Goal: Task Accomplishment & Management: Manage account settings

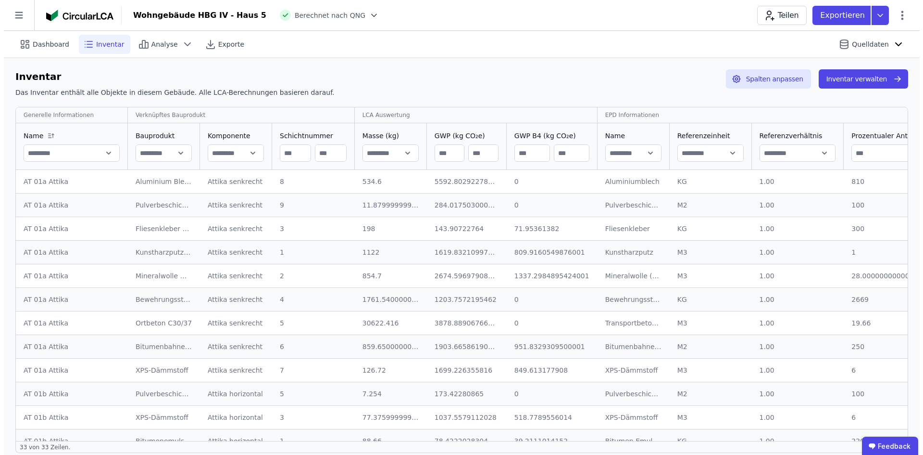
scroll to position [510, 0]
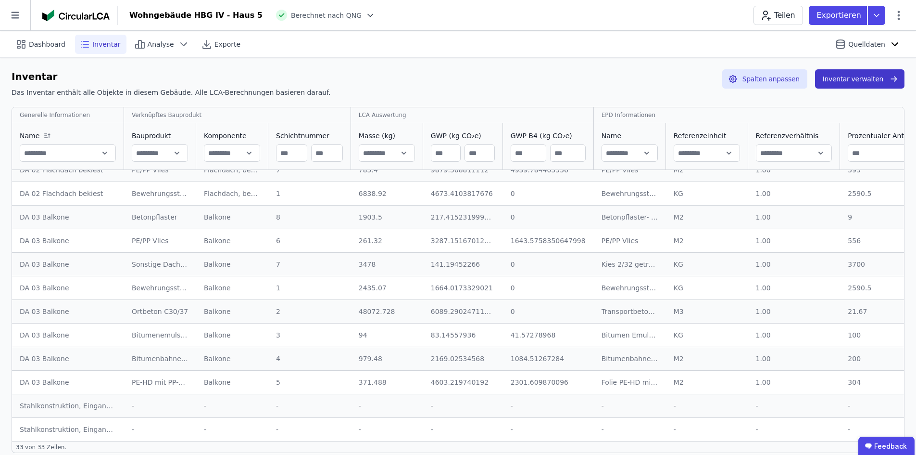
click at [876, 76] on button "Inventar verwalten" at bounding box center [859, 78] width 89 height 19
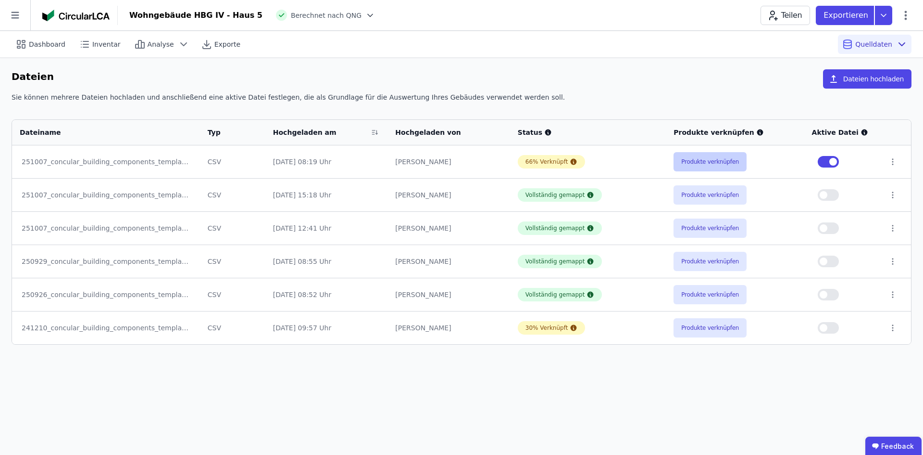
click at [702, 162] on button "Produkte verknüpfen" at bounding box center [710, 161] width 73 height 19
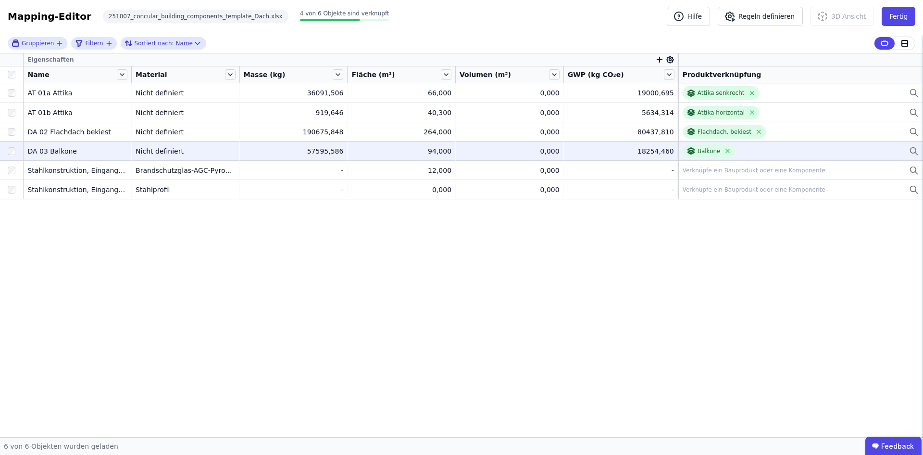
click at [790, 151] on div "Balkone" at bounding box center [801, 150] width 236 height 13
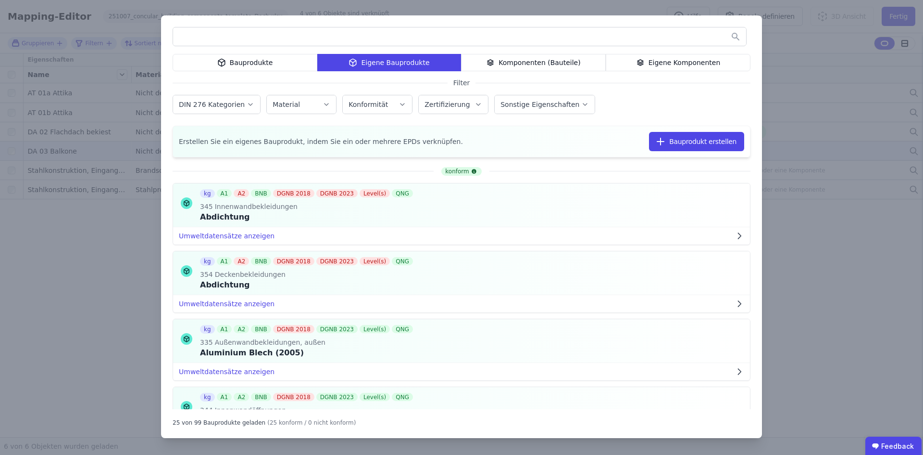
click at [674, 66] on div "Eigene Komponenten" at bounding box center [678, 62] width 145 height 17
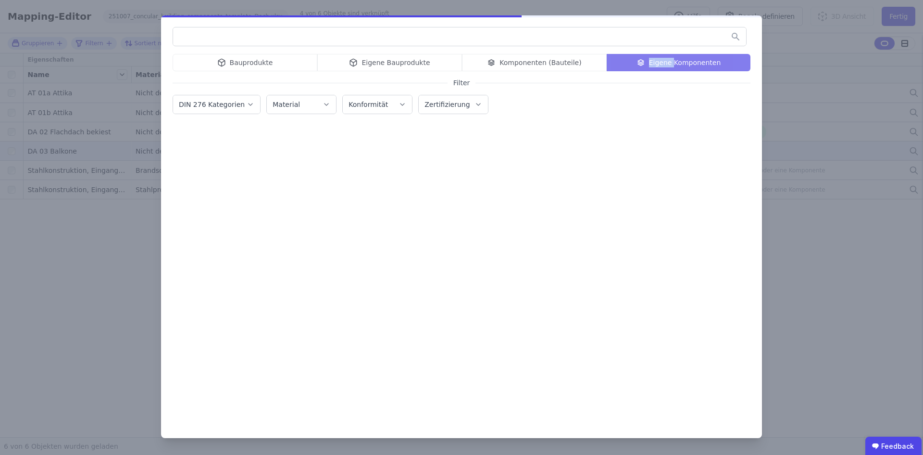
click at [674, 66] on div "Bauprodukte Eigene Bauprodukte Komponenten (Bauteile) Eigene Komponenten" at bounding box center [462, 62] width 578 height 17
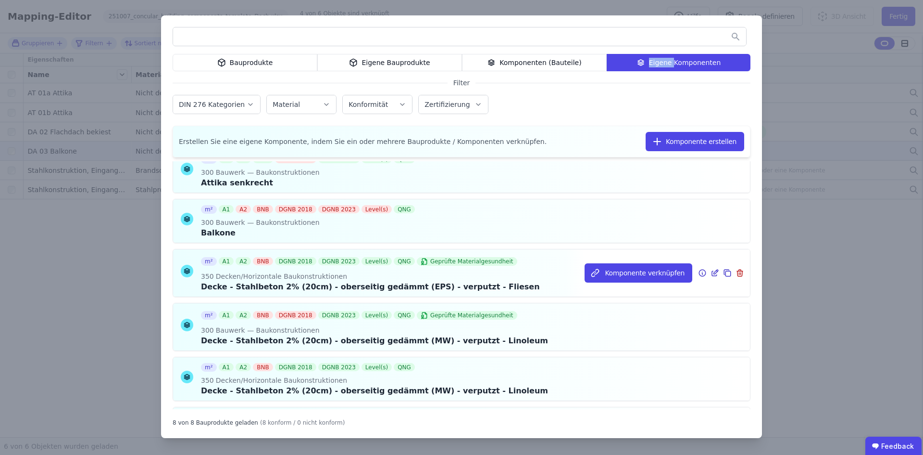
scroll to position [45, 0]
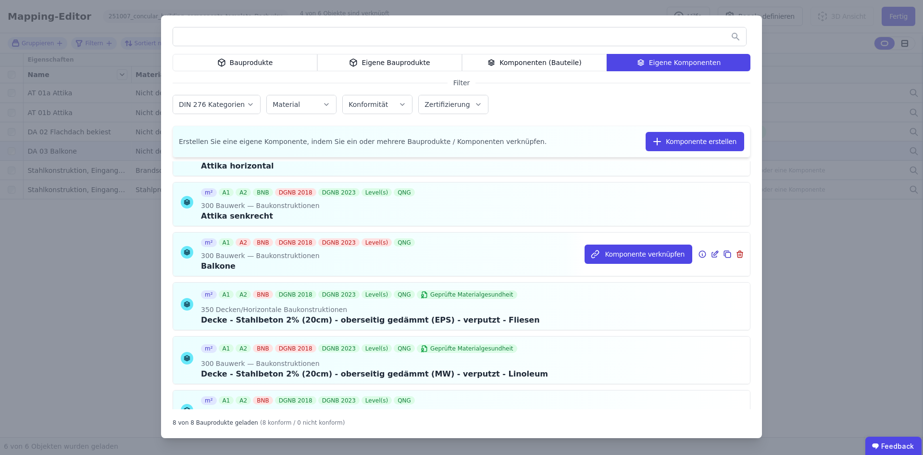
click at [714, 255] on icon at bounding box center [716, 253] width 4 height 4
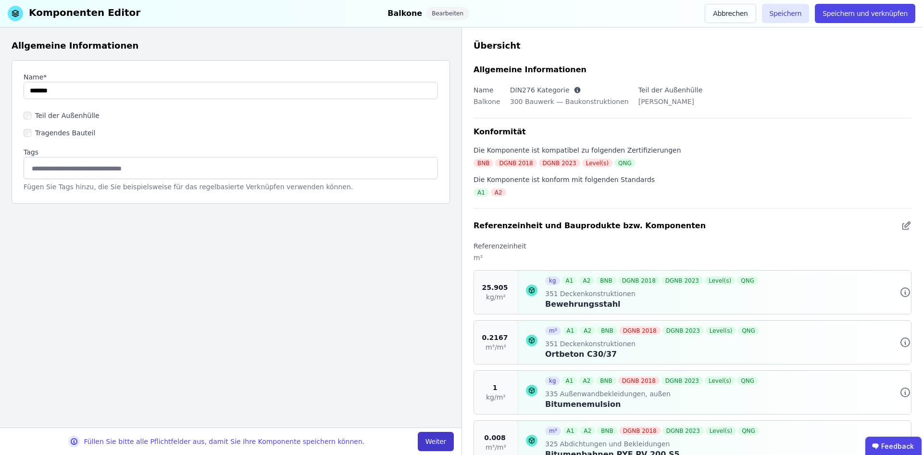
click at [441, 443] on button "Weiter" at bounding box center [436, 440] width 36 height 19
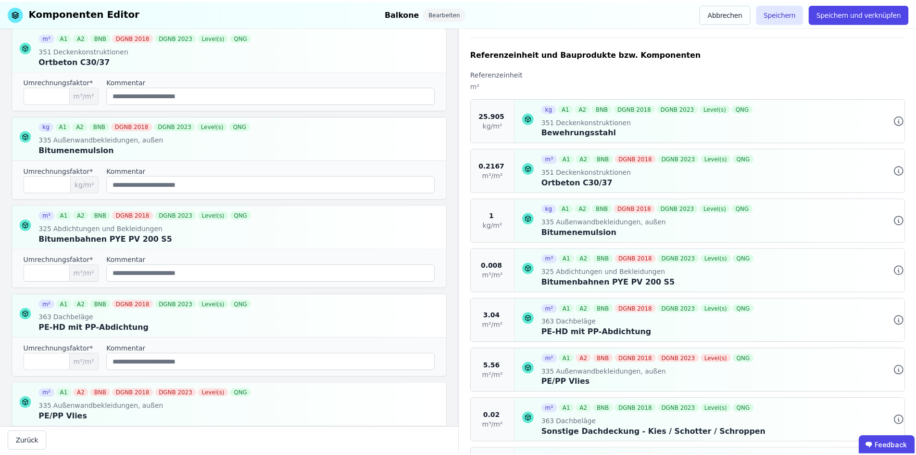
scroll to position [192, 0]
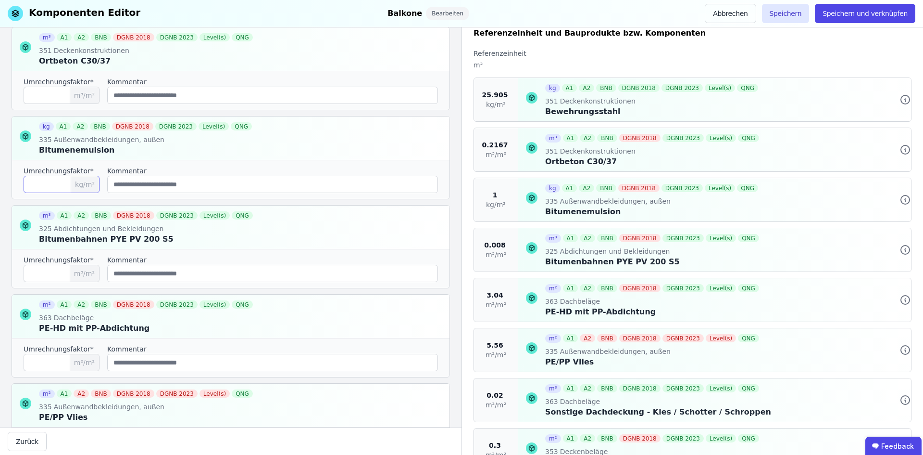
click at [38, 185] on input "*" at bounding box center [62, 184] width 76 height 17
click at [47, 184] on input "*" at bounding box center [62, 184] width 76 height 17
type input "***"
click at [863, 11] on button "Speichern und verknüpfen" at bounding box center [865, 13] width 101 height 19
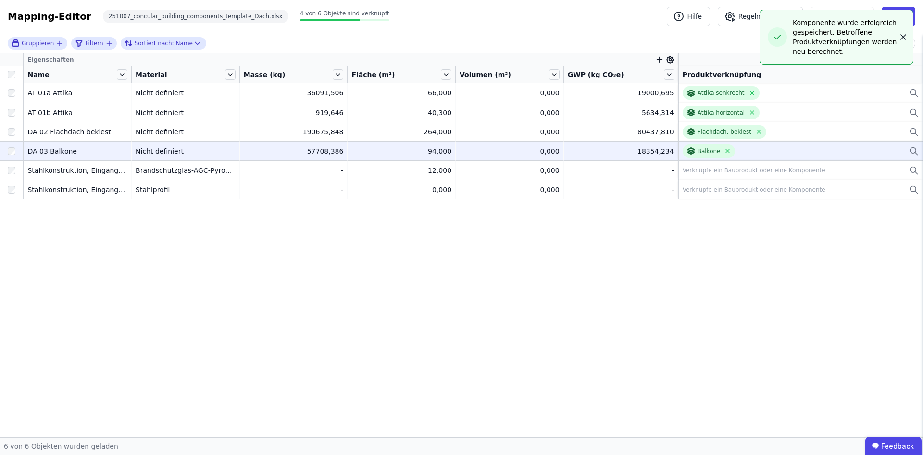
click at [904, 34] on icon "button" at bounding box center [904, 37] width 10 height 10
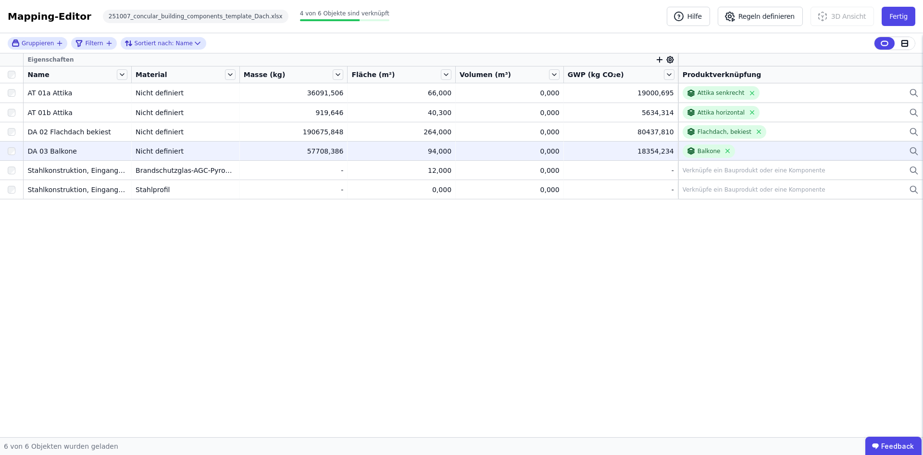
click at [904, 34] on div "Gruppieren Filtern Sortiert nach: Name" at bounding box center [461, 43] width 923 height 20
click at [907, 18] on button "Fertig" at bounding box center [899, 16] width 34 height 19
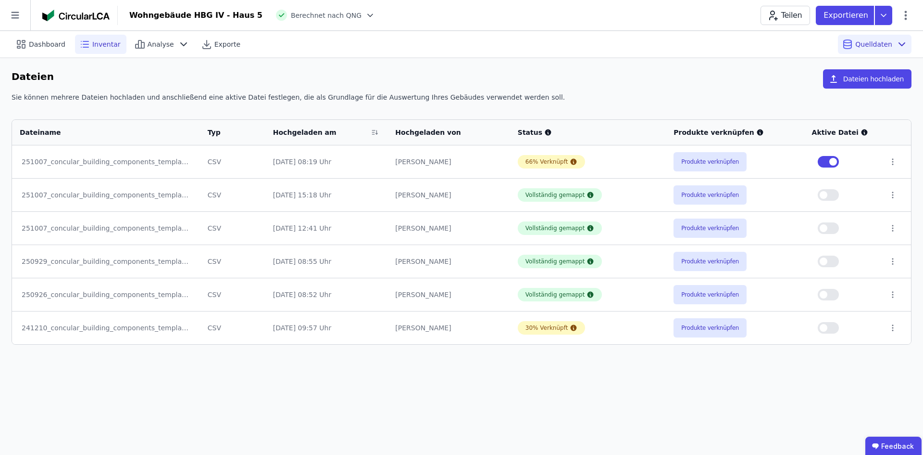
click at [96, 49] on span "Inventar" at bounding box center [106, 44] width 28 height 10
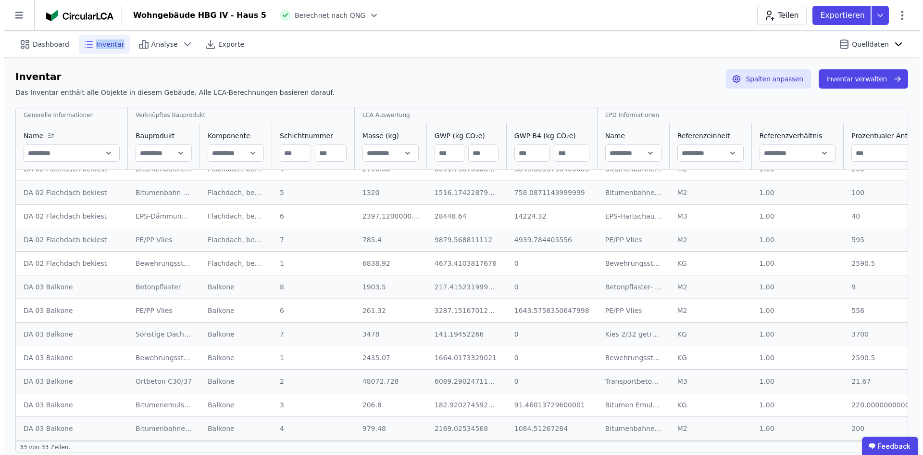
scroll to position [510, 0]
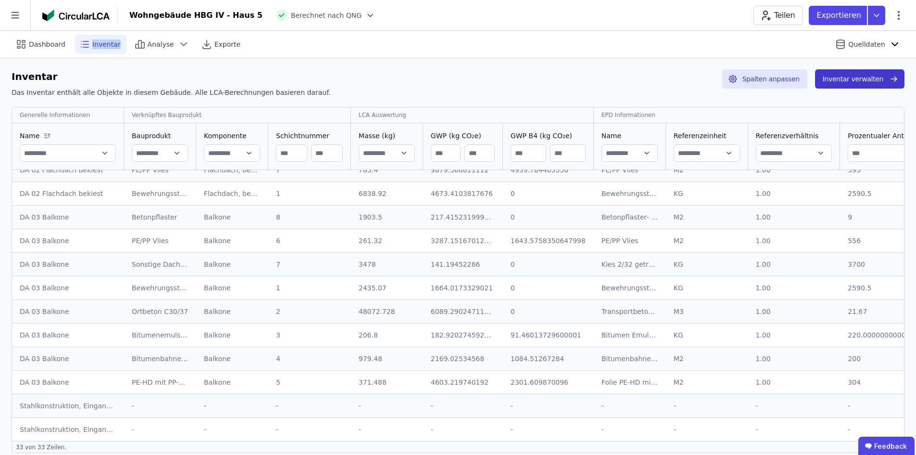
click at [870, 81] on button "Inventar verwalten" at bounding box center [859, 78] width 89 height 19
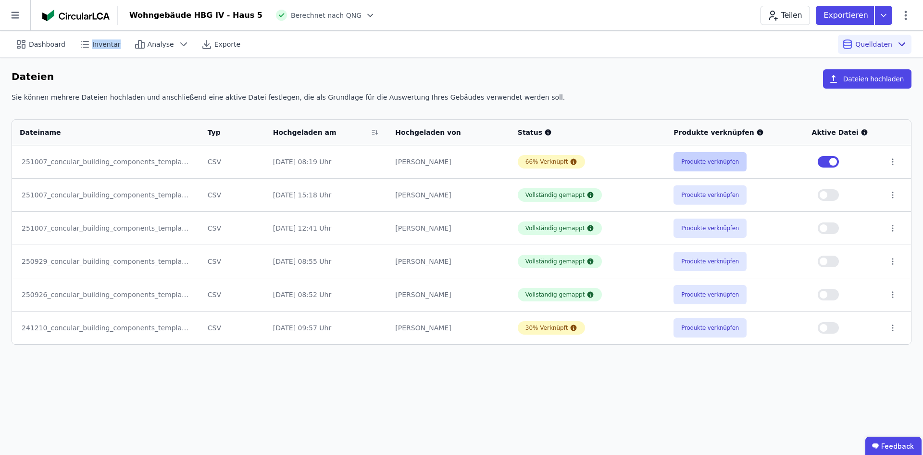
click at [709, 160] on button "Produkte verknüpfen" at bounding box center [710, 161] width 73 height 19
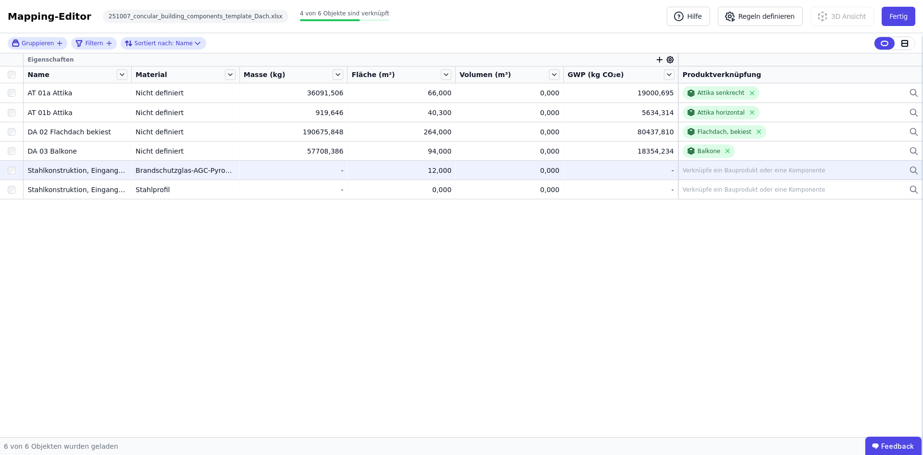
click at [763, 171] on div "Verknüpfe ein Bauprodukt oder eine Komponente" at bounding box center [754, 170] width 143 height 8
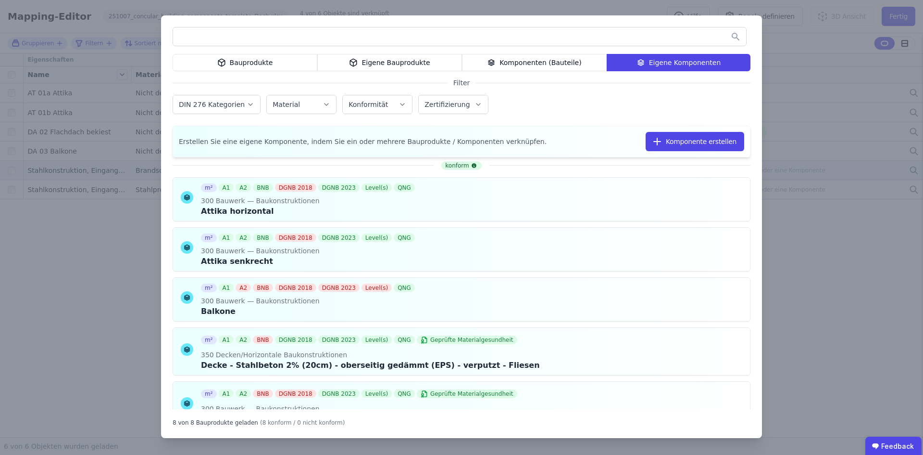
click at [387, 63] on div "Eigene Bauprodukte" at bounding box center [389, 62] width 145 height 17
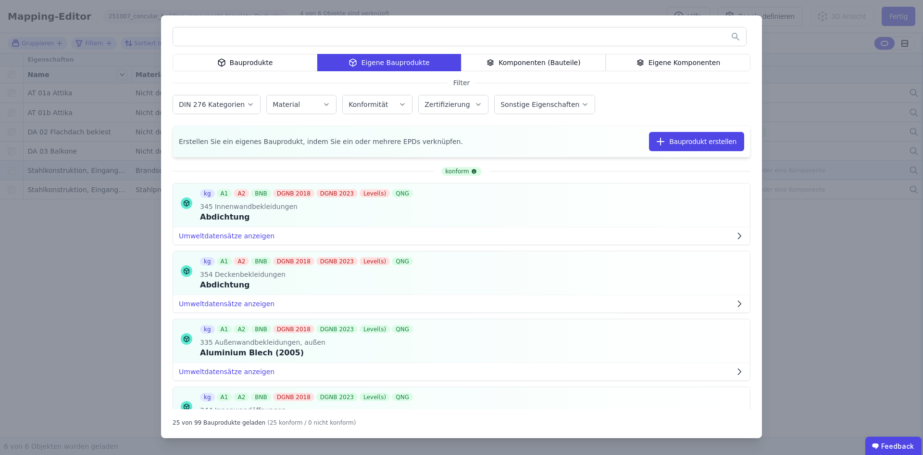
click at [241, 61] on div "Bauprodukte" at bounding box center [245, 62] width 145 height 17
click at [241, 61] on div "Bauprodukte Eigene Bauprodukte Komponenten (Bauteile) Eigene Komponenten" at bounding box center [462, 62] width 578 height 17
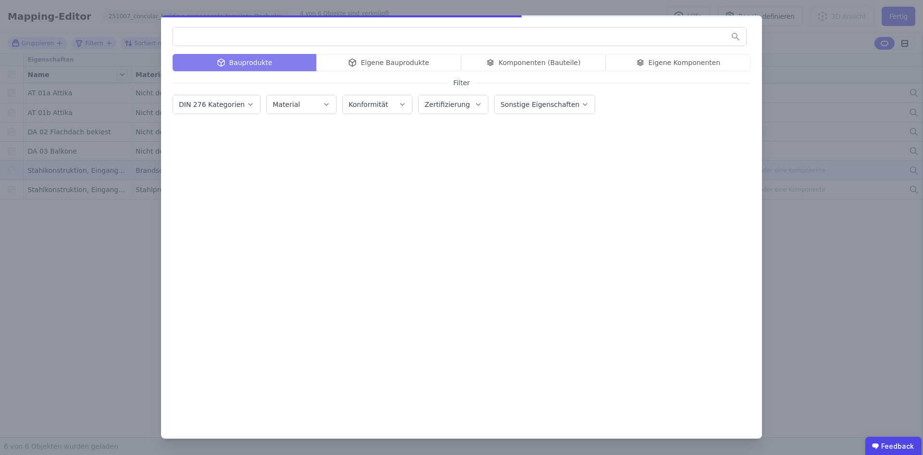
click at [227, 41] on input "text" at bounding box center [459, 36] width 573 height 17
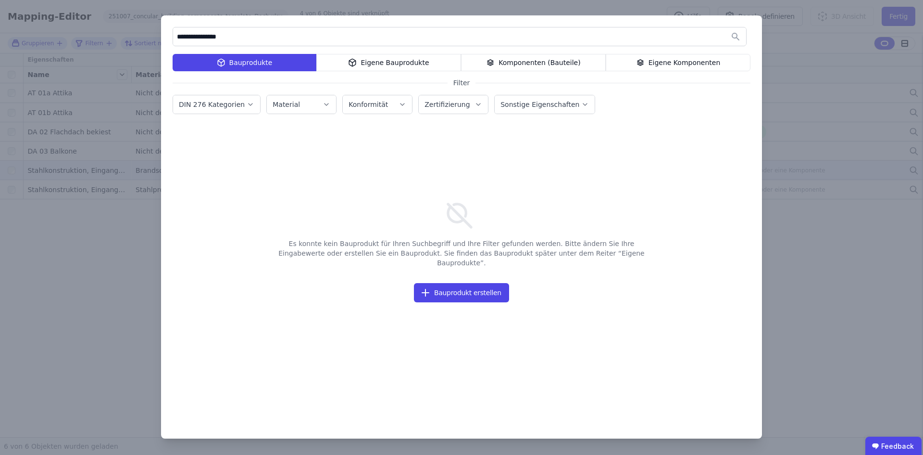
click at [220, 101] on label "DIN 276 Kategorien" at bounding box center [213, 105] width 68 height 8
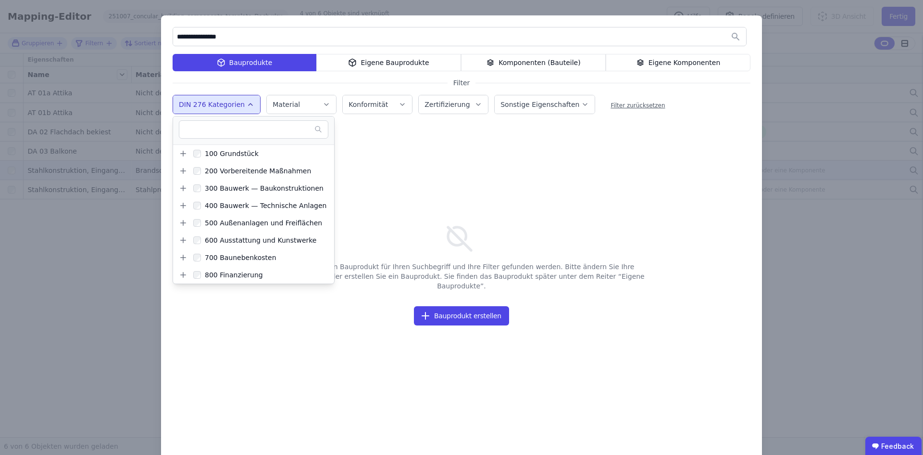
click at [226, 32] on input "**********" at bounding box center [459, 36] width 573 height 17
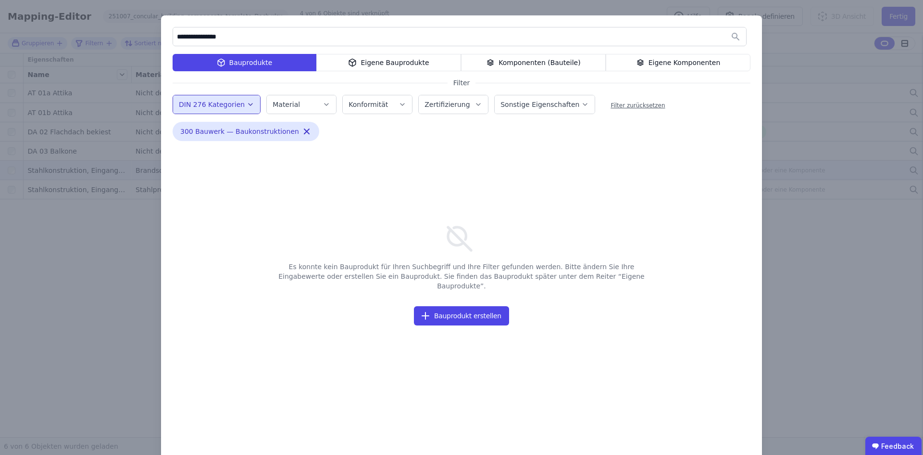
drag, startPoint x: 226, startPoint y: 32, endPoint x: 88, endPoint y: 33, distance: 138.5
click at [88, 33] on div "**********" at bounding box center [461, 238] width 923 height 477
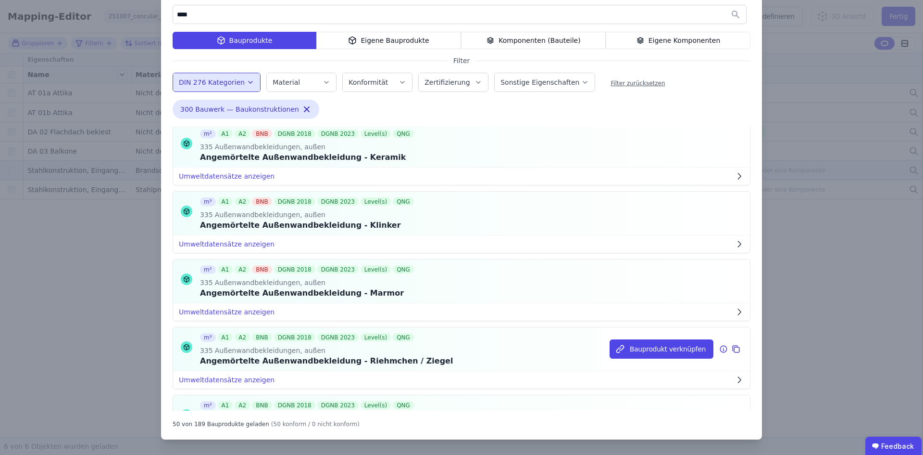
scroll to position [242, 0]
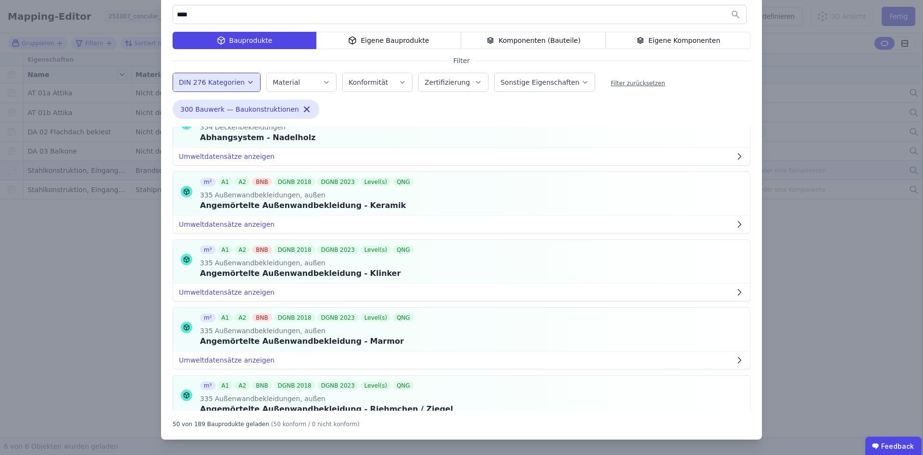
click at [525, 84] on label "Sonstige Eigenschaften" at bounding box center [541, 82] width 81 height 8
click at [448, 86] on label "Zertifizierung" at bounding box center [448, 82] width 47 height 8
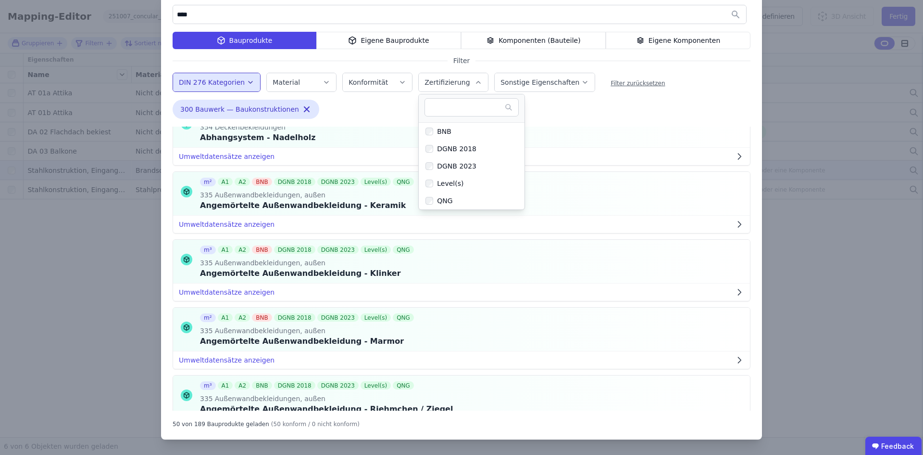
click at [448, 86] on label "Zertifizierung" at bounding box center [448, 82] width 47 height 8
click at [374, 85] on label "Konformität" at bounding box center [369, 82] width 41 height 8
click at [300, 82] on div "Material" at bounding box center [302, 82] width 58 height 10
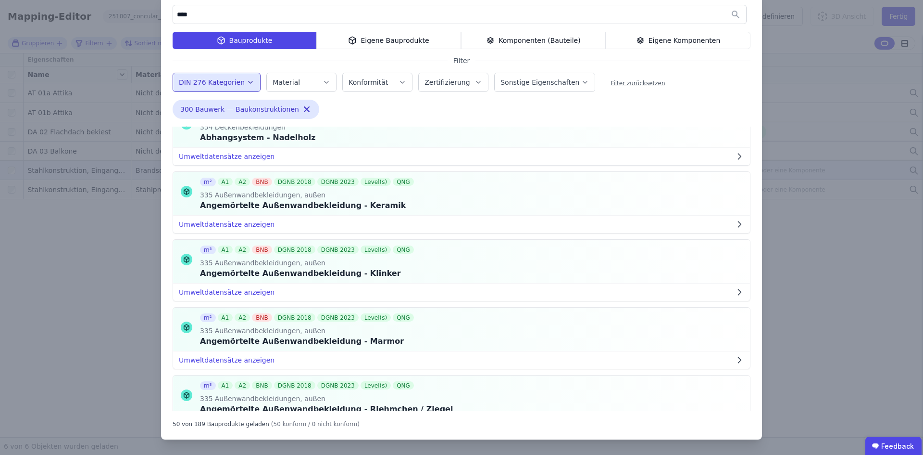
click at [300, 82] on div "Material" at bounding box center [302, 82] width 58 height 10
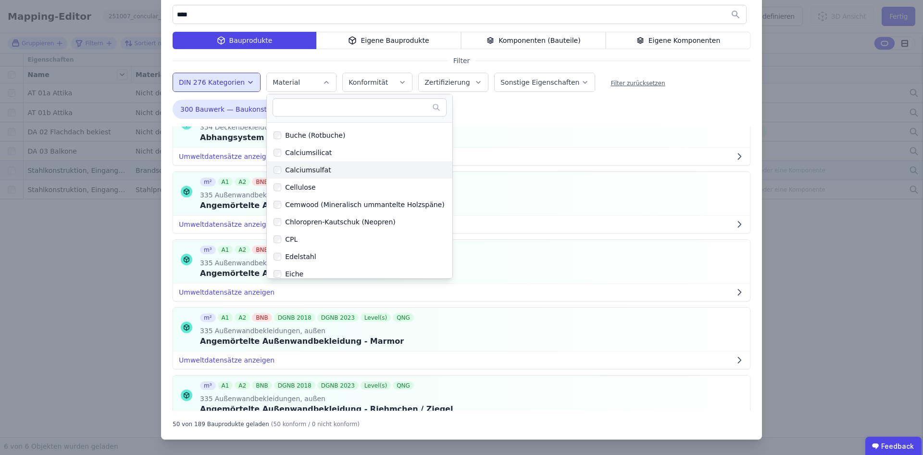
scroll to position [0, 0]
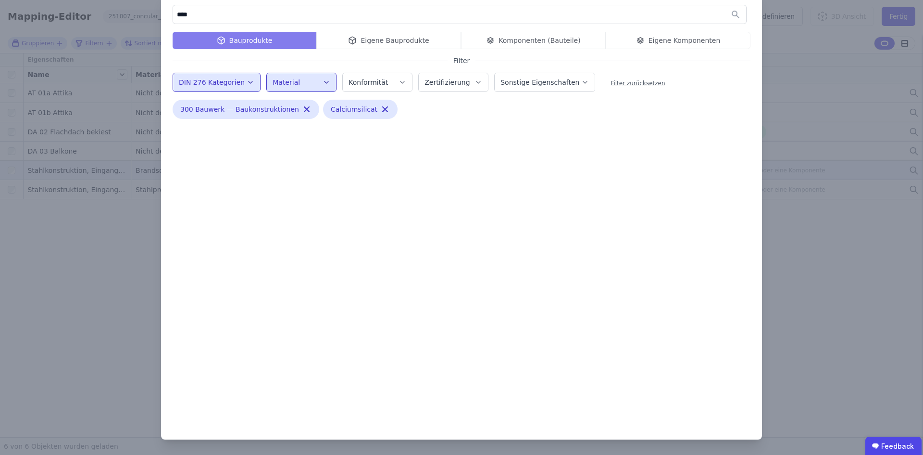
click at [193, 16] on input "****" at bounding box center [459, 14] width 573 height 17
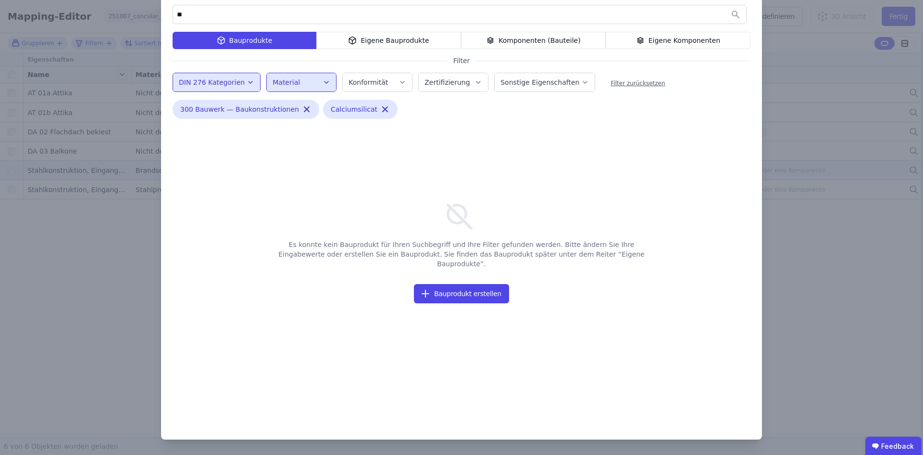
type input "*"
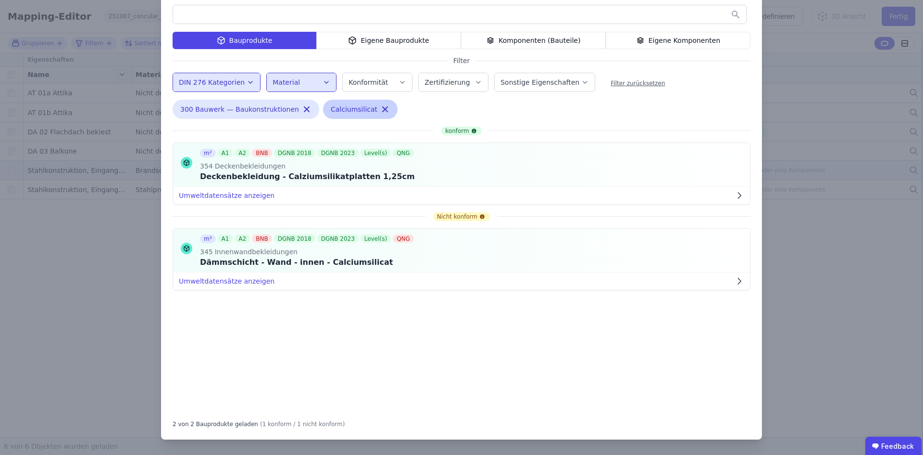
click at [383, 108] on icon "button" at bounding box center [385, 109] width 5 height 5
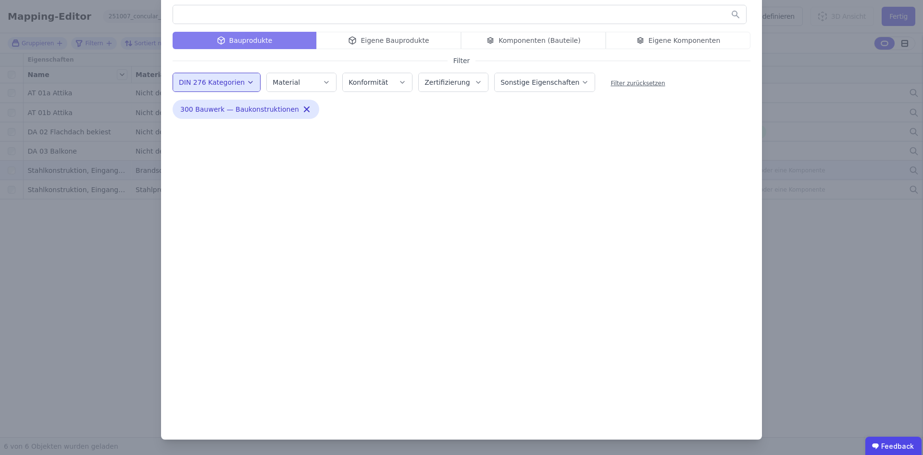
click at [322, 86] on button "Material" at bounding box center [301, 82] width 69 height 18
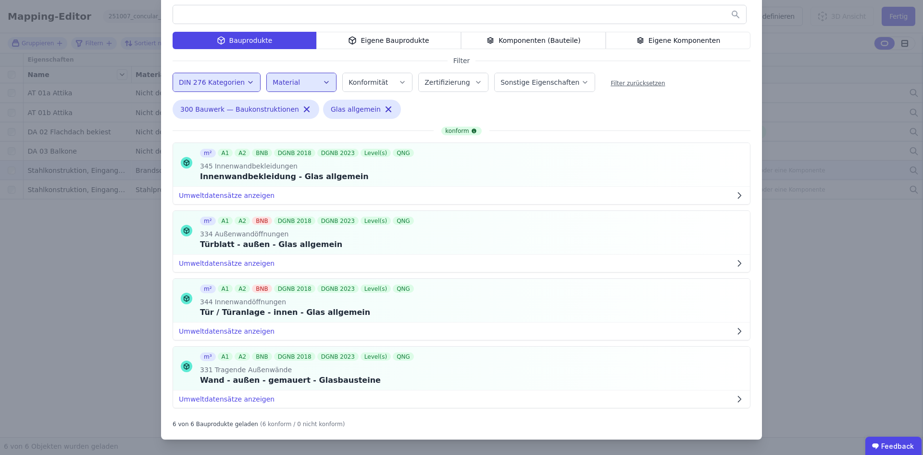
click at [386, 41] on div "Eigene Bauprodukte" at bounding box center [388, 40] width 145 height 17
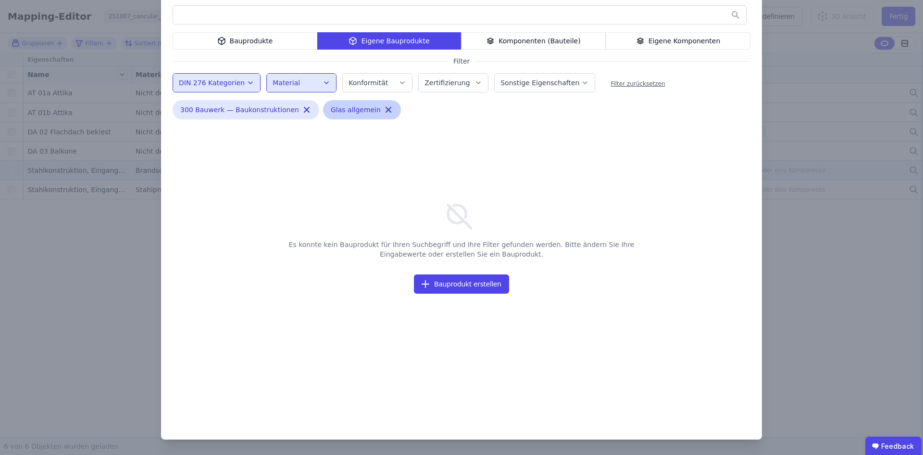
click at [386, 109] on icon "button" at bounding box center [388, 109] width 5 height 5
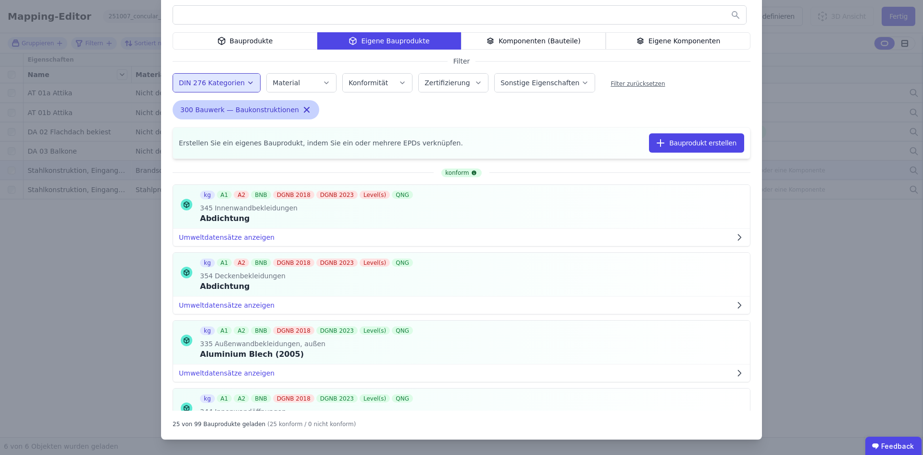
click at [302, 108] on icon "button" at bounding box center [307, 110] width 10 height 10
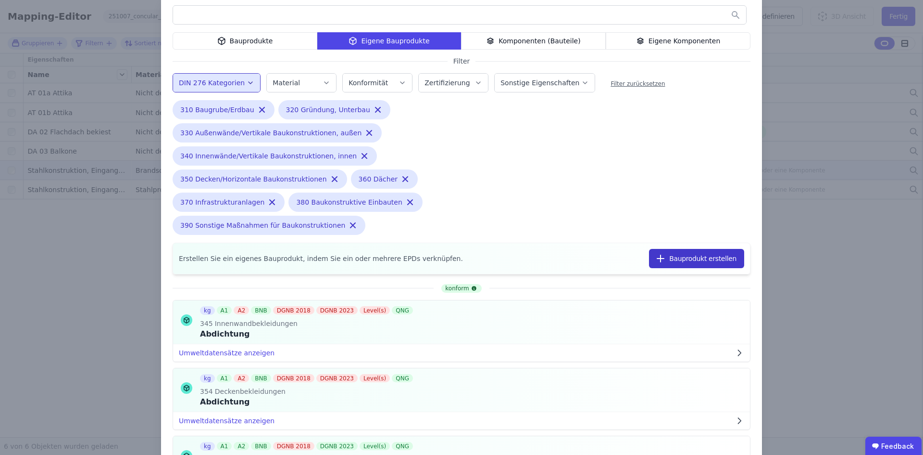
click at [706, 262] on button "Bauprodukt erstellen" at bounding box center [696, 258] width 95 height 19
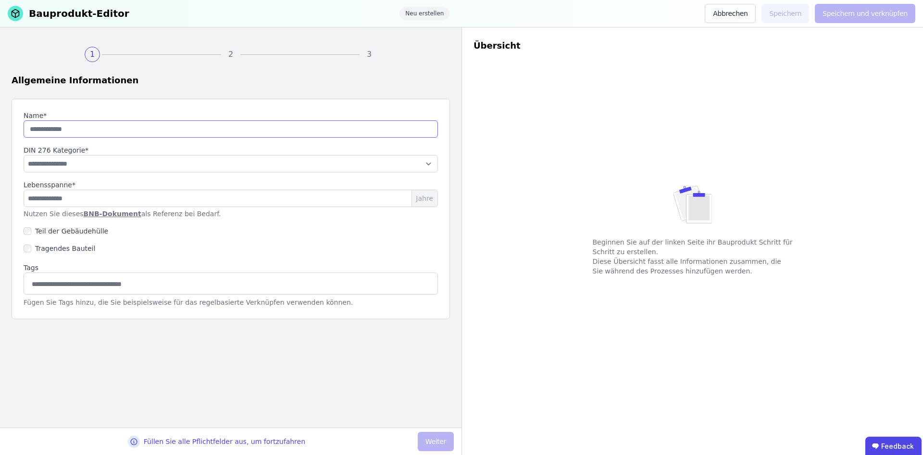
click at [86, 129] on input "string" at bounding box center [231, 128] width 415 height 17
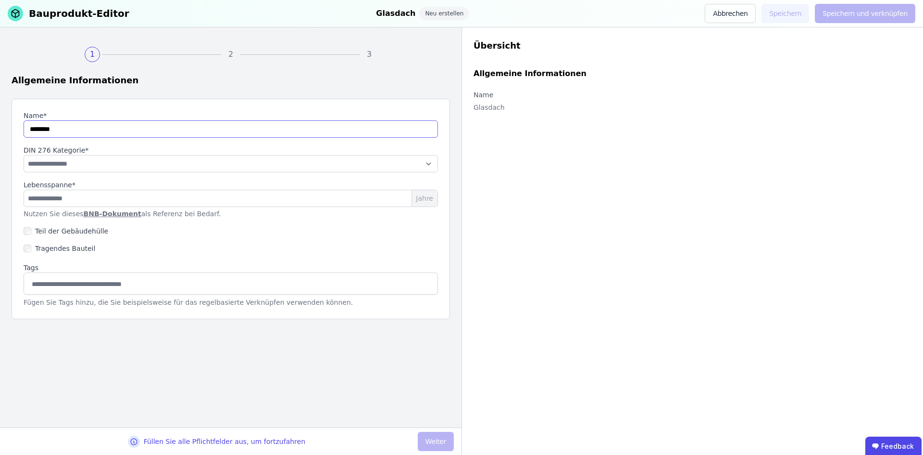
type input "********"
click at [49, 161] on select "**********" at bounding box center [231, 163] width 415 height 17
select select "**********"
click at [24, 155] on select "**********" at bounding box center [231, 163] width 415 height 17
click at [49, 196] on input "number" at bounding box center [231, 198] width 415 height 17
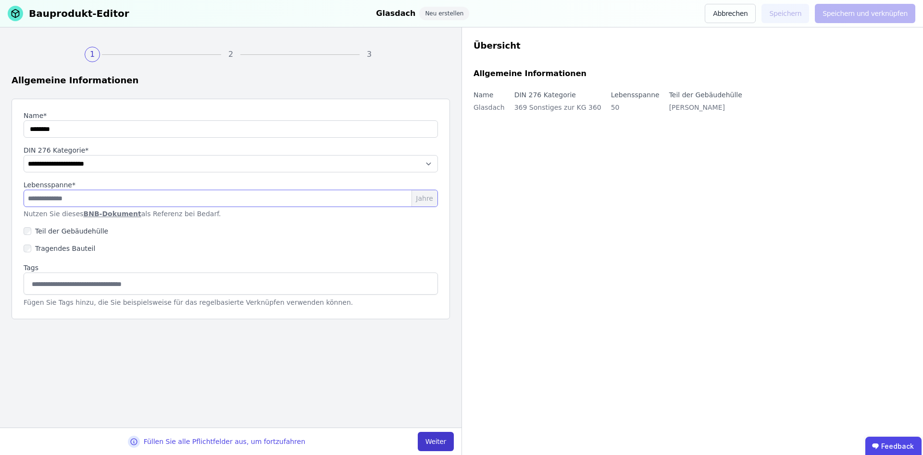
type input "**"
click at [441, 440] on button "Weiter" at bounding box center [436, 440] width 36 height 19
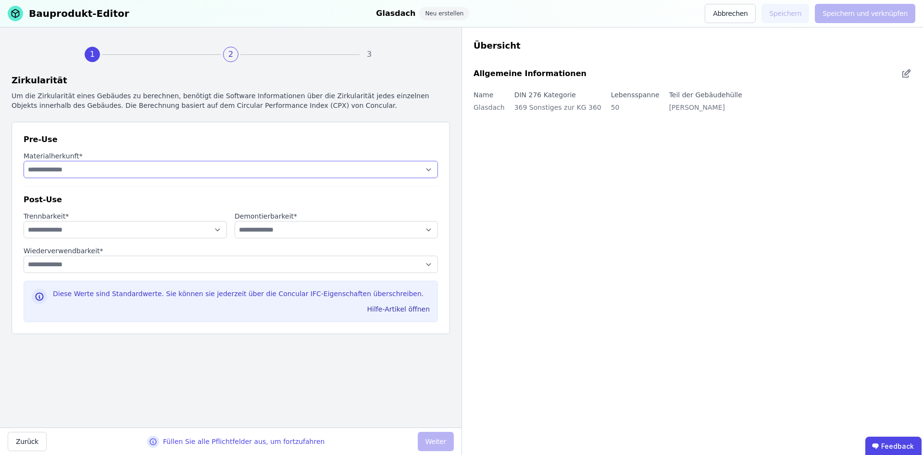
click at [80, 165] on select "**********" at bounding box center [231, 169] width 415 height 17
select select "**********"
click at [24, 161] on select "**********" at bounding box center [231, 169] width 415 height 17
click at [67, 229] on select "**********" at bounding box center [125, 229] width 203 height 17
click at [24, 221] on select "**********" at bounding box center [125, 229] width 203 height 17
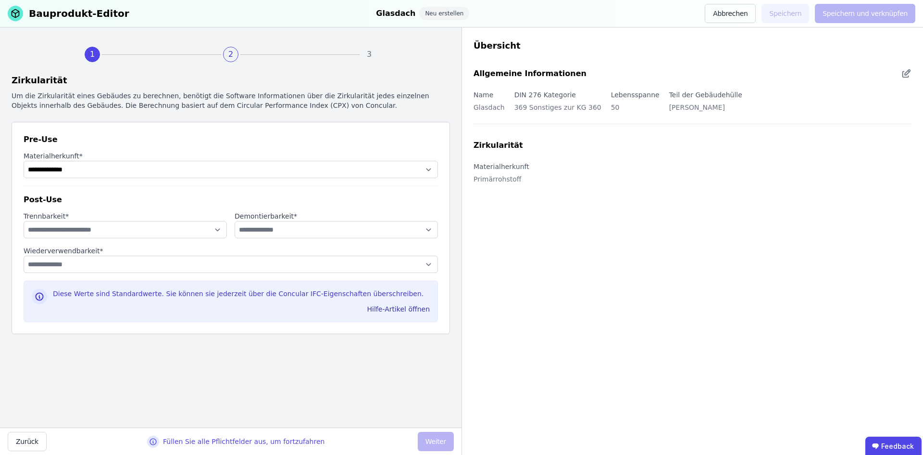
click at [79, 311] on div "Hilfe-Artikel öffnen" at bounding box center [241, 307] width 385 height 17
click at [110, 224] on select "**********" at bounding box center [125, 229] width 203 height 17
select select "**********"
click at [24, 221] on select "**********" at bounding box center [125, 229] width 203 height 17
click at [319, 228] on select "**********" at bounding box center [336, 229] width 203 height 17
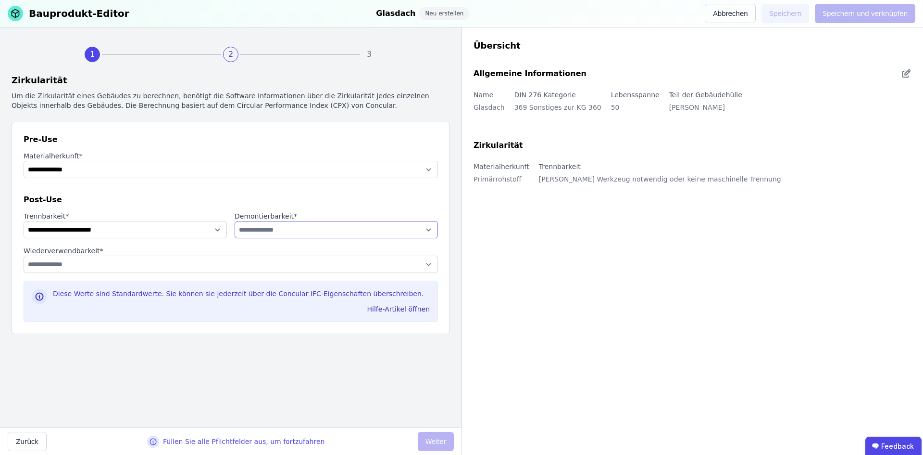
select select "**********"
click at [235, 221] on select "**********" at bounding box center [336, 229] width 203 height 17
click at [203, 261] on select "**********" at bounding box center [231, 263] width 415 height 17
select select "**********"
click at [24, 255] on select "**********" at bounding box center [231, 263] width 415 height 17
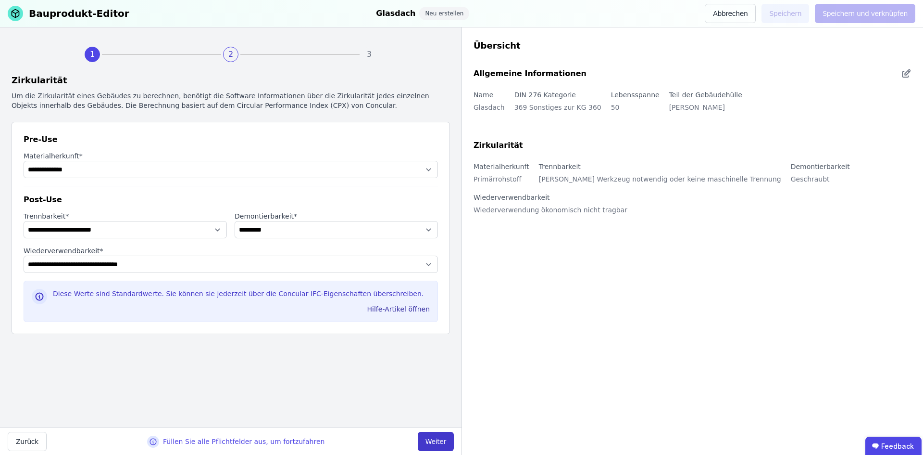
click at [436, 440] on button "Weiter" at bounding box center [436, 440] width 36 height 19
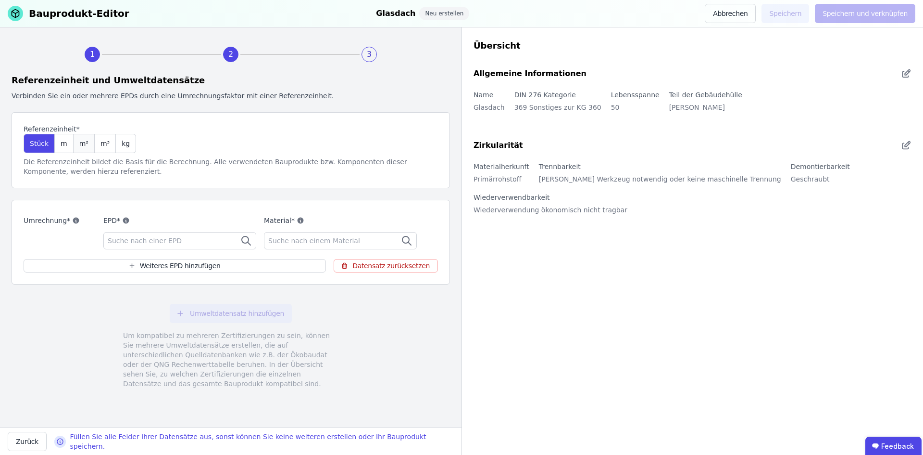
click at [80, 145] on span "m²" at bounding box center [83, 144] width 9 height 10
click at [194, 238] on div "Suche nach einer EPD" at bounding box center [179, 240] width 153 height 17
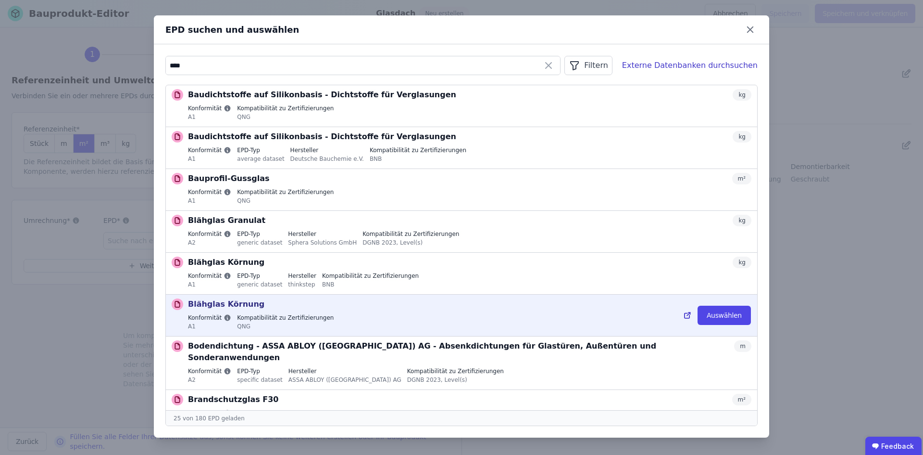
scroll to position [48, 0]
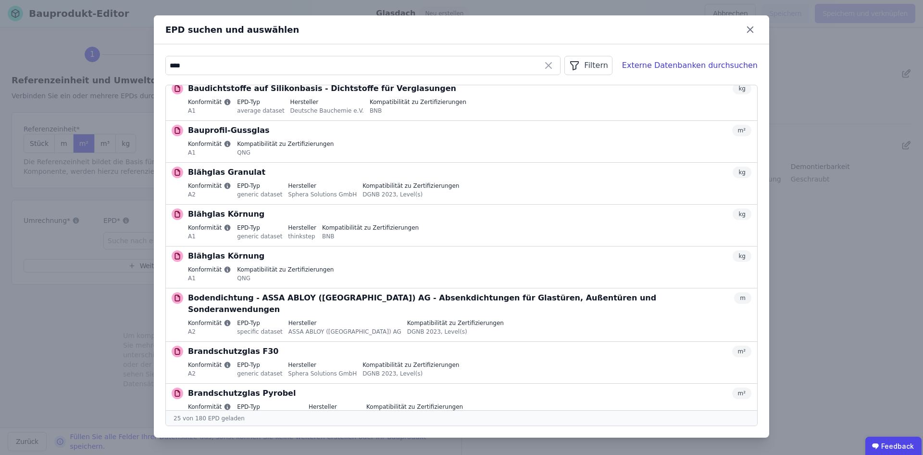
type input "****"
click at [612, 66] on div "Filtern" at bounding box center [589, 65] width 48 height 19
click at [515, 120] on span "Konformität" at bounding box center [495, 121] width 39 height 10
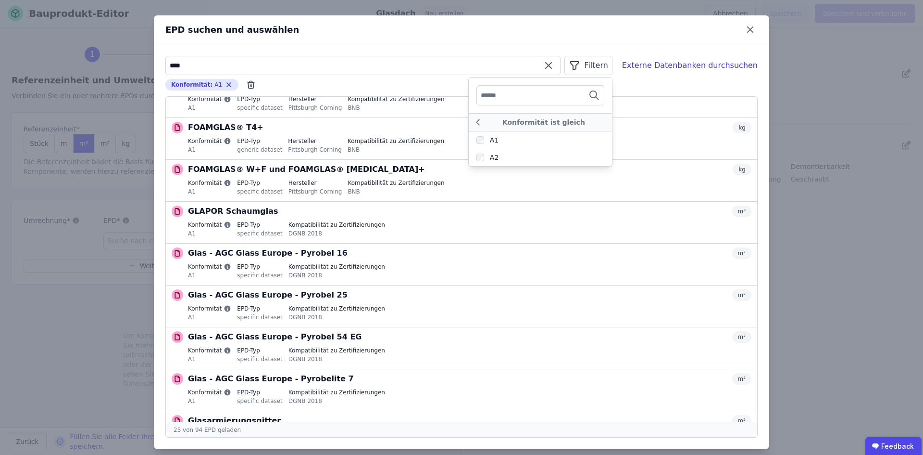
scroll to position [721, 0]
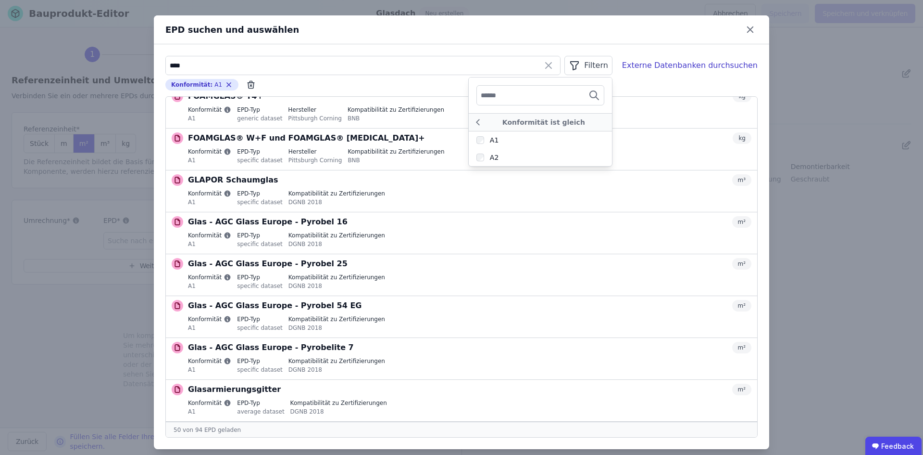
click at [606, 63] on div "Filtern" at bounding box center [589, 65] width 48 height 19
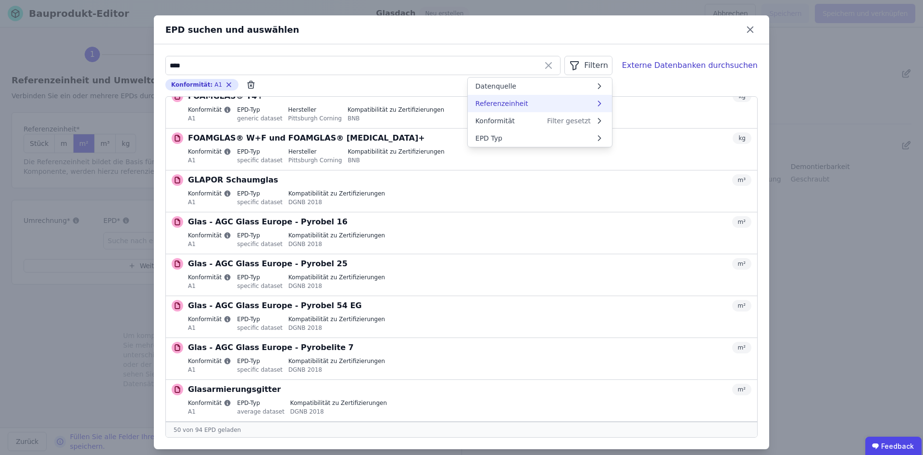
click at [595, 105] on li "Referenzeinheit" at bounding box center [540, 103] width 144 height 17
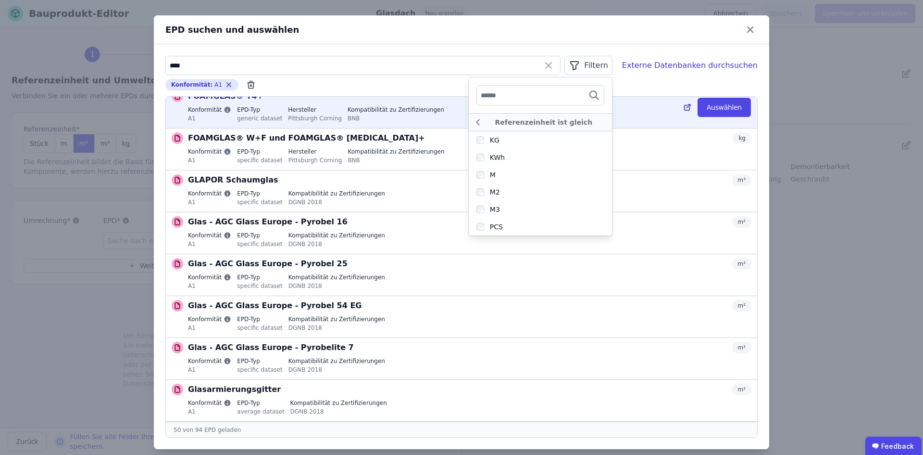
click at [646, 108] on div "Konformität A1 EPD-Typ generic dataset Hersteller Pittsburgh Corning Kompatibil…" at bounding box center [470, 115] width 564 height 18
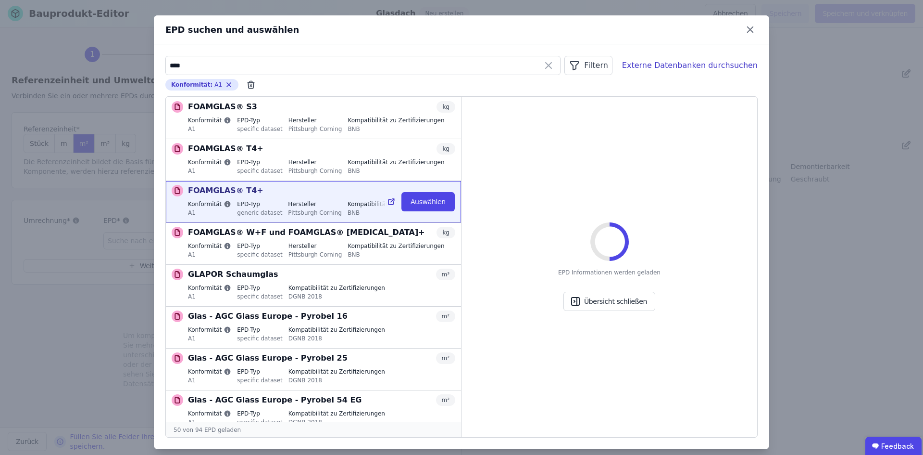
scroll to position [733, 0]
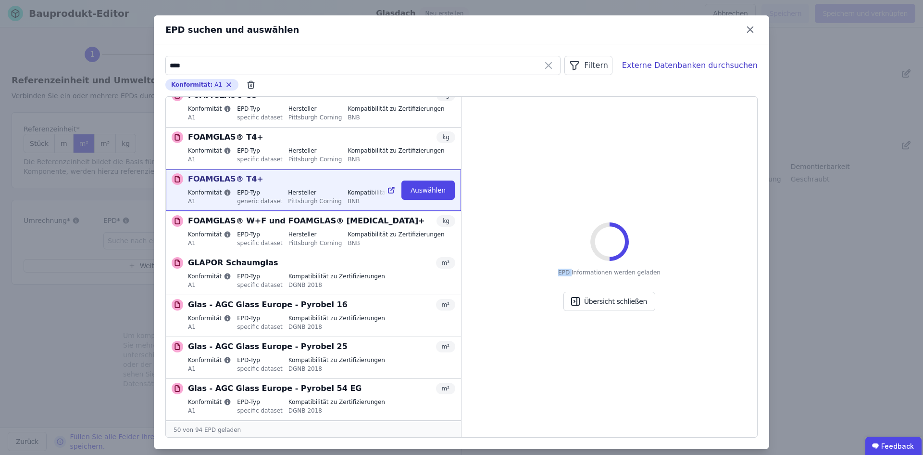
click at [646, 108] on div "EPD Informationen werden geladen Übersicht schließen" at bounding box center [610, 266] width 296 height 339
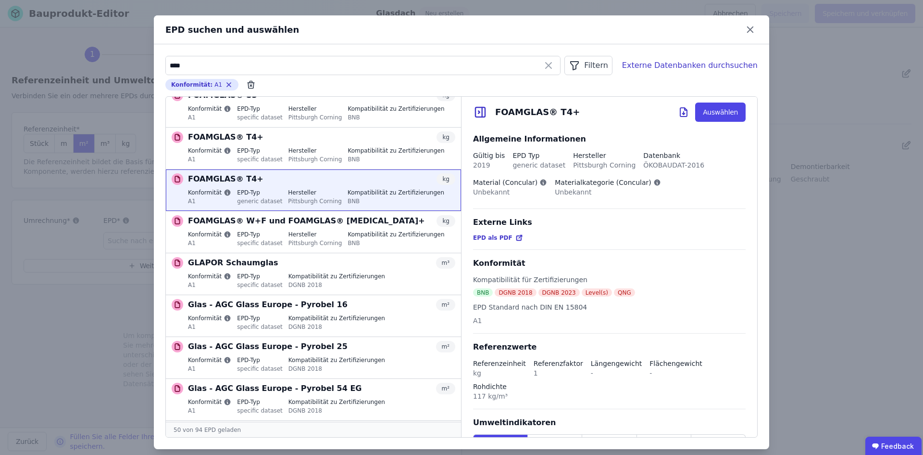
click at [664, 83] on div "Konformität : A1 Remove small option" at bounding box center [461, 85] width 593 height 12
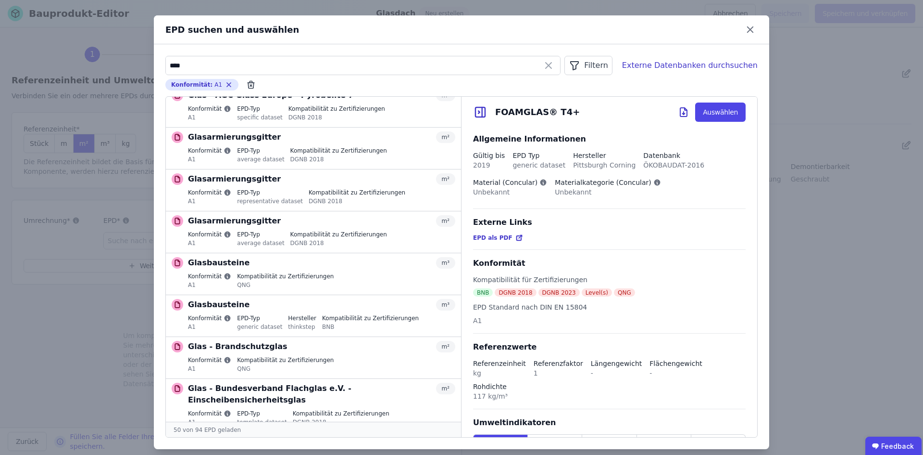
scroll to position [1070, 0]
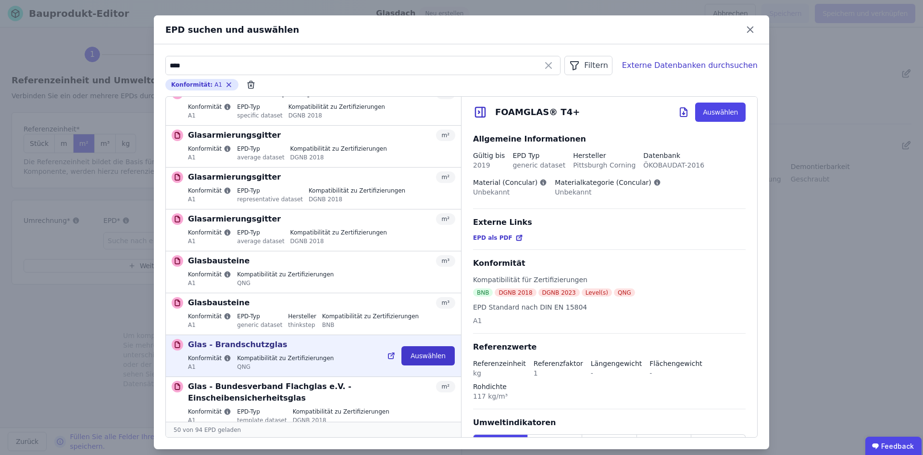
click at [420, 346] on button "Auswählen" at bounding box center [428, 355] width 53 height 19
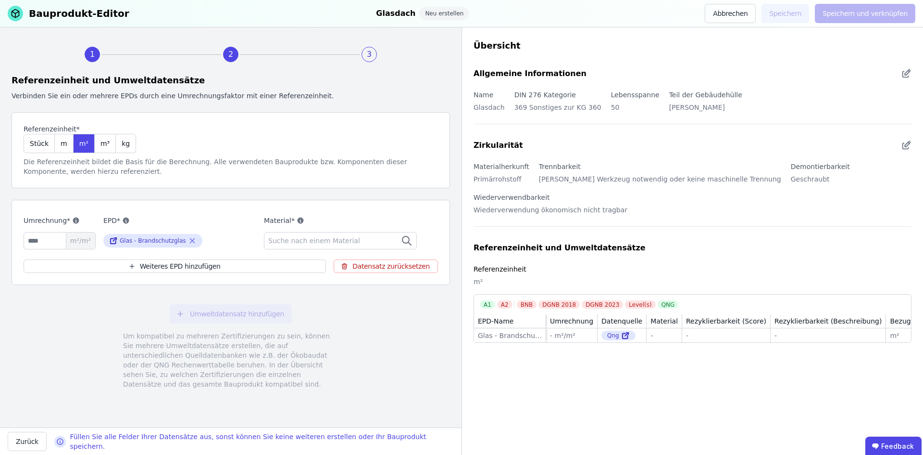
click at [315, 237] on span "Suche nach einem Material" at bounding box center [315, 241] width 94 height 10
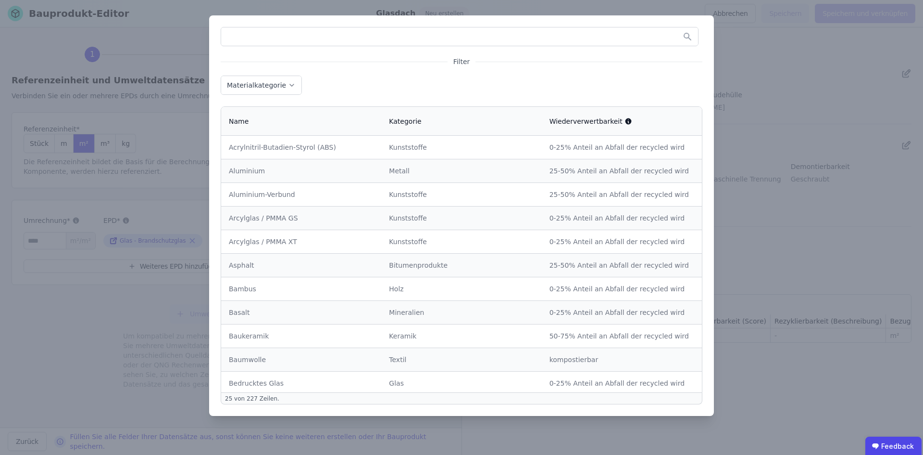
click at [282, 38] on input "text" at bounding box center [459, 36] width 477 height 17
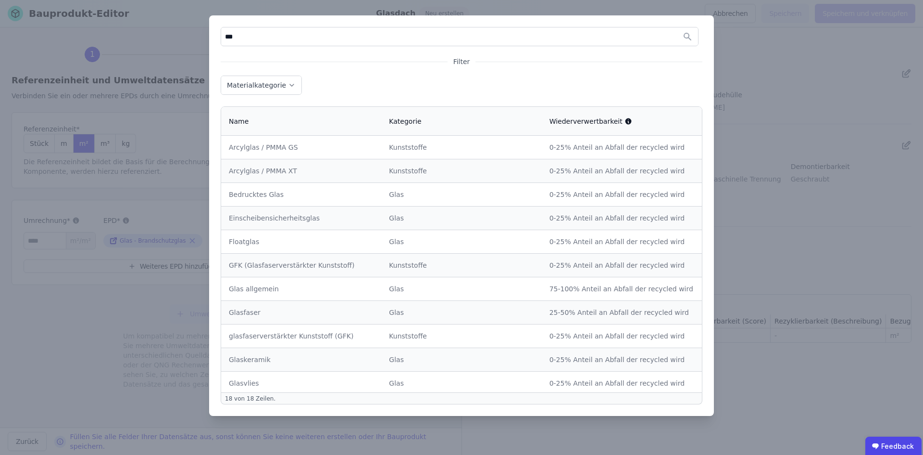
type input "****"
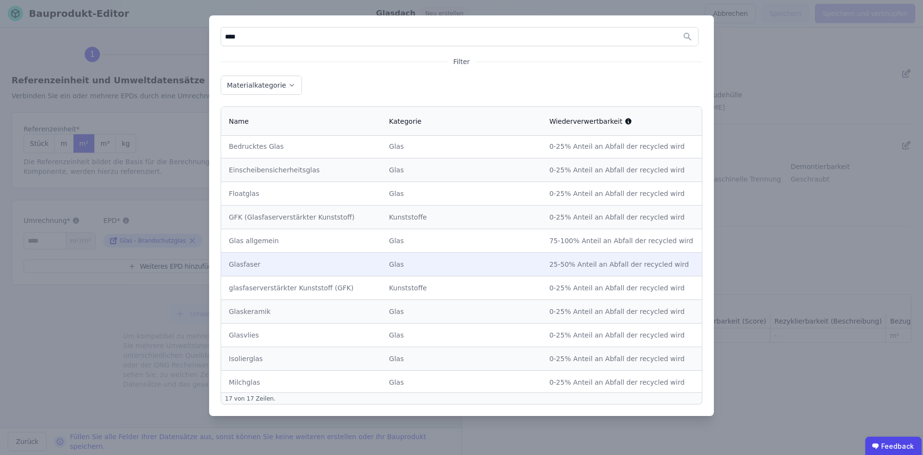
scroll to position [0, 0]
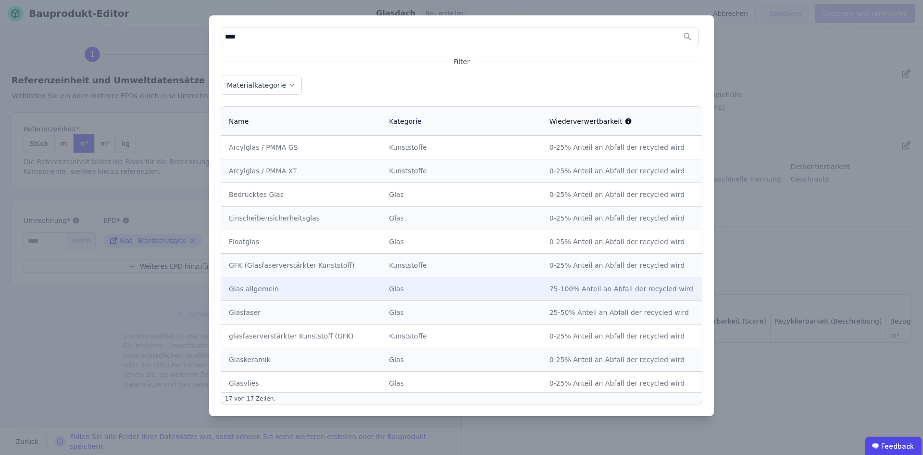
click at [258, 290] on div "Glas allgemein" at bounding box center [301, 289] width 145 height 10
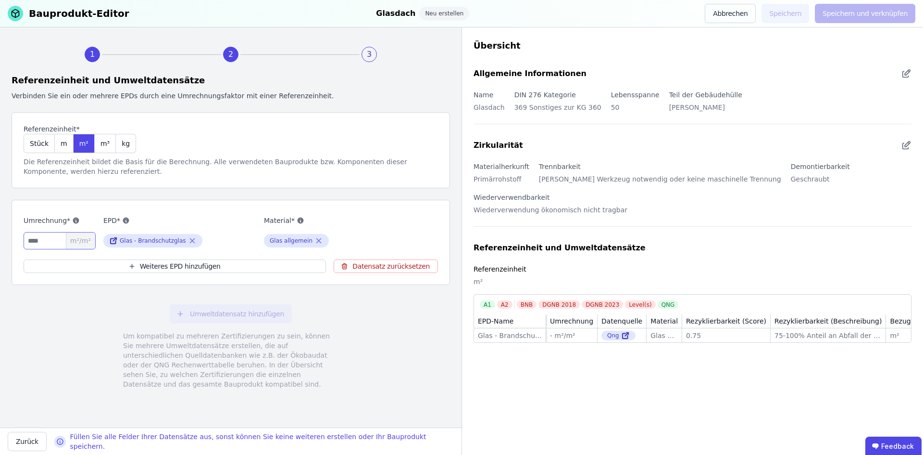
click at [60, 240] on input "number" at bounding box center [60, 240] width 72 height 17
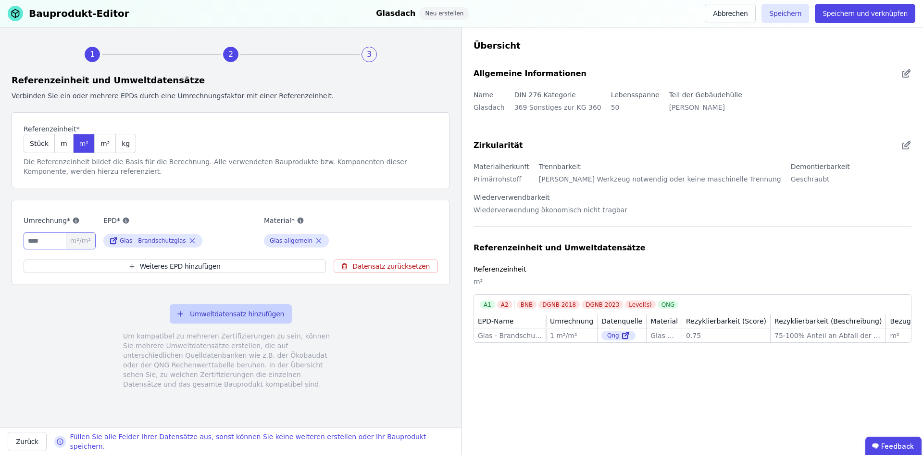
type input "*"
click at [228, 318] on button "Umweltdatensatz hinzufügen" at bounding box center [231, 313] width 122 height 19
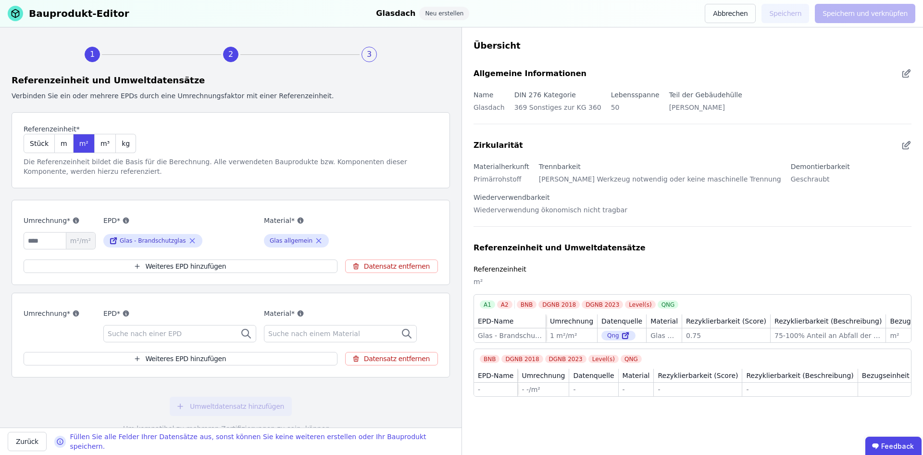
click at [145, 331] on span "Suche nach einer EPD" at bounding box center [146, 334] width 76 height 10
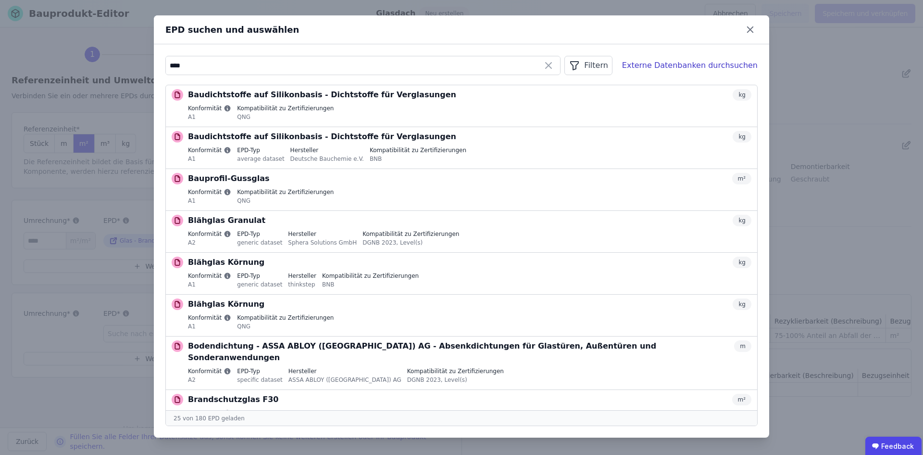
type input "****"
click at [604, 66] on div "Filtern" at bounding box center [589, 65] width 48 height 19
click at [540, 124] on li "Konformität" at bounding box center [540, 120] width 144 height 17
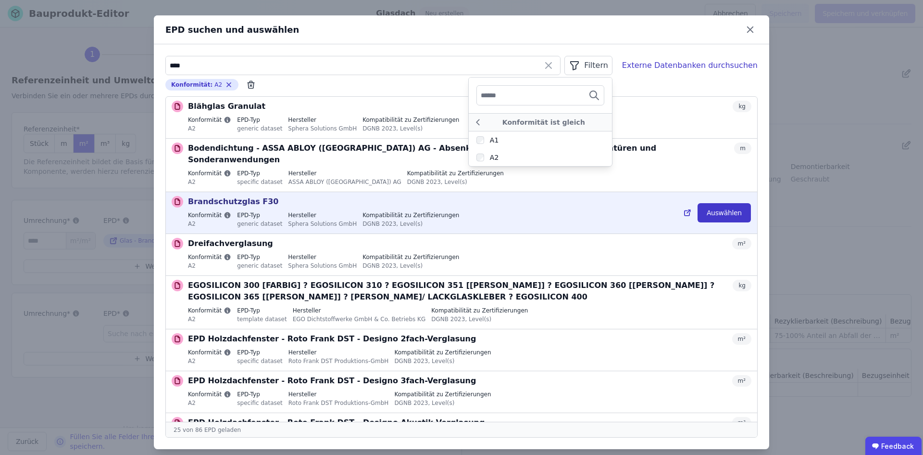
click at [720, 204] on button "Auswählen" at bounding box center [724, 212] width 53 height 19
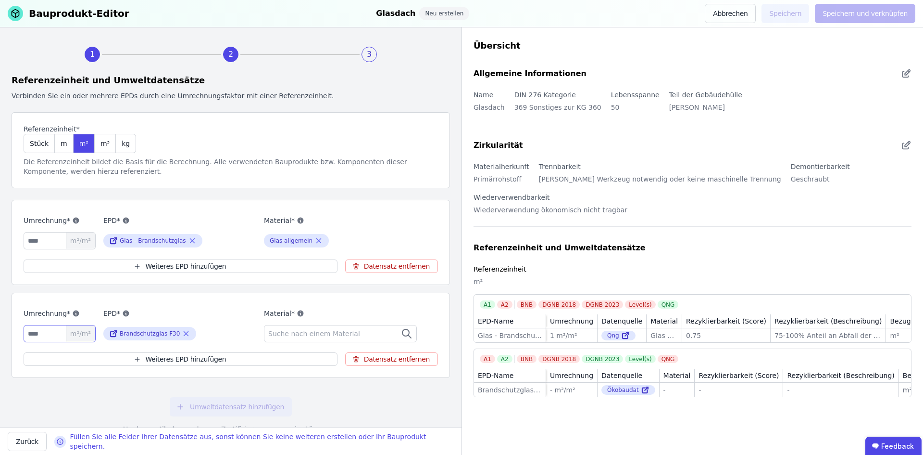
click at [31, 335] on input "number" at bounding box center [60, 333] width 72 height 17
type input "*"
click at [350, 400] on div "Umweltdatensatz hinzufügen Um kompatibel zu mehreren Zertifizierungen zu sein, …" at bounding box center [231, 439] width 439 height 108
click at [324, 334] on span "Suche nach einem Material" at bounding box center [315, 334] width 94 height 10
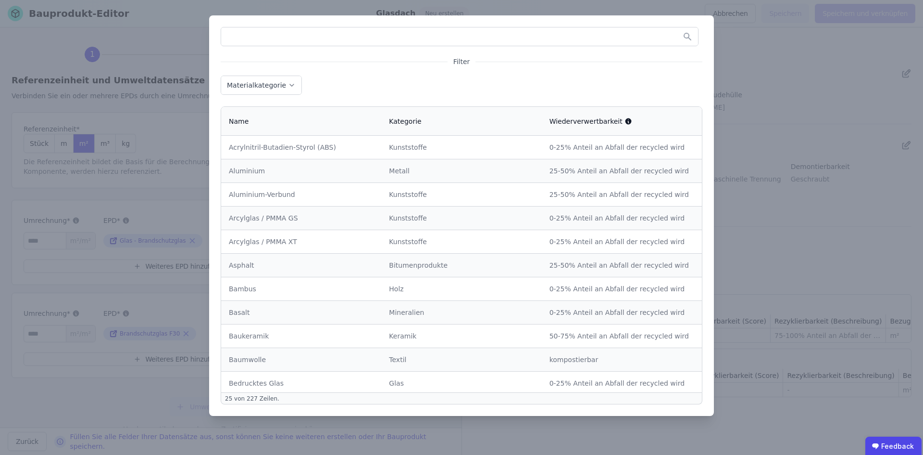
click at [270, 35] on input "text" at bounding box center [459, 36] width 477 height 17
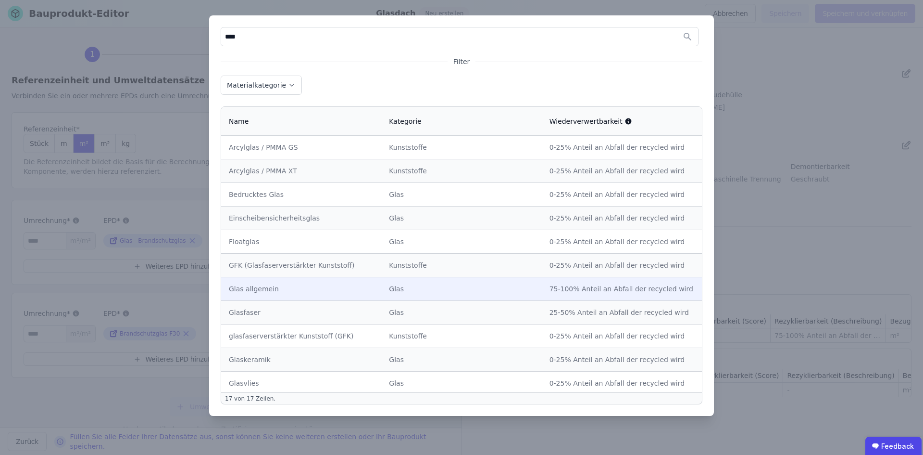
type input "****"
click at [251, 287] on div "Glas allgemein" at bounding box center [301, 289] width 145 height 10
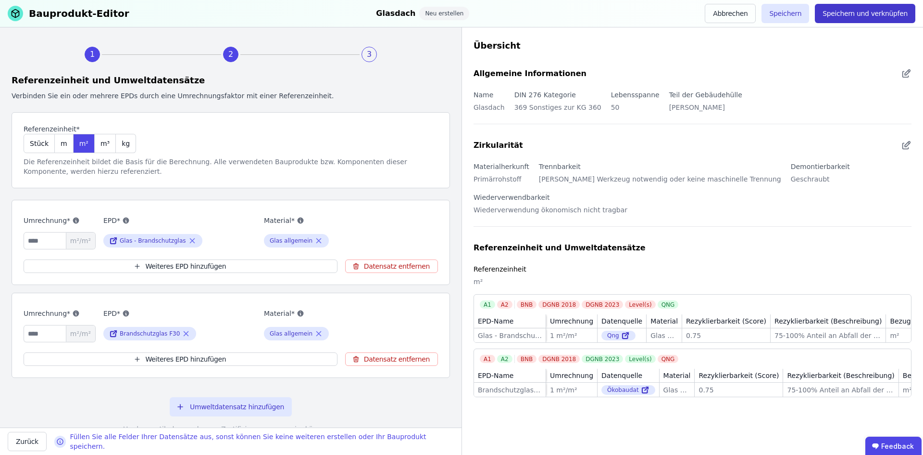
click at [872, 15] on button "Speichern und verknüpfen" at bounding box center [865, 13] width 101 height 19
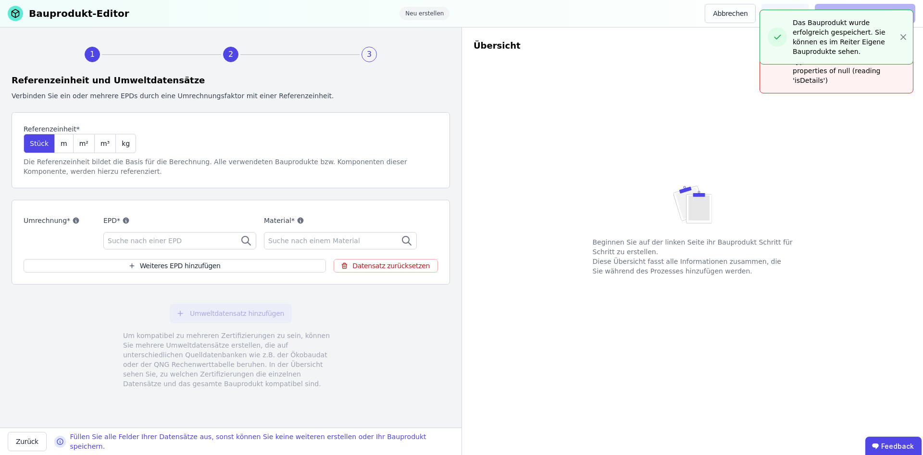
click at [909, 36] on div "Das Bauprodukt wurde erfolgreich gespeichert. Sie können es im Reiter Eigene Ba…" at bounding box center [837, 37] width 154 height 55
click at [903, 35] on icon "button" at bounding box center [903, 37] width 5 height 5
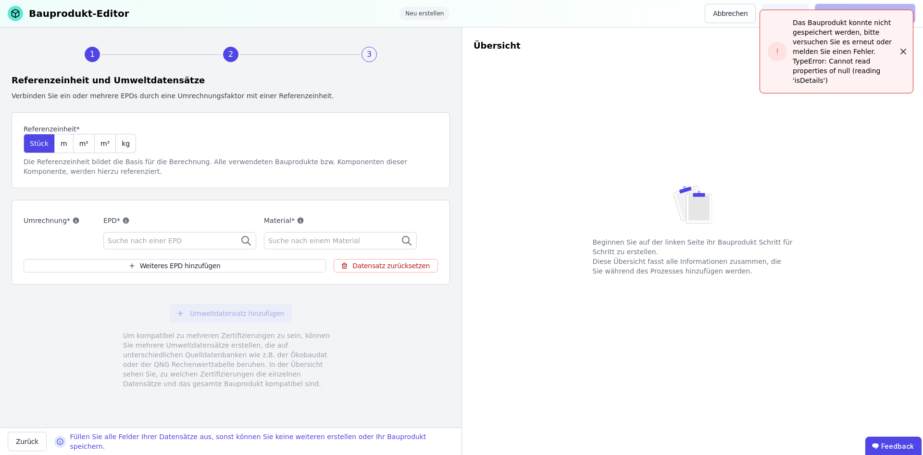
click at [905, 49] on icon "button" at bounding box center [903, 51] width 5 height 5
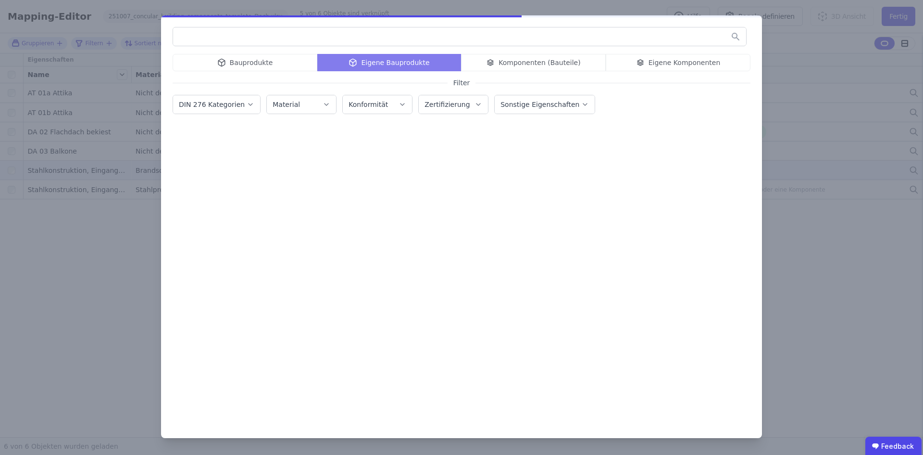
click at [907, 280] on div "Bauprodukte Eigene Bauprodukte Komponenten (Bauteile) Eigene Komponenten Filter…" at bounding box center [461, 227] width 923 height 455
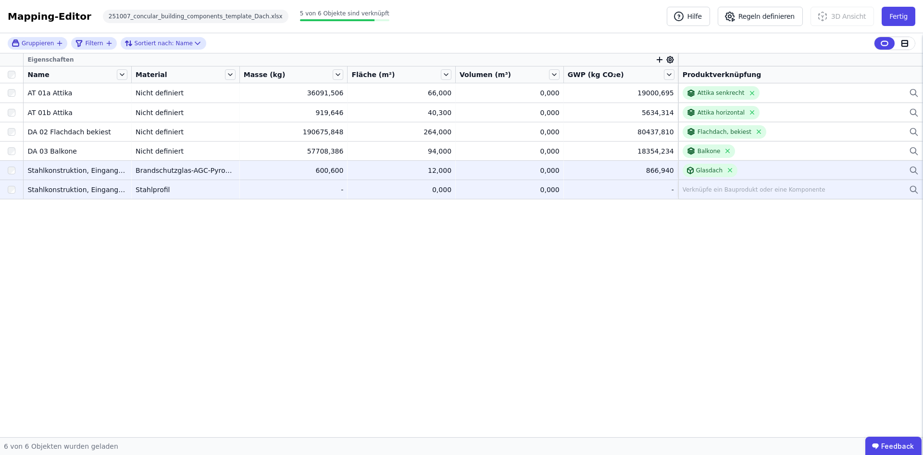
click at [724, 192] on div "Verknüpfe ein Bauprodukt oder eine Komponente" at bounding box center [754, 190] width 143 height 8
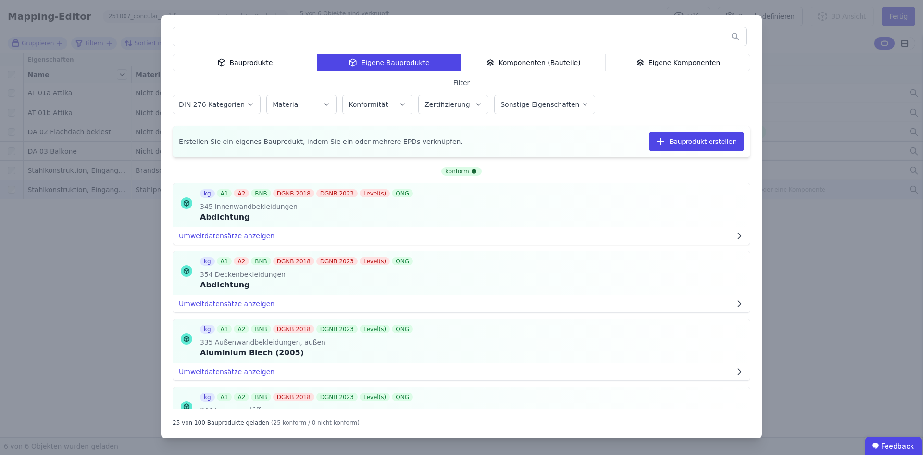
click at [326, 42] on input "text" at bounding box center [459, 36] width 573 height 17
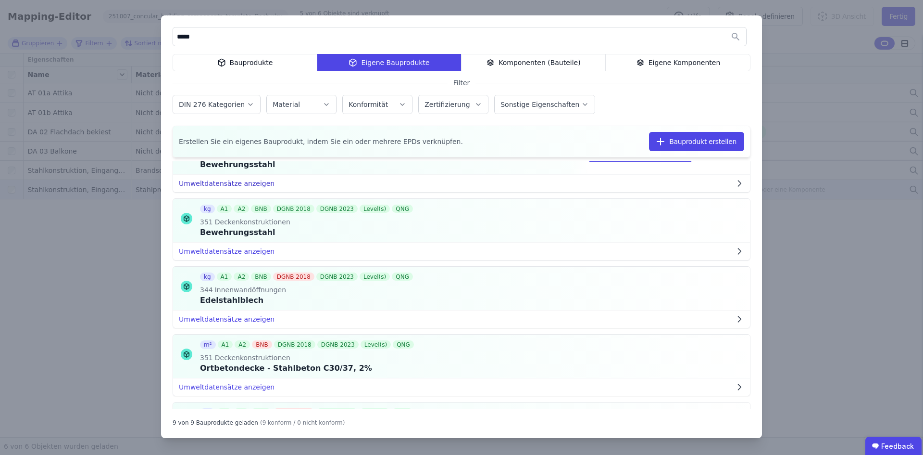
scroll to position [205, 0]
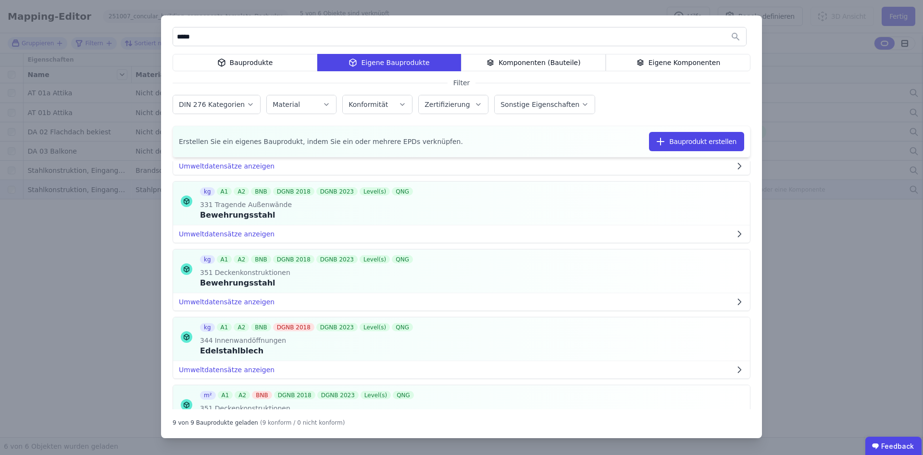
click at [271, 63] on div "Bauprodukte" at bounding box center [245, 62] width 145 height 17
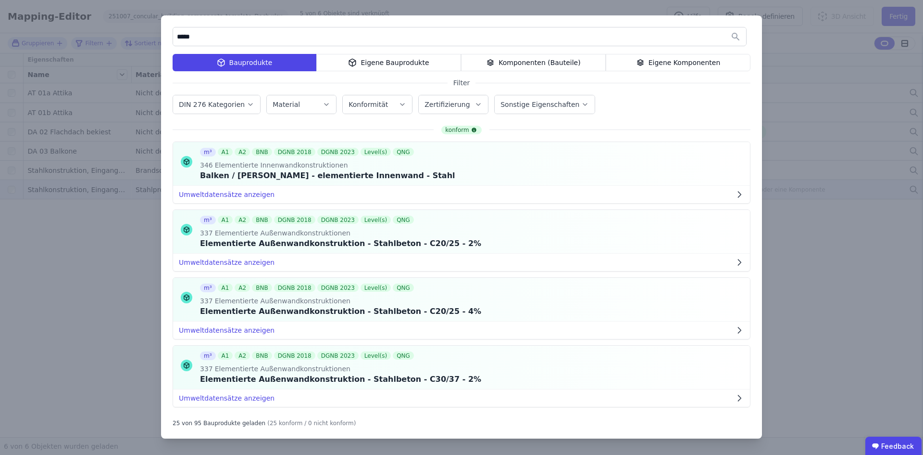
click at [240, 40] on input "*****" at bounding box center [459, 36] width 573 height 17
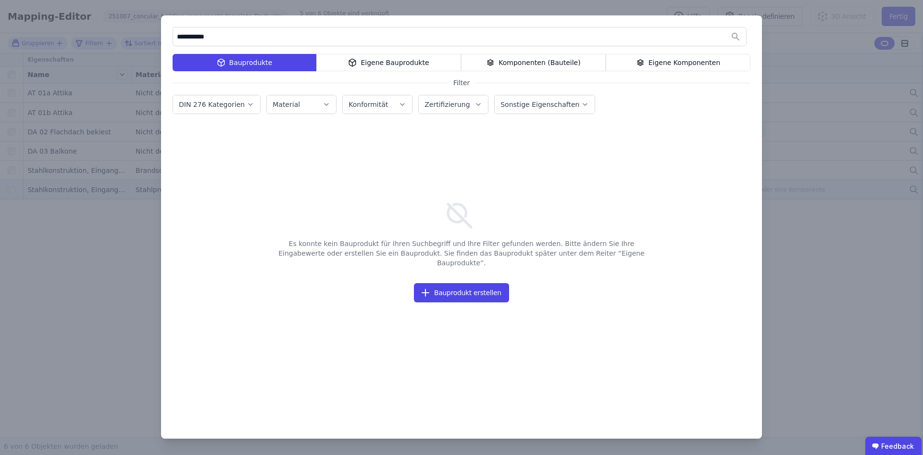
click at [391, 63] on div "Eigene Bauprodukte" at bounding box center [388, 62] width 145 height 17
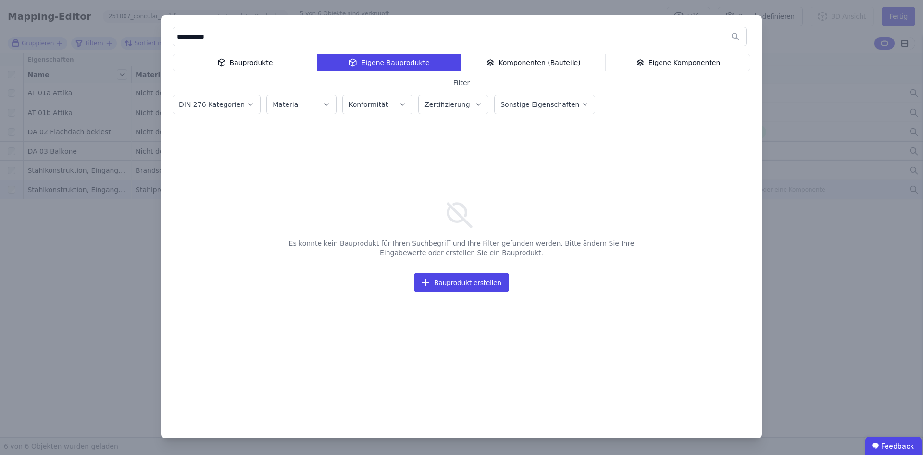
click at [247, 63] on div "Bauprodukte" at bounding box center [245, 62] width 145 height 17
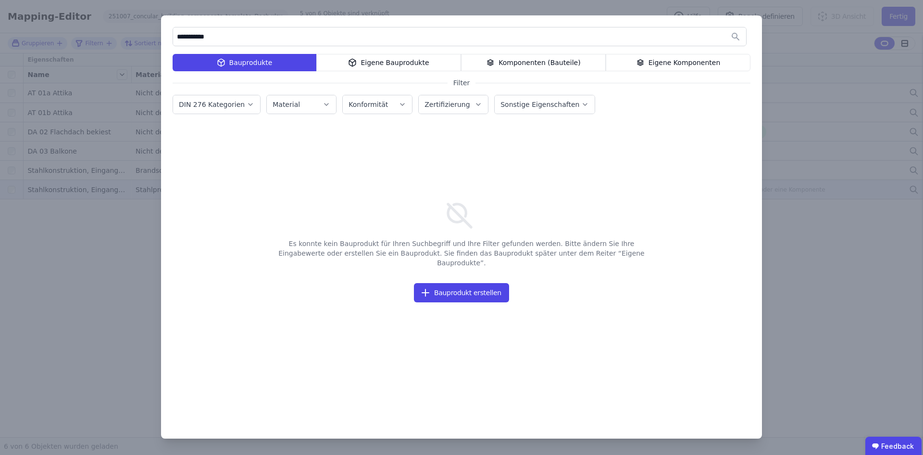
click at [290, 62] on div "Bauprodukte" at bounding box center [245, 62] width 144 height 17
click at [248, 36] on input "**********" at bounding box center [459, 36] width 573 height 17
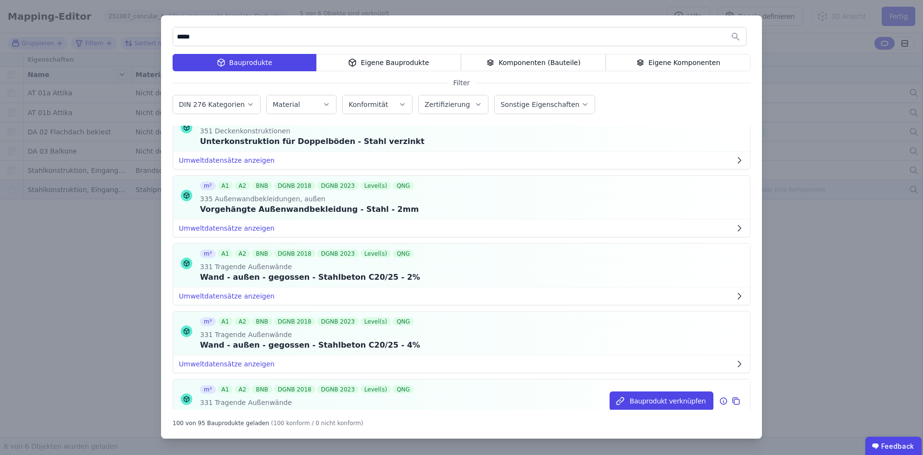
scroll to position [6527, 0]
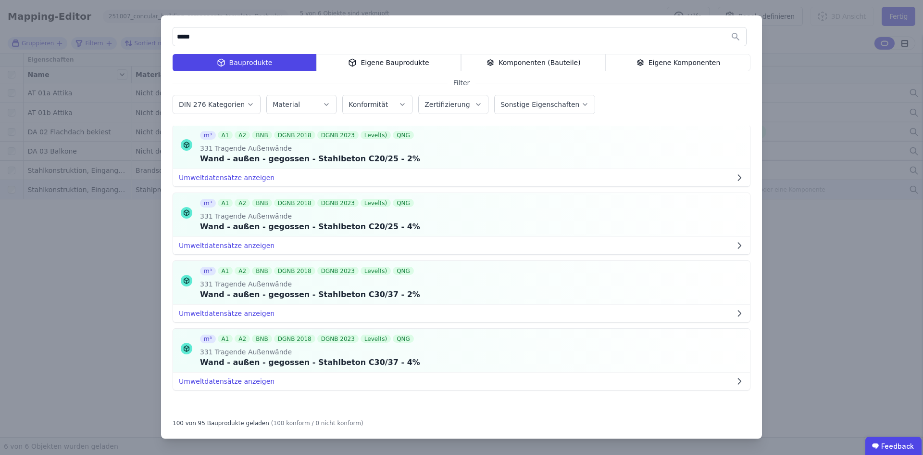
click at [389, 53] on div "***** Bauprodukte Eigene Bauprodukte Komponenten (Bauteile) Eigene Komponenten …" at bounding box center [461, 226] width 601 height 423
click at [394, 60] on div "Eigene Bauprodukte" at bounding box center [388, 62] width 145 height 17
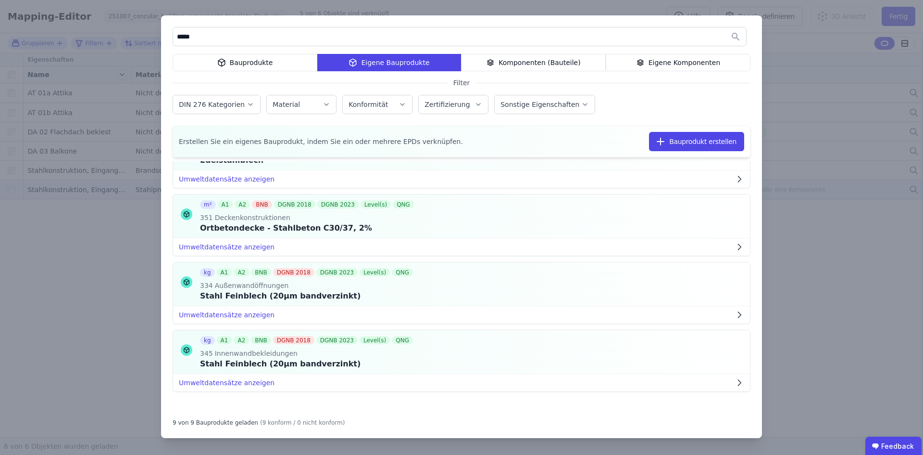
scroll to position [398, 0]
click at [261, 33] on input "*****" at bounding box center [459, 36] width 573 height 17
click at [257, 41] on input "*****" at bounding box center [459, 36] width 573 height 17
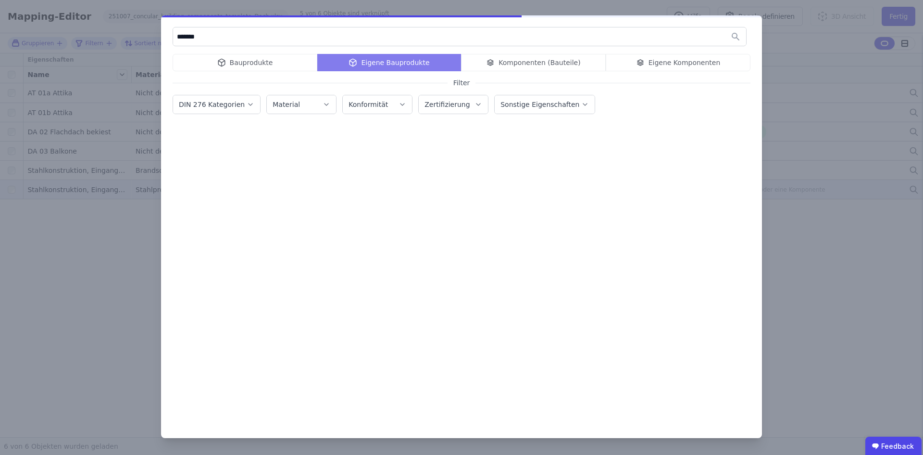
scroll to position [0, 0]
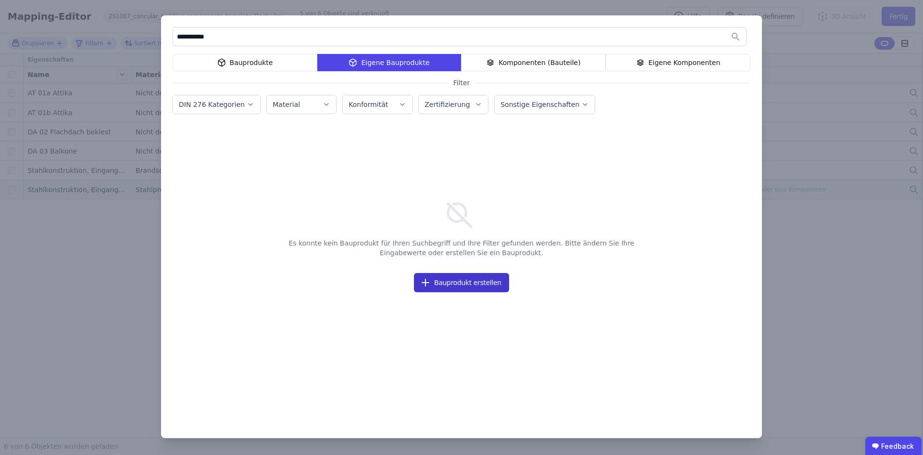
type input "**********"
click at [461, 281] on button "Bauprodukt erstellen" at bounding box center [461, 282] width 95 height 19
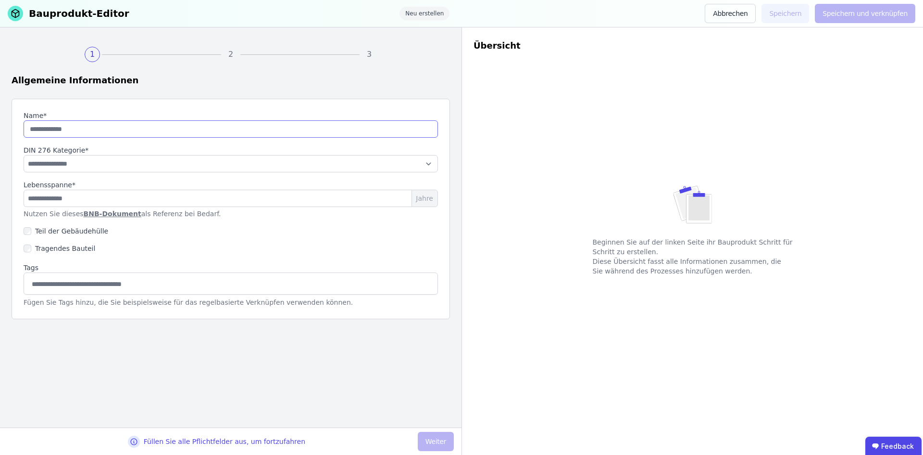
click at [38, 133] on input "string" at bounding box center [231, 128] width 415 height 17
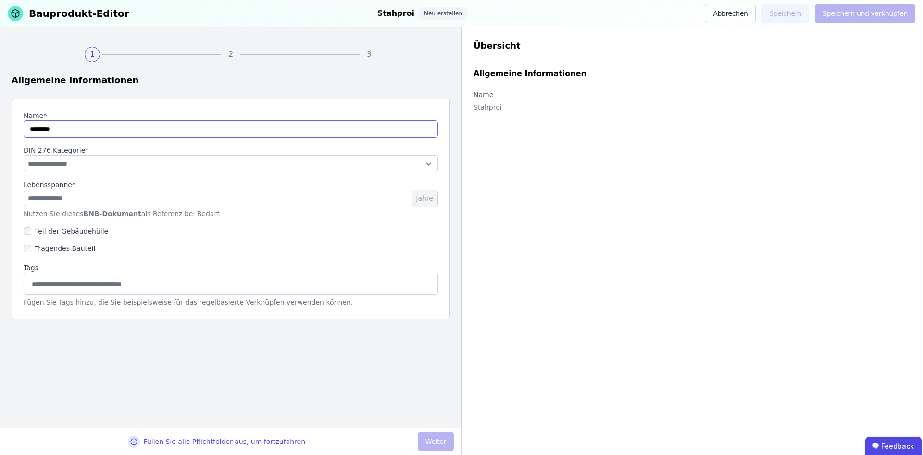
click at [42, 131] on input "string" at bounding box center [231, 128] width 415 height 17
type input "**********"
click at [65, 167] on select "**********" at bounding box center [231, 163] width 415 height 17
click at [49, 190] on input "number" at bounding box center [231, 198] width 415 height 17
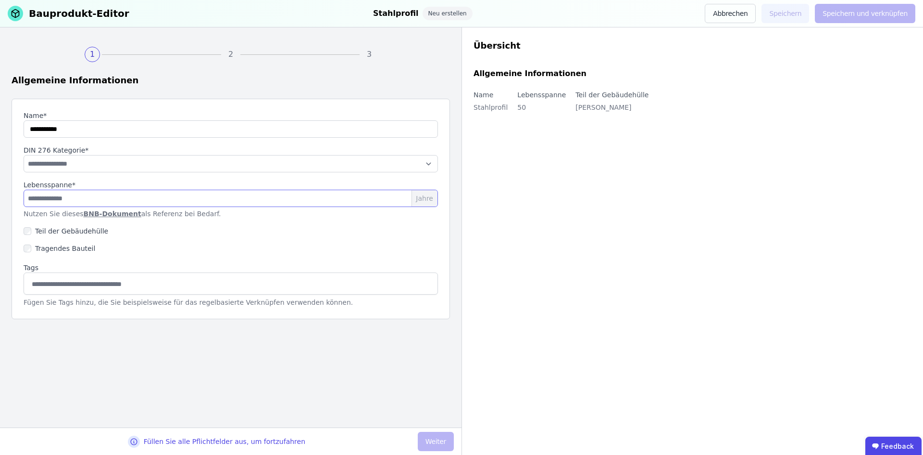
type input "**"
click at [58, 167] on select "**********" at bounding box center [231, 163] width 415 height 17
select select "**********"
click at [24, 155] on select "**********" at bounding box center [231, 163] width 415 height 17
click at [436, 440] on button "Weiter" at bounding box center [436, 440] width 36 height 19
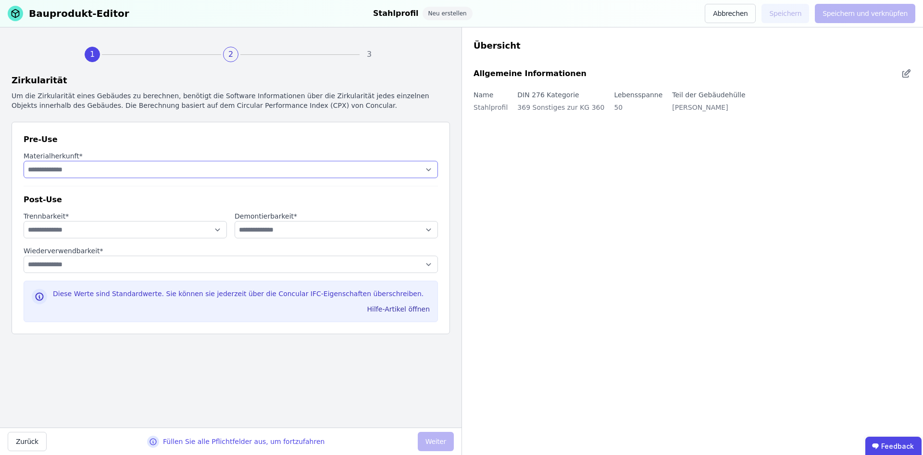
click at [100, 170] on select "**********" at bounding box center [231, 169] width 415 height 17
select select "**********"
click at [24, 161] on select "**********" at bounding box center [231, 169] width 415 height 17
click at [81, 229] on select "**********" at bounding box center [125, 229] width 203 height 17
select select "**********"
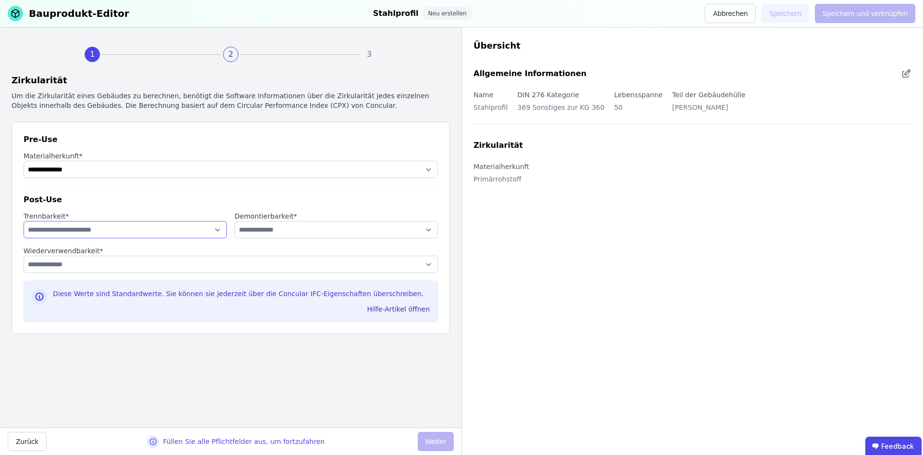
click at [24, 221] on select "**********" at bounding box center [125, 229] width 203 height 17
click at [284, 224] on select "**********" at bounding box center [336, 229] width 203 height 17
select select "**********"
click at [235, 221] on select "**********" at bounding box center [336, 229] width 203 height 17
click at [141, 263] on select "**********" at bounding box center [231, 263] width 415 height 17
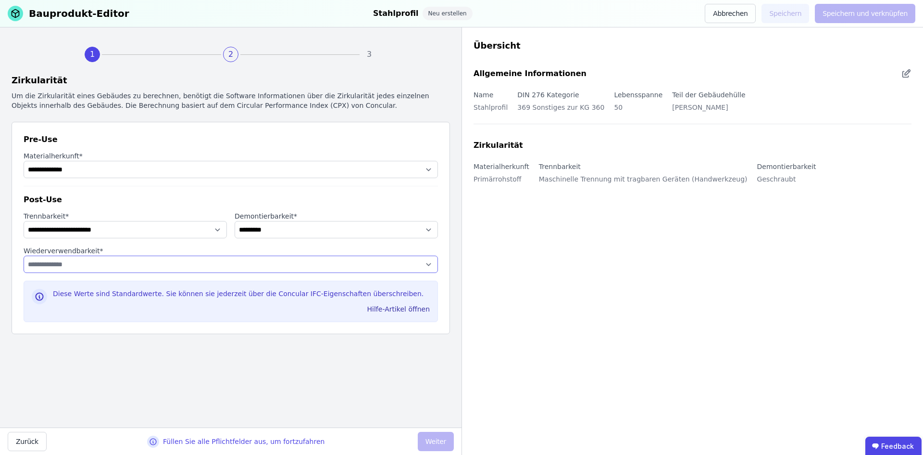
select select "**********"
click at [24, 255] on select "**********" at bounding box center [231, 263] width 415 height 17
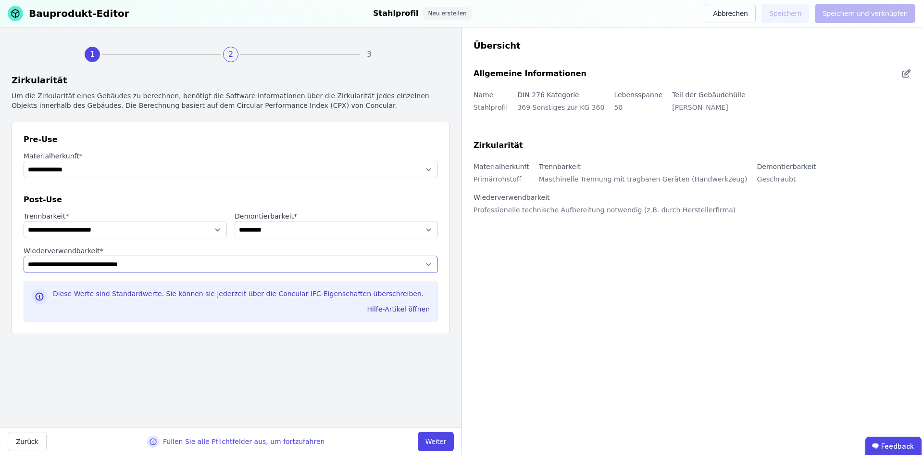
click at [250, 264] on select "**********" at bounding box center [231, 263] width 415 height 17
click at [441, 445] on button "Weiter" at bounding box center [436, 440] width 36 height 19
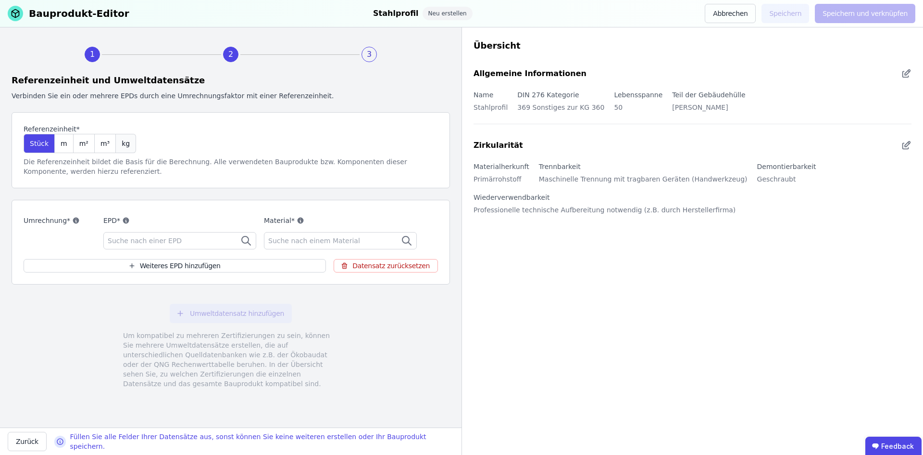
click at [126, 145] on div "kg" at bounding box center [126, 143] width 20 height 19
click at [180, 242] on div "Suche nach einer EPD" at bounding box center [179, 240] width 153 height 17
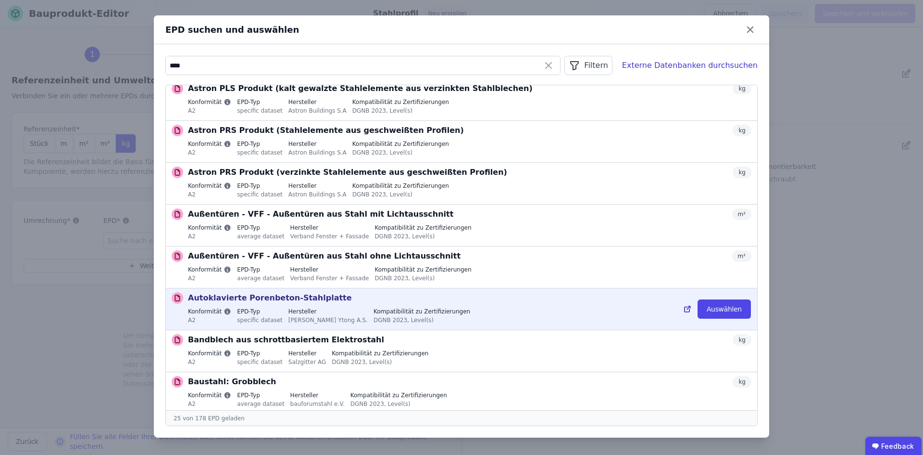
scroll to position [192, 0]
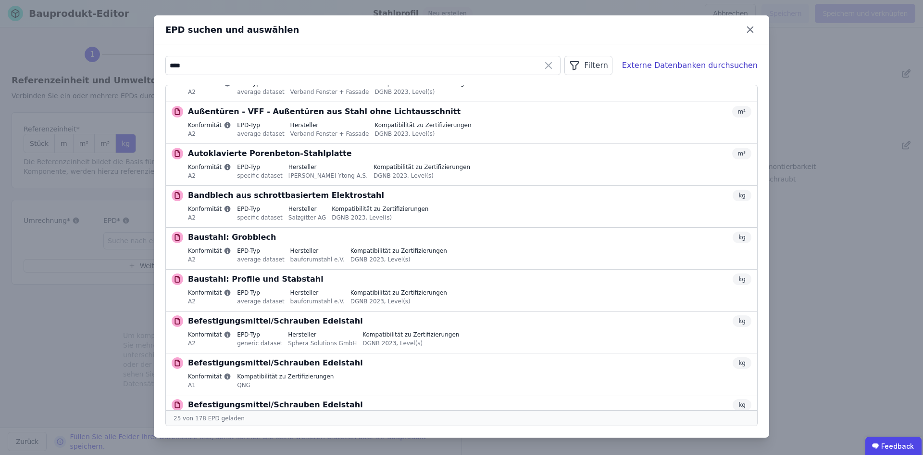
type input "****"
click at [612, 65] on div "Filtern" at bounding box center [589, 65] width 48 height 19
click at [515, 118] on span "Konformität" at bounding box center [495, 121] width 39 height 10
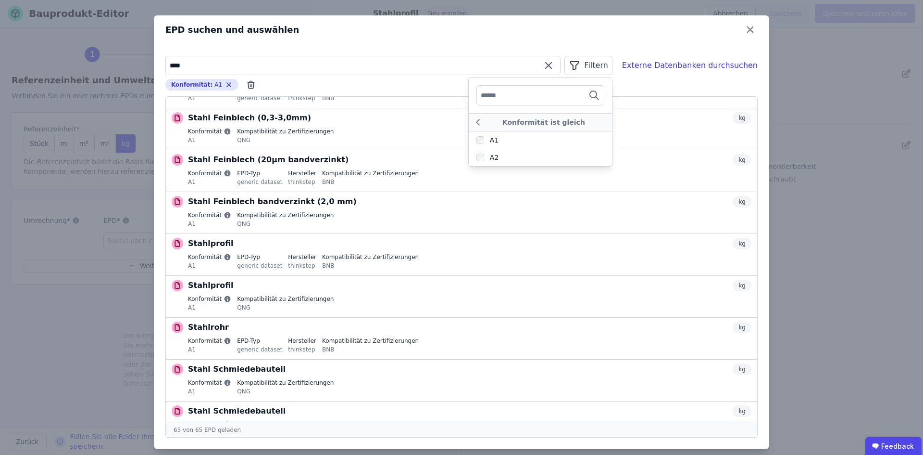
scroll to position [1960, 0]
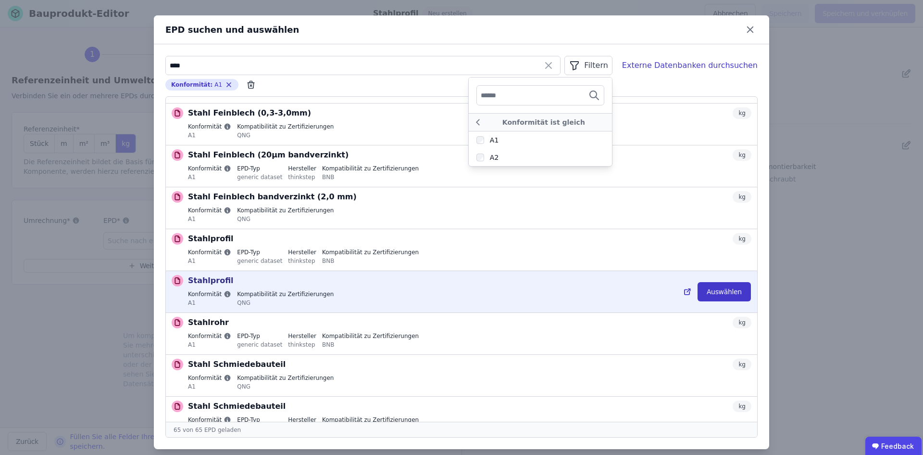
click at [720, 290] on button "Auswählen" at bounding box center [724, 291] width 53 height 19
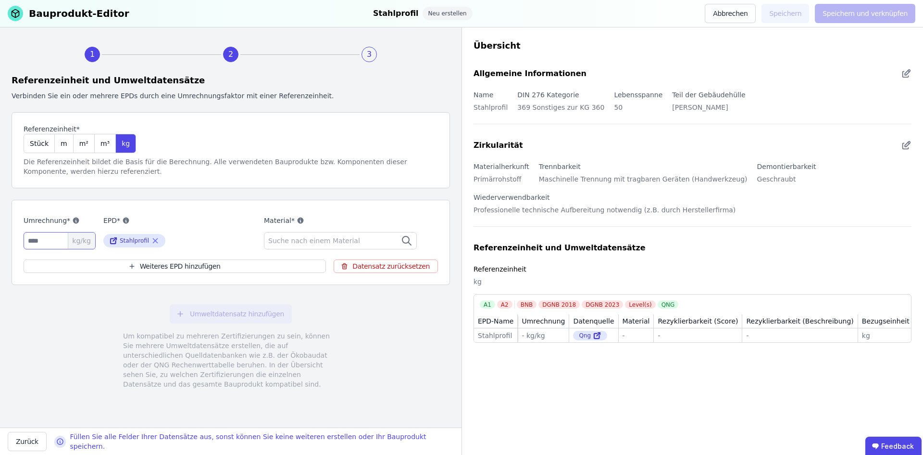
click at [43, 238] on input "number" at bounding box center [60, 240] width 72 height 17
type input "*"
click at [305, 240] on span "Suche nach einem Material" at bounding box center [315, 241] width 94 height 10
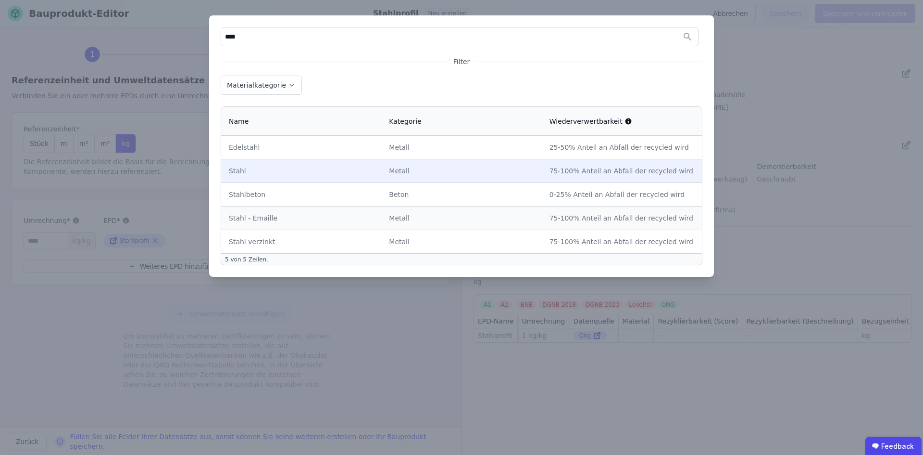
type input "****"
click at [244, 170] on div "Stahl" at bounding box center [301, 171] width 145 height 10
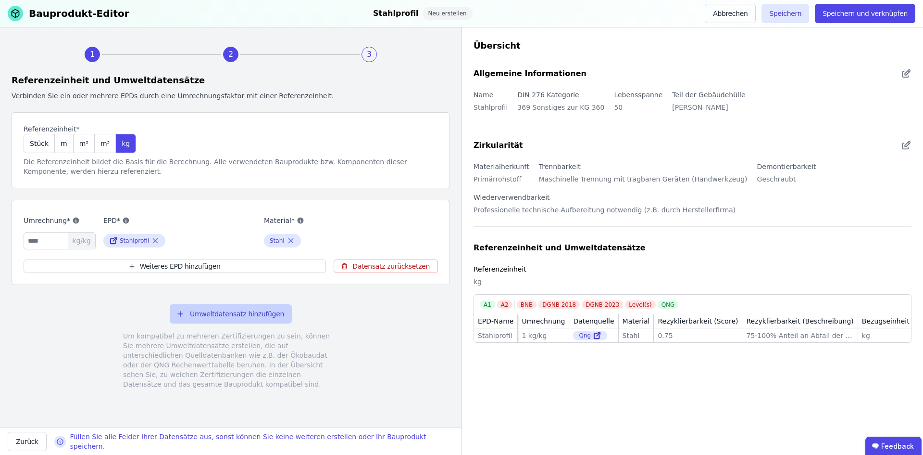
click at [242, 310] on button "Umweltdatensatz hinzufügen" at bounding box center [231, 313] width 122 height 19
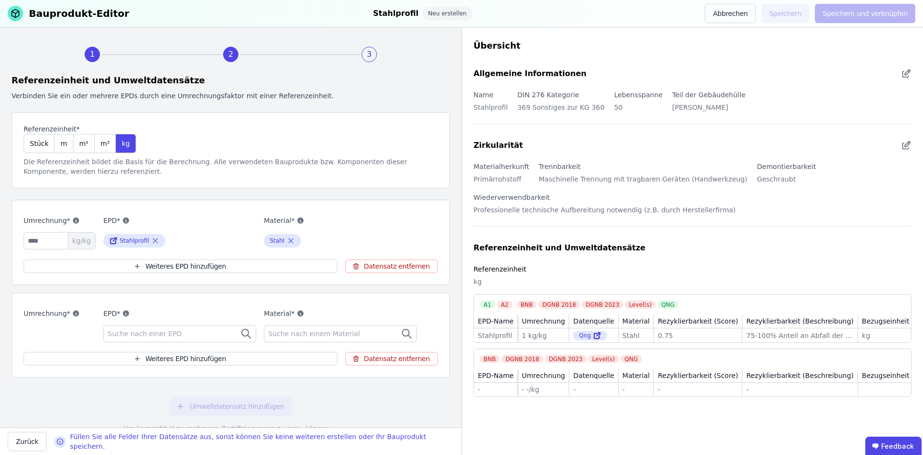
click at [138, 335] on span "Suche nach einer EPD" at bounding box center [146, 334] width 76 height 10
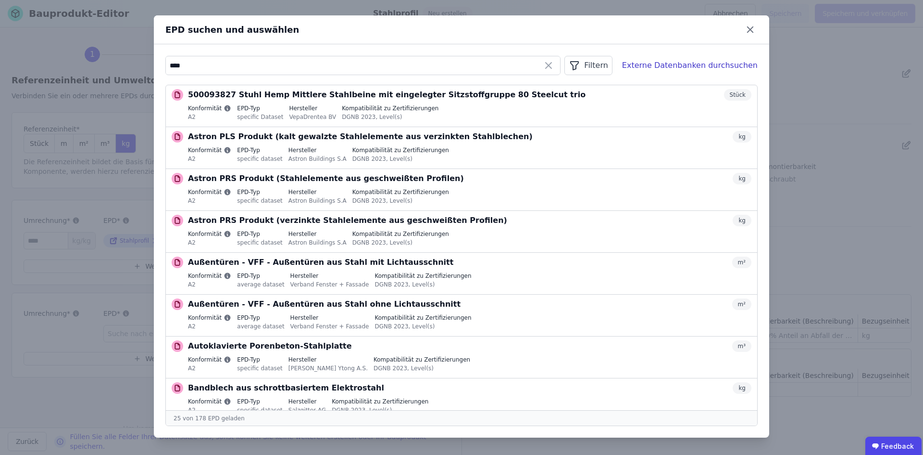
type input "****"
click at [605, 62] on div "Filtern" at bounding box center [589, 65] width 48 height 19
click at [599, 70] on div "Filtern" at bounding box center [589, 65] width 48 height 19
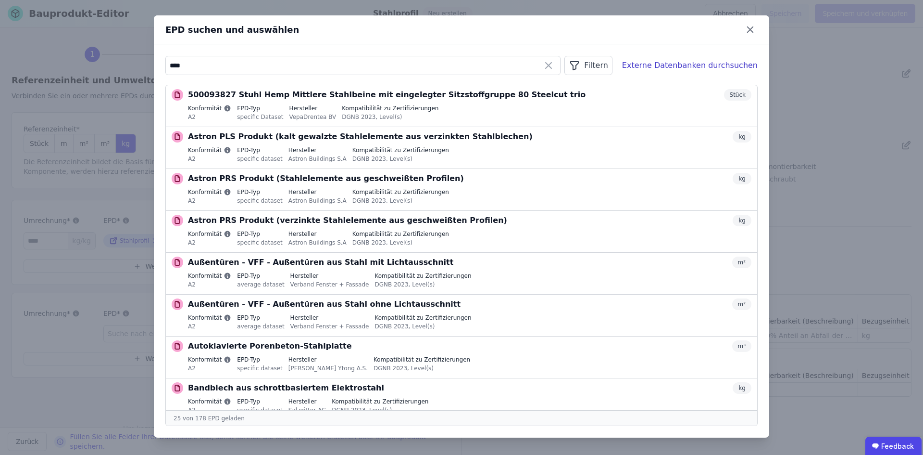
click at [599, 70] on div "Filtern" at bounding box center [589, 65] width 48 height 19
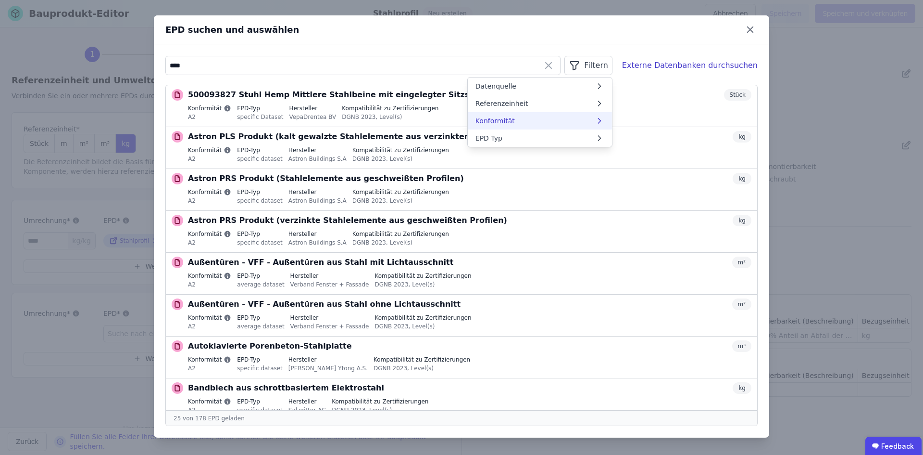
click at [515, 118] on span "Konformität" at bounding box center [495, 121] width 39 height 10
click at [515, 123] on span "Konformität" at bounding box center [495, 121] width 39 height 10
click at [515, 117] on span "Konformität" at bounding box center [495, 121] width 39 height 10
click at [517, 117] on div "Konformität ist gleich" at bounding box center [540, 122] width 143 height 18
click at [605, 119] on icon at bounding box center [600, 121] width 10 height 10
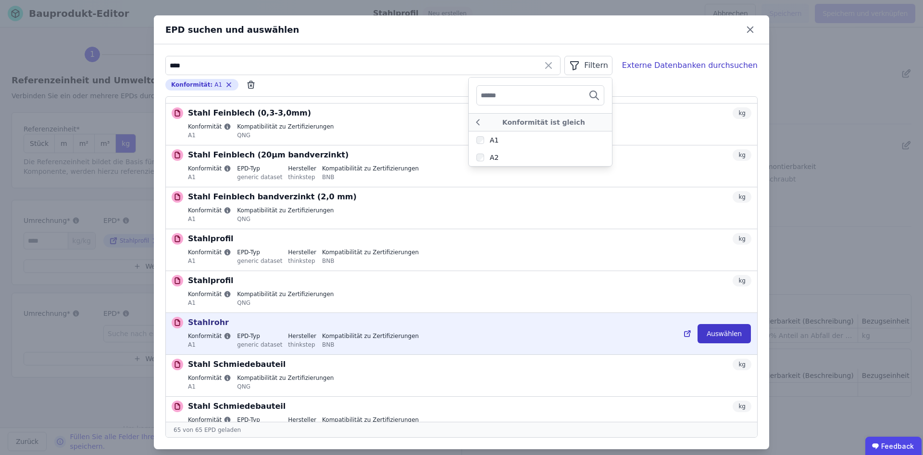
click at [723, 332] on button "Auswählen" at bounding box center [724, 333] width 53 height 19
click at [743, 332] on td "75-100% Anteil an Abfall der recycled wird 75-100% Anteil an Abfall der recycle…" at bounding box center [800, 335] width 115 height 14
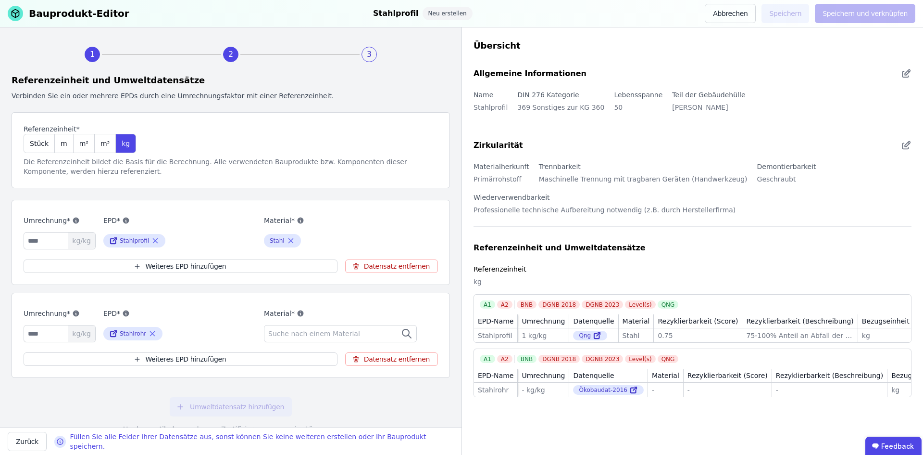
click at [313, 337] on span "Suche nach einem Material" at bounding box center [315, 334] width 94 height 10
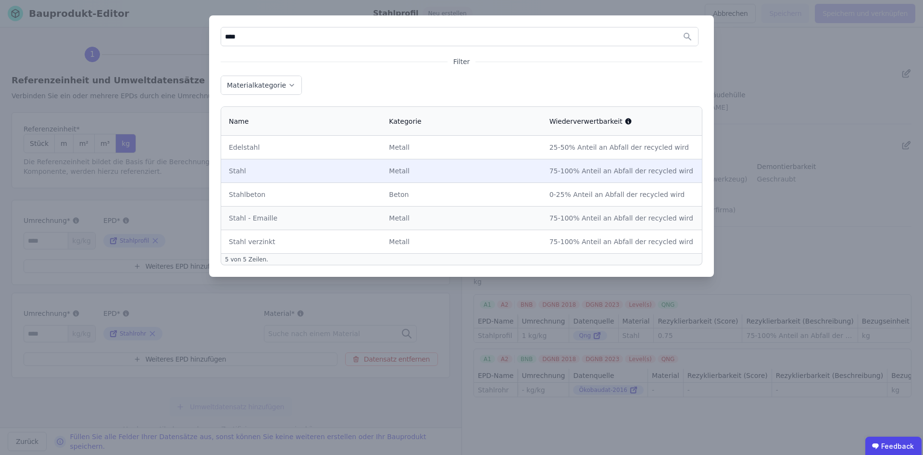
type input "****"
click at [233, 174] on div "Stahl" at bounding box center [301, 171] width 145 height 10
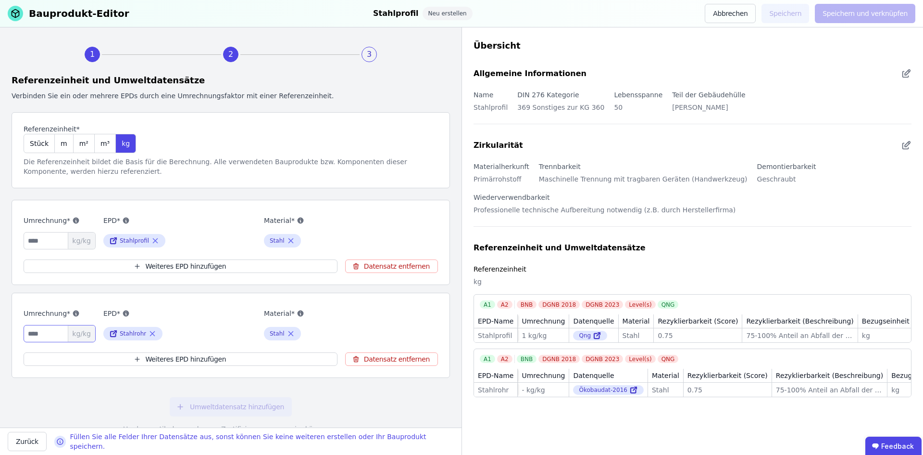
click at [36, 334] on input "number" at bounding box center [60, 333] width 72 height 17
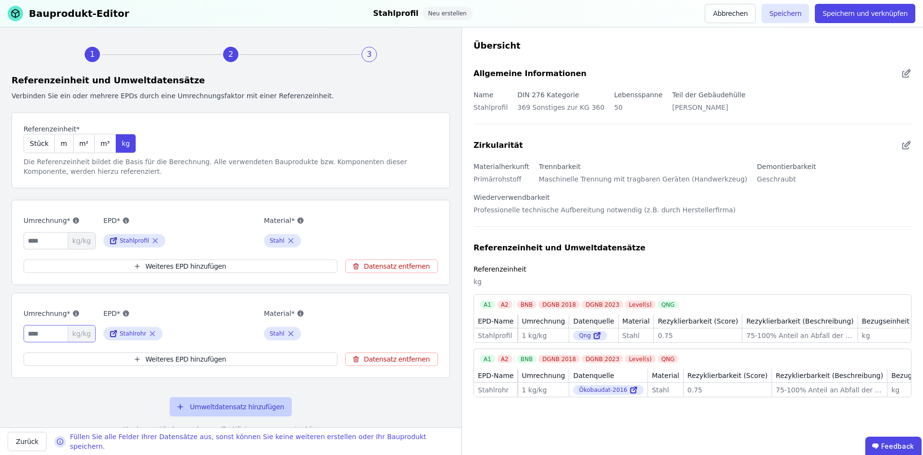
type input "*"
click at [239, 405] on button "Umweltdatensatz hinzufügen" at bounding box center [231, 406] width 122 height 19
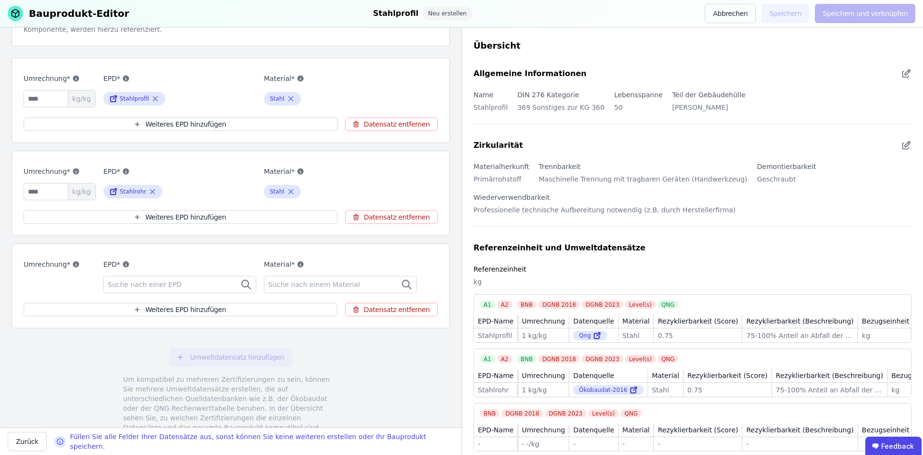
scroll to position [144, 0]
click at [147, 275] on div "Suche nach einer EPD" at bounding box center [179, 281] width 153 height 17
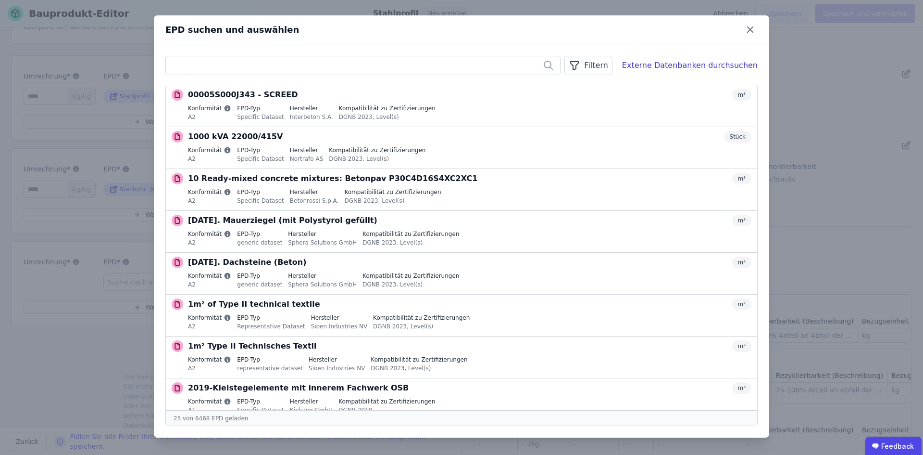
click at [298, 69] on input "text" at bounding box center [363, 65] width 394 height 17
click at [607, 65] on div "Filtern" at bounding box center [589, 65] width 48 height 19
click at [515, 120] on span "Konformität" at bounding box center [495, 121] width 39 height 10
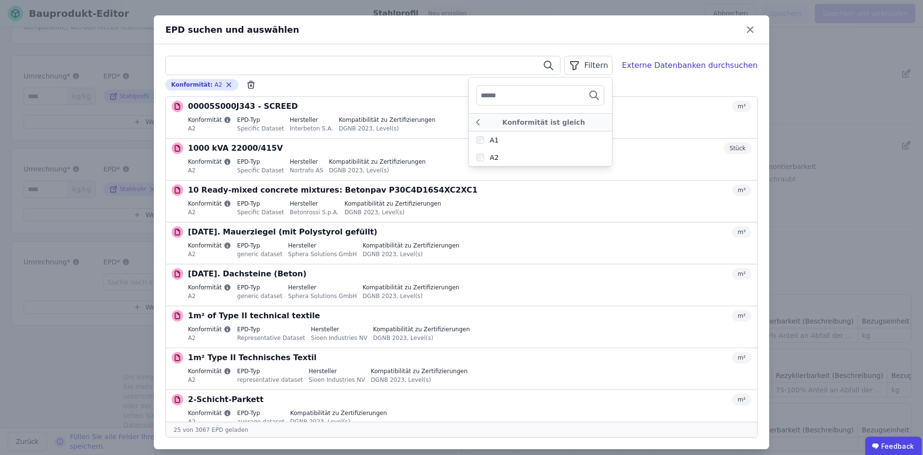
click at [235, 64] on input "text" at bounding box center [363, 65] width 394 height 17
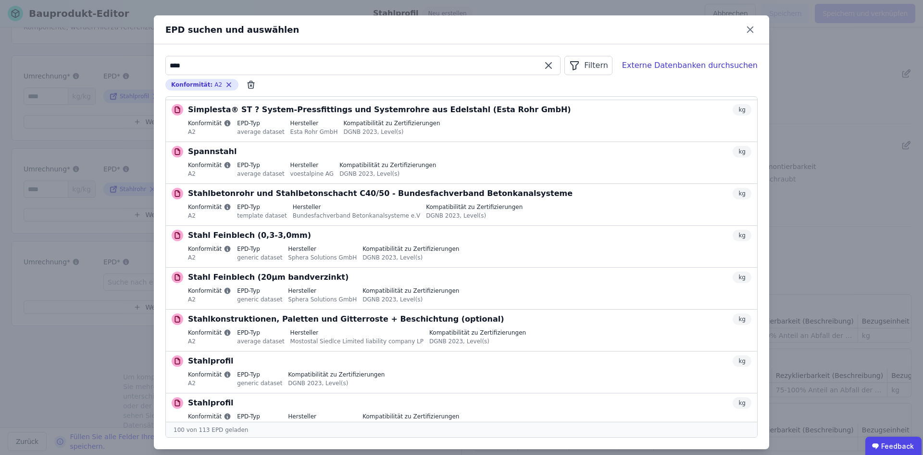
scroll to position [3735, 0]
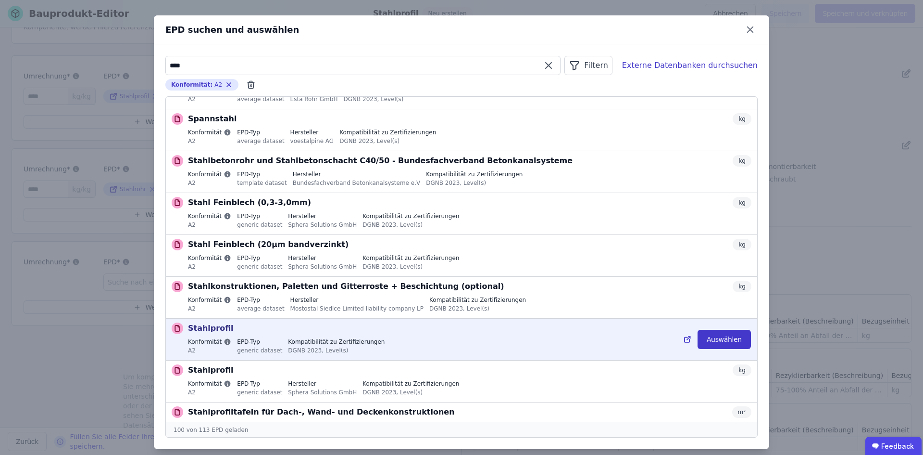
type input "****"
click at [718, 329] on button "Auswählen" at bounding box center [724, 338] width 53 height 19
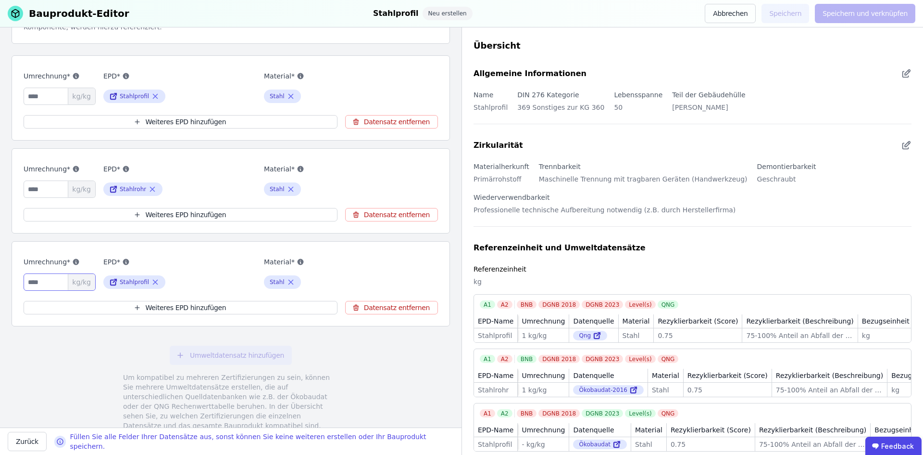
click at [51, 286] on input "number" at bounding box center [60, 281] width 72 height 17
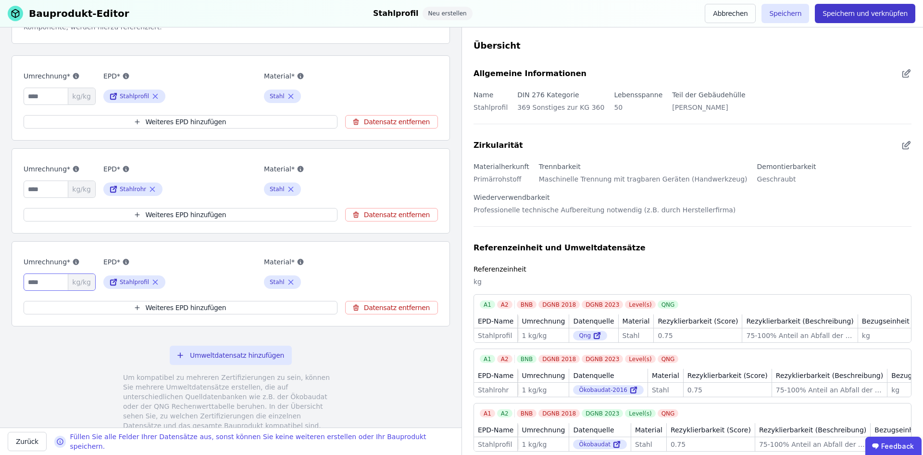
type input "*"
click at [869, 15] on button "Speichern und verknüpfen" at bounding box center [865, 13] width 101 height 19
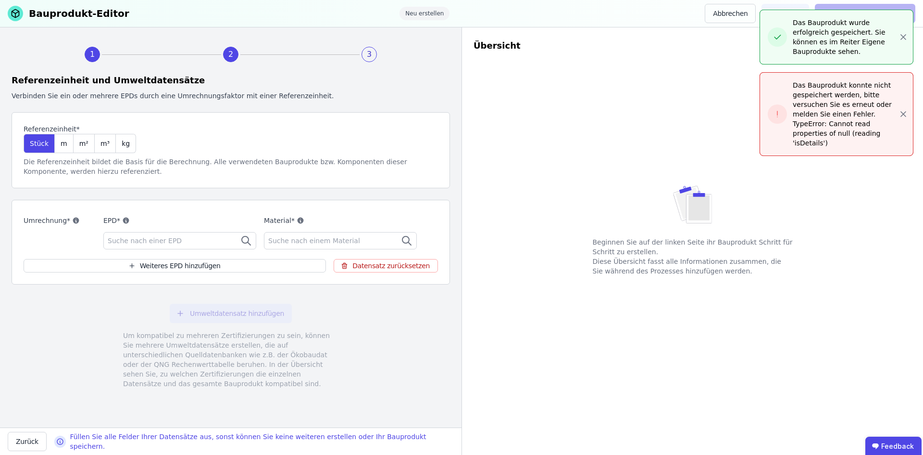
scroll to position [0, 0]
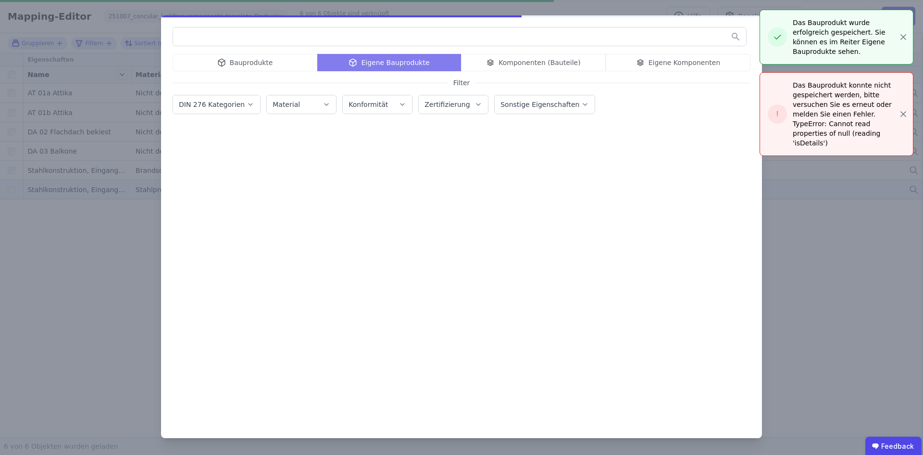
click at [815, 303] on div "Bauprodukte Eigene Bauprodukte Komponenten (Bauteile) Eigene Komponenten Filter…" at bounding box center [461, 227] width 923 height 455
click at [815, 303] on div "Eigenschaften Name Material Masse (kg) Fläche (m²) Volumen (m³) GWP (kg CO₂e) P…" at bounding box center [461, 244] width 923 height 383
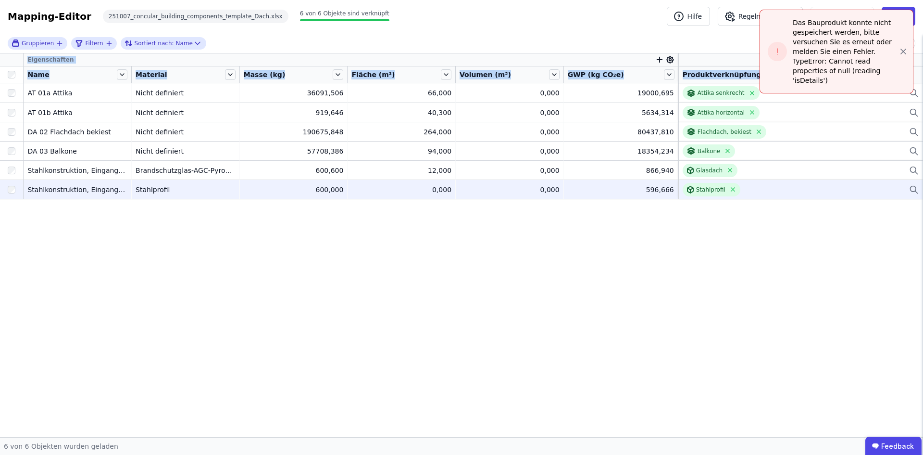
click at [545, 299] on div "Eigenschaften Name Material Masse (kg) Fläche (m²) Volumen (m³) GWP (kg CO₂e) P…" at bounding box center [461, 244] width 923 height 383
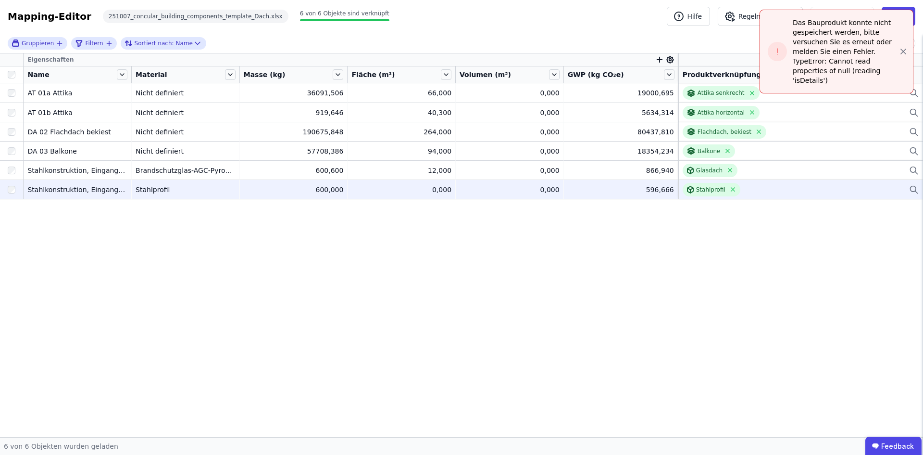
click at [545, 299] on div "Eigenschaften Name Material Masse (kg) Fläche (m²) Volumen (m³) GWP (kg CO₂e) P…" at bounding box center [461, 244] width 923 height 383
click at [749, 288] on div "Eigenschaften Name Material Masse (kg) Fläche (m²) Volumen (m³) GWP (kg CO₂e) P…" at bounding box center [461, 244] width 923 height 383
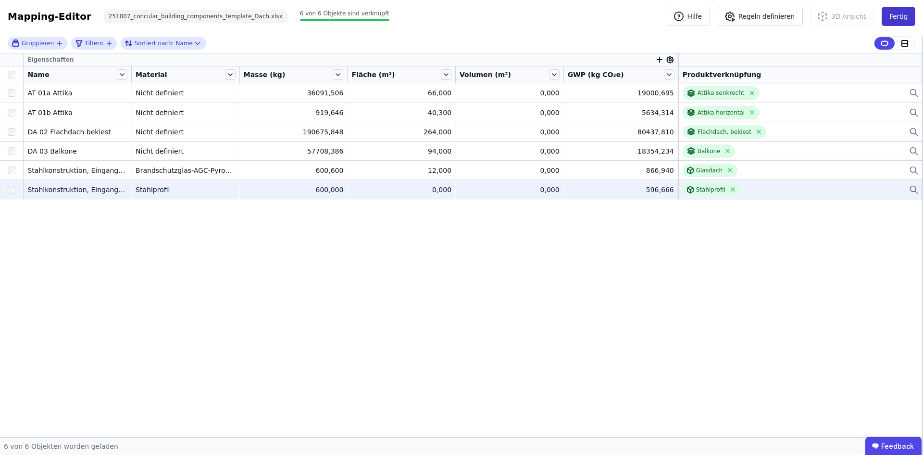
click at [901, 15] on button "Fertig" at bounding box center [899, 16] width 34 height 19
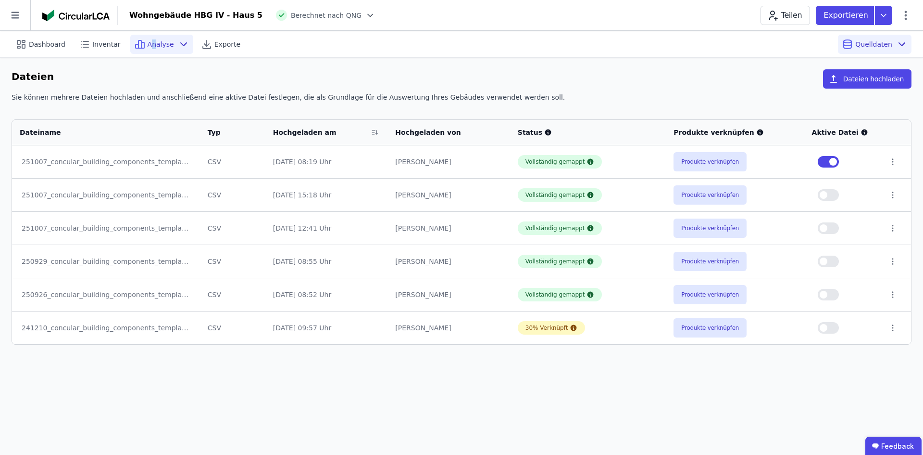
click at [148, 44] on span "Analyse" at bounding box center [161, 44] width 26 height 10
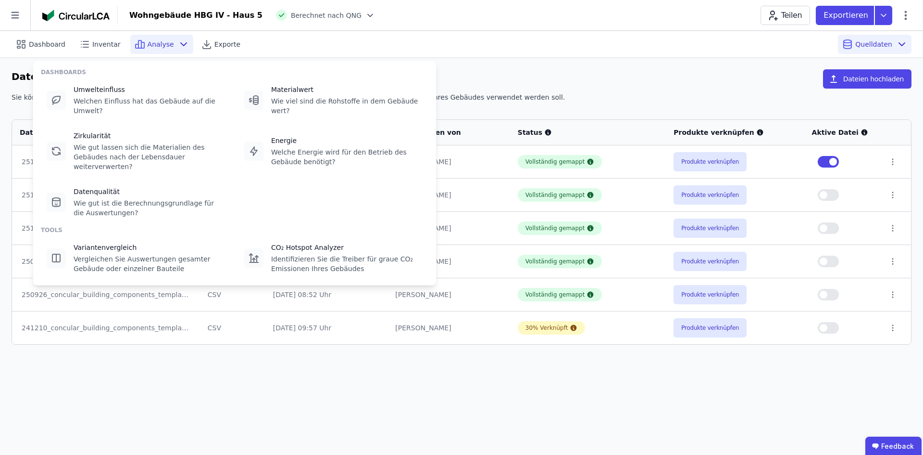
click at [684, 74] on div "Dateien Dateien hochladen" at bounding box center [462, 80] width 900 height 23
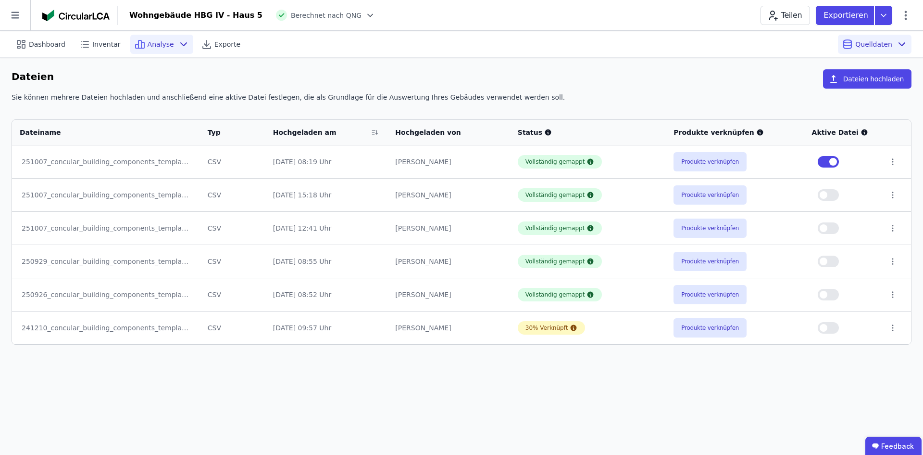
click at [151, 46] on span "Analyse" at bounding box center [161, 44] width 26 height 10
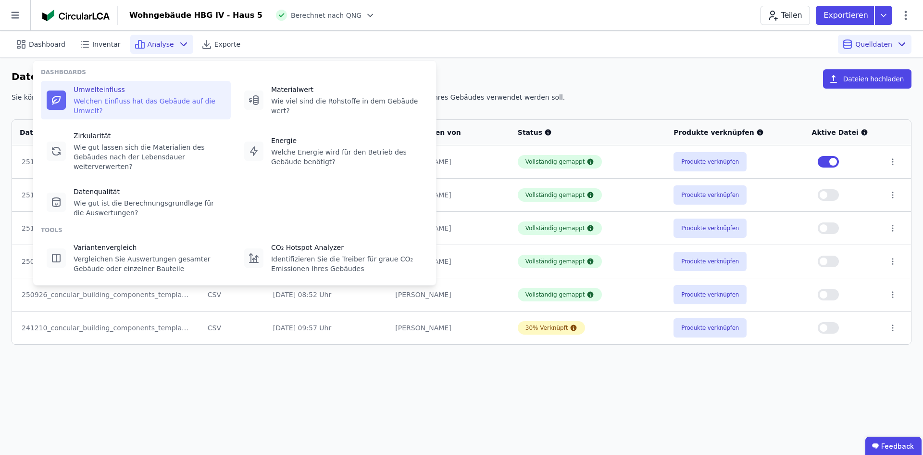
click at [123, 94] on div "Umwelteinfluss Welchen Einfluss hat das Gebäude auf die Umwelt?" at bounding box center [150, 100] width 152 height 31
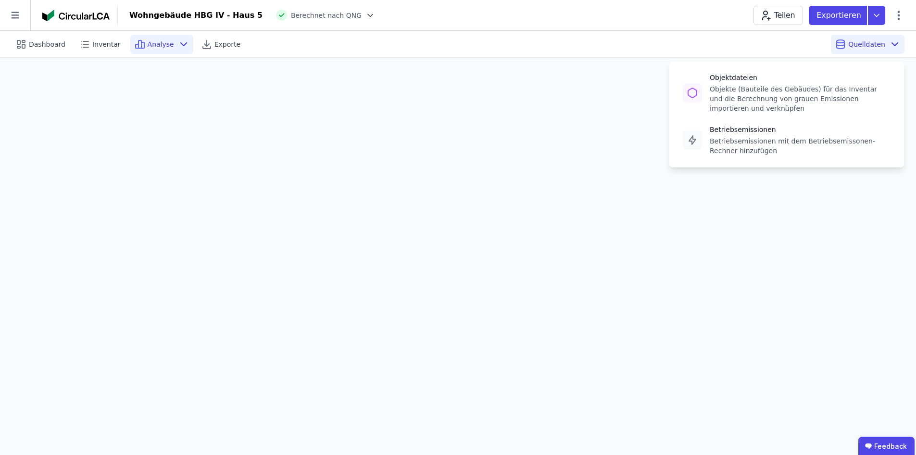
click at [865, 45] on span "Quelldaten" at bounding box center [866, 44] width 37 height 10
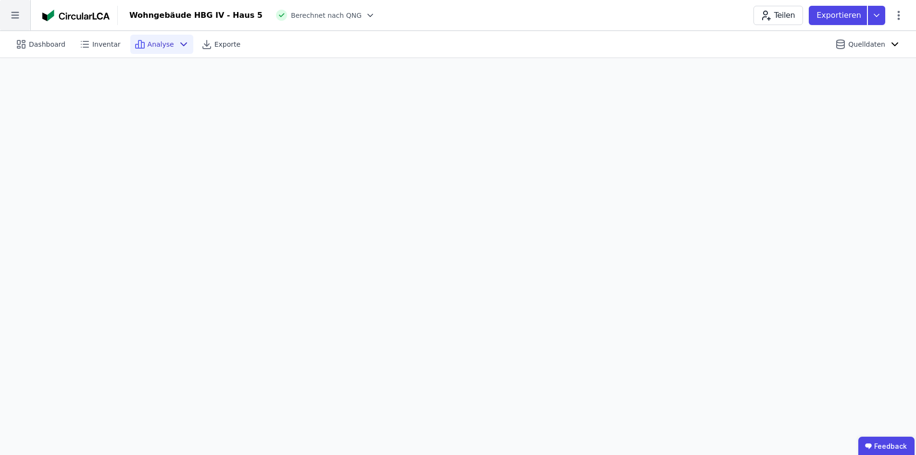
click at [11, 17] on icon at bounding box center [15, 15] width 30 height 30
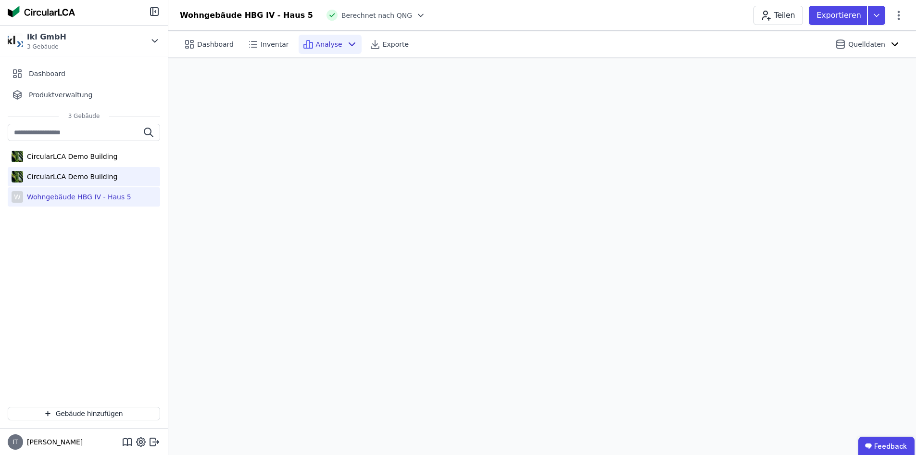
click at [49, 179] on div "CircularLCA Demo Building" at bounding box center [70, 177] width 94 height 10
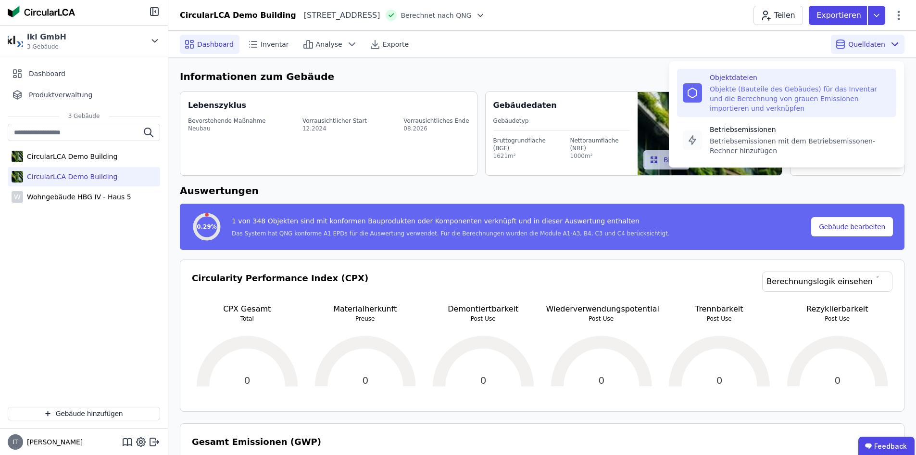
drag, startPoint x: 779, startPoint y: 94, endPoint x: 762, endPoint y: 104, distance: 19.6
click at [779, 94] on div "Objekte (Bauteile des Gebäudes) für das Inventar und die Berechnung von grauen …" at bounding box center [800, 98] width 181 height 29
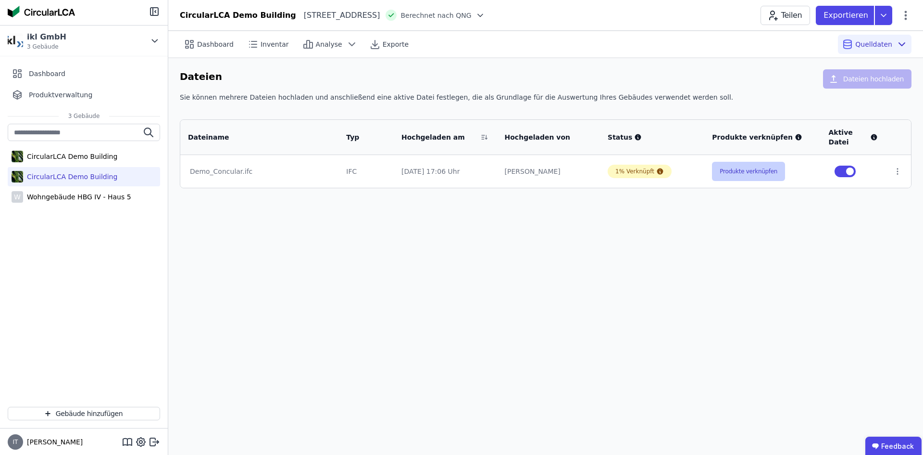
click at [741, 173] on button "Produkte verknüpfen" at bounding box center [748, 171] width 73 height 19
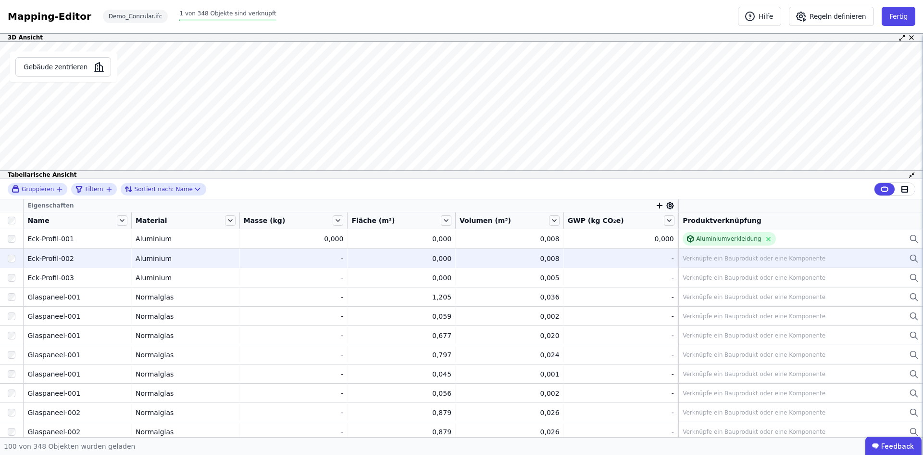
click at [733, 259] on div "Verknüpfe ein Bauprodukt oder eine Komponente" at bounding box center [754, 258] width 143 height 8
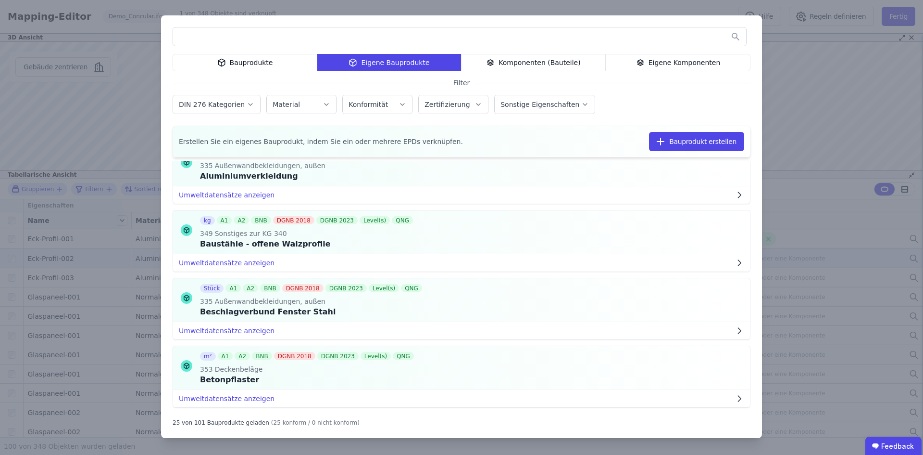
scroll to position [481, 0]
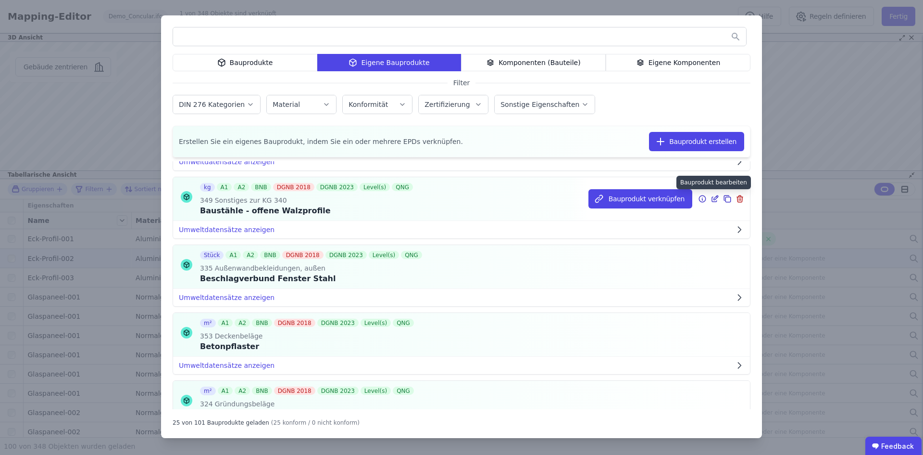
click at [711, 198] on icon at bounding box center [715, 199] width 9 height 12
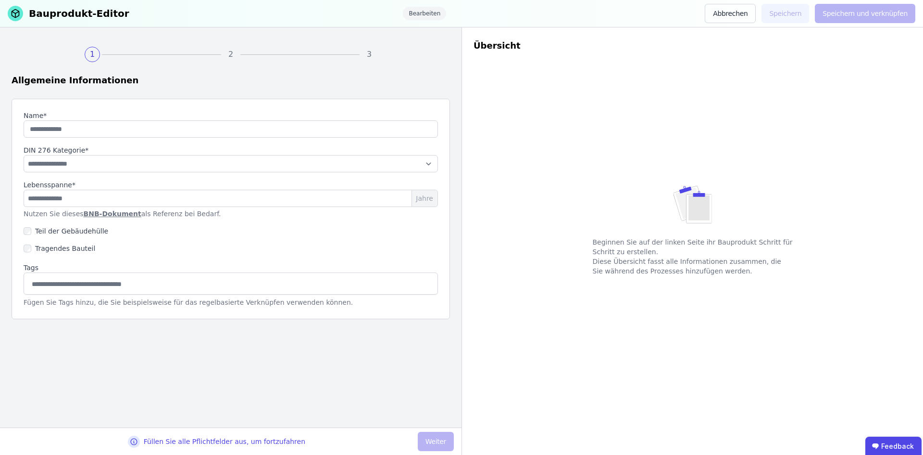
type input "**********"
select select "**********"
type input "**"
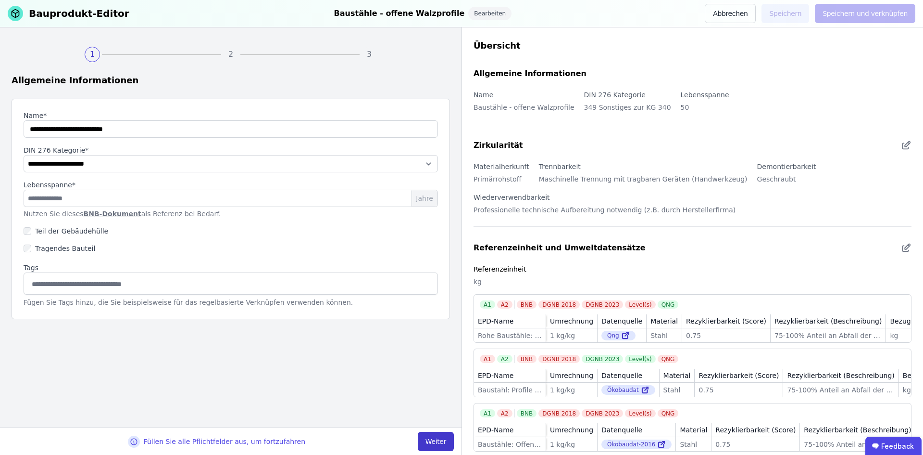
click at [433, 441] on button "Weiter" at bounding box center [436, 440] width 36 height 19
select select "**********"
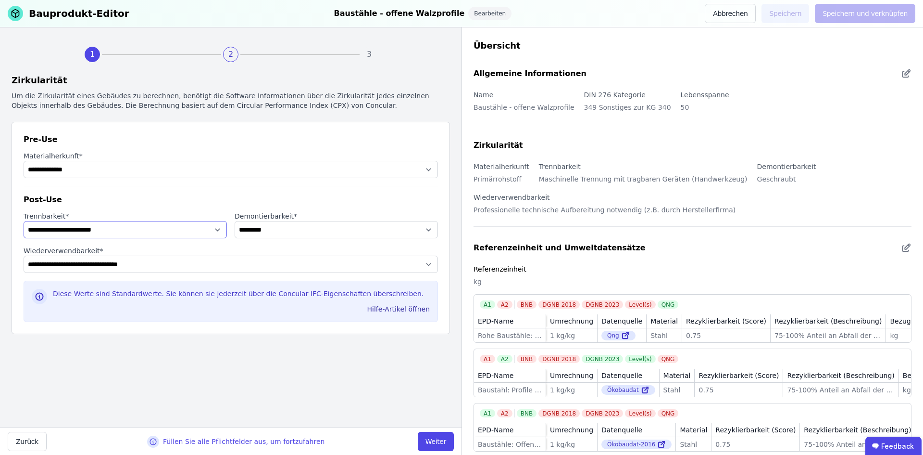
click at [220, 228] on select "**********" at bounding box center [125, 229] width 203 height 17
click at [24, 221] on select "**********" at bounding box center [125, 229] width 203 height 17
click at [184, 230] on select "**********" at bounding box center [125, 229] width 203 height 17
click at [24, 221] on select "**********" at bounding box center [125, 229] width 203 height 17
click at [327, 389] on div "**********" at bounding box center [231, 227] width 462 height 400
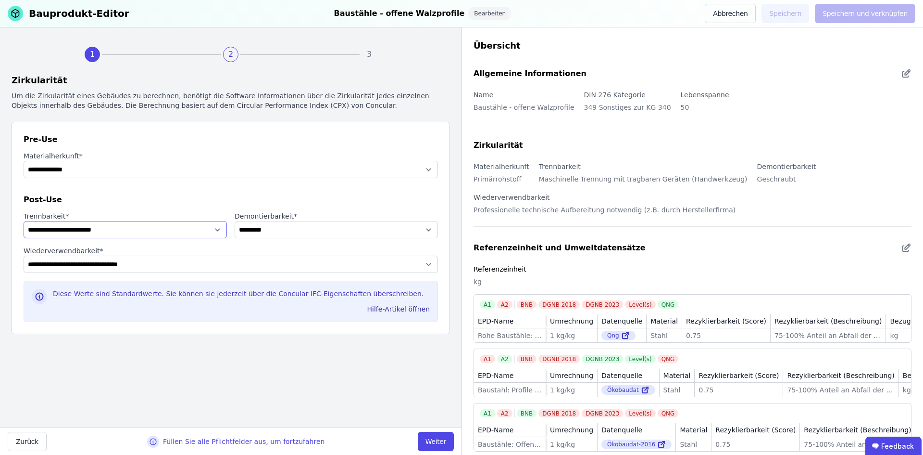
click at [221, 229] on select "**********" at bounding box center [125, 229] width 203 height 17
select select "**********"
click at [24, 221] on select "**********" at bounding box center [125, 229] width 203 height 17
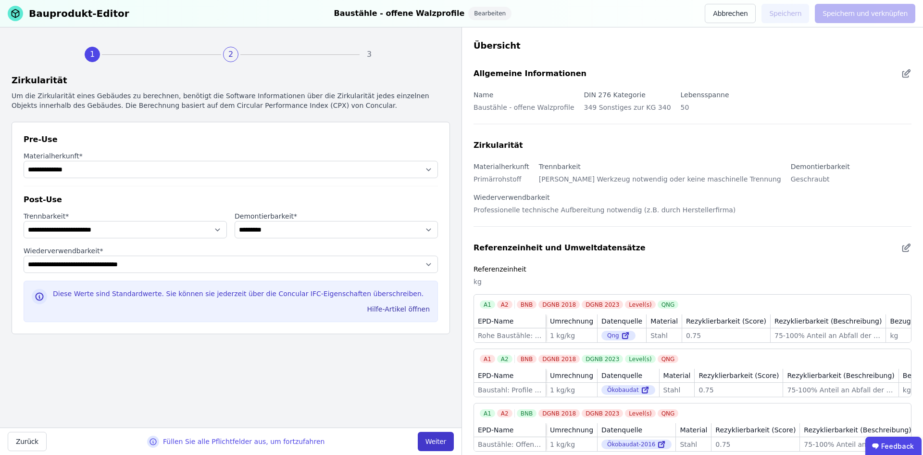
click at [444, 442] on button "Weiter" at bounding box center [436, 440] width 36 height 19
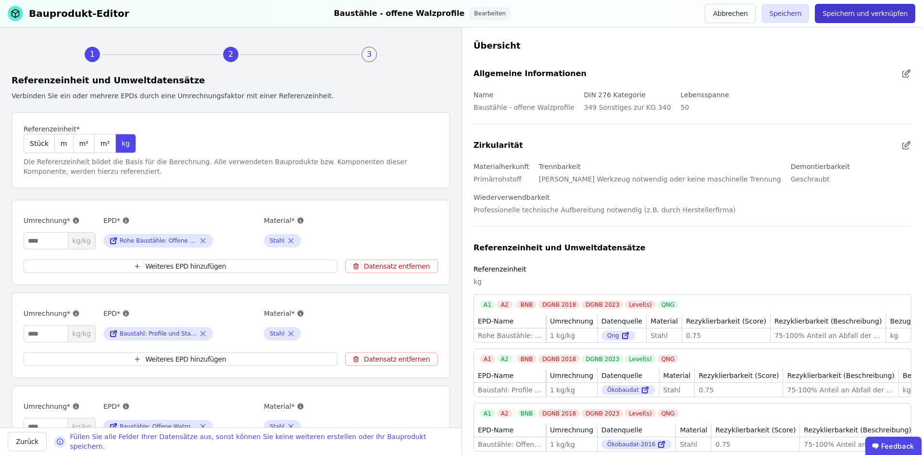
click at [867, 18] on button "Speichern und verknüpfen" at bounding box center [865, 13] width 101 height 19
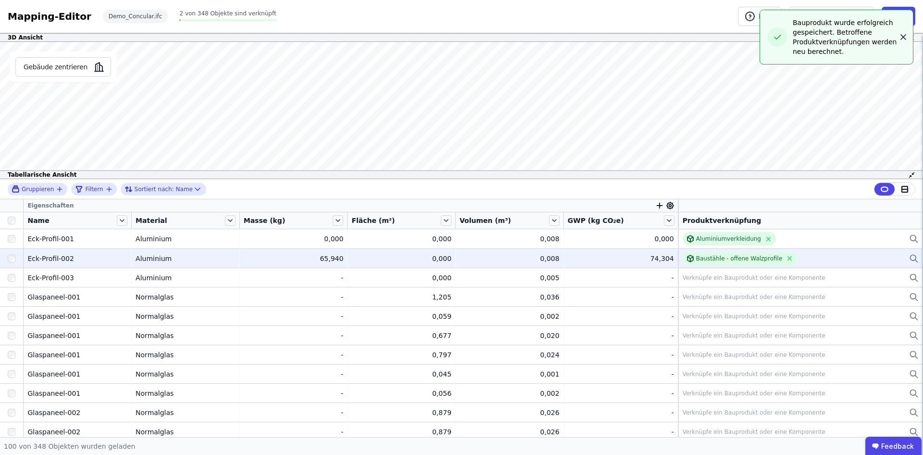
click at [906, 37] on icon "button" at bounding box center [904, 37] width 10 height 10
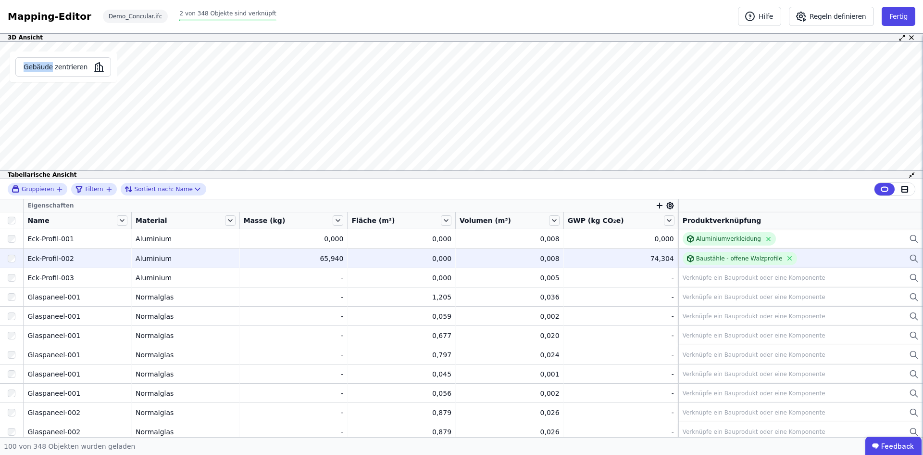
click at [906, 37] on icon at bounding box center [902, 37] width 7 height 7
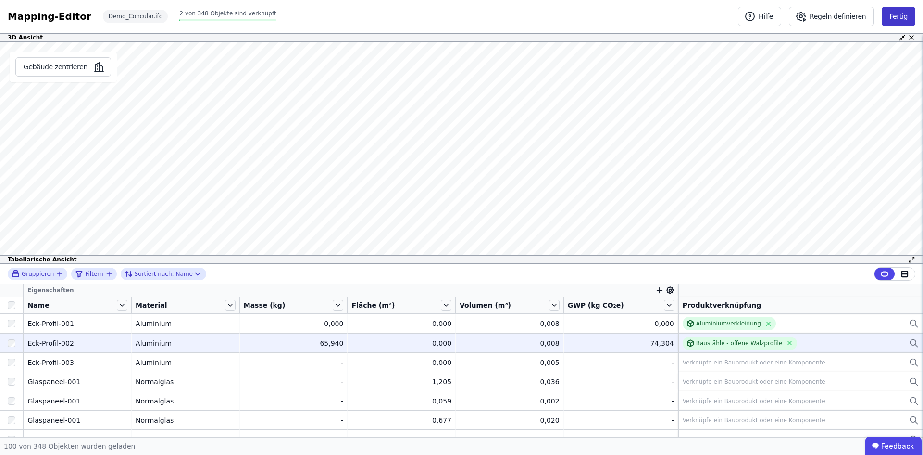
click at [900, 17] on button "Fertig" at bounding box center [899, 16] width 34 height 19
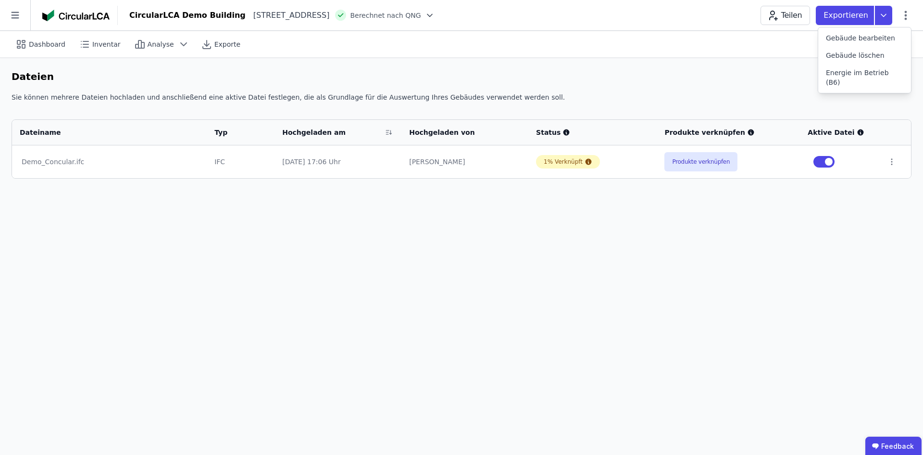
click at [814, 346] on div "Dashboard Inventar Analyse Exporte Quelldaten Dateien Dateien hochladen Sie kön…" at bounding box center [461, 243] width 923 height 424
click at [13, 19] on icon at bounding box center [15, 15] width 30 height 30
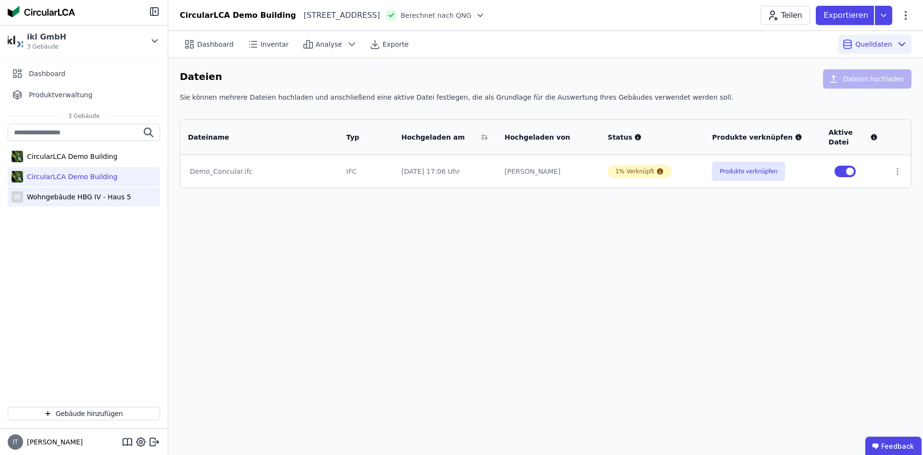
click at [46, 202] on div "W Wohngebäude HBG IV - Haus 5" at bounding box center [84, 196] width 152 height 19
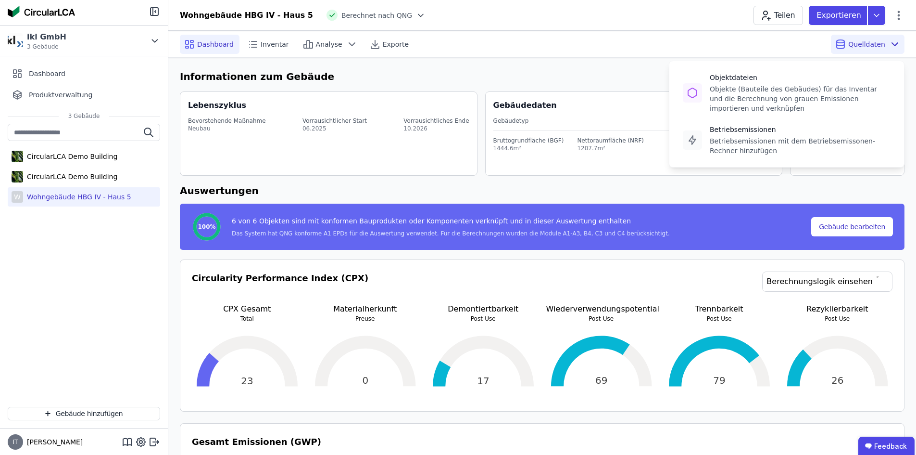
click at [862, 42] on span "Quelldaten" at bounding box center [866, 44] width 37 height 10
click at [862, 47] on span "Quelldaten" at bounding box center [866, 44] width 37 height 10
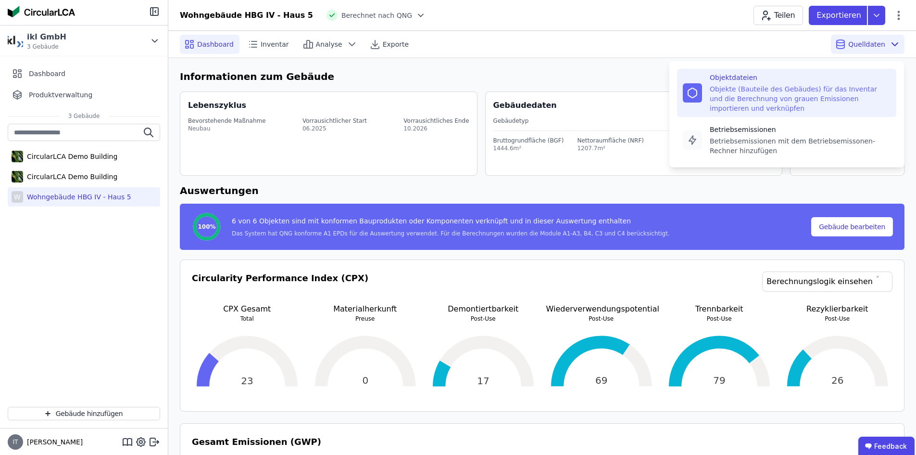
click at [776, 93] on div "Objekte (Bauteile des Gebäudes) für das Inventar und die Berechnung von grauen …" at bounding box center [800, 98] width 181 height 29
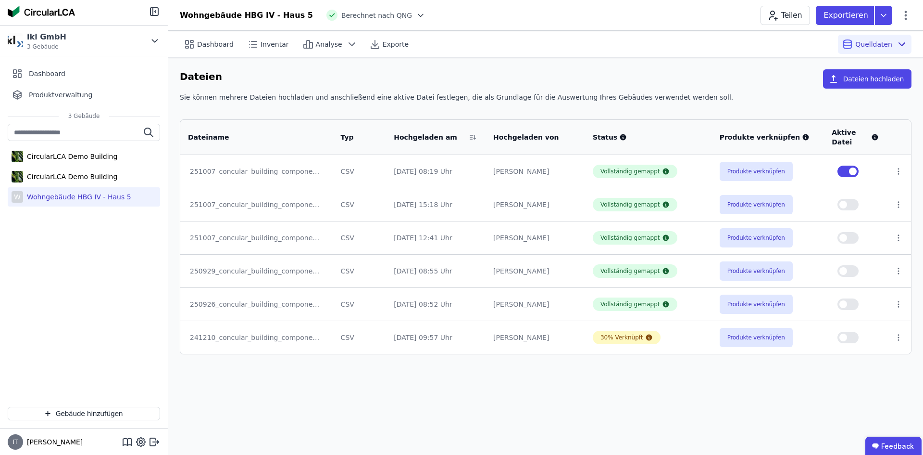
click at [575, 411] on div "Dashboard Inventar Analyse Exporte Quelldaten Dateien Dateien hochladen Sie kön…" at bounding box center [545, 243] width 755 height 424
click at [747, 209] on button "Produkte verknüpfen" at bounding box center [756, 204] width 73 height 19
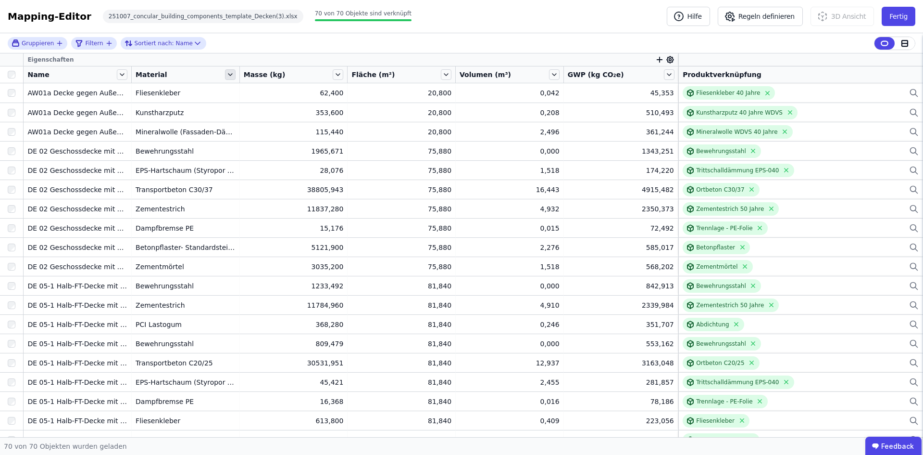
click at [231, 76] on icon at bounding box center [230, 74] width 11 height 11
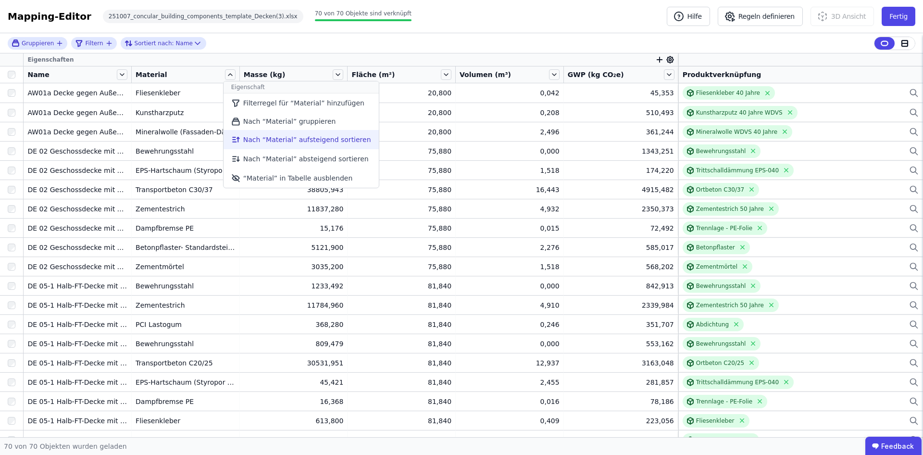
click at [271, 138] on li "Nach “Material” aufsteigend sortieren" at bounding box center [301, 139] width 155 height 19
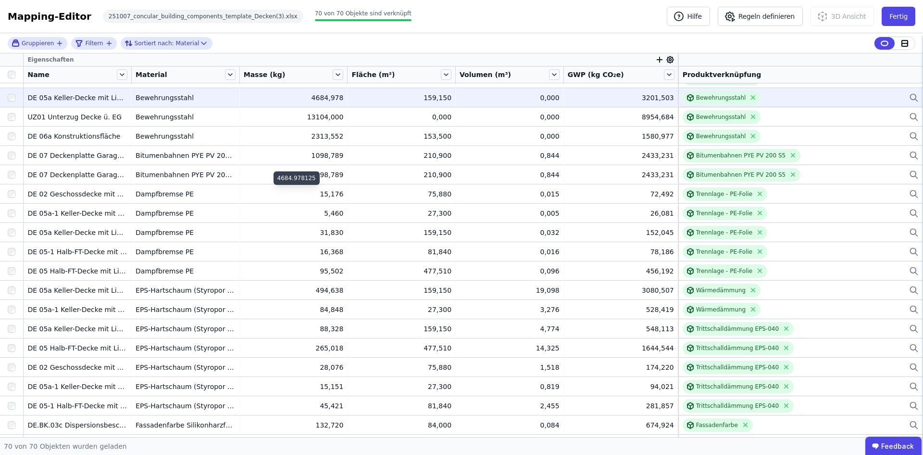
scroll to position [192, 0]
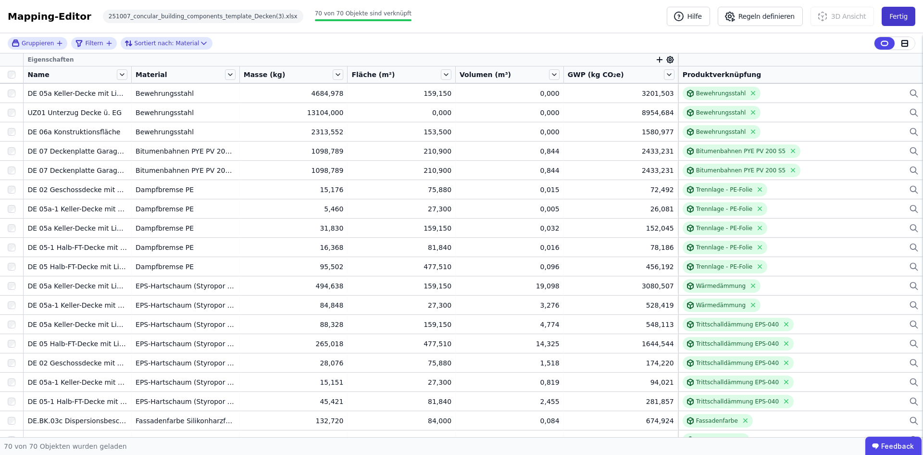
click at [904, 20] on button "Fertig" at bounding box center [899, 16] width 34 height 19
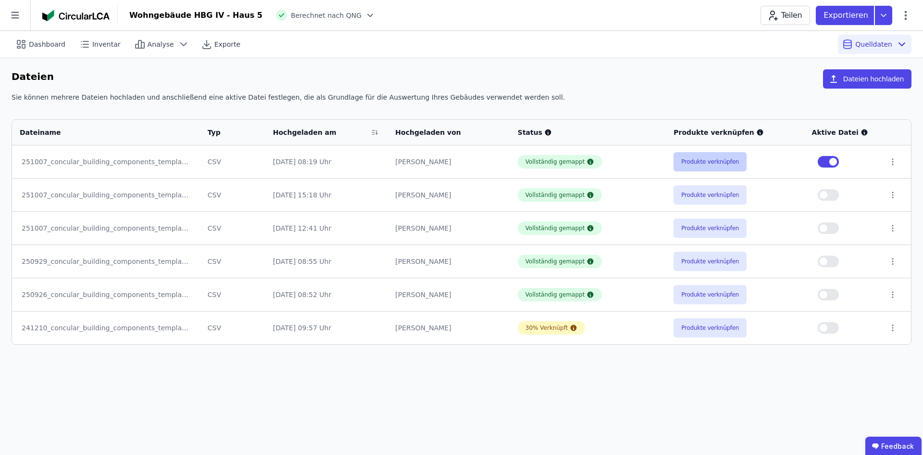
click at [711, 155] on button "Produkte verknüpfen" at bounding box center [710, 161] width 73 height 19
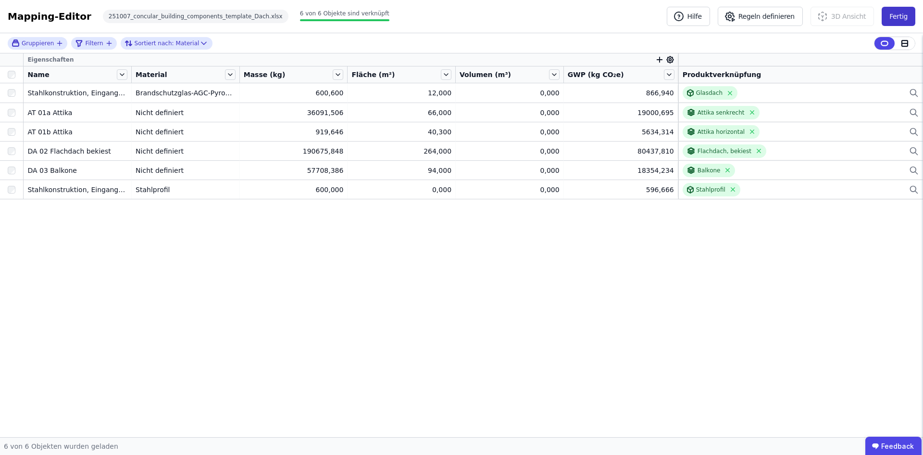
click at [905, 21] on button "Fertig" at bounding box center [899, 16] width 34 height 19
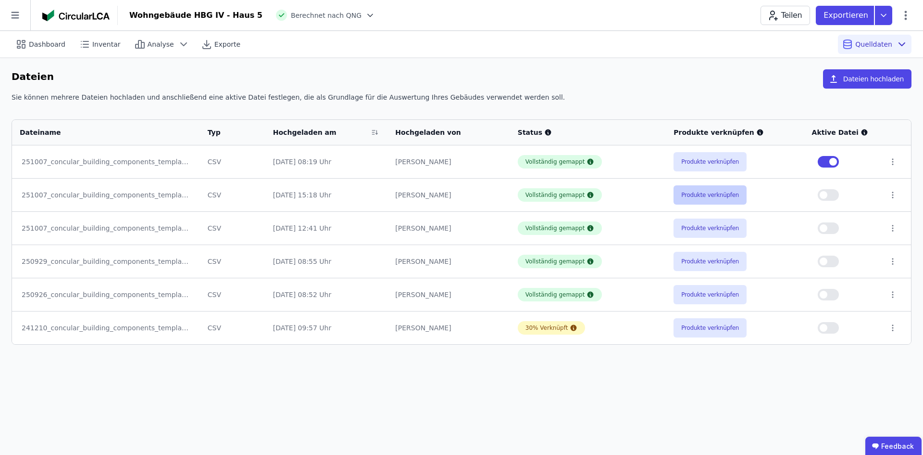
click at [699, 198] on button "Produkte verknüpfen" at bounding box center [710, 194] width 73 height 19
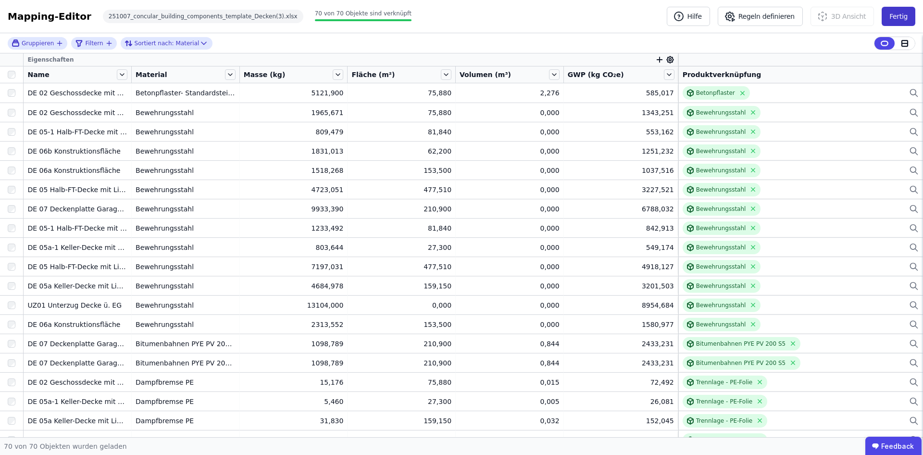
click at [898, 15] on button "Fertig" at bounding box center [899, 16] width 34 height 19
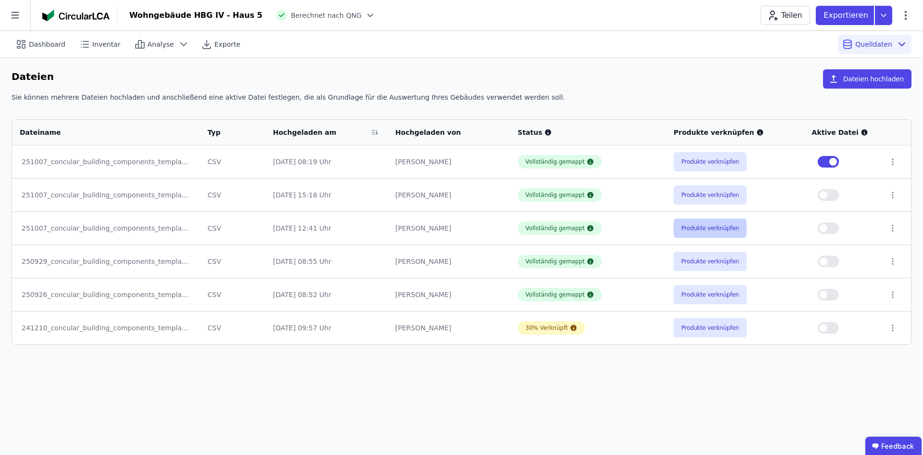
click at [711, 222] on button "Produkte verknüpfen" at bounding box center [710, 227] width 73 height 19
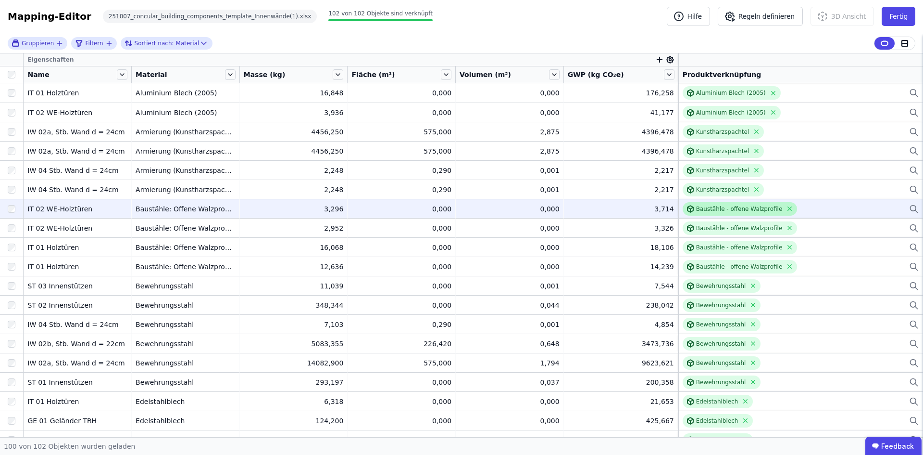
click at [718, 209] on div "Baustähle - offene Walzprofile" at bounding box center [739, 209] width 87 height 8
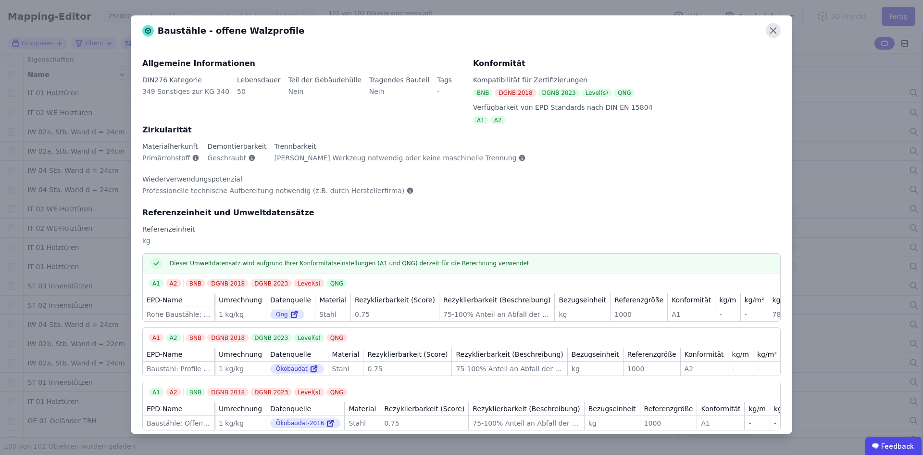
click at [777, 31] on icon at bounding box center [773, 30] width 15 height 15
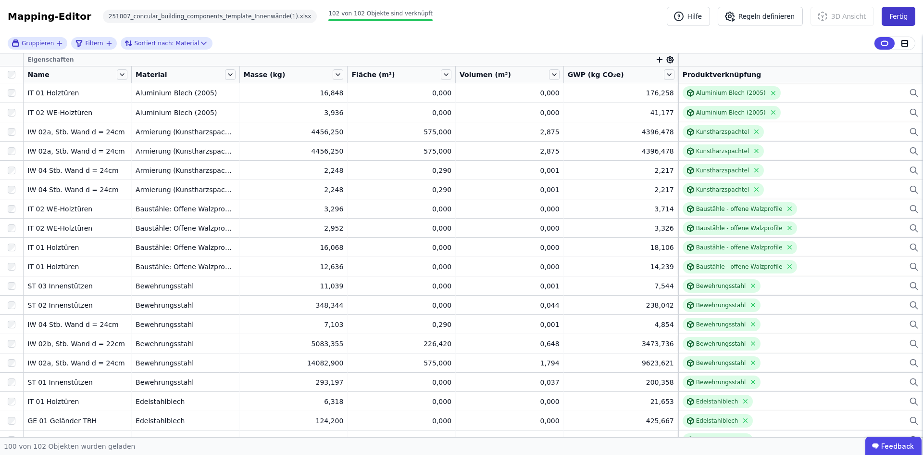
click at [898, 17] on button "Fertig" at bounding box center [899, 16] width 34 height 19
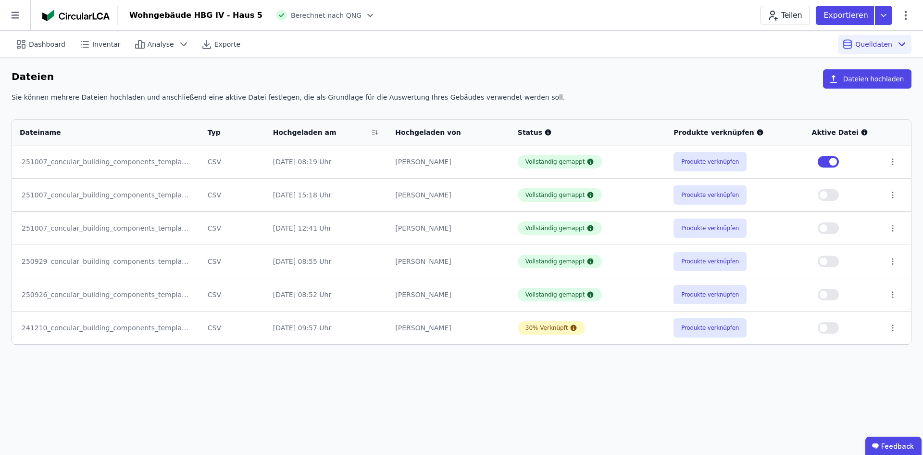
click at [605, 415] on div "Dashboard Inventar Analyse Exporte Quelldaten Dateien Dateien hochladen Sie kön…" at bounding box center [461, 243] width 923 height 424
click at [833, 196] on button "button" at bounding box center [828, 195] width 21 height 12
click at [835, 227] on button "button" at bounding box center [828, 228] width 21 height 12
click at [835, 262] on button "button" at bounding box center [828, 261] width 21 height 12
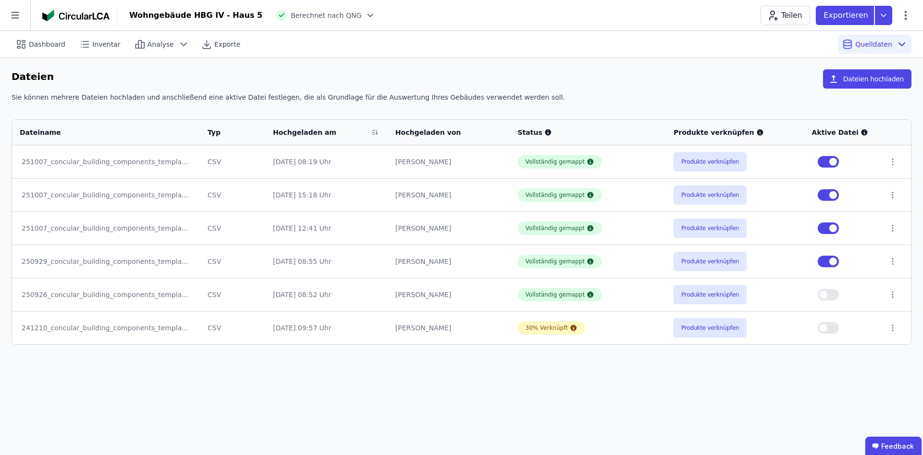
click at [836, 294] on button "button" at bounding box center [828, 295] width 21 height 12
click at [148, 42] on span "Analyse" at bounding box center [161, 44] width 26 height 10
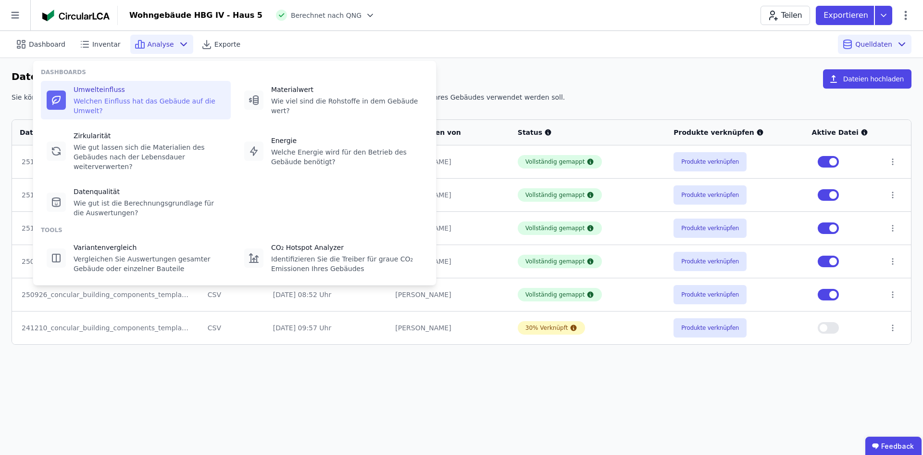
click at [116, 97] on div "Welchen Einfluss hat das Gebäude auf die Umwelt?" at bounding box center [150, 105] width 152 height 19
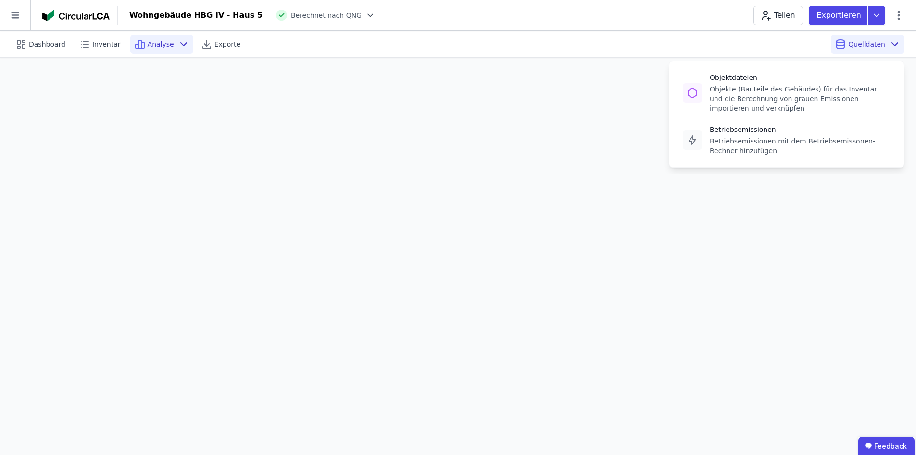
click at [865, 44] on span "Quelldaten" at bounding box center [866, 44] width 37 height 10
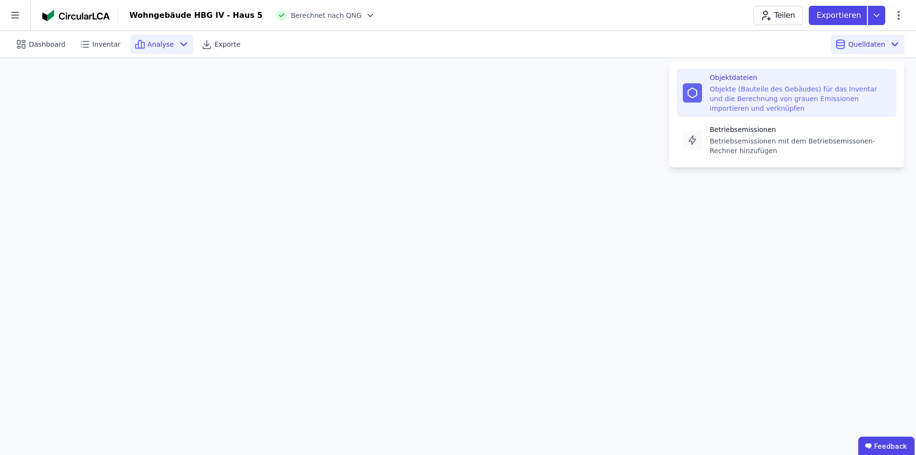
click at [802, 81] on div "Objektdateien" at bounding box center [800, 78] width 181 height 10
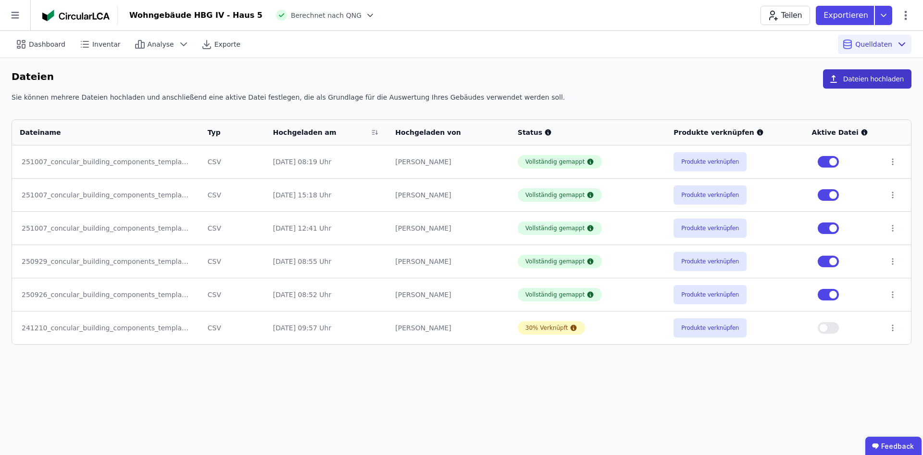
click at [877, 75] on button "Dateien hochladen" at bounding box center [867, 78] width 89 height 19
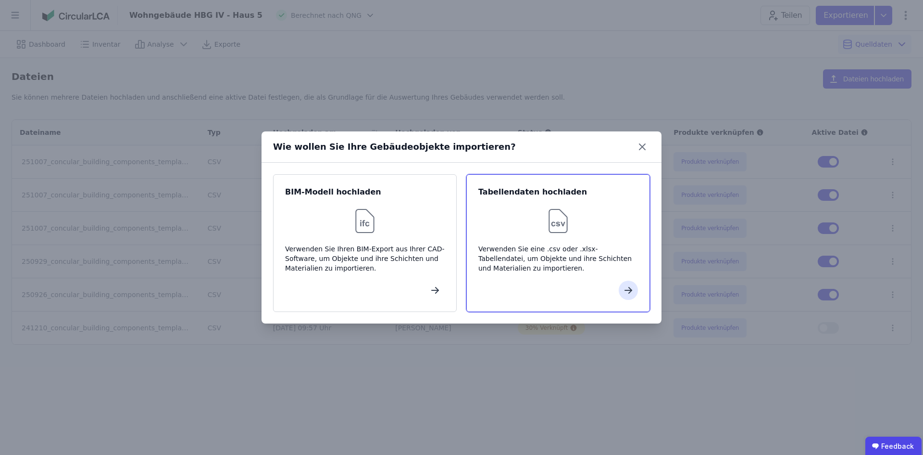
click at [600, 267] on div "Verwenden Sie eine .csv oder .xlsx-Tabellendatei, um Objekte und ihre Schichten…" at bounding box center [559, 258] width 160 height 29
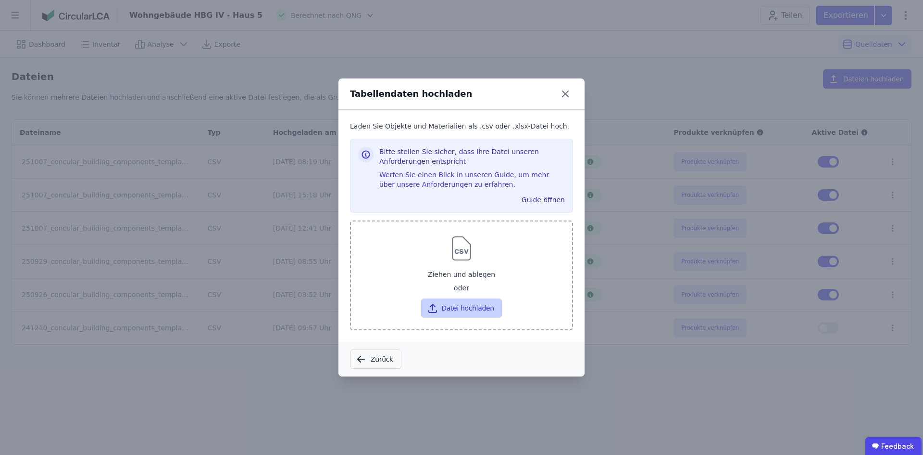
click at [461, 311] on button "Datei hochladen" at bounding box center [461, 307] width 80 height 19
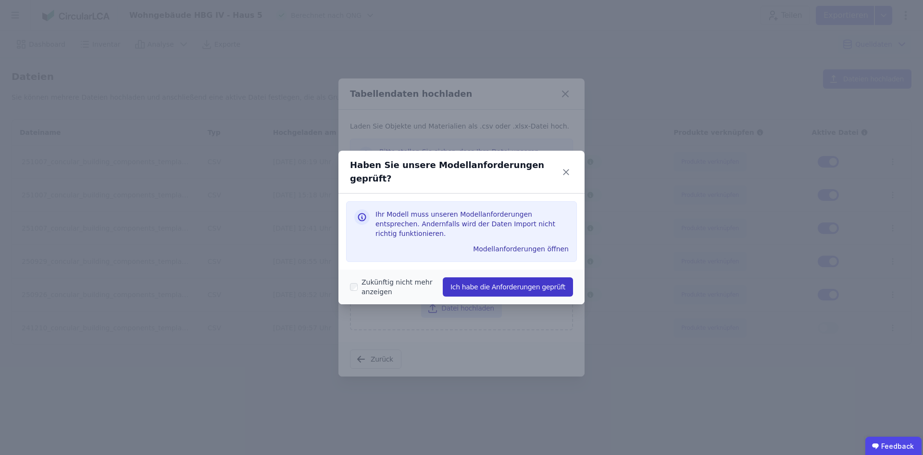
click at [510, 282] on button "Ich habe die Anforderungen geprüft" at bounding box center [508, 286] width 130 height 19
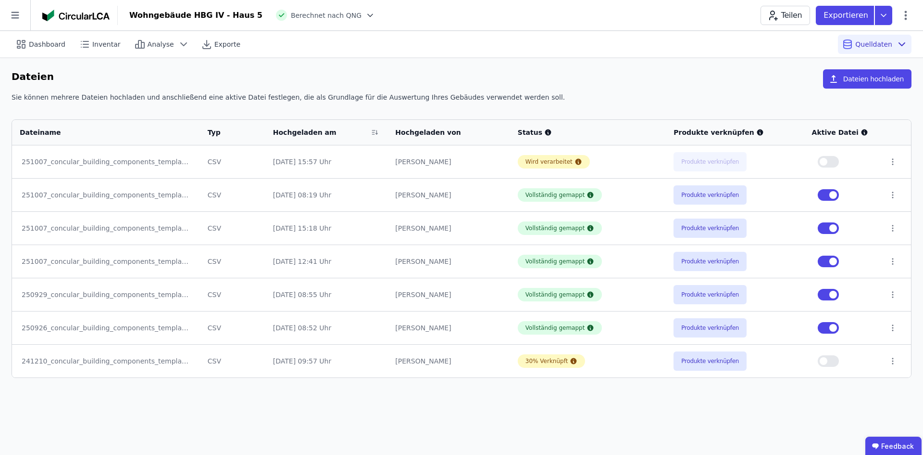
click at [623, 162] on div "Wird verarbeitet" at bounding box center [588, 161] width 140 height 13
click at [628, 202] on td "Vollständig gemappt" at bounding box center [588, 194] width 156 height 33
click at [608, 97] on div "Sie können mehrere Dateien hochladen und anschließend eine aktive Datei festleg…" at bounding box center [462, 100] width 900 height 17
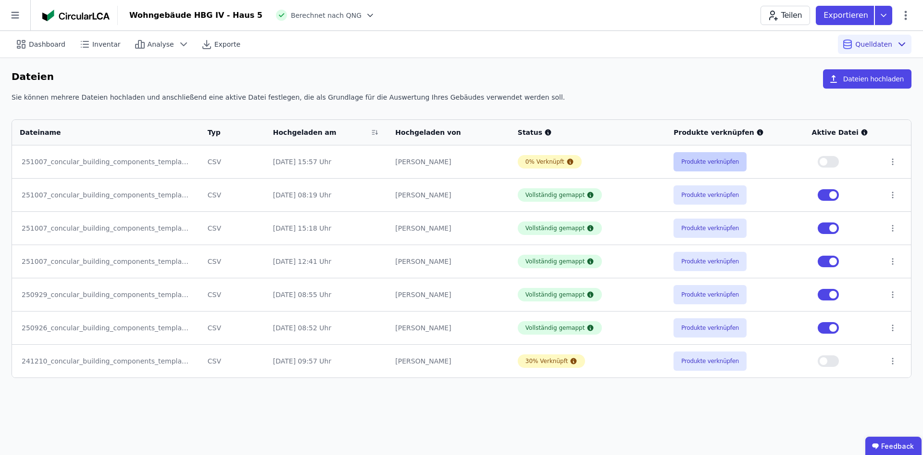
click at [695, 159] on button "Produkte verknüpfen" at bounding box center [710, 161] width 73 height 19
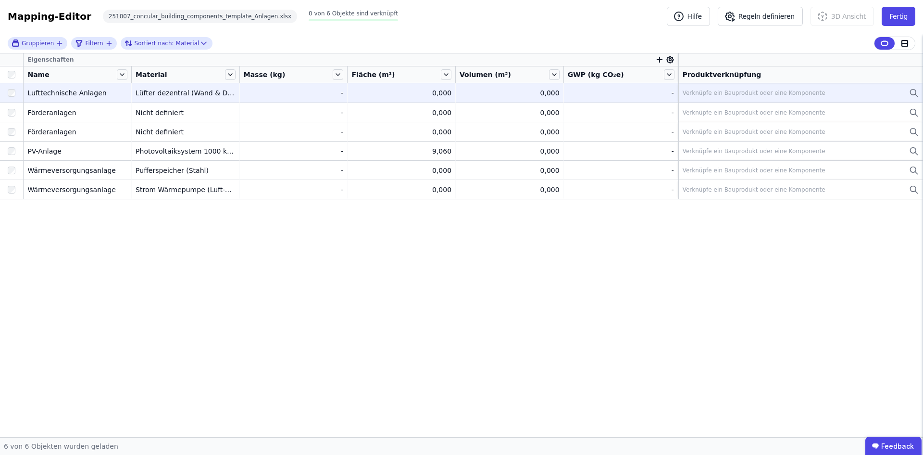
click at [715, 91] on div "Verknüpfe ein Bauprodukt oder eine Komponente" at bounding box center [754, 93] width 143 height 8
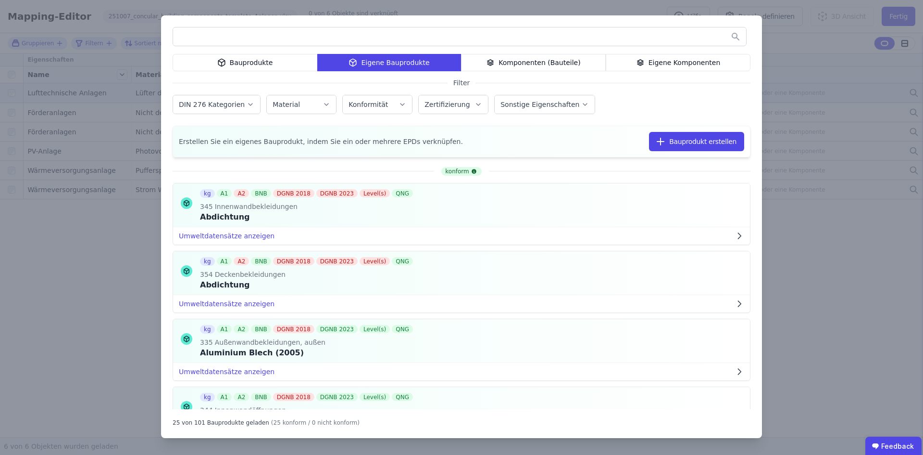
click at [267, 68] on div "Bauprodukte" at bounding box center [245, 62] width 145 height 17
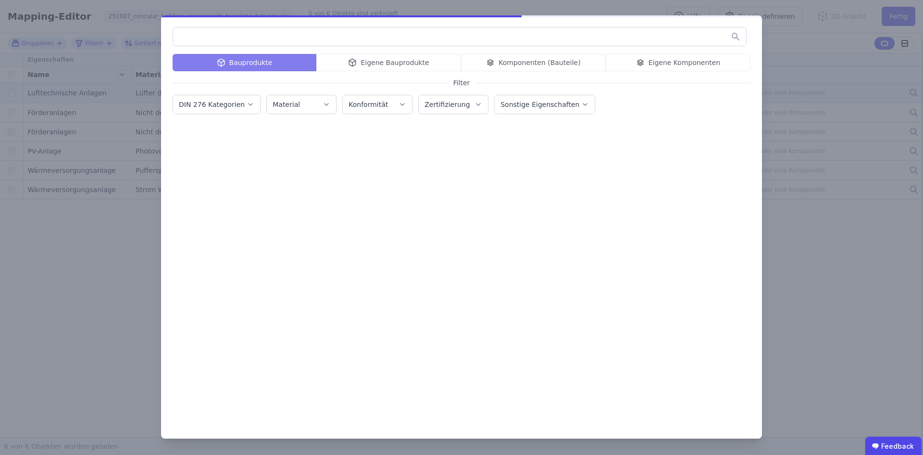
click at [241, 39] on input "text" at bounding box center [459, 36] width 573 height 17
type input "******"
click at [247, 106] on icon "button" at bounding box center [251, 105] width 8 height 10
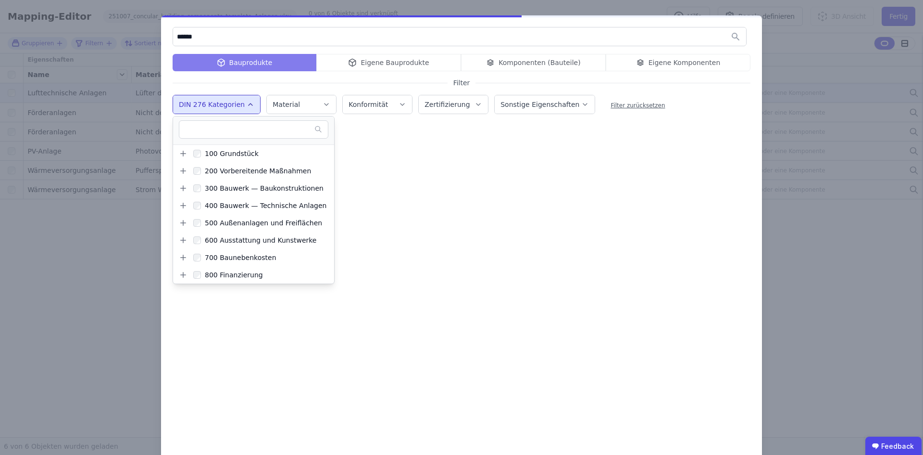
click at [483, 220] on div at bounding box center [462, 291] width 578 height 284
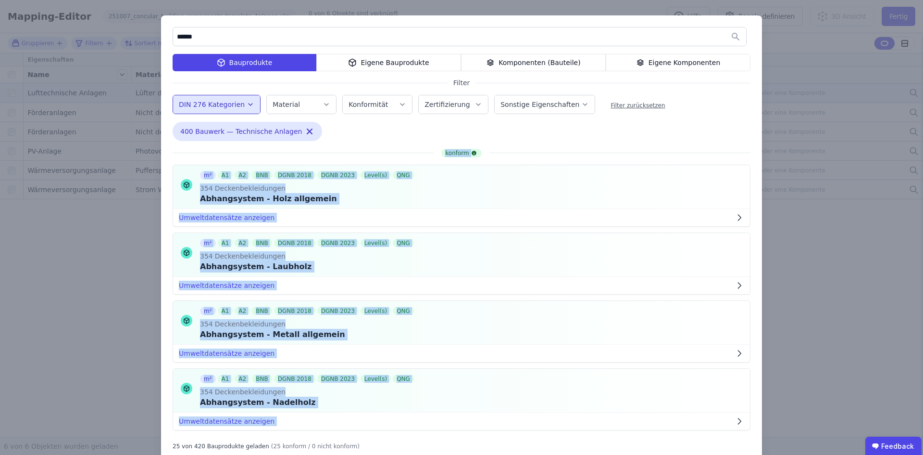
click at [755, 222] on div "****** Bauprodukte Eigene Bauprodukte Komponenten (Bauteile) Eigene Komponenten…" at bounding box center [461, 238] width 601 height 446
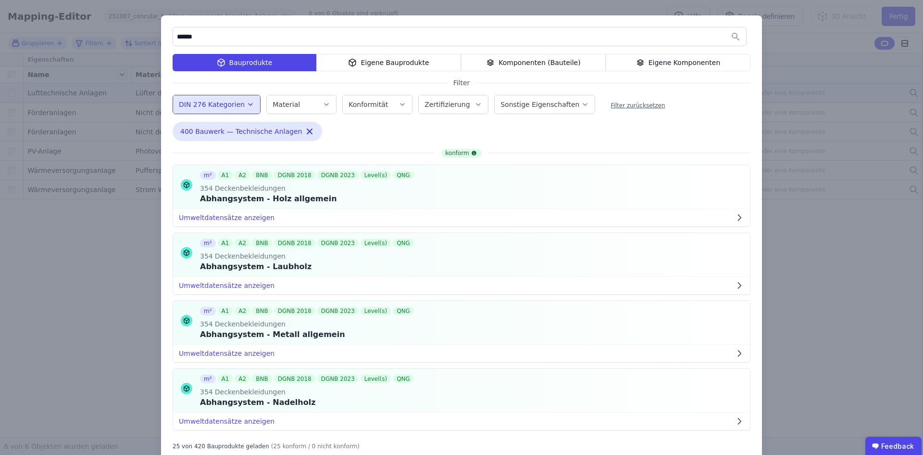
click at [245, 39] on input "******" at bounding box center [459, 36] width 573 height 17
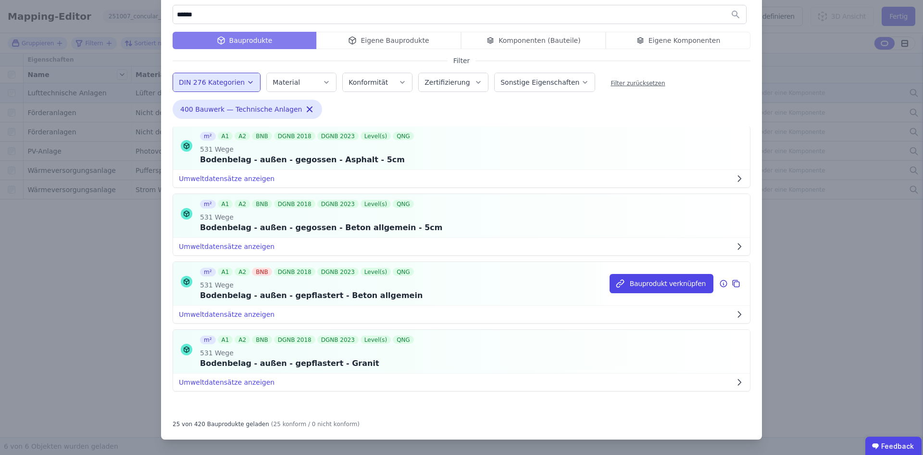
scroll to position [1441, 0]
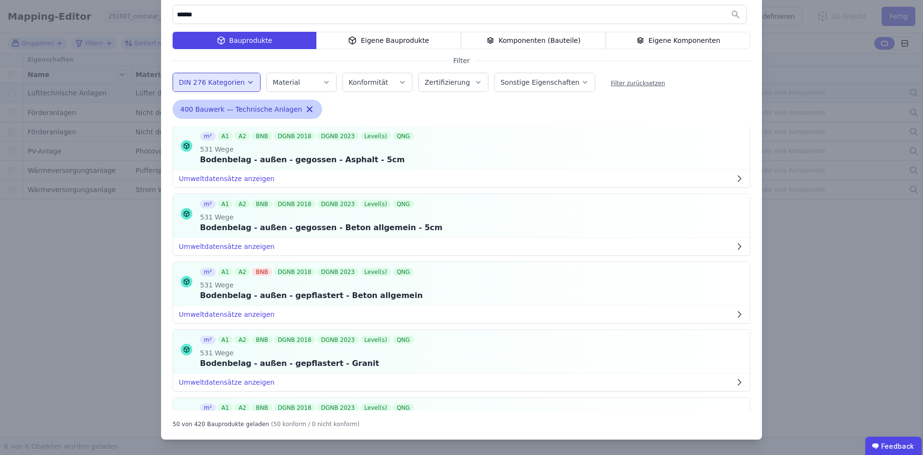
click at [305, 107] on icon "button" at bounding box center [310, 109] width 10 height 10
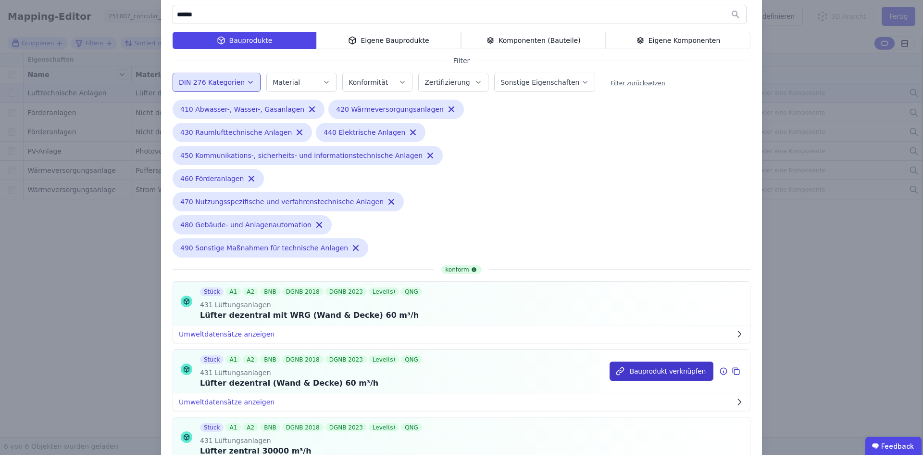
click at [673, 361] on button "Bauprodukt verknüpfen" at bounding box center [662, 370] width 104 height 19
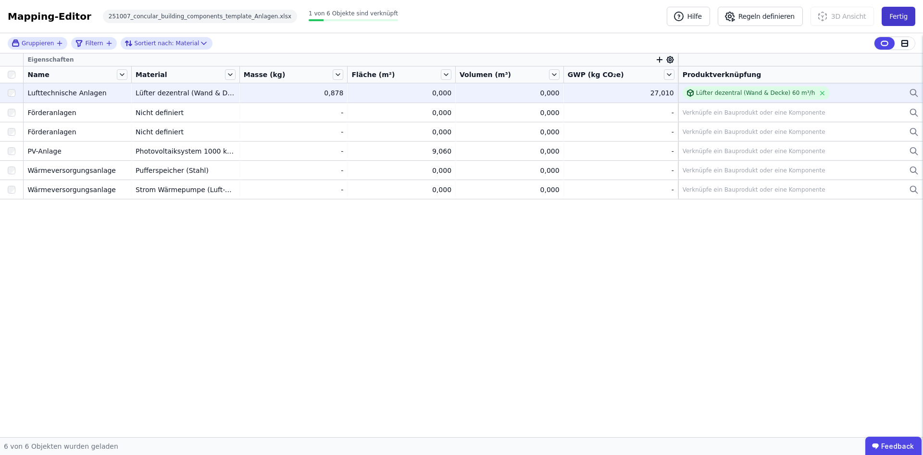
click at [898, 16] on button "Fertig" at bounding box center [899, 16] width 34 height 19
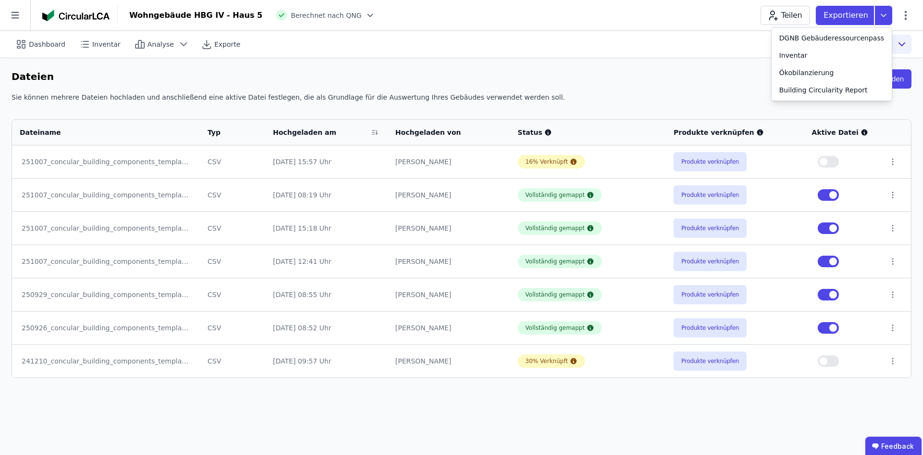
click at [609, 414] on div "Dashboard Inventar Analyse Exporte Quelldaten Dateien Dateien hochladen Sie kön…" at bounding box center [461, 243] width 923 height 424
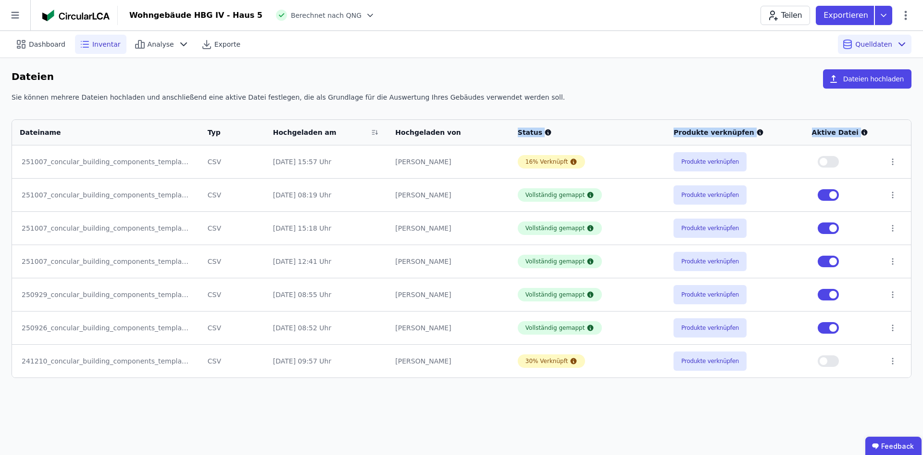
click at [104, 47] on span "Inventar" at bounding box center [106, 44] width 28 height 10
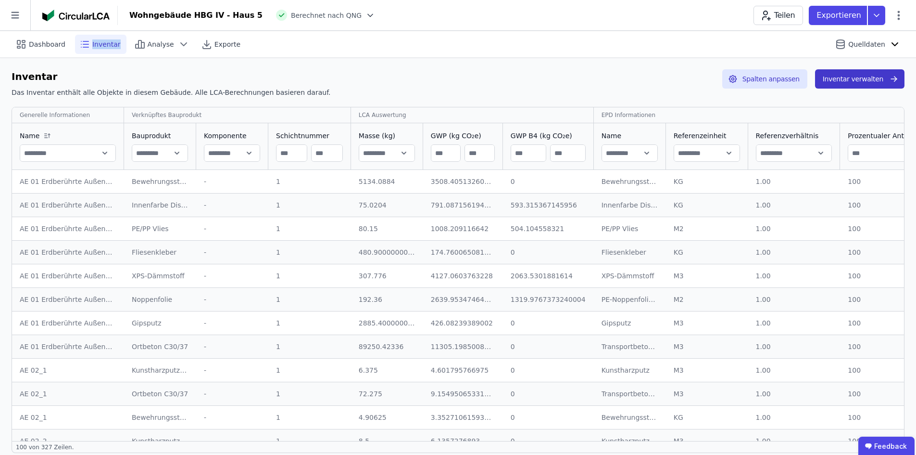
click at [864, 81] on button "Inventar verwalten" at bounding box center [859, 78] width 89 height 19
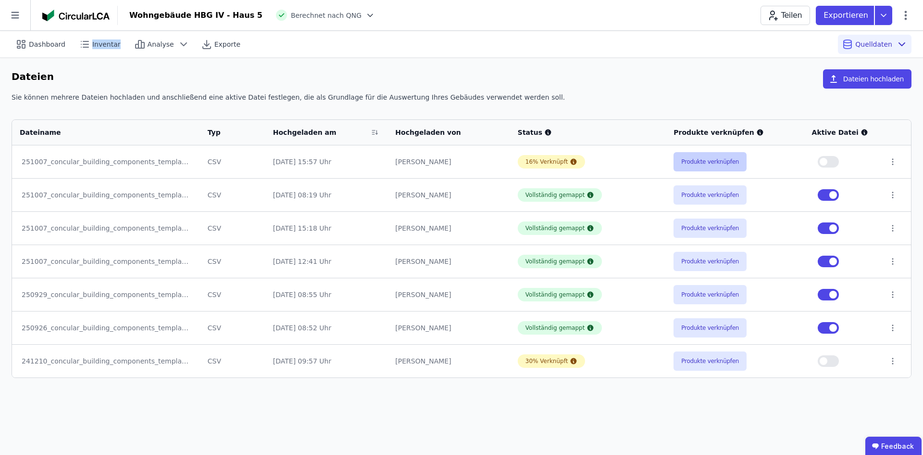
click at [704, 164] on button "Produkte verknüpfen" at bounding box center [710, 161] width 73 height 19
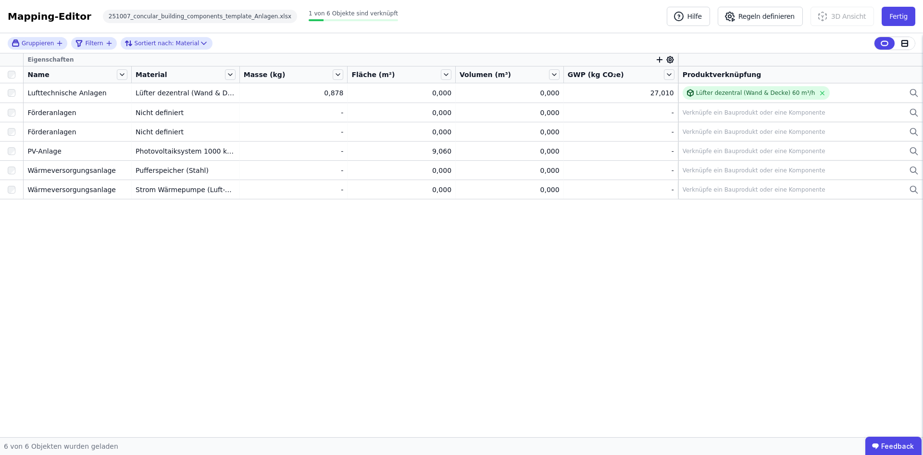
click at [667, 58] on icon at bounding box center [670, 59] width 7 height 7
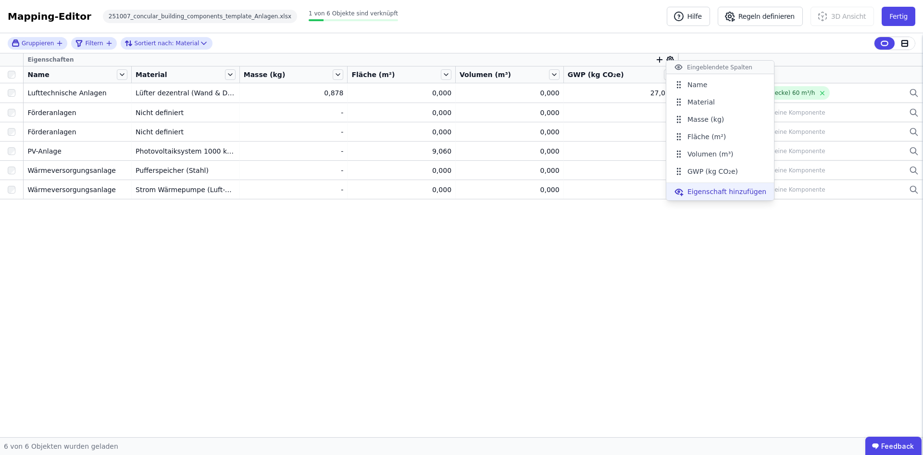
click at [702, 190] on span "Eigenschaft hinzufügen" at bounding box center [727, 192] width 79 height 10
click at [722, 367] on div "Gruppieren Filtern Sortiert nach: Material Eigenschaften Name Material Masse (k…" at bounding box center [461, 235] width 923 height 404
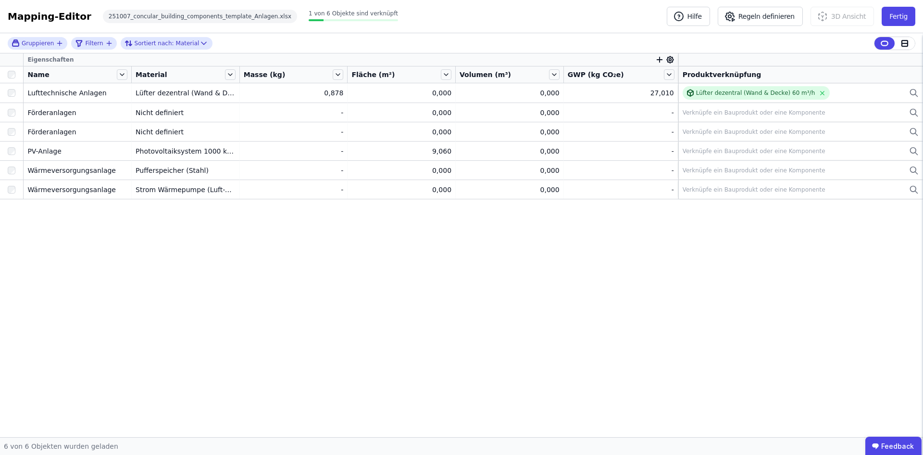
click at [722, 367] on div "Eigenschaften Name Material Masse (kg) Fläche (m²) Volumen (m³) GWP (kg CO₂e) P…" at bounding box center [461, 244] width 923 height 383
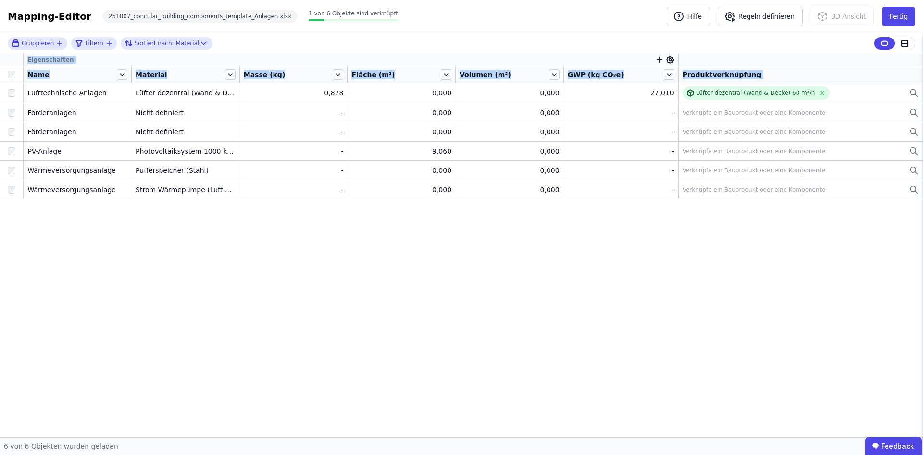
click at [722, 367] on div "Eigenschaften Name Material Masse (kg) Fläche (m²) Volumen (m³) GWP (kg CO₂e) P…" at bounding box center [461, 244] width 923 height 383
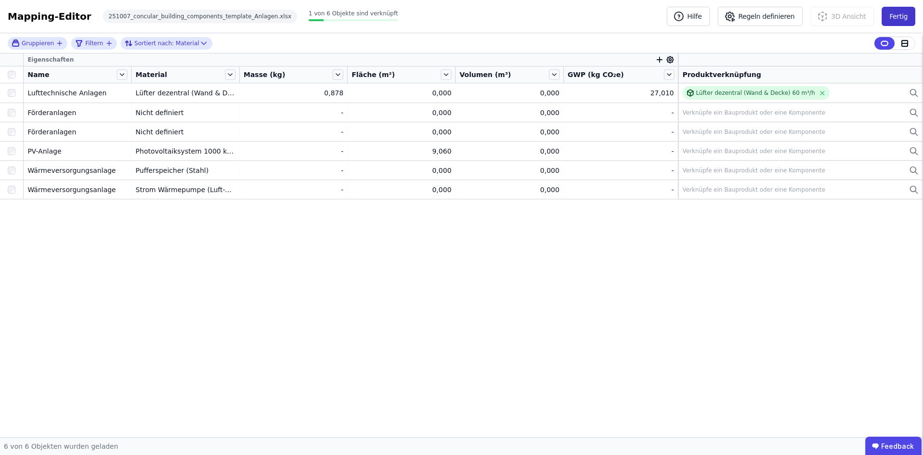
click at [903, 22] on button "Fertig" at bounding box center [899, 16] width 34 height 19
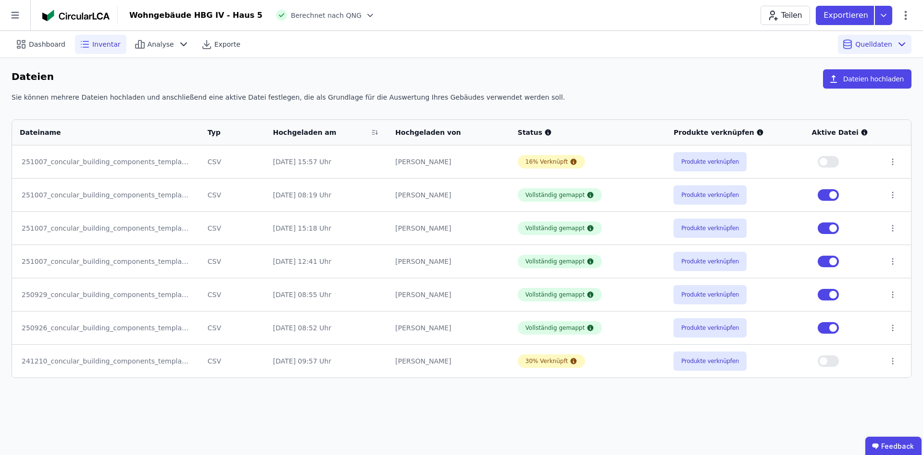
click at [104, 43] on span "Inventar" at bounding box center [106, 44] width 28 height 10
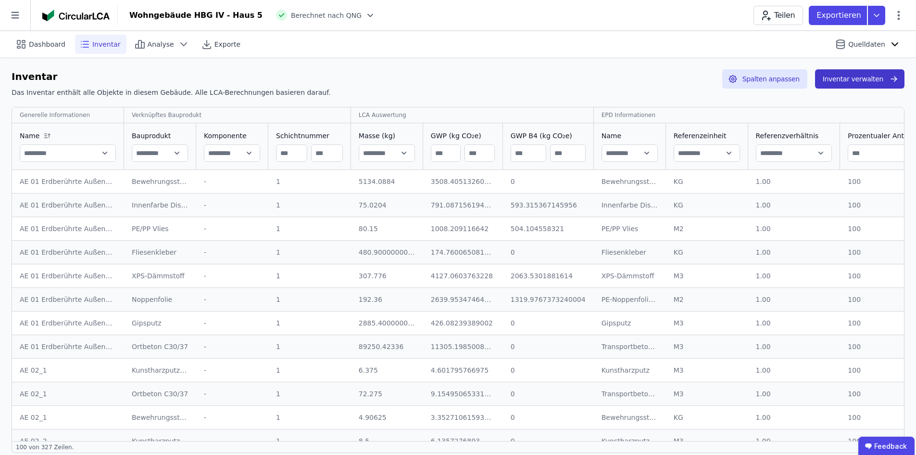
click at [898, 80] on icon "button" at bounding box center [894, 79] width 10 height 12
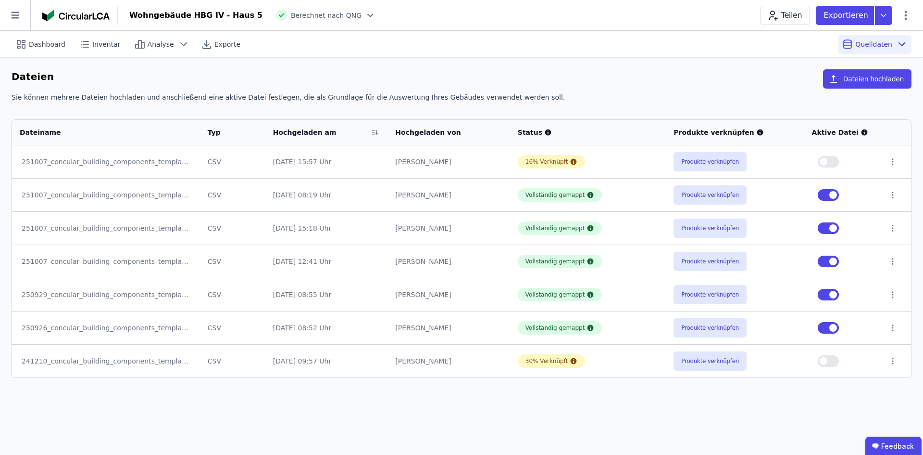
click at [898, 80] on button "Dateien hochladen" at bounding box center [867, 78] width 89 height 19
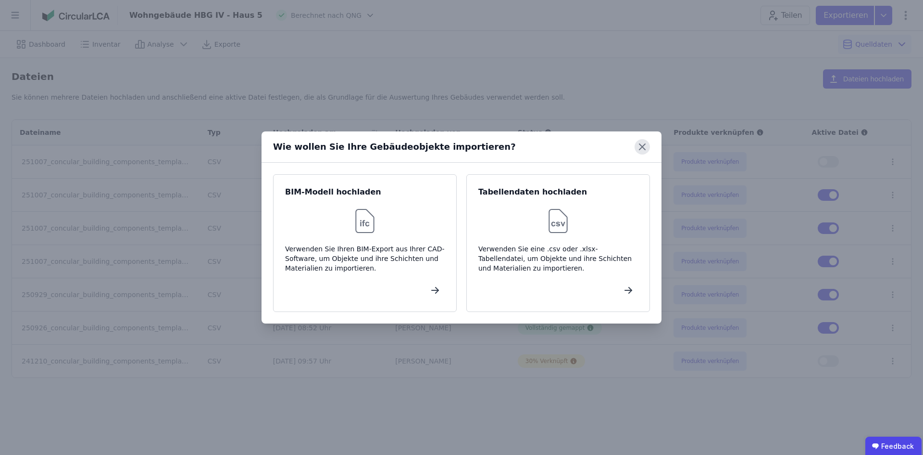
click at [645, 146] on icon at bounding box center [642, 146] width 15 height 15
click at [645, 146] on td "16% Verknüpft" at bounding box center [588, 161] width 156 height 33
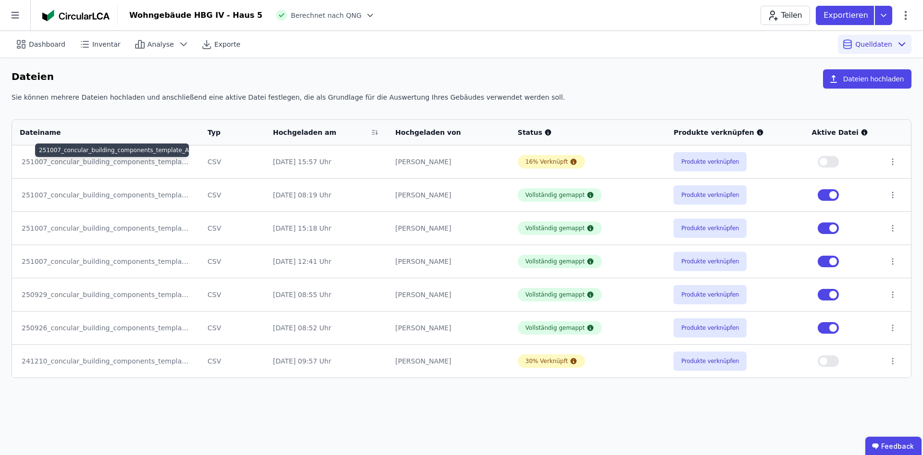
click at [149, 162] on div "251007_concular_building_components_template_Anlagen.xlsx" at bounding box center [106, 162] width 169 height 10
click at [540, 161] on div "16% Verknüpft" at bounding box center [547, 162] width 43 height 8
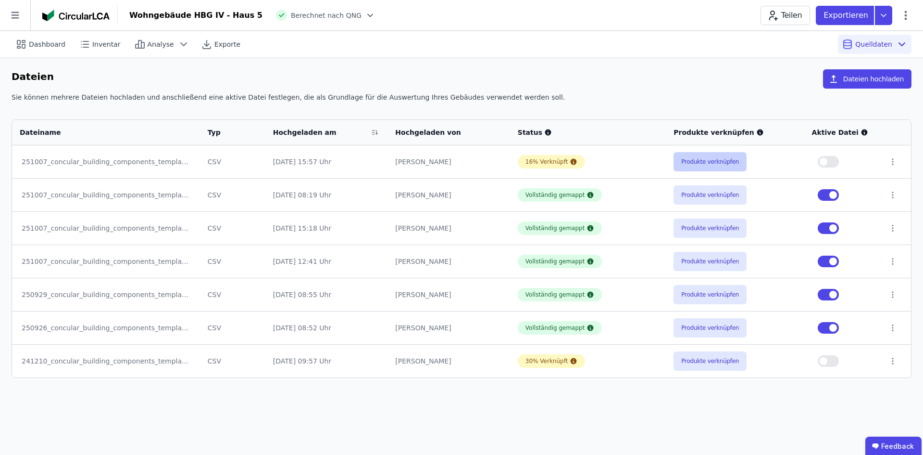
click at [690, 164] on button "Produkte verknüpfen" at bounding box center [710, 161] width 73 height 19
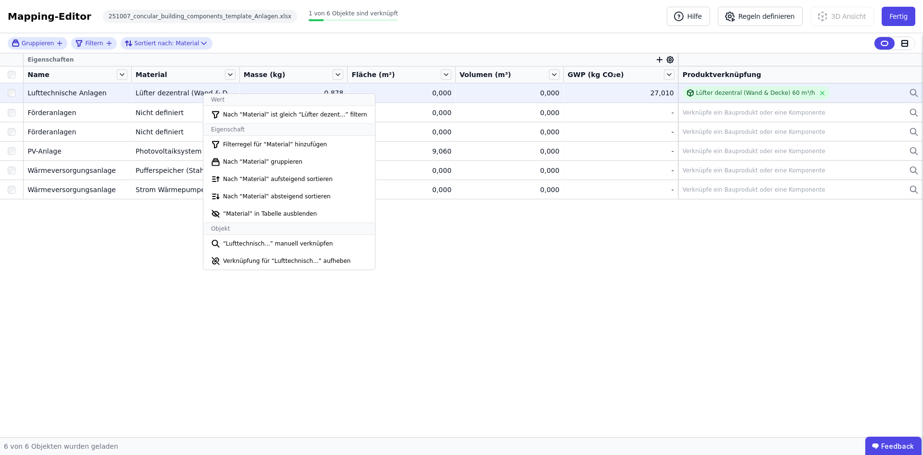
click at [266, 280] on div "Eigenschaften Name Material Masse (kg) Fläche (m²) Volumen (m³) GWP (kg CO₂e) P…" at bounding box center [461, 244] width 923 height 383
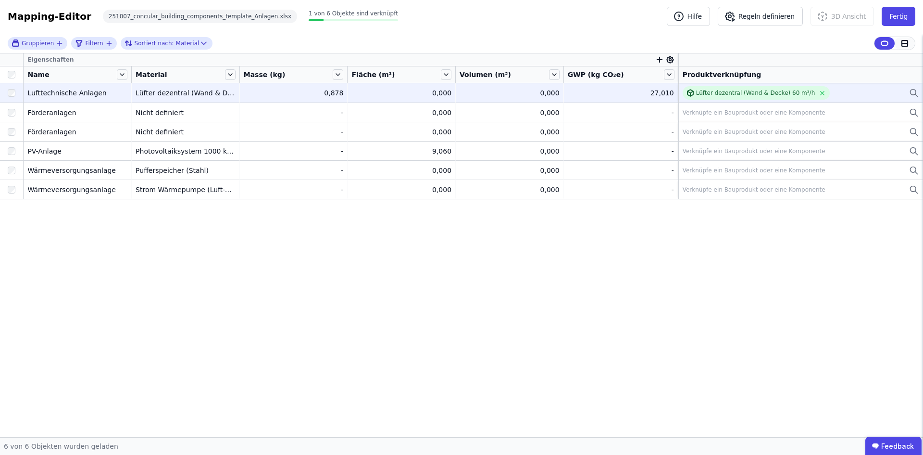
click at [903, 48] on div at bounding box center [905, 43] width 20 height 13
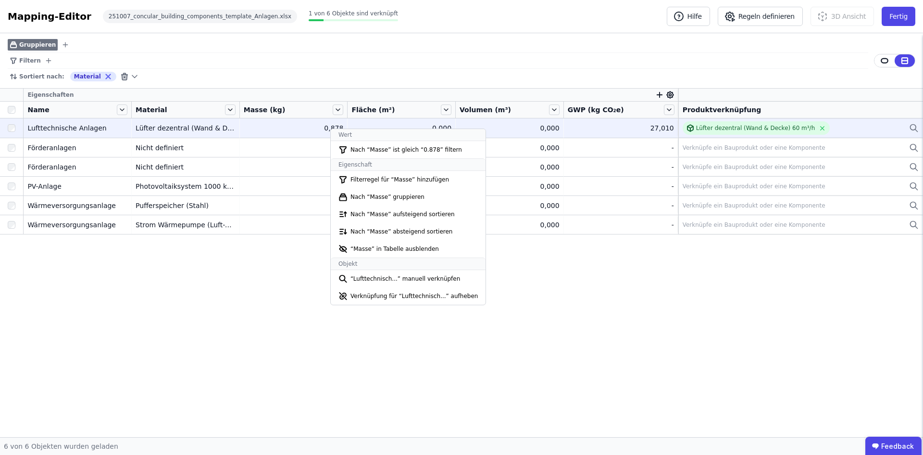
click at [671, 93] on icon at bounding box center [670, 94] width 7 height 7
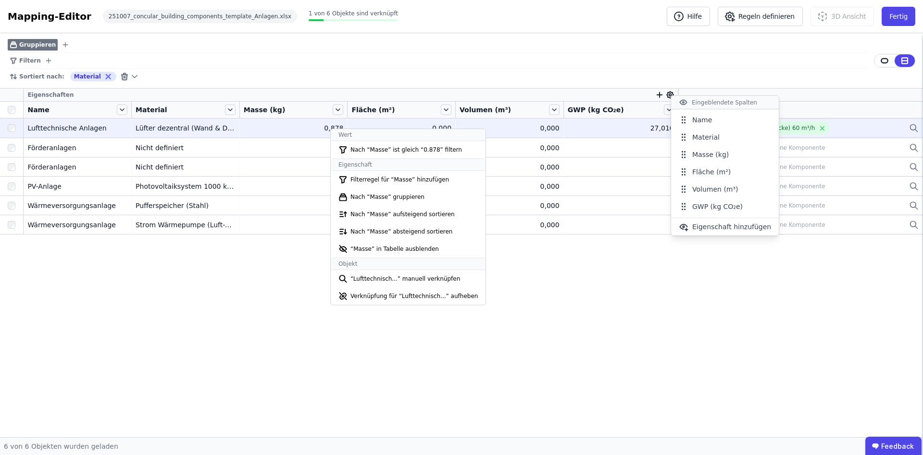
click at [291, 129] on div "Gruppieren Filtern Sortiert nach: Material Eigenschaften Name Material Masse (k…" at bounding box center [461, 235] width 923 height 404
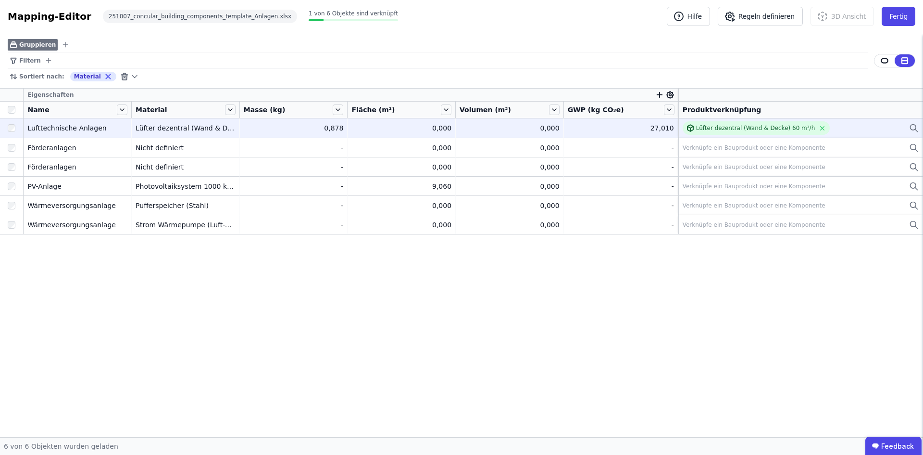
drag, startPoint x: 604, startPoint y: 93, endPoint x: 324, endPoint y: 124, distance: 282.2
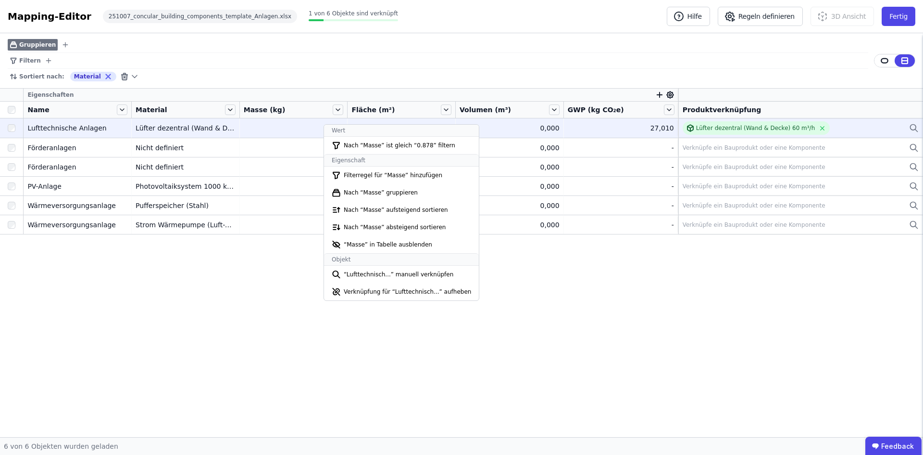
click at [555, 127] on div "0,000" at bounding box center [510, 128] width 100 height 10
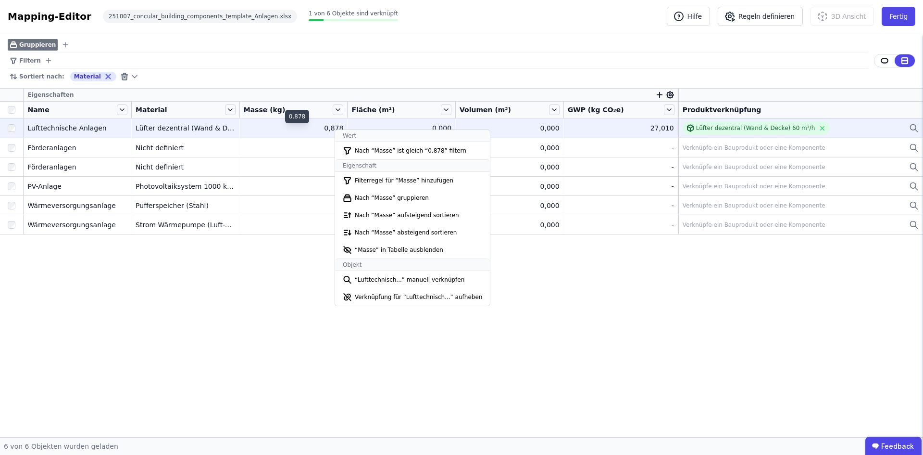
click at [309, 131] on div "0,878" at bounding box center [294, 128] width 100 height 10
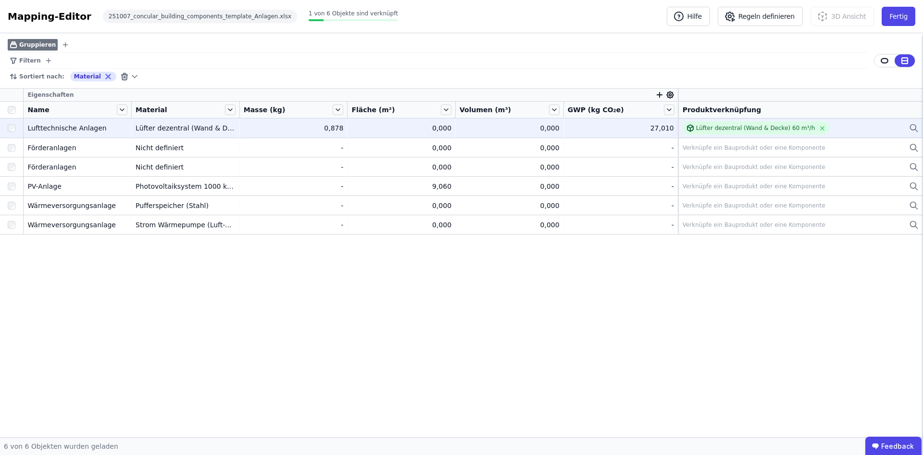
drag, startPoint x: 318, startPoint y: 96, endPoint x: 658, endPoint y: 94, distance: 339.1
click at [658, 94] on icon "button" at bounding box center [660, 94] width 9 height 9
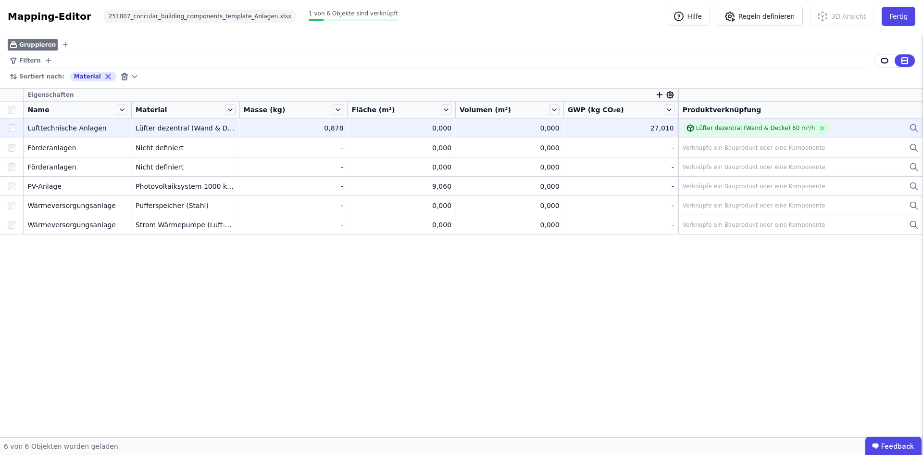
click at [660, 93] on icon "button" at bounding box center [660, 94] width 0 height 5
click at [670, 95] on div "Gruppieren Filtern Sortiert nach: Material Eigenschaften Concular Eigenschaften…" at bounding box center [461, 235] width 923 height 404
click at [670, 95] on icon at bounding box center [670, 94] width 9 height 9
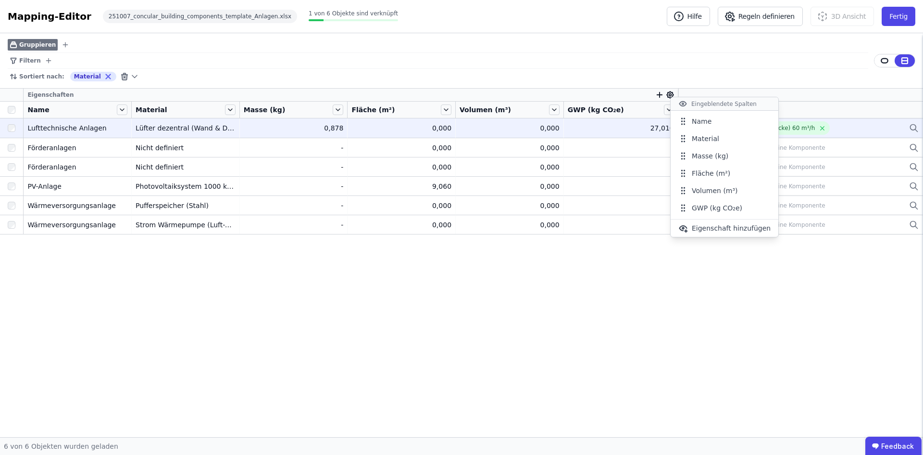
click at [281, 287] on div "Gruppieren Filtern Sortiert nach: Material Eigenschaften Name Material Masse (k…" at bounding box center [461, 235] width 923 height 404
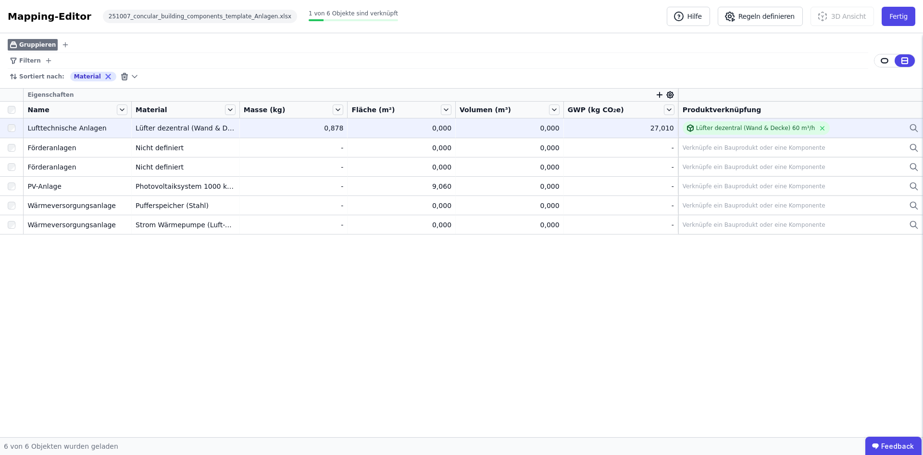
drag, startPoint x: 294, startPoint y: 277, endPoint x: 265, endPoint y: 127, distance: 152.0
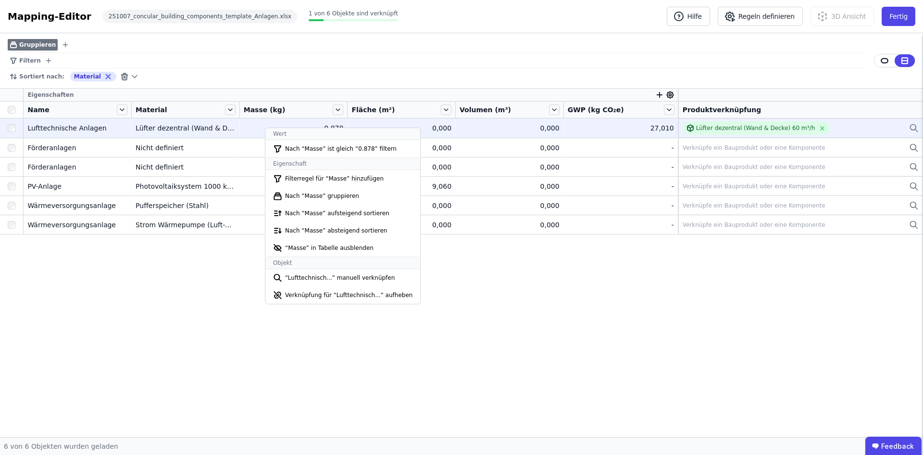
click at [327, 126] on div "0,878" at bounding box center [294, 128] width 100 height 10
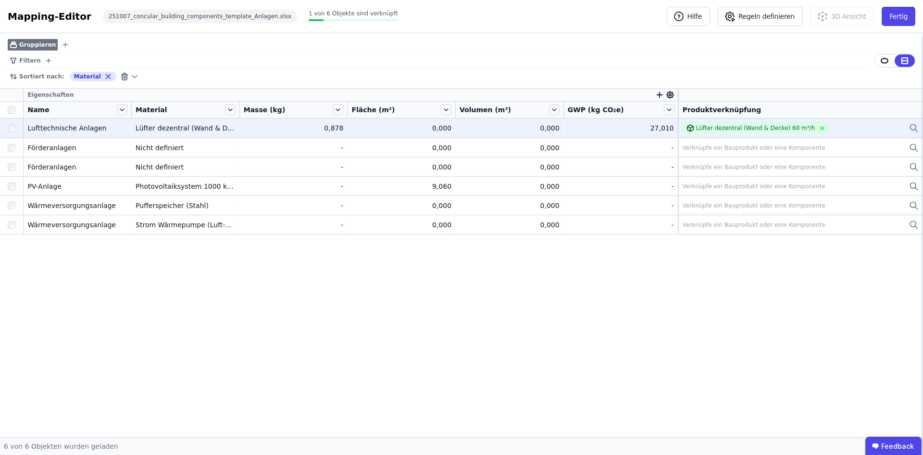
click at [327, 126] on div "0,878" at bounding box center [294, 128] width 100 height 10
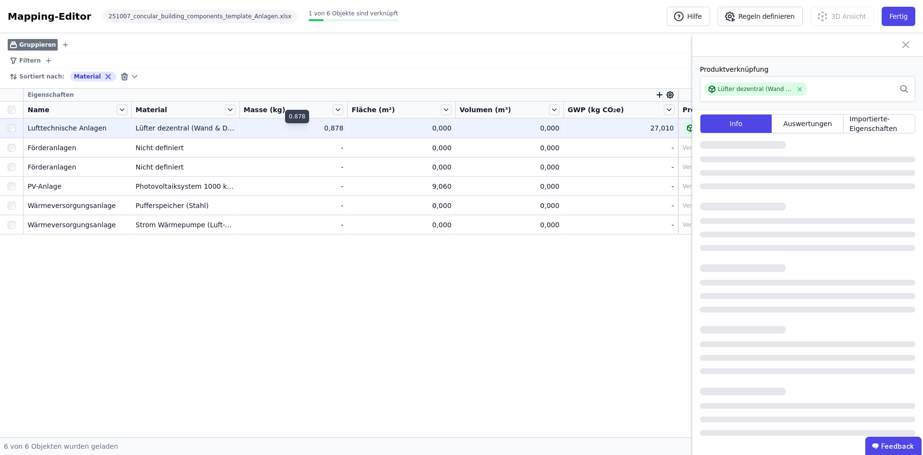
click at [327, 126] on div "0,878" at bounding box center [294, 128] width 100 height 10
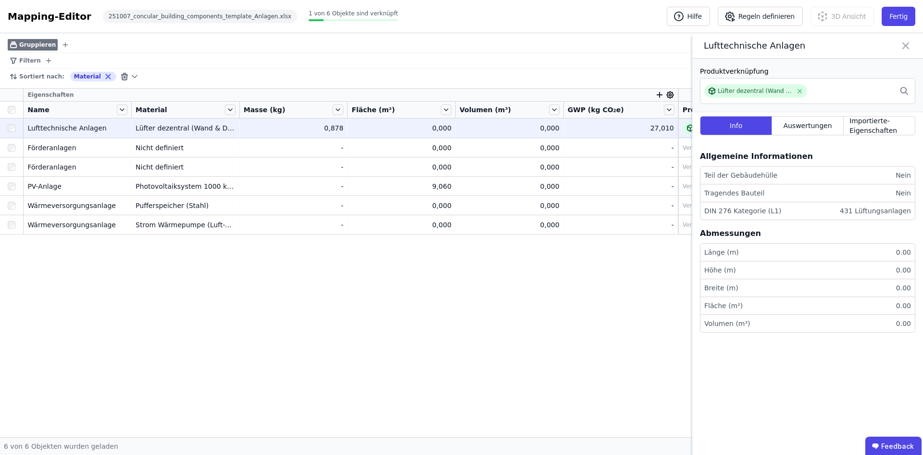
click at [903, 53] on div "Lufttechnische Anlagen" at bounding box center [808, 45] width 231 height 25
click at [908, 43] on icon at bounding box center [906, 45] width 12 height 13
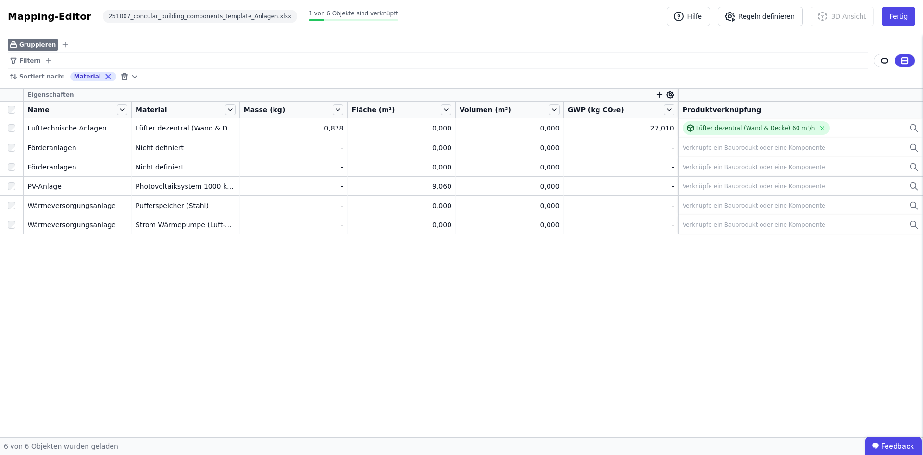
click at [317, 301] on div "Eigenschaften Name Material Masse (kg) Fläche (m²) Volumen (m³) GWP (kg CO₂e) P…" at bounding box center [461, 263] width 923 height 348
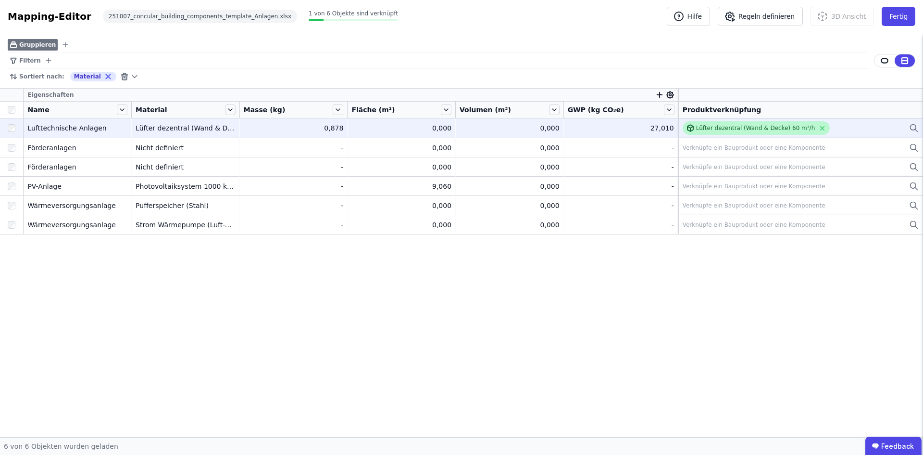
click at [785, 126] on div "Lüfter dezentral (Wand & Decke) 60 m³/h" at bounding box center [755, 128] width 119 height 8
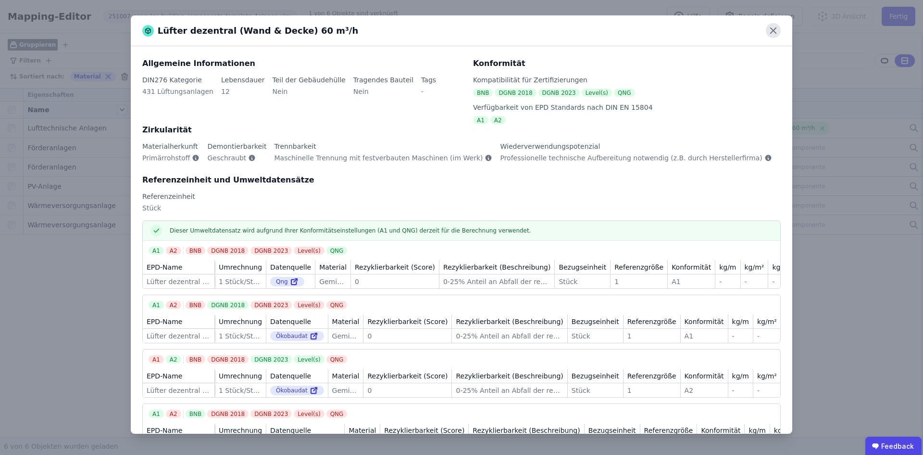
click at [779, 31] on icon at bounding box center [773, 30] width 15 height 15
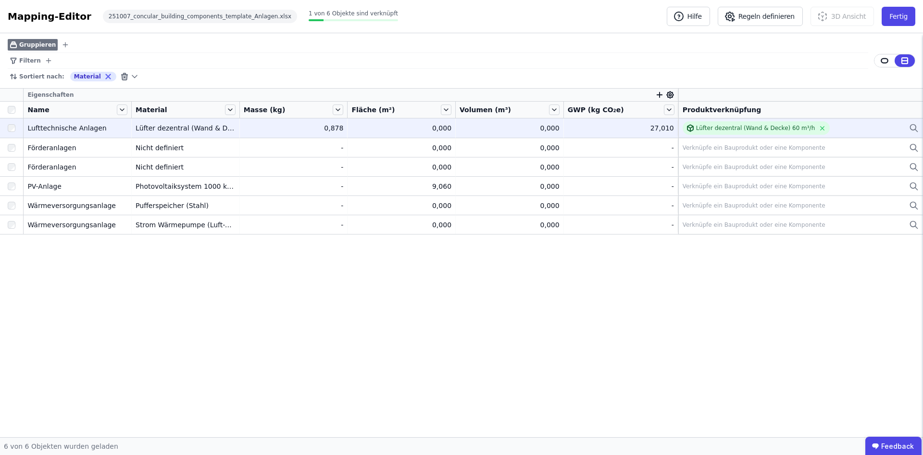
click at [851, 133] on div "Lüfter dezentral (Wand & Decke) 60 m³/h" at bounding box center [801, 127] width 236 height 13
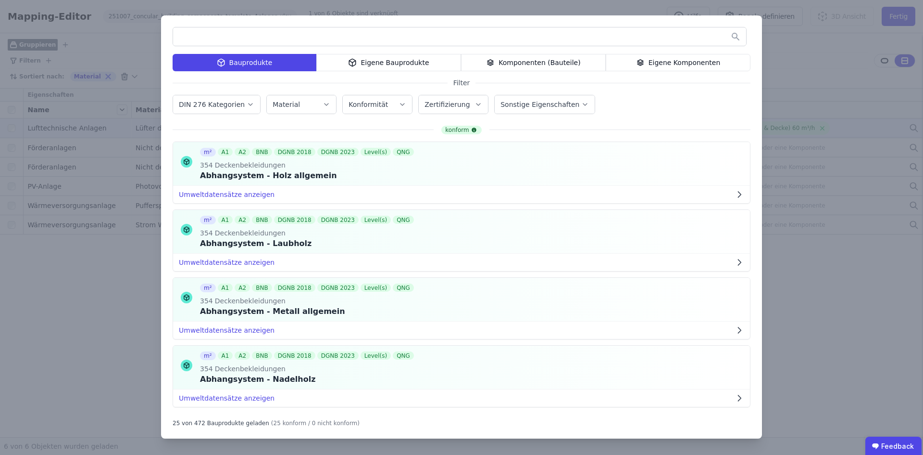
click at [400, 60] on div "Eigene Bauprodukte" at bounding box center [388, 62] width 145 height 17
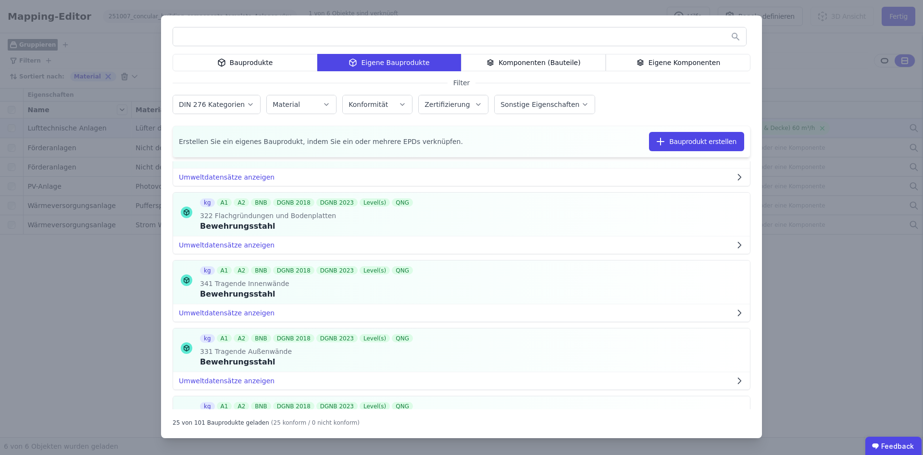
scroll to position [914, 0]
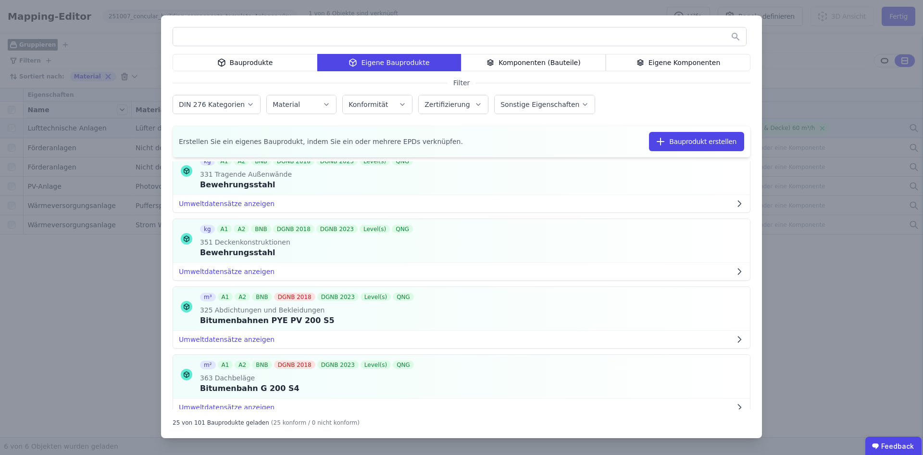
click at [233, 105] on label "DIN 276 Kategorien" at bounding box center [213, 105] width 68 height 8
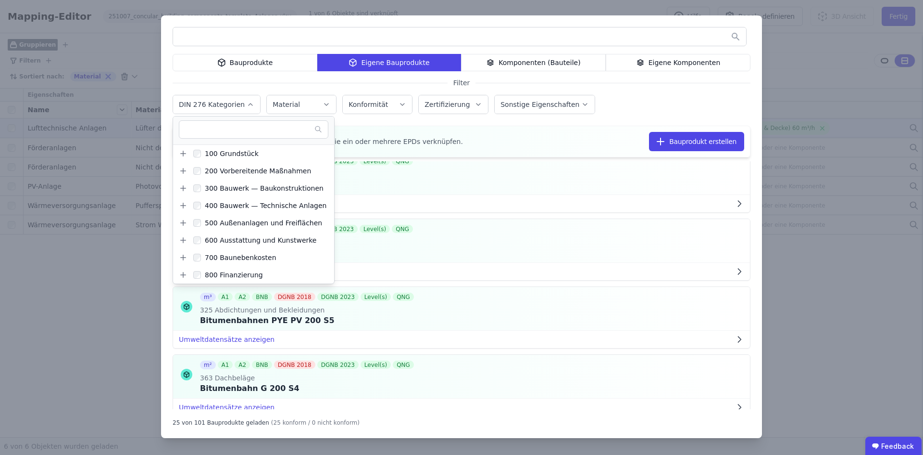
click at [233, 105] on label "DIN 276 Kategorien" at bounding box center [213, 105] width 68 height 8
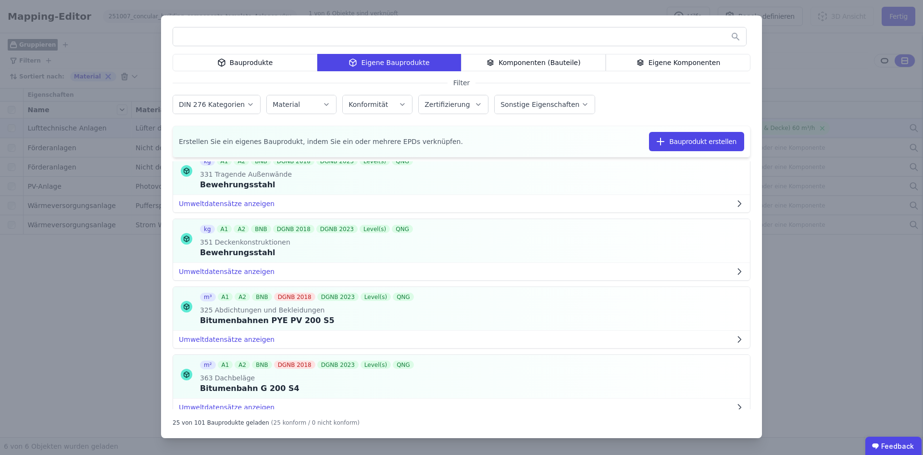
click at [231, 104] on label "DIN 276 Kategorien" at bounding box center [213, 105] width 68 height 8
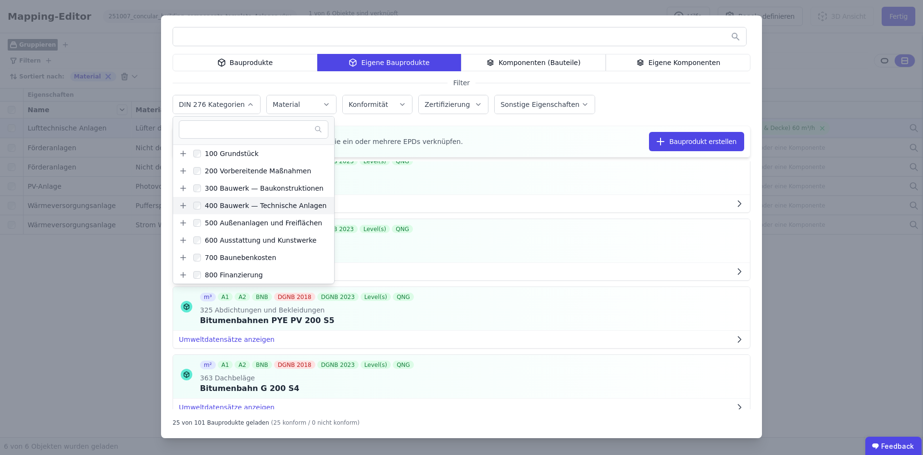
scroll to position [0, 0]
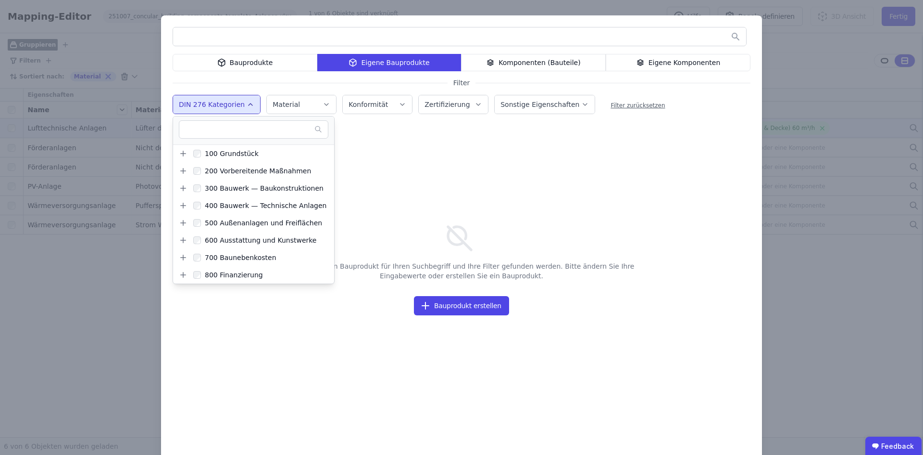
click at [259, 65] on div "Bauprodukte" at bounding box center [245, 62] width 145 height 17
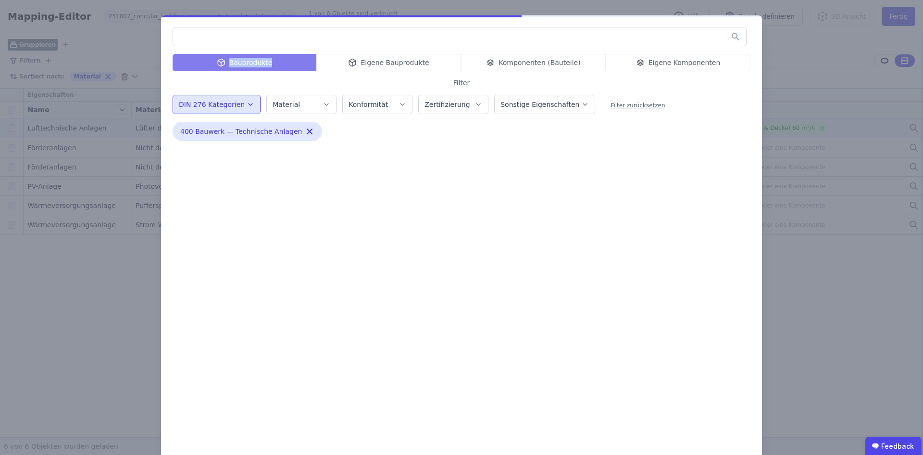
click at [259, 65] on div "Bauprodukte Eigene Bauprodukte Komponenten (Bauteile) Eigene Komponenten" at bounding box center [462, 62] width 578 height 17
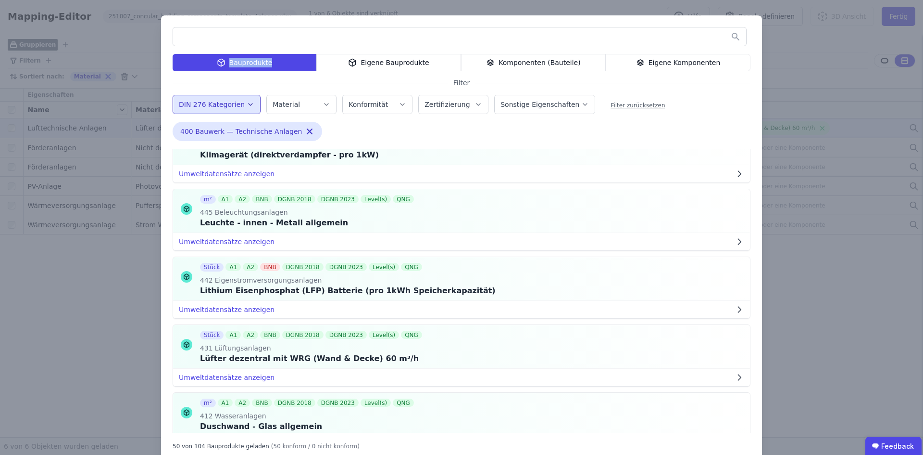
scroll to position [1489, 0]
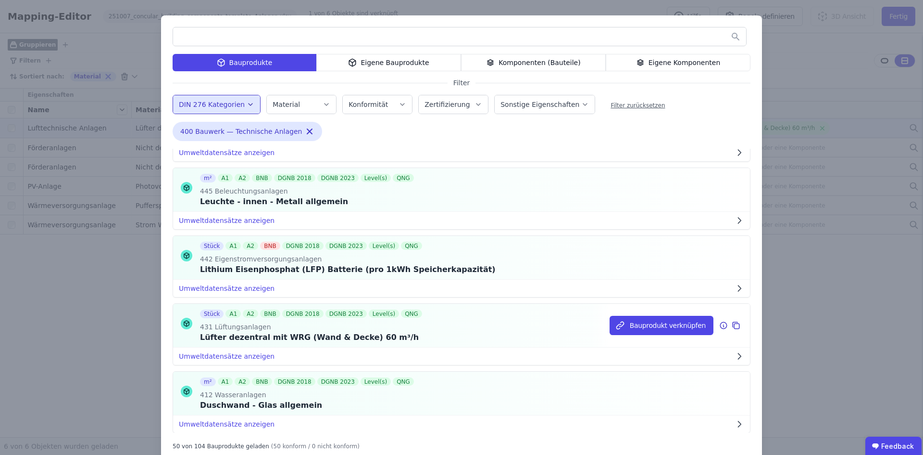
click at [723, 325] on icon at bounding box center [723, 325] width 1 height 1
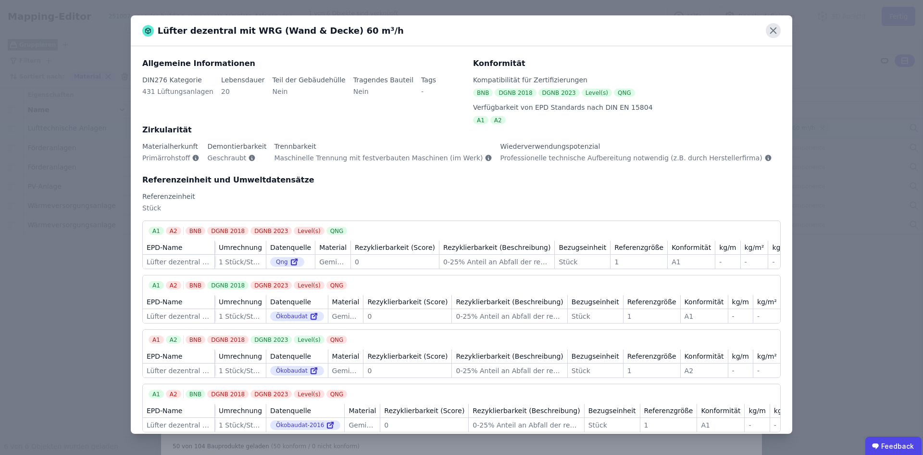
click at [771, 30] on icon at bounding box center [773, 30] width 15 height 15
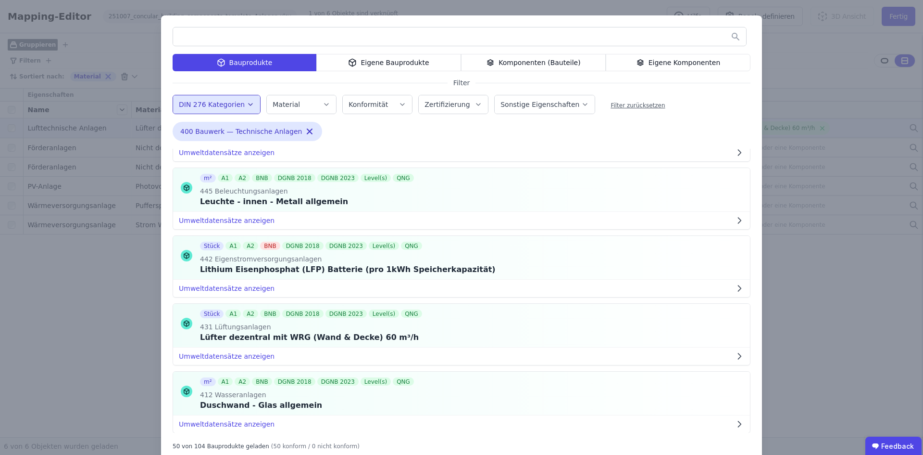
click at [875, 191] on div "Bauprodukte Eigene Bauprodukte Komponenten (Bauteile) Eigene Komponenten Filter…" at bounding box center [461, 238] width 923 height 477
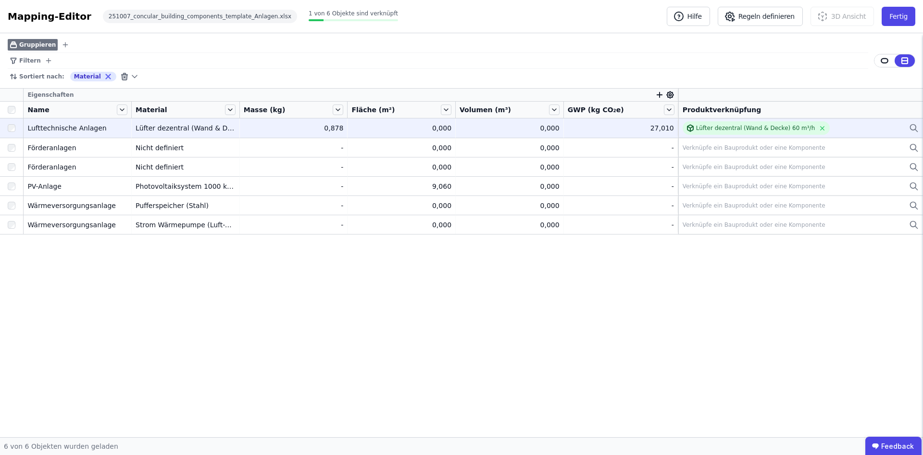
click at [812, 316] on div "Eigenschaften Name Material Masse (kg) Fläche (m²) Volumen (m³) GWP (kg CO₂e) P…" at bounding box center [461, 263] width 923 height 348
click at [704, 18] on button "Hilfe" at bounding box center [688, 16] width 43 height 19
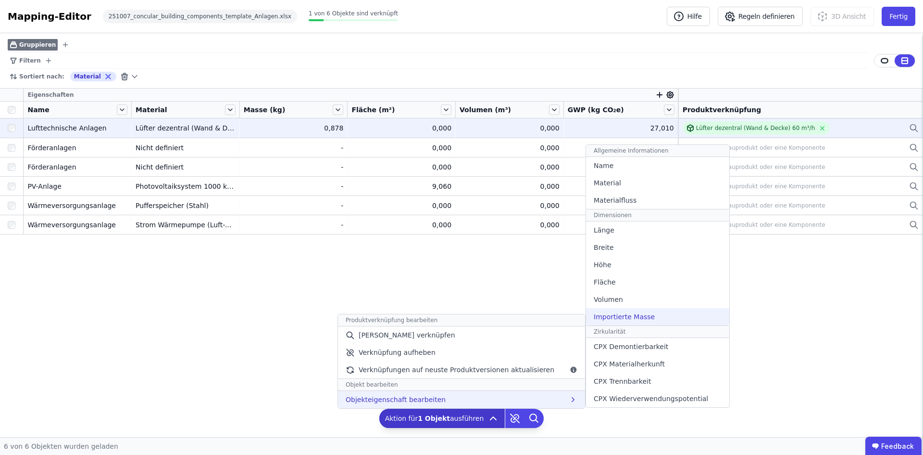
click at [623, 314] on span "Importierte Masse" at bounding box center [624, 317] width 61 height 10
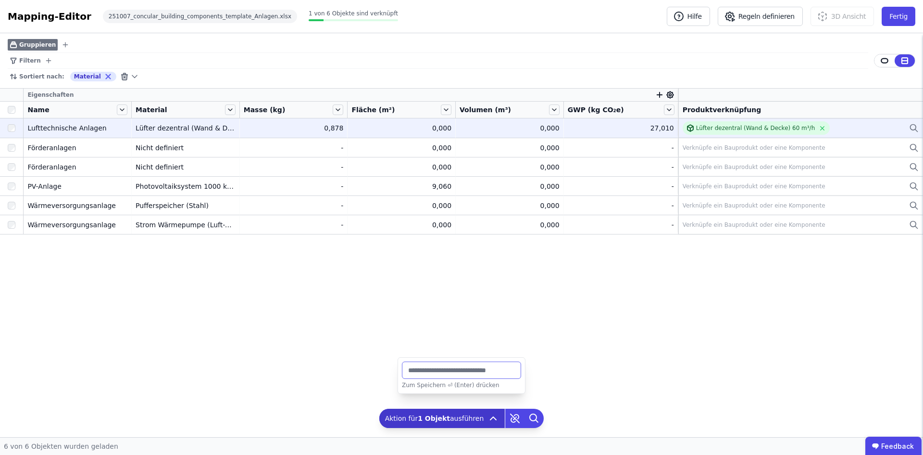
type input "******"
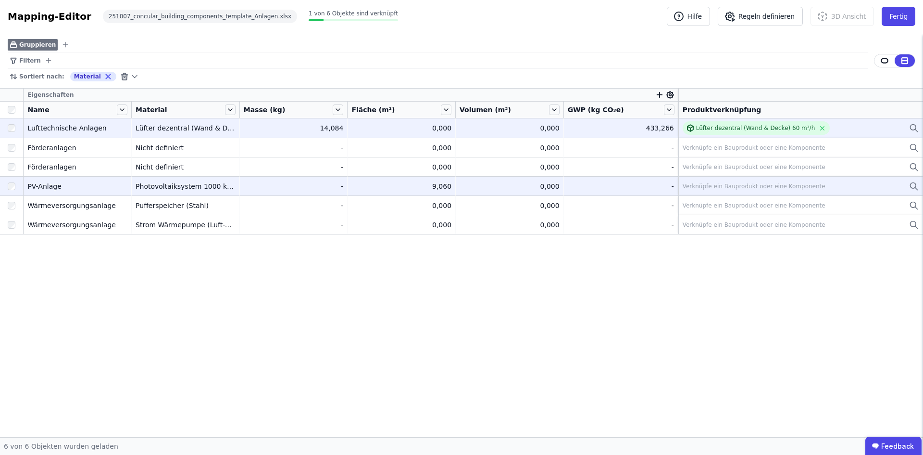
click at [779, 187] on div "Verknüpfe ein Bauprodukt oder eine Komponente" at bounding box center [754, 186] width 143 height 8
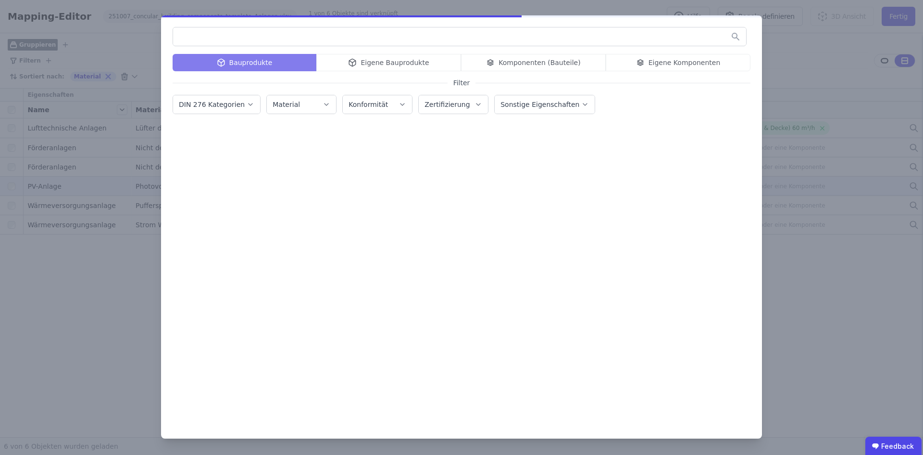
click at [257, 39] on input "text" at bounding box center [459, 36] width 573 height 17
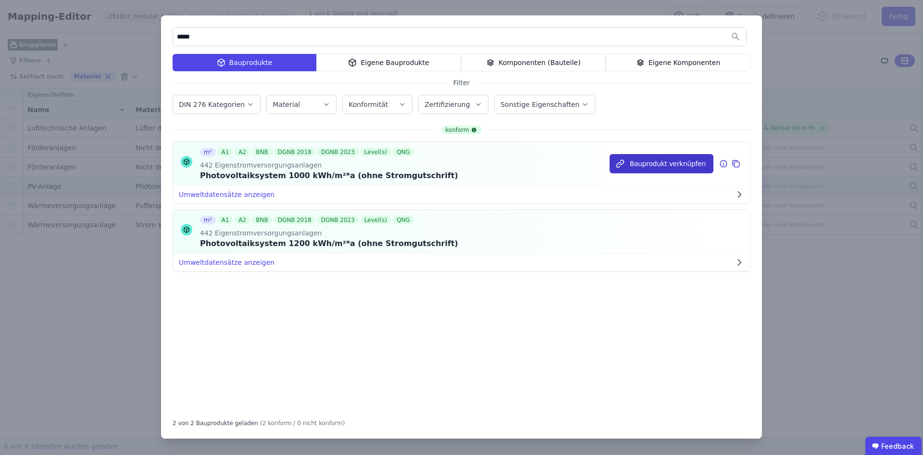
type input "*****"
click at [672, 161] on button "Bauprodukt verknüpfen" at bounding box center [662, 163] width 104 height 19
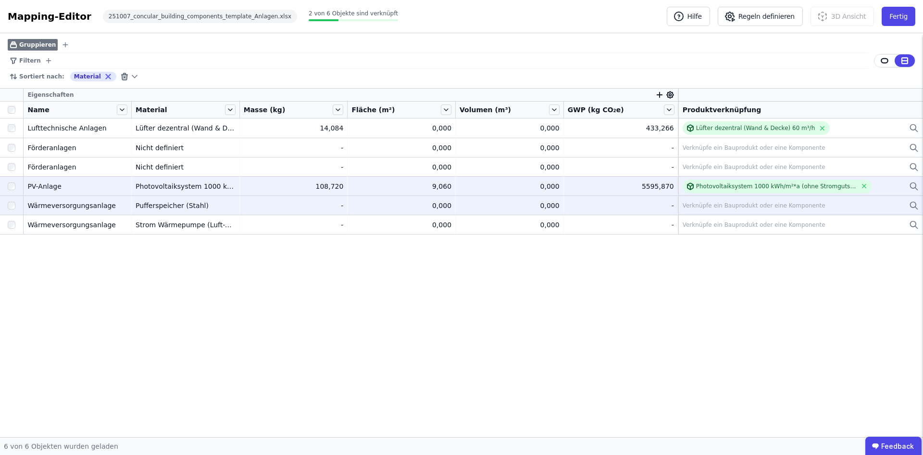
click at [727, 207] on div "Verknüpfe ein Bauprodukt oder eine Komponente" at bounding box center [754, 206] width 143 height 8
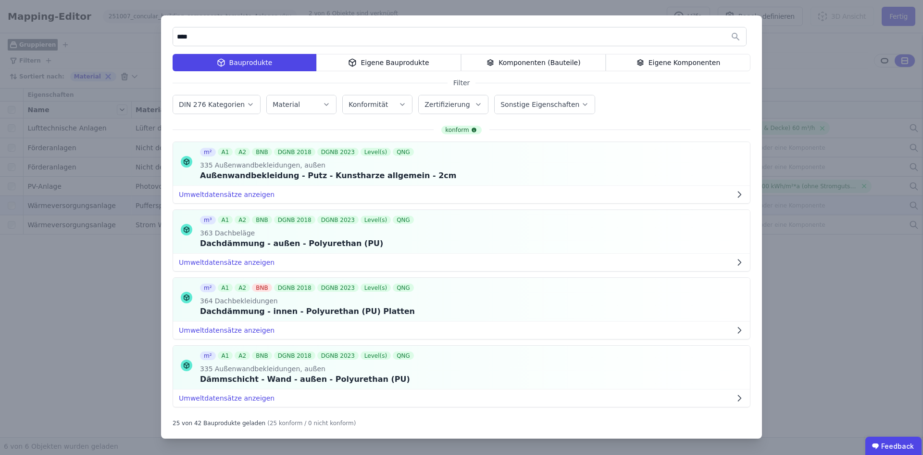
click at [224, 101] on label "DIN 276 Kategorien" at bounding box center [213, 105] width 68 height 8
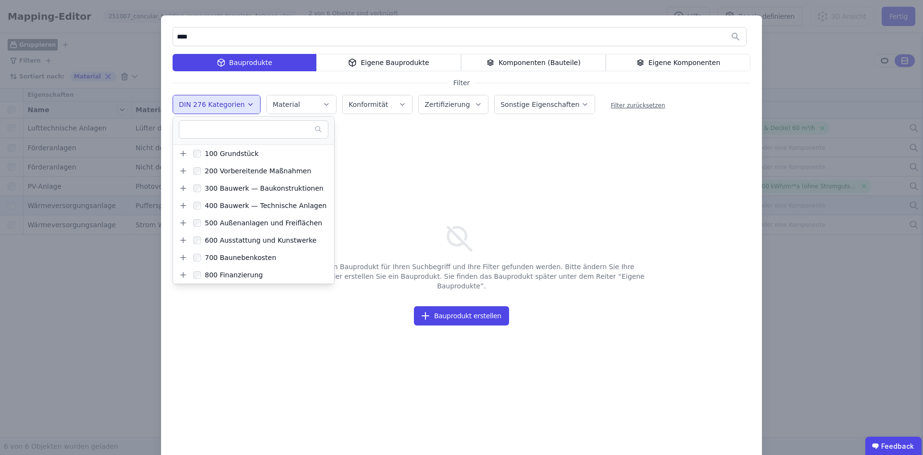
click at [183, 37] on input "****" at bounding box center [459, 36] width 573 height 17
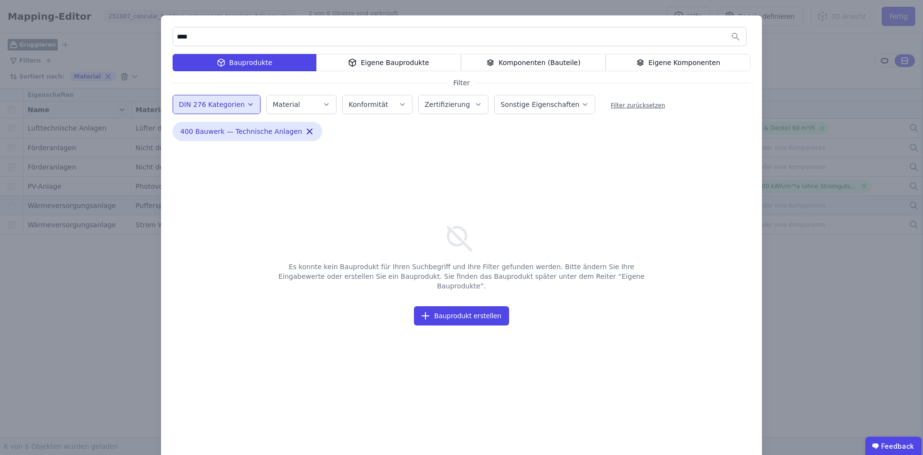
click at [179, 37] on input "****" at bounding box center [459, 36] width 573 height 17
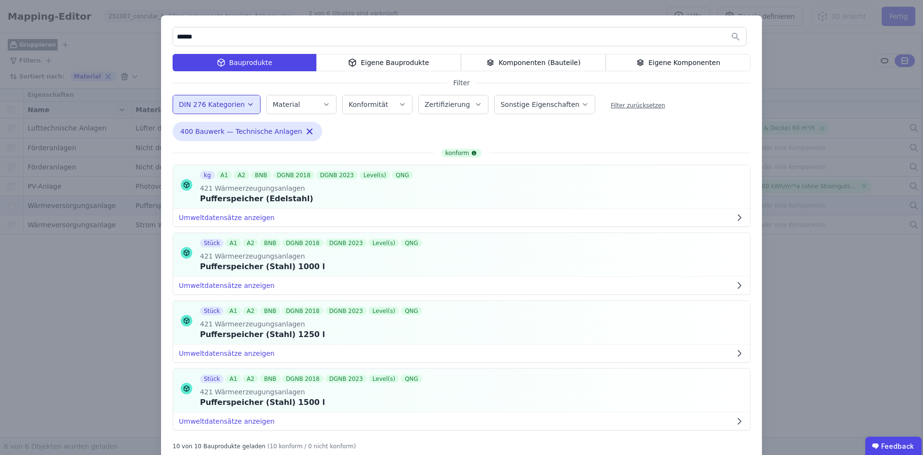
type input "******"
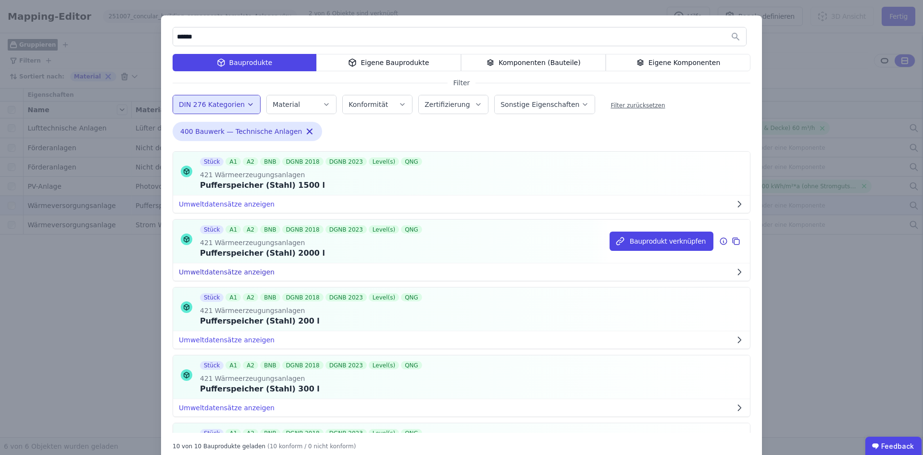
scroll to position [240, 0]
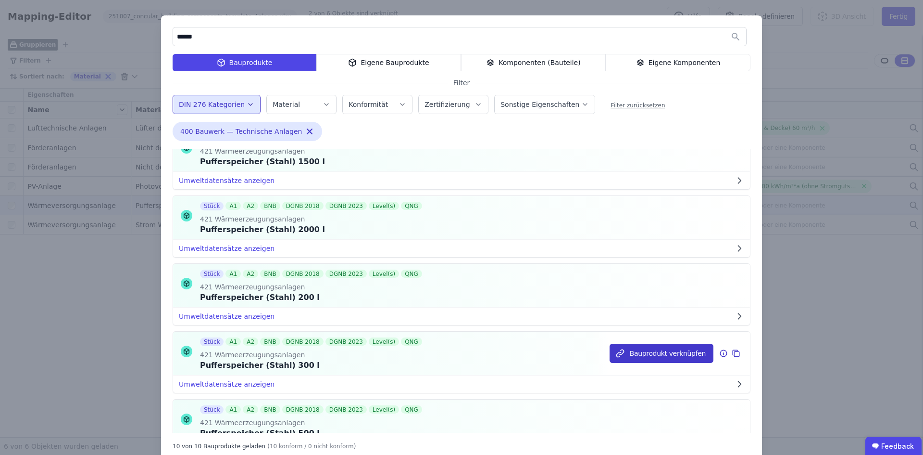
click at [644, 354] on button "Bauprodukt verknüpfen" at bounding box center [662, 352] width 104 height 19
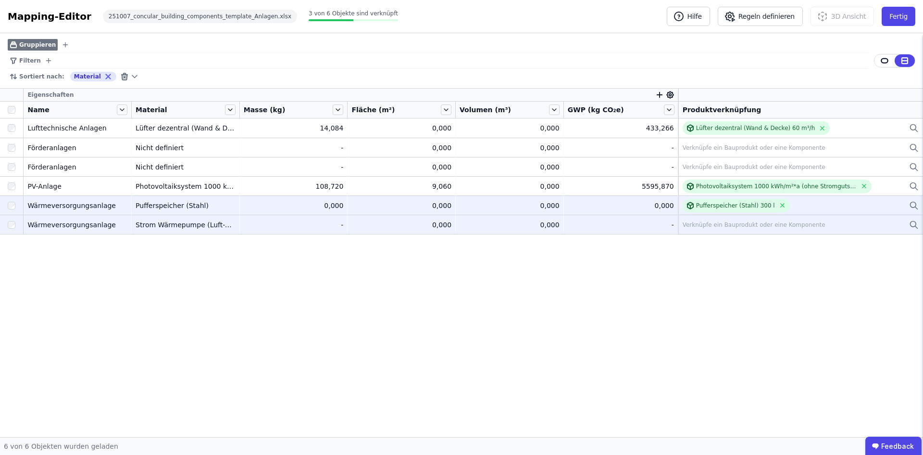
click at [725, 223] on div "Verknüpfe ein Bauprodukt oder eine Komponente" at bounding box center [754, 225] width 143 height 8
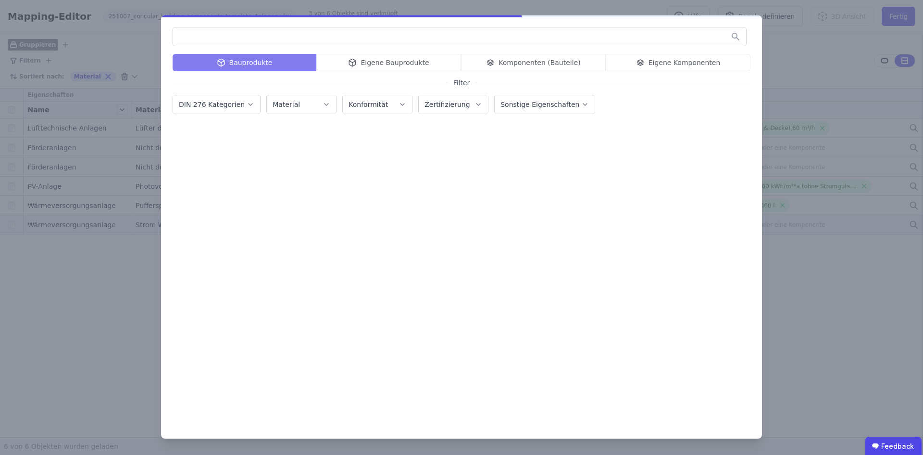
click at [226, 106] on label "DIN 276 Kategorien" at bounding box center [213, 105] width 68 height 8
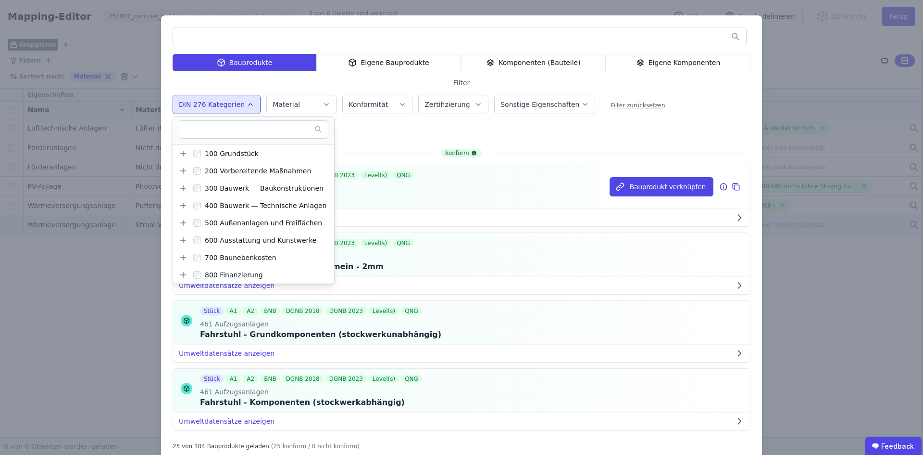
click at [470, 217] on button "Umweltdatensätze anzeigen" at bounding box center [461, 217] width 577 height 17
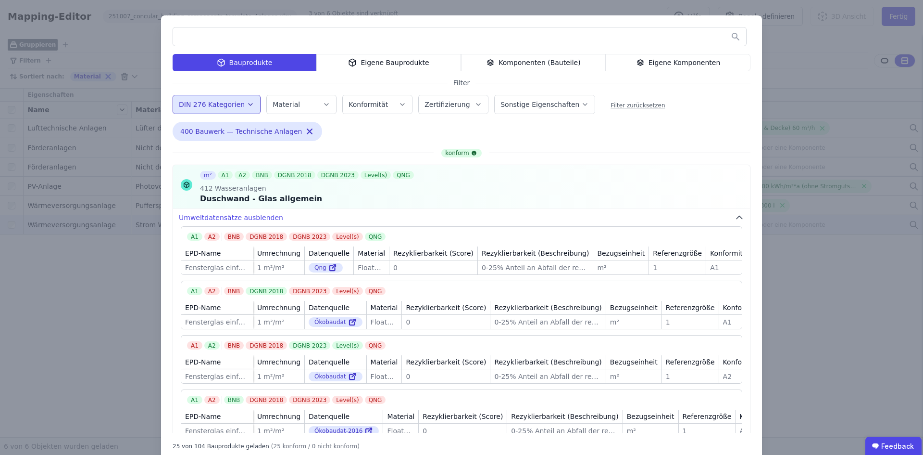
click at [222, 35] on input "text" at bounding box center [459, 36] width 573 height 17
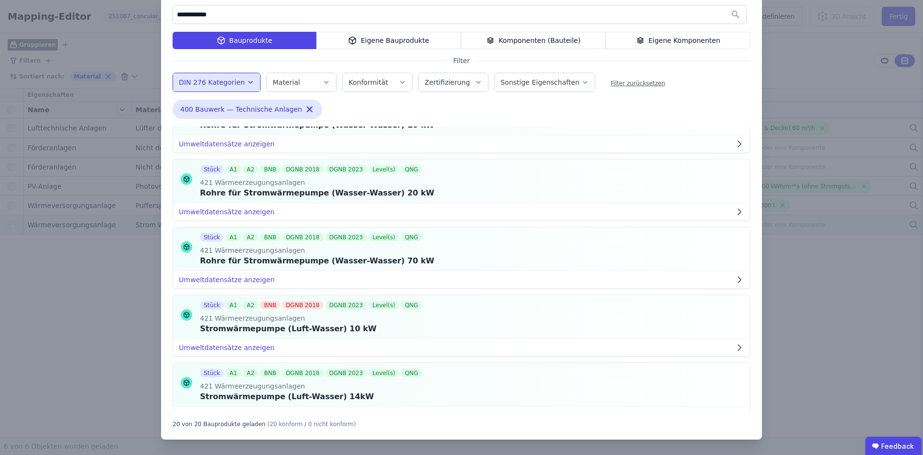
scroll to position [673, 0]
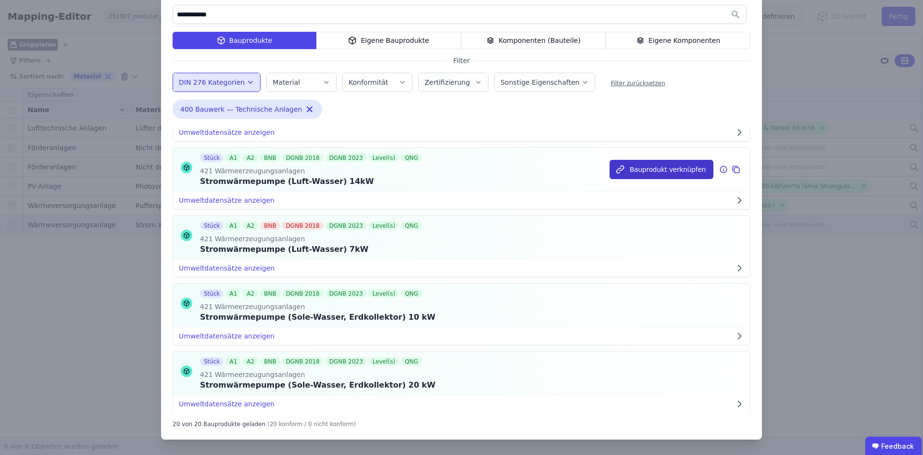
type input "**********"
click at [656, 172] on button "Bauprodukt verknüpfen" at bounding box center [662, 169] width 104 height 19
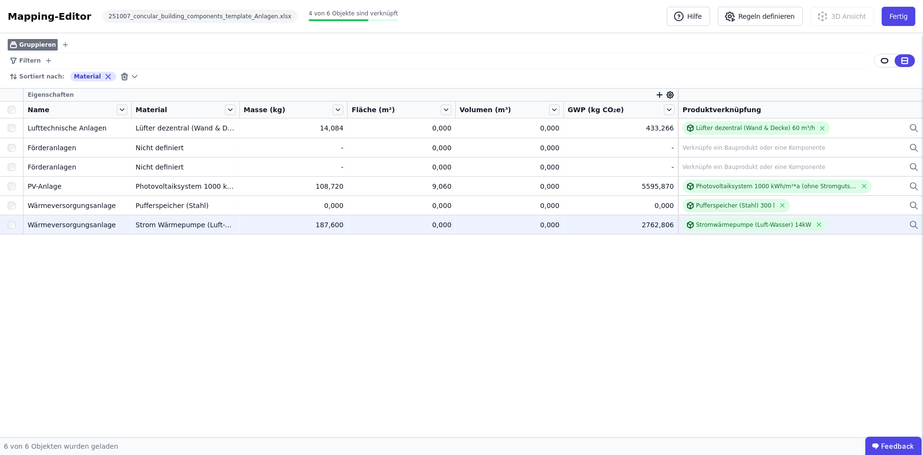
click at [649, 331] on div "Eigenschaften Name Material Masse (kg) Fläche (m²) Volumen (m³) GWP (kg CO₂e) P…" at bounding box center [461, 263] width 923 height 348
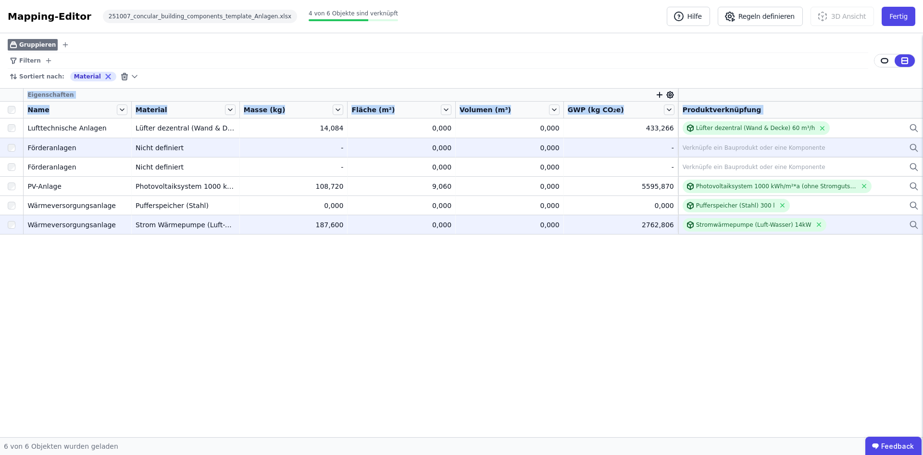
click at [745, 146] on div "Verknüpfe ein Bauprodukt oder eine Komponente" at bounding box center [754, 148] width 143 height 8
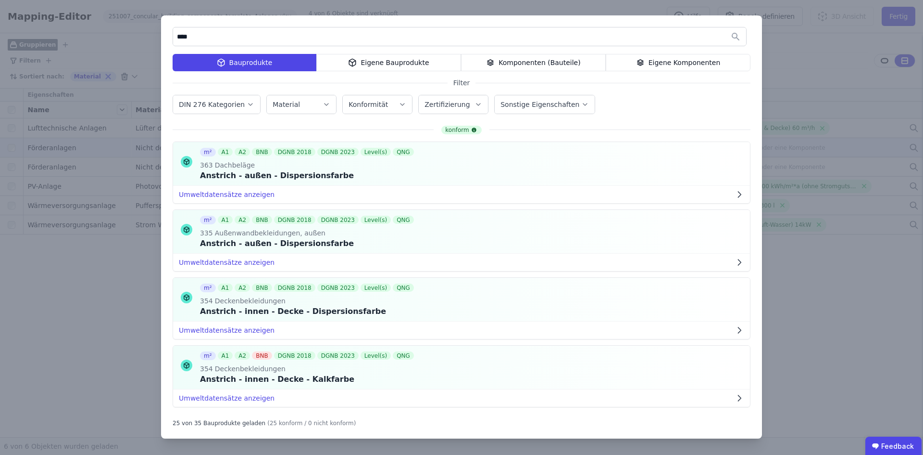
type input "****"
click at [230, 111] on button "DIN 276 Kategorien" at bounding box center [216, 104] width 87 height 18
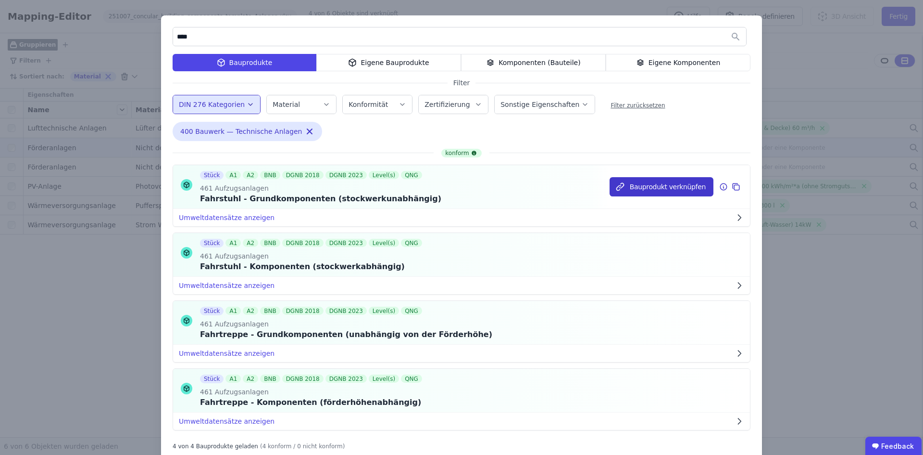
click at [658, 186] on button "Bauprodukt verknüpfen" at bounding box center [662, 186] width 104 height 19
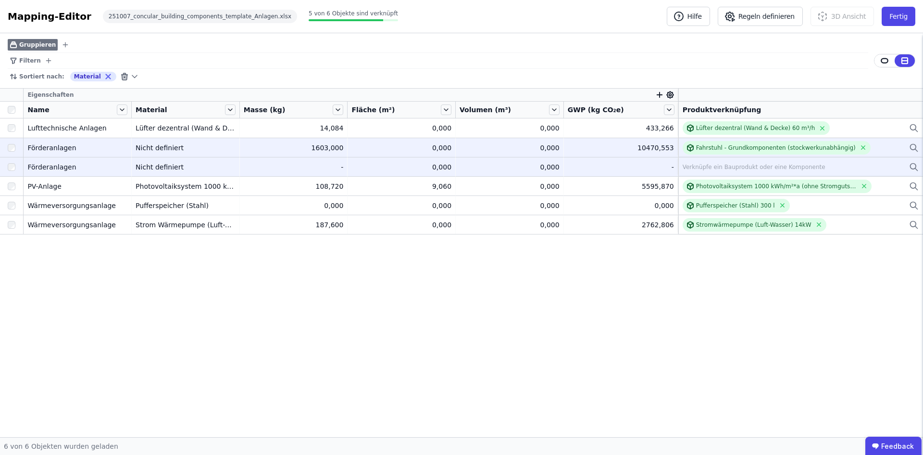
click at [742, 168] on div "Verknüpfe ein Bauprodukt oder eine Komponente" at bounding box center [754, 167] width 143 height 8
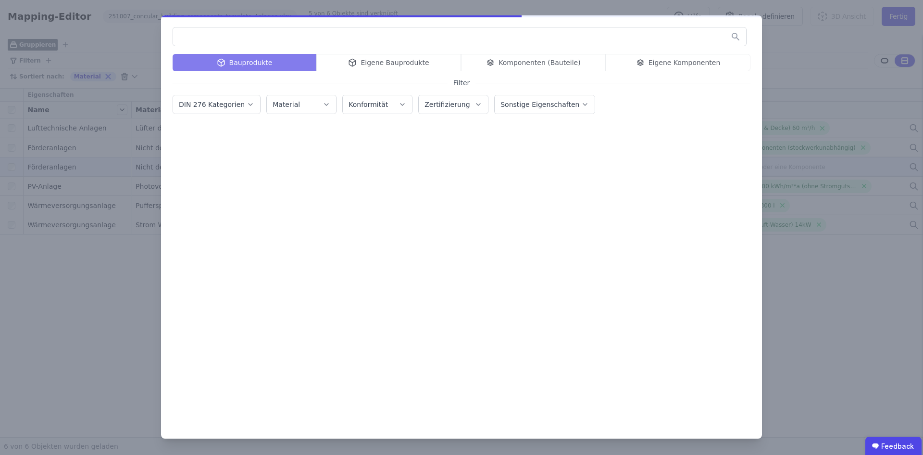
click at [236, 99] on button "DIN 276 Kategorien" at bounding box center [216, 104] width 87 height 18
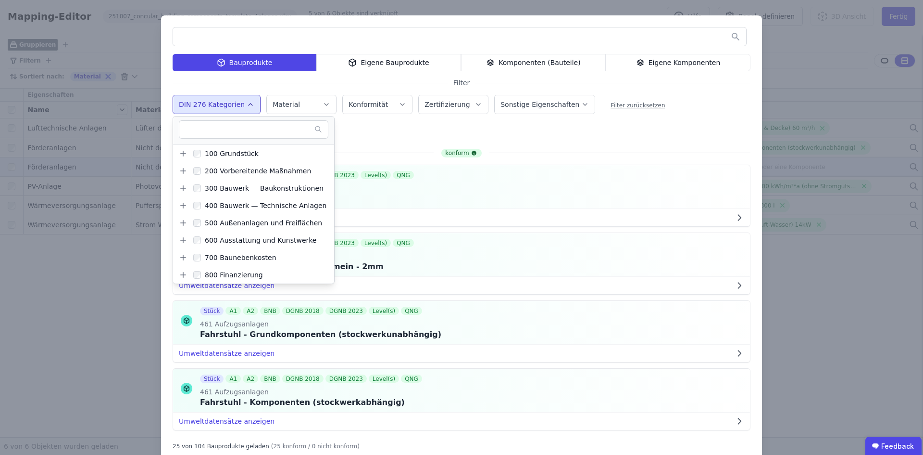
click at [200, 41] on input "text" at bounding box center [459, 36] width 573 height 17
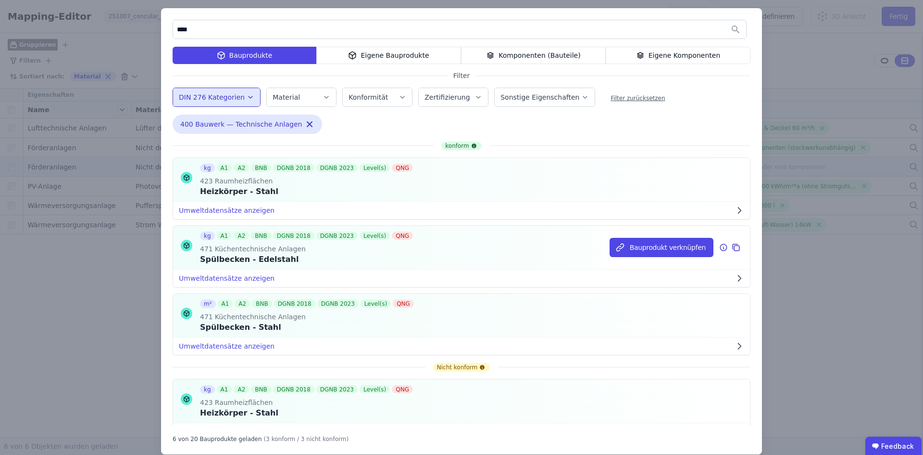
scroll to position [0, 0]
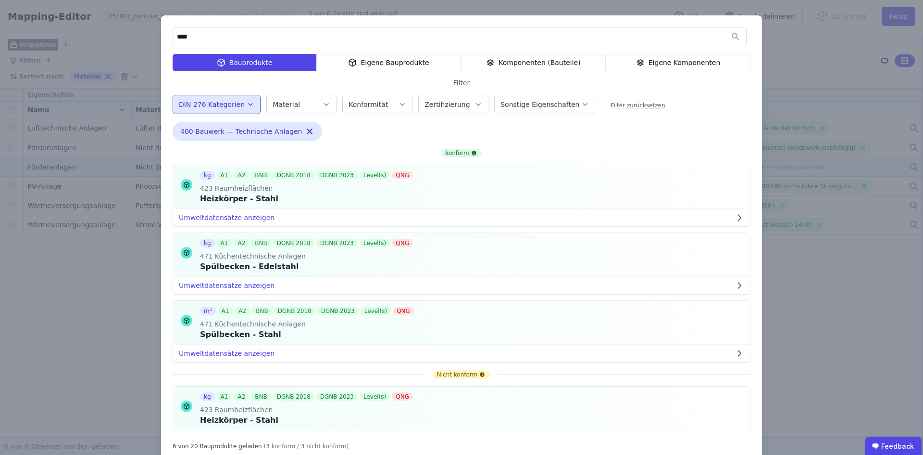
click at [196, 37] on input "****" at bounding box center [459, 36] width 573 height 17
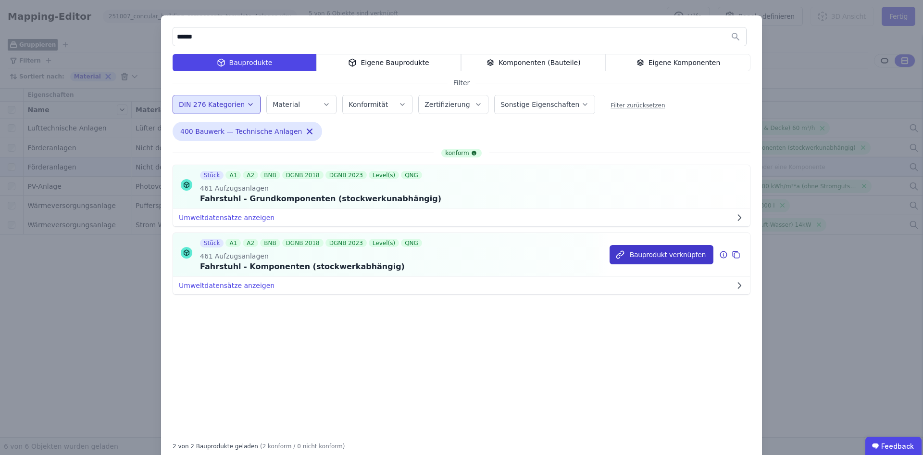
type input "******"
click at [668, 256] on button "Bauprodukt verknüpfen" at bounding box center [662, 254] width 104 height 19
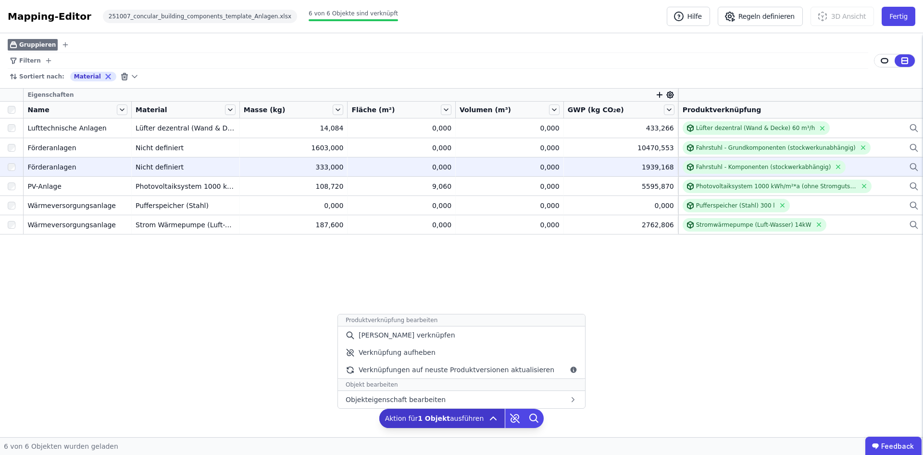
click at [491, 420] on icon at bounding box center [494, 418] width 12 height 12
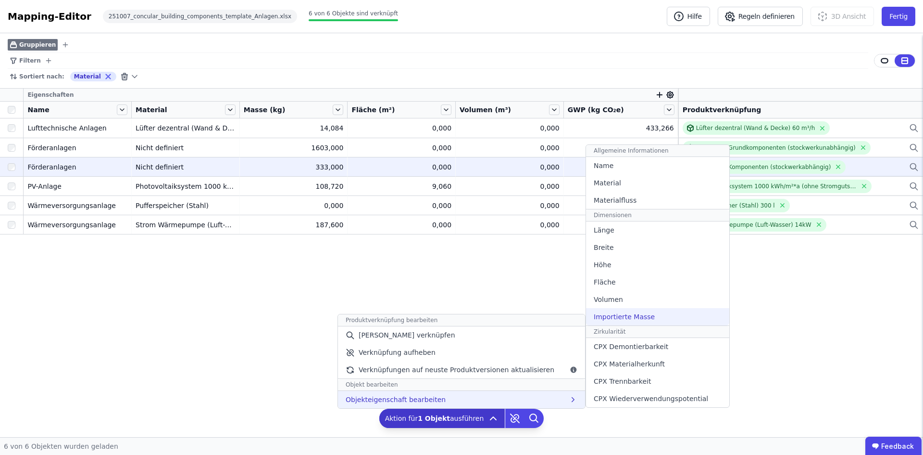
click at [621, 316] on span "Importierte Masse" at bounding box center [624, 317] width 61 height 10
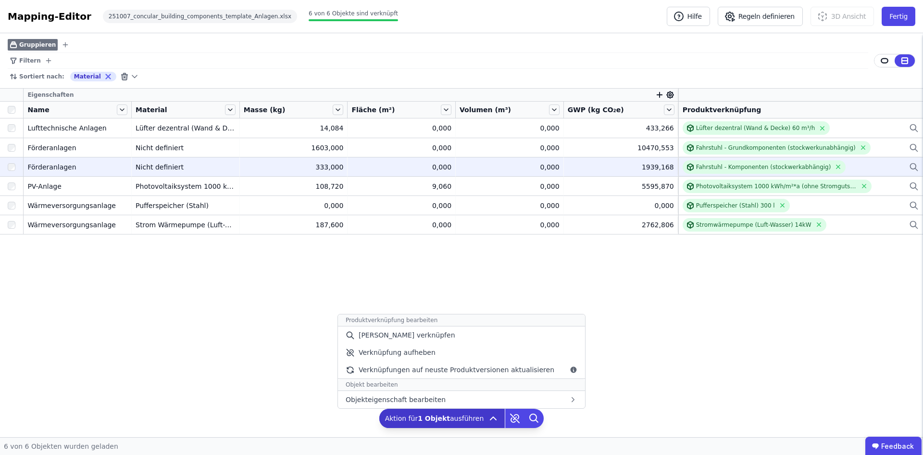
click at [490, 423] on icon at bounding box center [494, 418] width 12 height 12
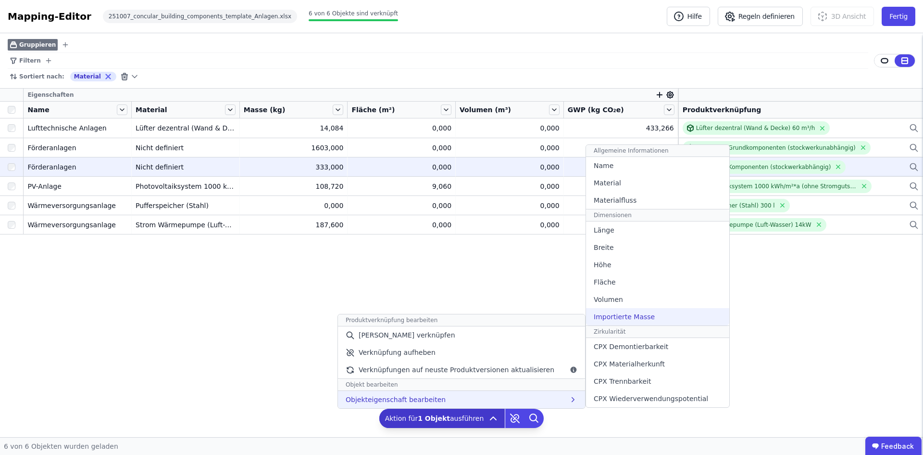
click at [603, 314] on span "Importierte Masse" at bounding box center [624, 317] width 61 height 10
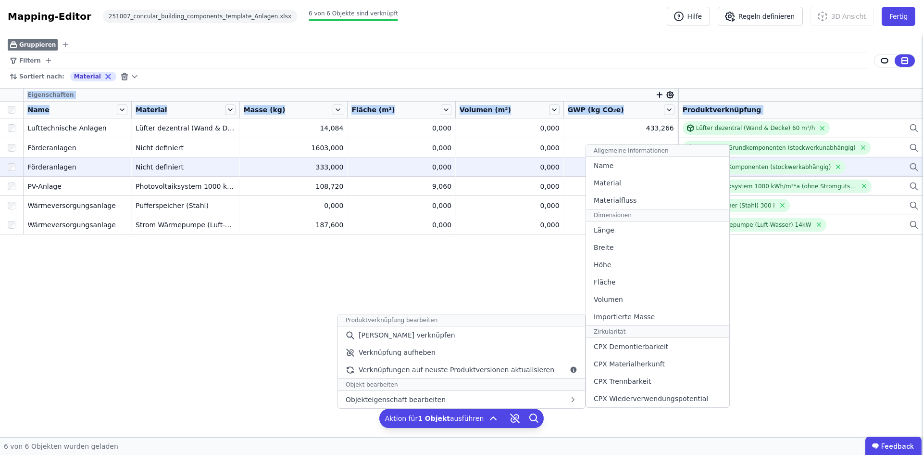
click at [603, 314] on div "Eigenschaften Name Material Masse (kg) Fläche (m²) Volumen (m³) GWP (kg CO₂e) P…" at bounding box center [461, 263] width 923 height 348
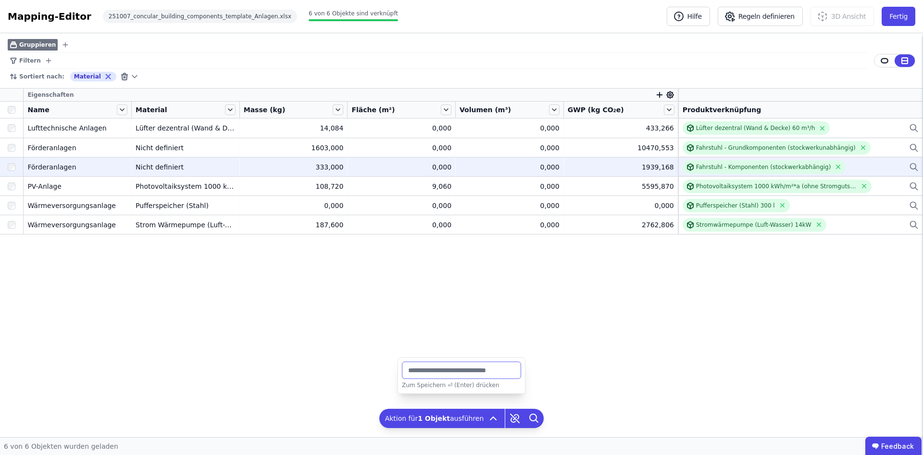
click at [457, 368] on input "number" at bounding box center [461, 369] width 119 height 17
type input "****"
click at [577, 347] on div "Eigenschaften Name Material Masse (kg) Fläche (m²) Volumen (m³) GWP (kg CO₂e) P…" at bounding box center [461, 245] width 923 height 312
click at [585, 412] on div "Gruppieren Filtern Sortiert nach: Material Eigenschaften Name Material Masse (k…" at bounding box center [461, 235] width 923 height 404
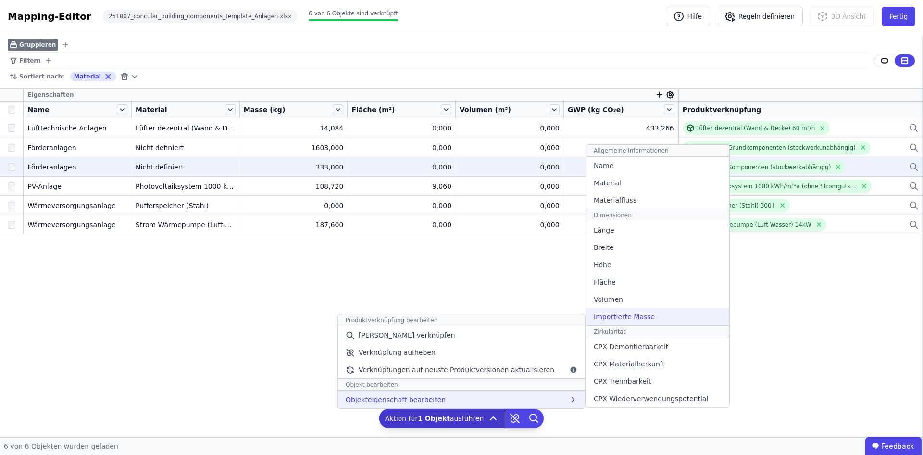
click at [604, 319] on span "Importierte Masse" at bounding box center [624, 317] width 61 height 10
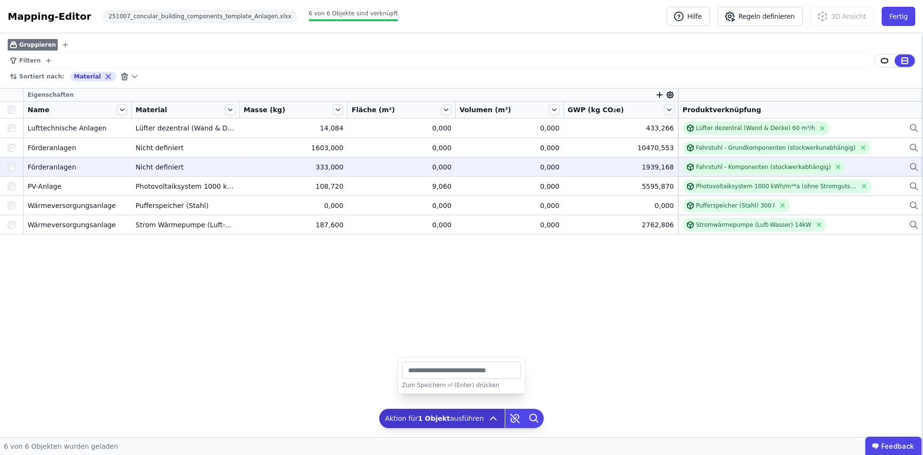
click at [449, 373] on input "number" at bounding box center [461, 369] width 119 height 17
type input "****"
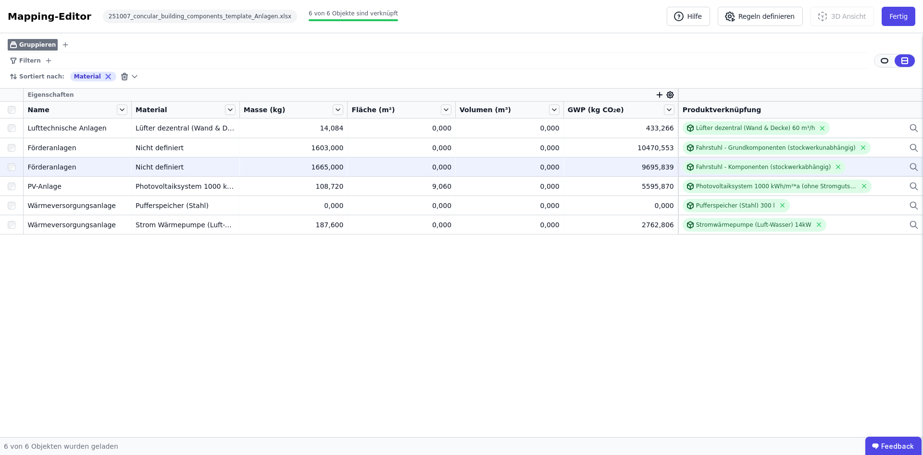
click at [883, 63] on icon at bounding box center [885, 60] width 9 height 9
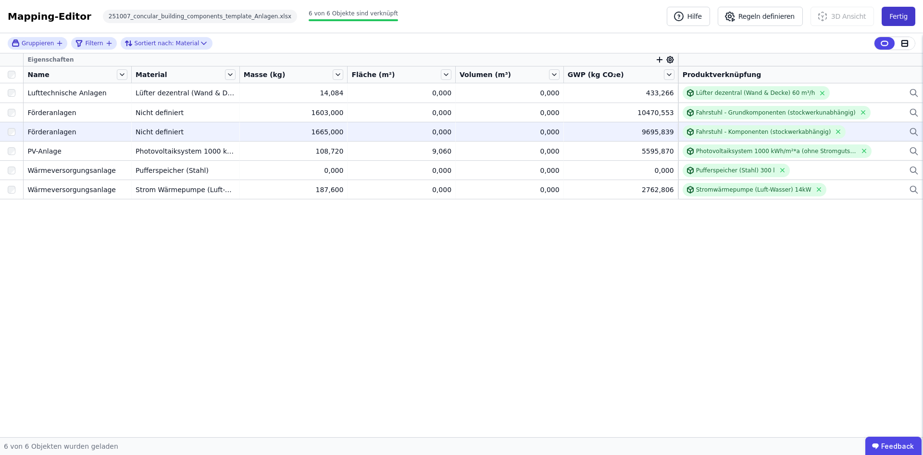
click at [897, 21] on button "Fertig" at bounding box center [899, 16] width 34 height 19
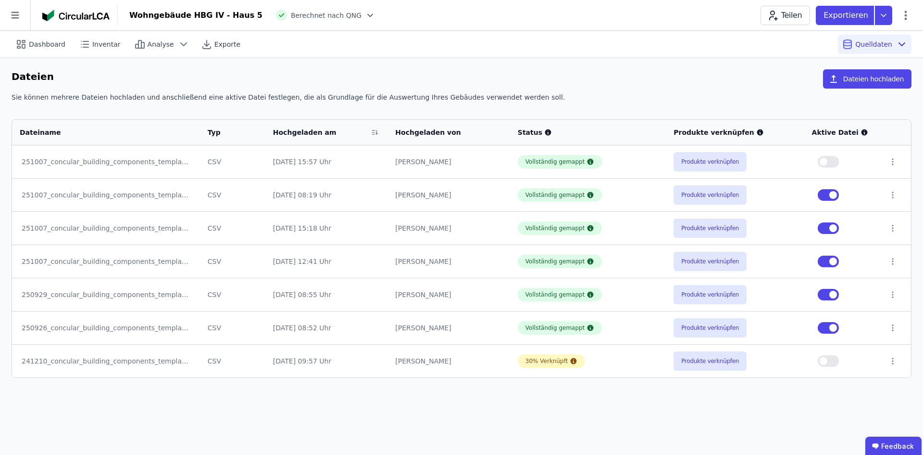
click at [837, 164] on button "button" at bounding box center [828, 162] width 21 height 12
click at [819, 196] on button "button" at bounding box center [828, 195] width 21 height 12
click at [823, 230] on button "button" at bounding box center [828, 228] width 21 height 12
click at [820, 259] on button "button" at bounding box center [828, 261] width 21 height 12
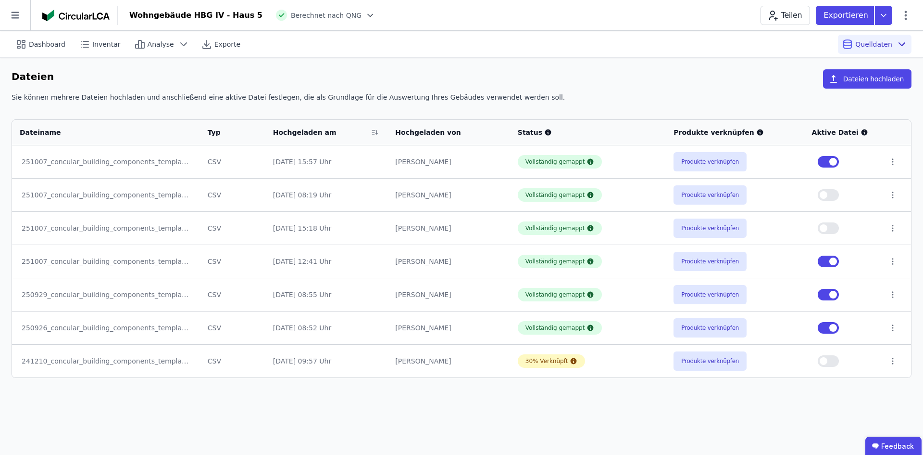
click at [820, 259] on button "button" at bounding box center [828, 261] width 21 height 12
click at [821, 294] on button "button" at bounding box center [828, 295] width 21 height 12
click at [822, 329] on button "button" at bounding box center [828, 328] width 21 height 12
click at [152, 45] on span "Analyse" at bounding box center [161, 44] width 26 height 10
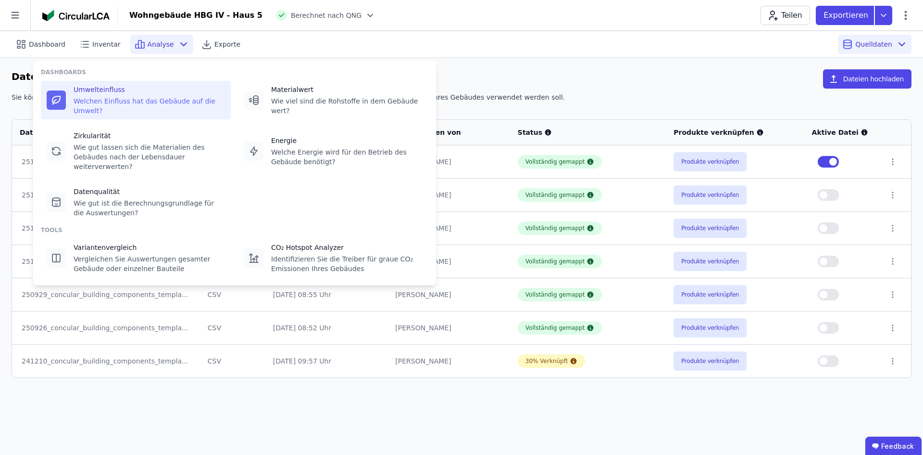
click at [118, 96] on div "Umwelteinfluss Welchen Einfluss hat das Gebäude auf die Umwelt?" at bounding box center [150, 100] width 152 height 31
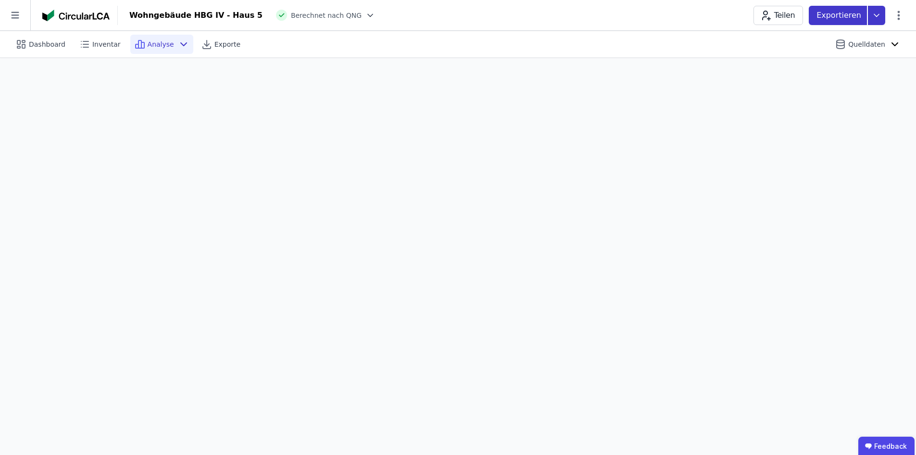
click at [871, 23] on icon at bounding box center [876, 15] width 17 height 19
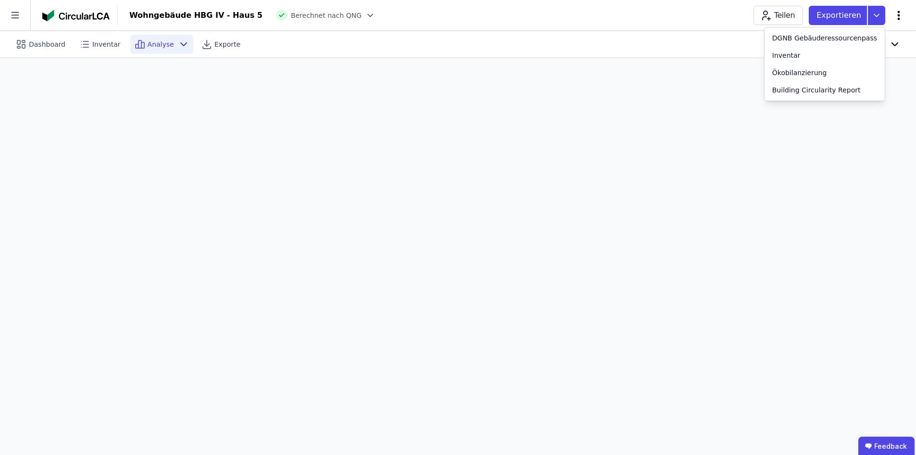
click at [896, 16] on icon at bounding box center [899, 16] width 12 height 12
click at [874, 72] on span "Energie im Betrieb (B6)" at bounding box center [857, 77] width 77 height 19
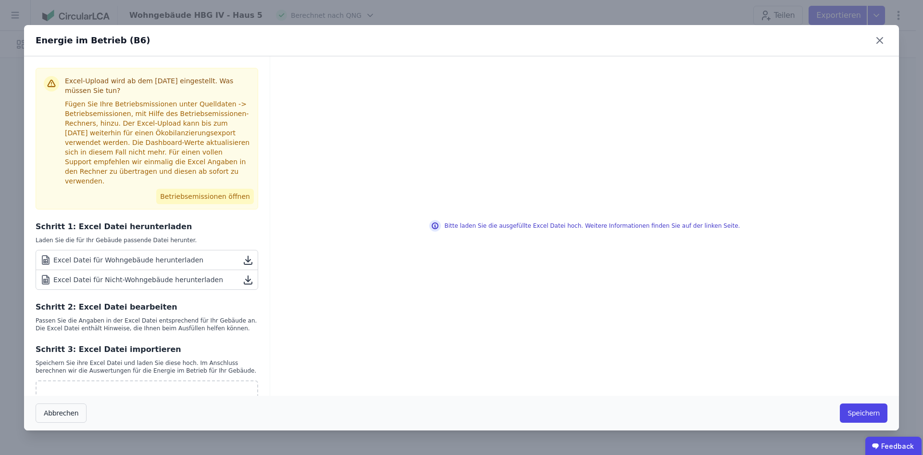
click at [194, 190] on button "Betriebsemissionen öffnen" at bounding box center [205, 196] width 98 height 15
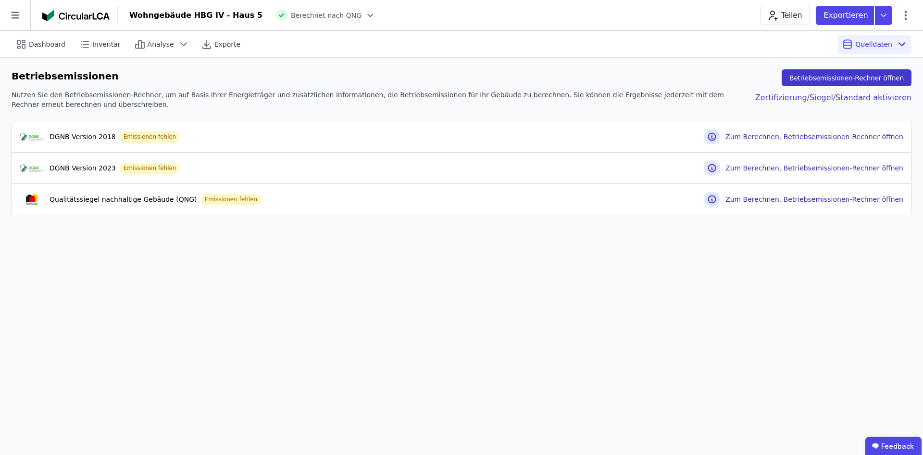
click at [854, 79] on button "Betriebsemissionen-Rechner öffnen" at bounding box center [847, 77] width 130 height 17
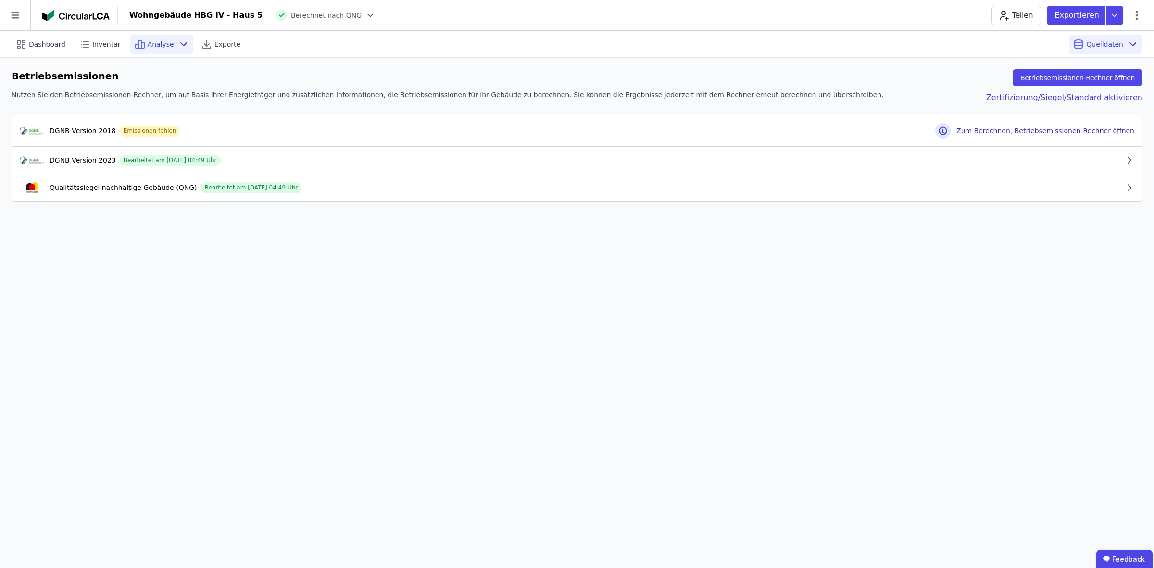
click at [153, 42] on span "Analyse" at bounding box center [161, 44] width 26 height 10
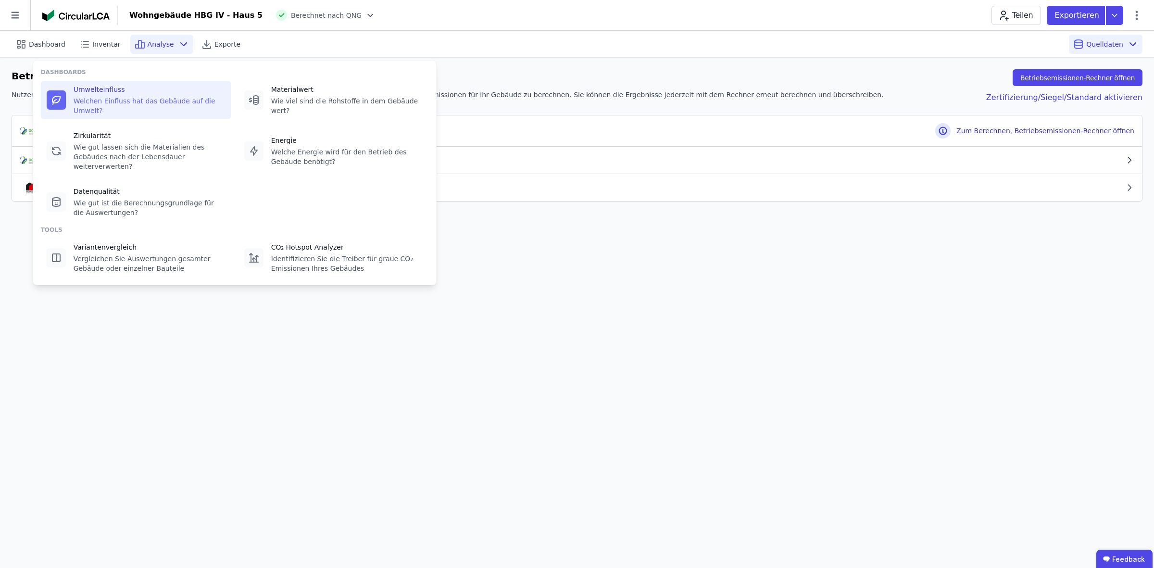
click at [97, 94] on div "Umwelteinfluss" at bounding box center [150, 90] width 152 height 10
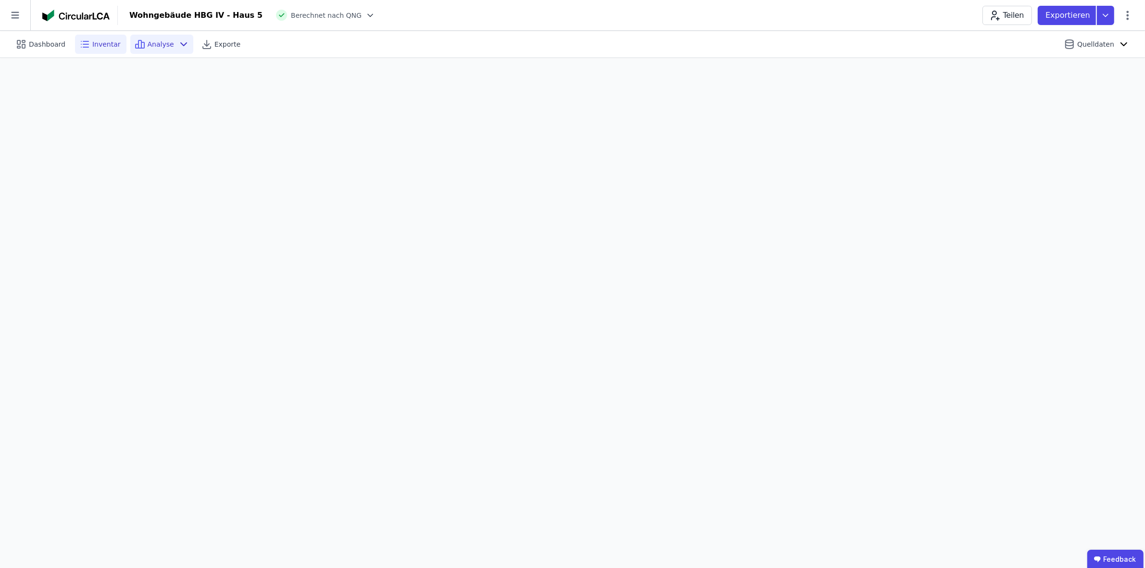
click at [106, 48] on span "Inventar" at bounding box center [106, 44] width 28 height 10
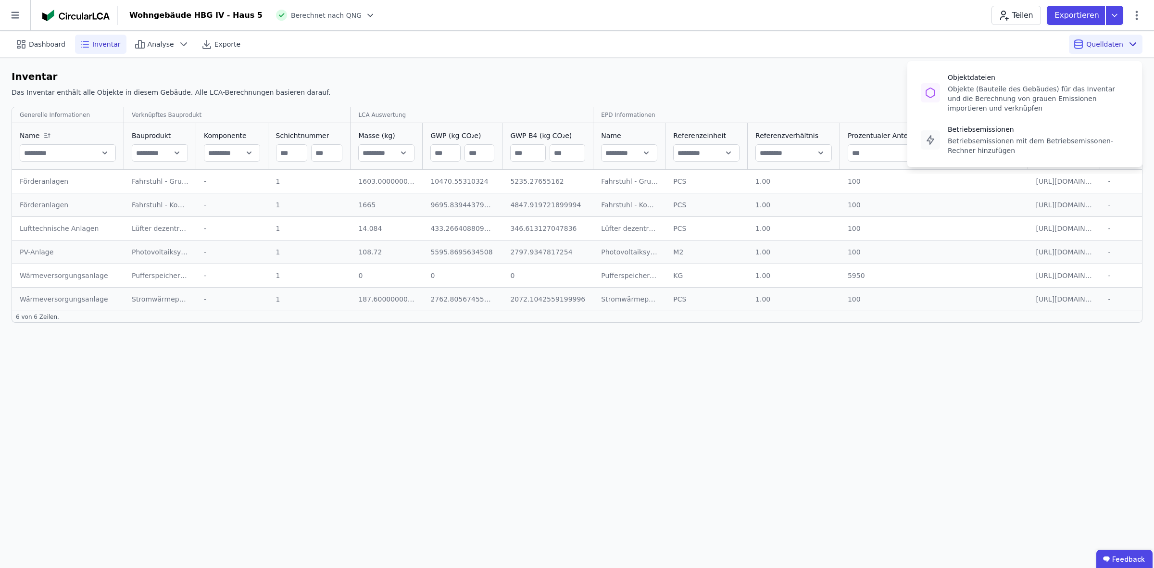
click at [916, 43] on span "Quelldaten" at bounding box center [1105, 44] width 37 height 10
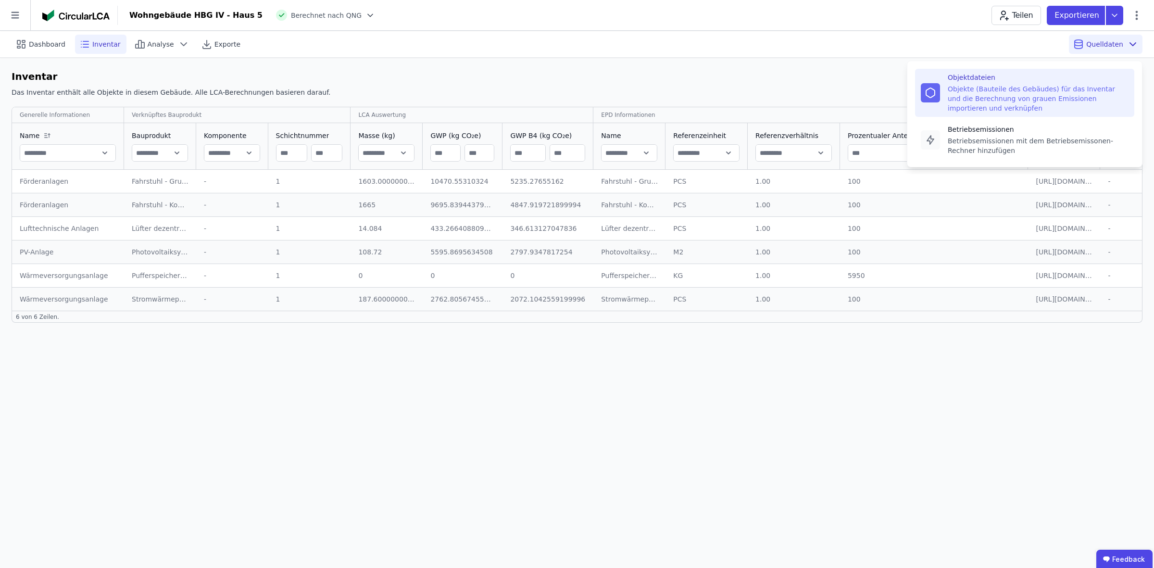
click at [916, 87] on div "Objekte (Bauteile des Gebäudes) für das Inventar und die Berechnung von grauen …" at bounding box center [1038, 98] width 181 height 29
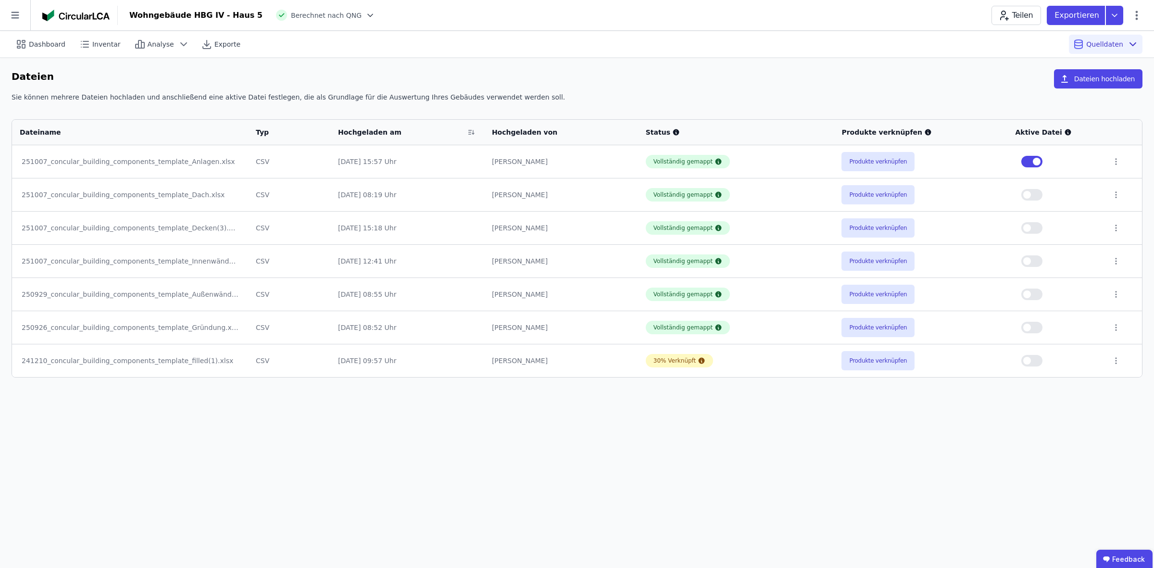
click at [916, 193] on button "button" at bounding box center [1032, 195] width 21 height 12
click at [916, 228] on button "button" at bounding box center [1032, 228] width 21 height 12
click at [916, 264] on button "button" at bounding box center [1032, 261] width 21 height 12
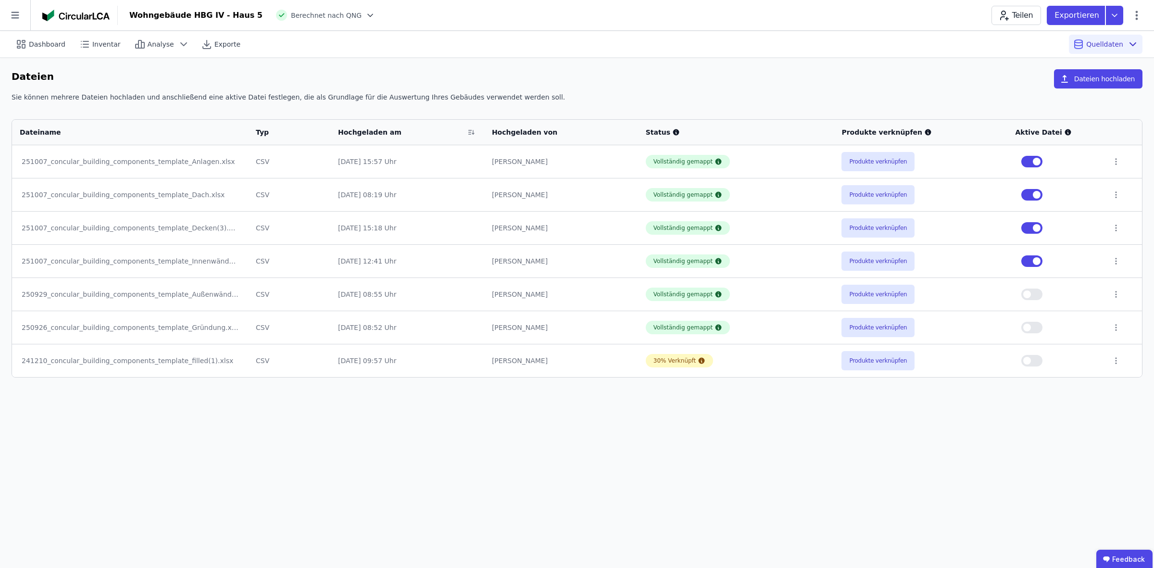
click at [916, 293] on button "button" at bounding box center [1032, 295] width 21 height 12
click at [916, 330] on button "button" at bounding box center [1032, 328] width 21 height 12
drag, startPoint x: 338, startPoint y: 50, endPoint x: 244, endPoint y: 43, distance: 94.0
click at [337, 49] on div "Dashboard Inventar Analyse Exporte Quelldaten" at bounding box center [577, 44] width 1131 height 26
click at [154, 42] on span "Analyse" at bounding box center [161, 44] width 26 height 10
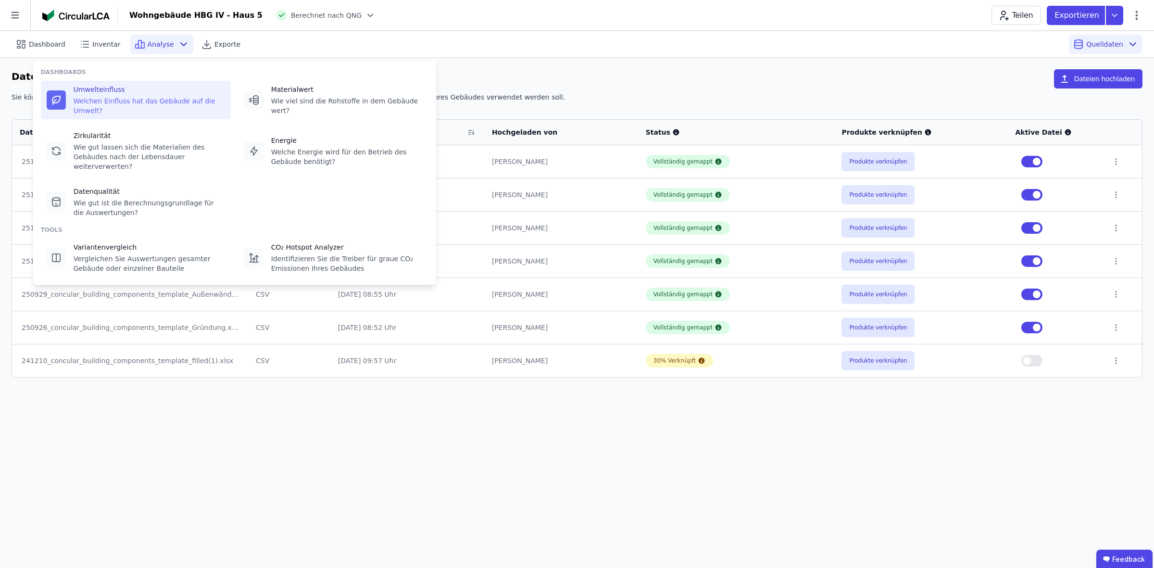
click at [113, 102] on div "Welchen Einfluss hat das Gebäude auf die Umwelt?" at bounding box center [150, 105] width 152 height 19
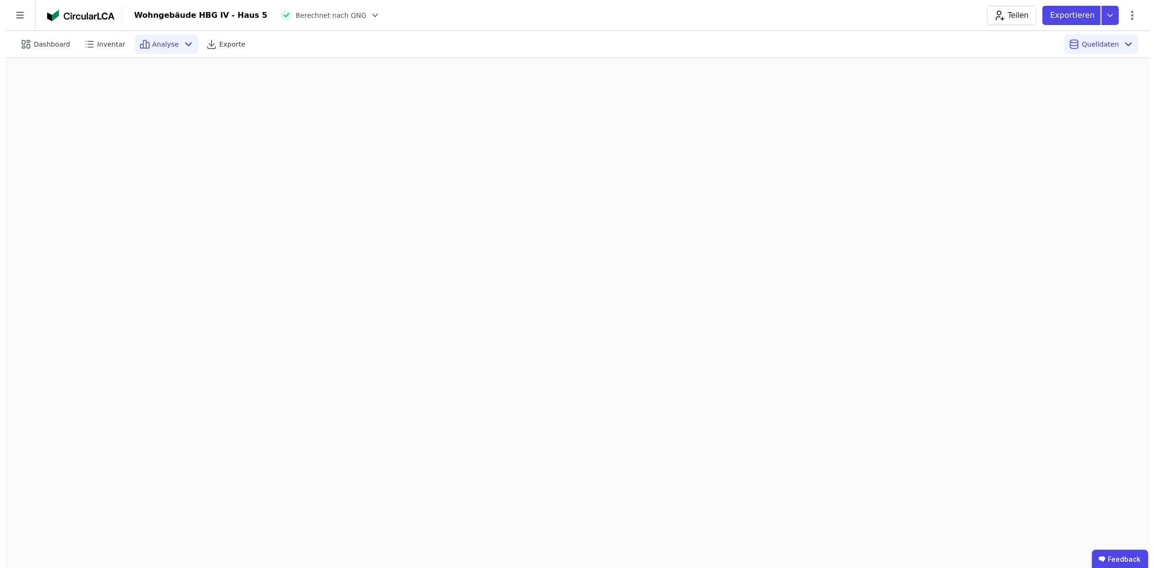
scroll to position [27, 0]
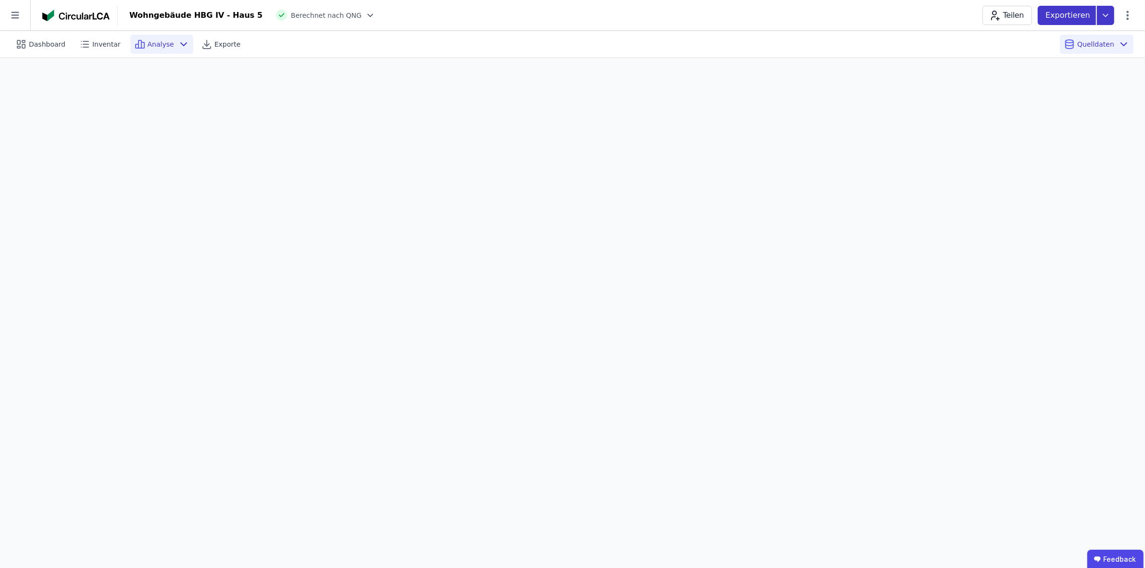
click at [916, 15] on p "Exportieren" at bounding box center [1069, 16] width 47 height 12
click at [916, 72] on div "Ökobilanzierung" at bounding box center [1028, 73] width 55 height 10
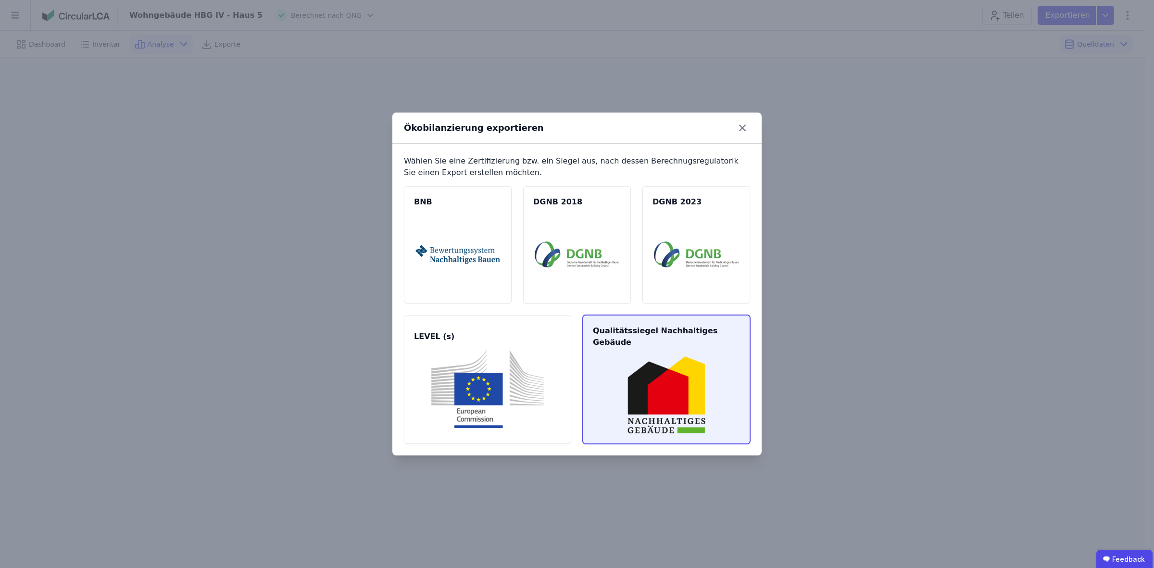
click at [696, 379] on img at bounding box center [666, 395] width 144 height 78
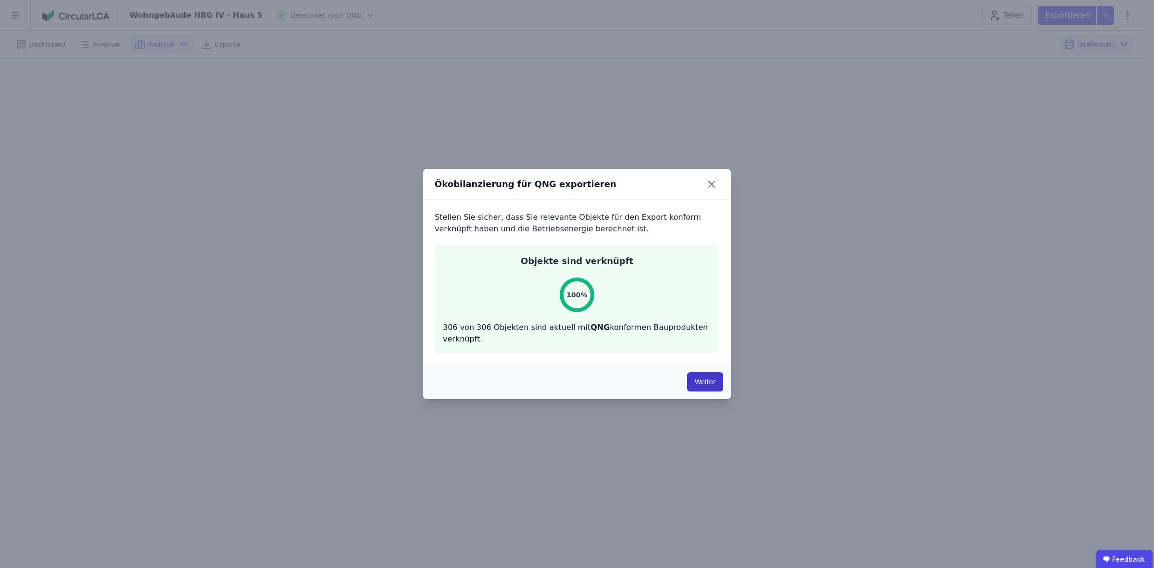
click at [702, 381] on button "Weiter" at bounding box center [705, 381] width 36 height 19
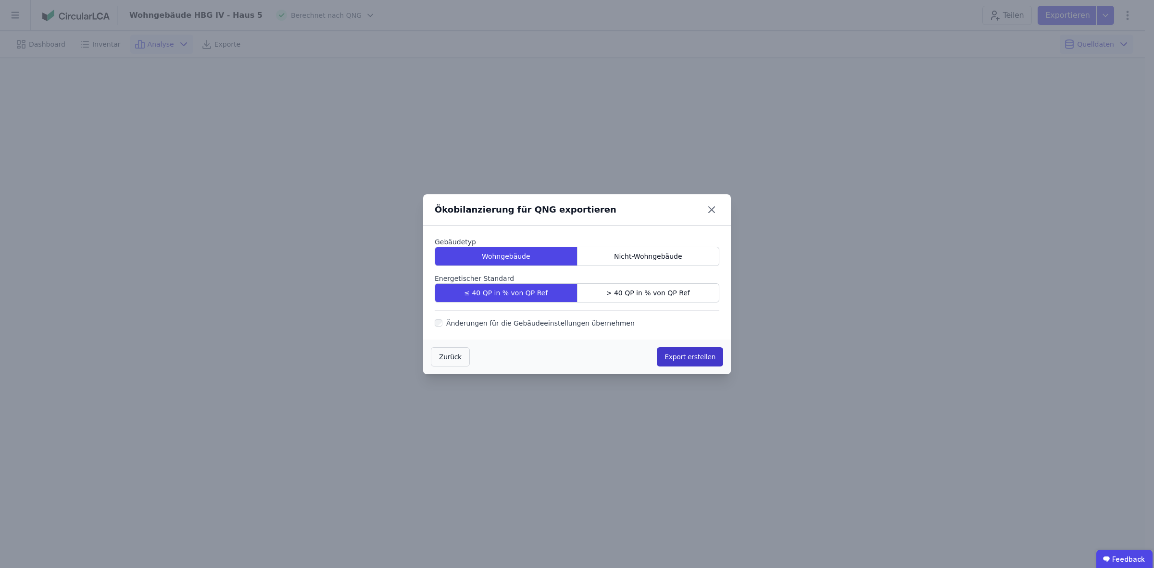
click at [688, 352] on button "Export erstellen" at bounding box center [690, 356] width 66 height 19
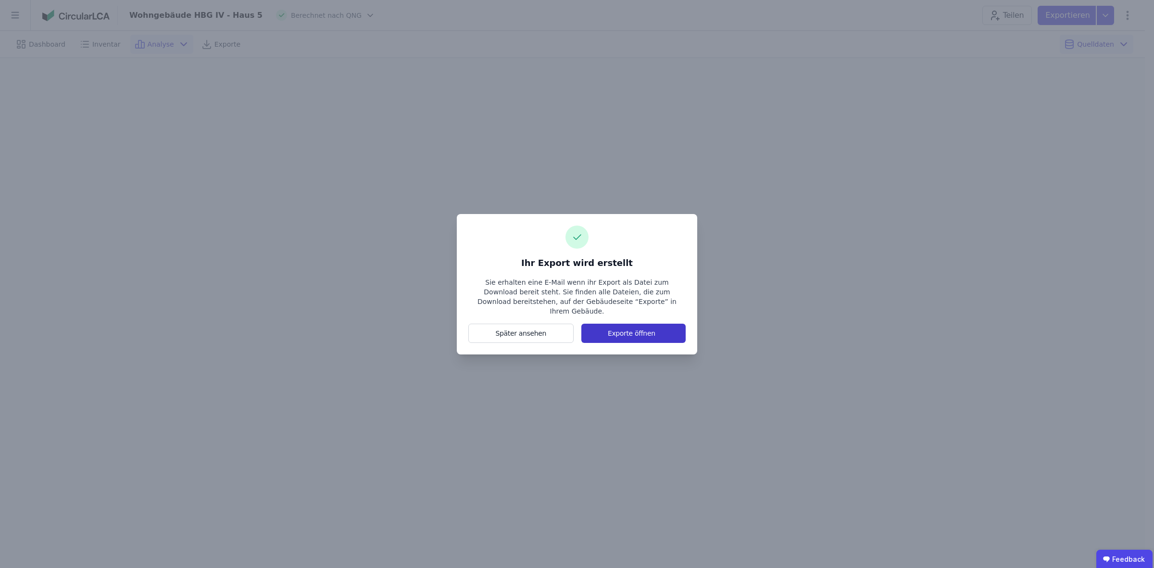
click at [633, 329] on button "Exporte öffnen" at bounding box center [634, 333] width 104 height 19
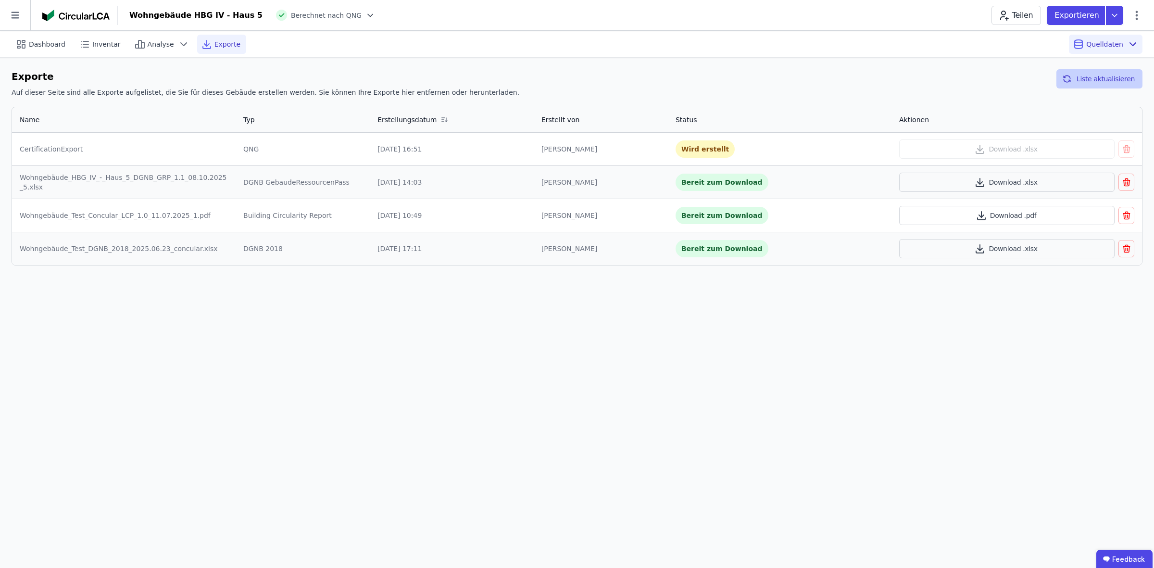
click at [916, 80] on button "Liste aktualisieren" at bounding box center [1100, 78] width 86 height 19
click at [916, 80] on icon "button" at bounding box center [1067, 80] width 6 height 3
click at [916, 377] on div "Dashboard Inventar Analyse Exporte Quelldaten Exporte Auf dieser Seite sind all…" at bounding box center [577, 299] width 1154 height 537
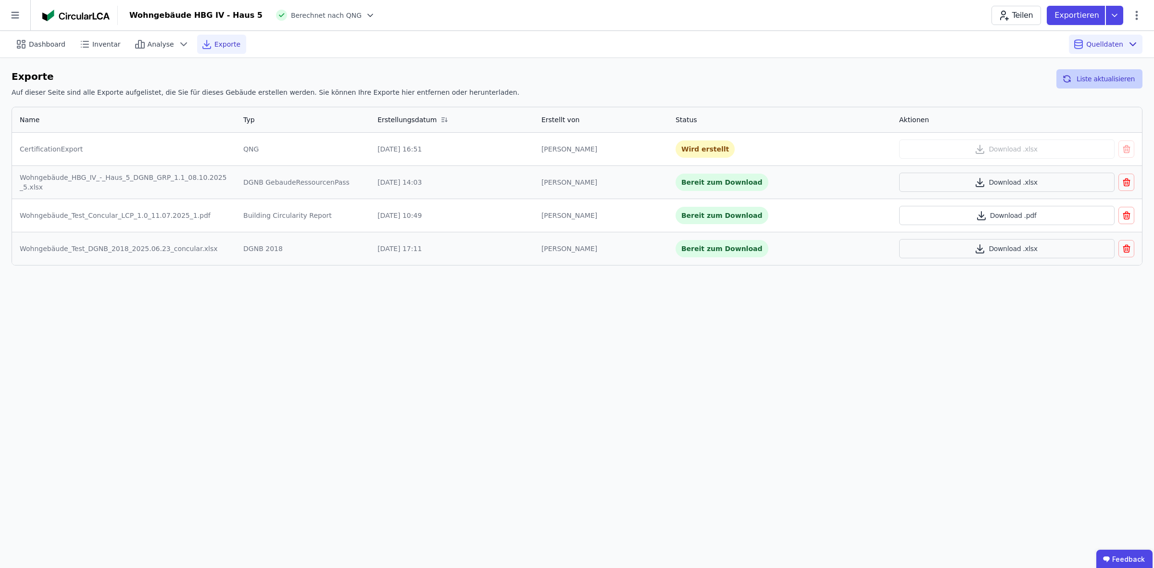
click at [916, 82] on button "Liste aktualisieren" at bounding box center [1100, 78] width 86 height 19
click at [916, 152] on button "Download .xlsx" at bounding box center [1006, 148] width 215 height 19
click at [916, 154] on icon "button" at bounding box center [1127, 149] width 10 height 12
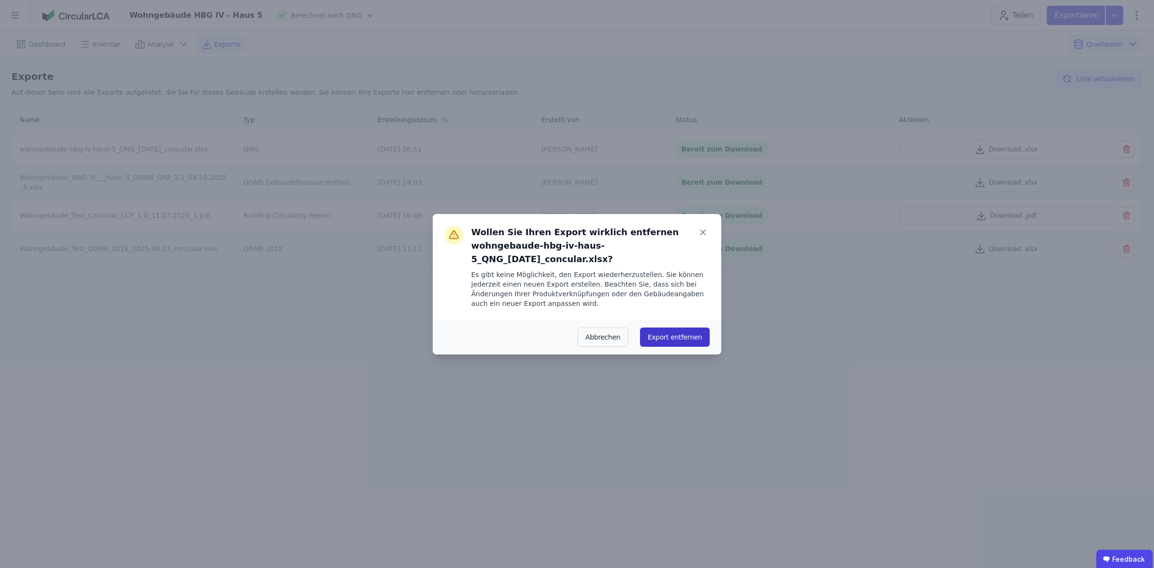
click at [665, 345] on button "Export entfernen" at bounding box center [675, 337] width 70 height 19
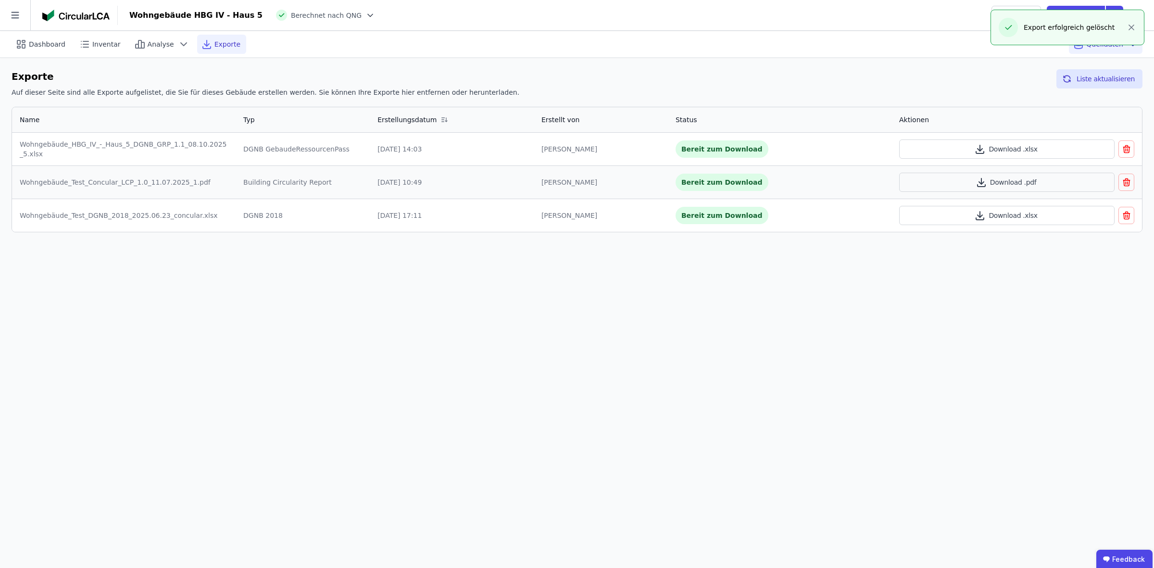
click at [916, 150] on icon "button" at bounding box center [1127, 150] width 6 height 6
click at [916, 145] on icon "button" at bounding box center [1127, 149] width 10 height 12
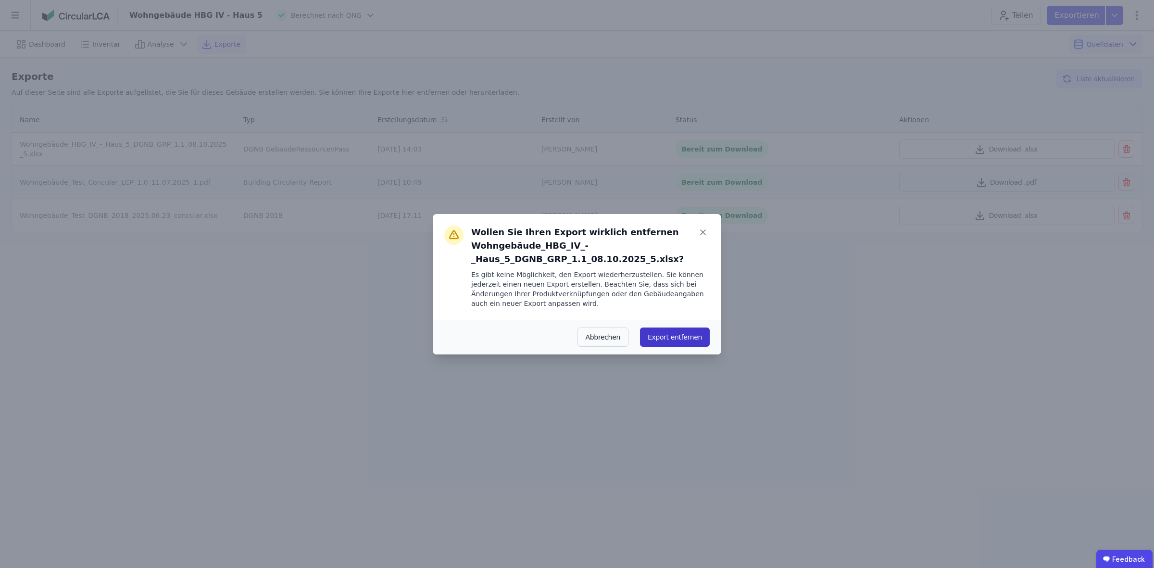
click at [695, 337] on button "Export entfernen" at bounding box center [675, 337] width 70 height 19
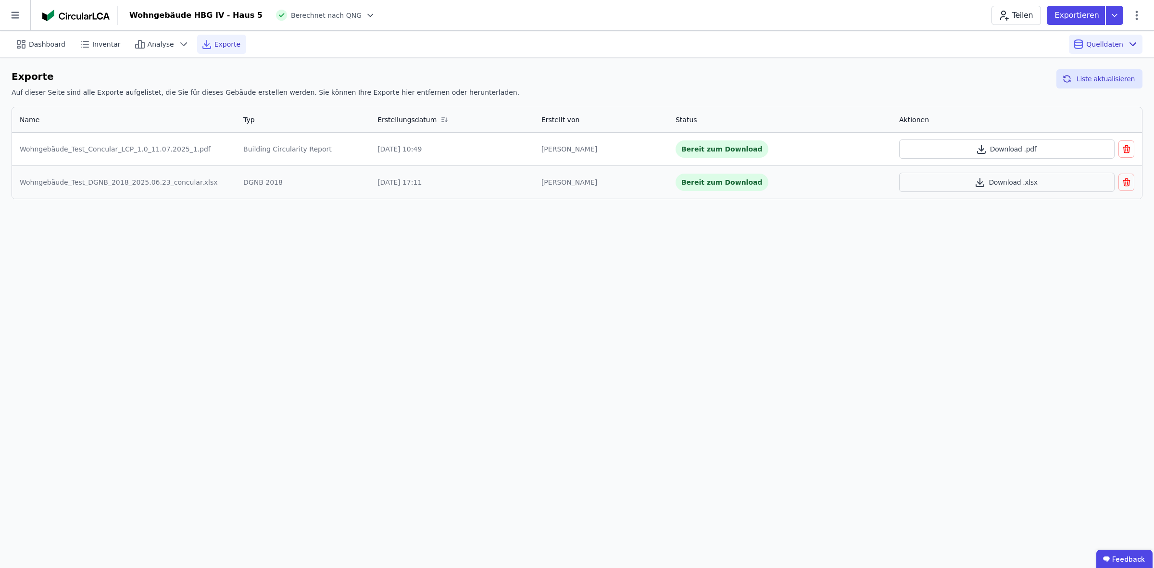
click at [916, 386] on div "Dashboard Inventar Analyse Exporte Quelldaten Exporte Auf dieser Seite sind all…" at bounding box center [577, 299] width 1154 height 537
click at [916, 14] on icon at bounding box center [1114, 15] width 17 height 19
click at [916, 13] on p "Exportieren" at bounding box center [1078, 16] width 47 height 12
click at [916, 15] on icon at bounding box center [1137, 16] width 12 height 12
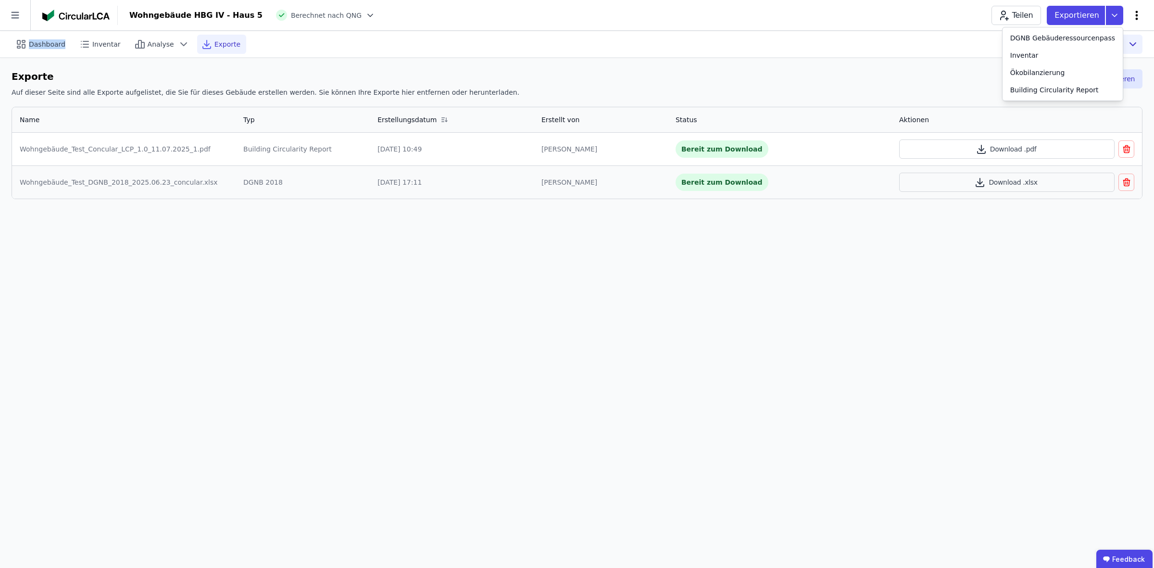
click at [916, 15] on icon at bounding box center [1137, 16] width 12 height 12
click at [916, 73] on span "Energie im Betrieb (B6)" at bounding box center [1095, 77] width 77 height 19
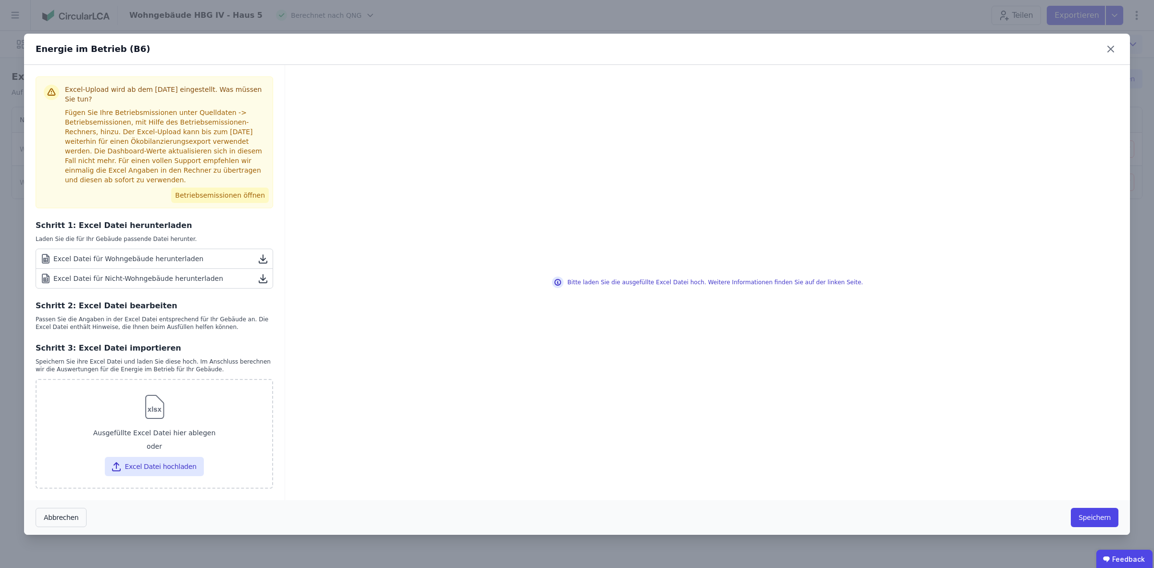
click at [208, 189] on button "Betriebsemissionen öffnen" at bounding box center [220, 195] width 98 height 15
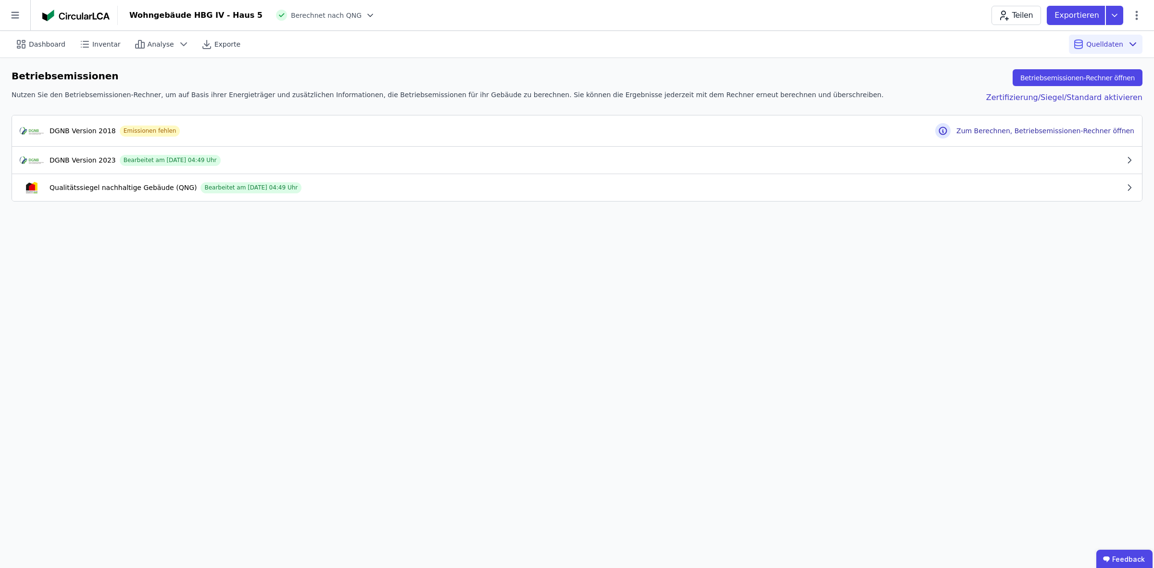
click at [916, 188] on icon "button" at bounding box center [1130, 188] width 10 height 10
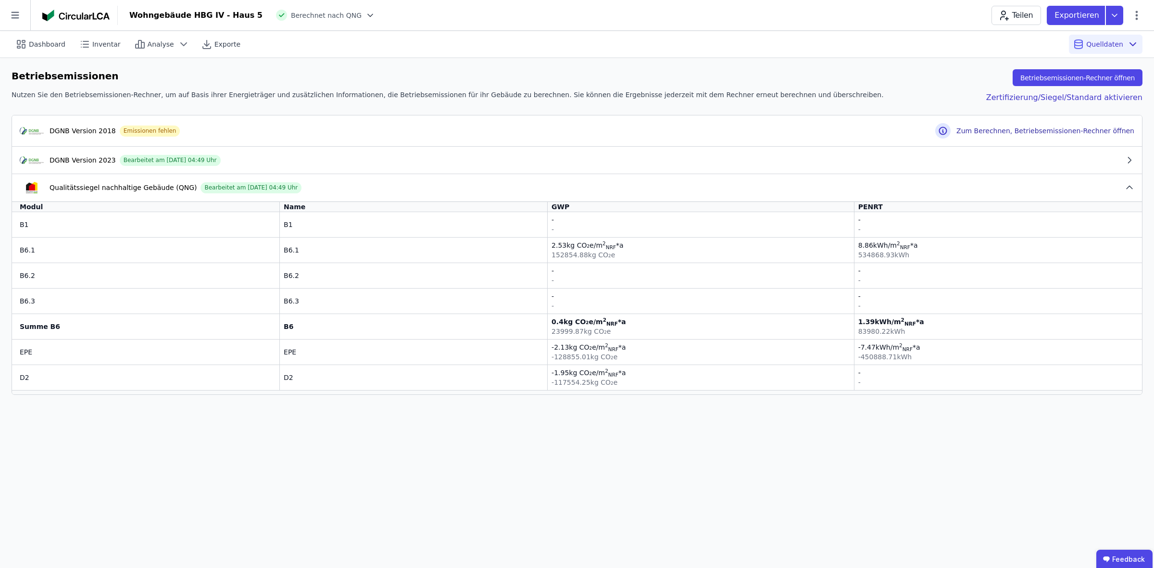
click at [645, 301] on div "-" at bounding box center [701, 296] width 299 height 10
click at [320, 311] on td "B6.3" at bounding box center [414, 300] width 268 height 25
click at [916, 78] on button "Betriebsemissionen-Rechner öffnen" at bounding box center [1078, 77] width 130 height 17
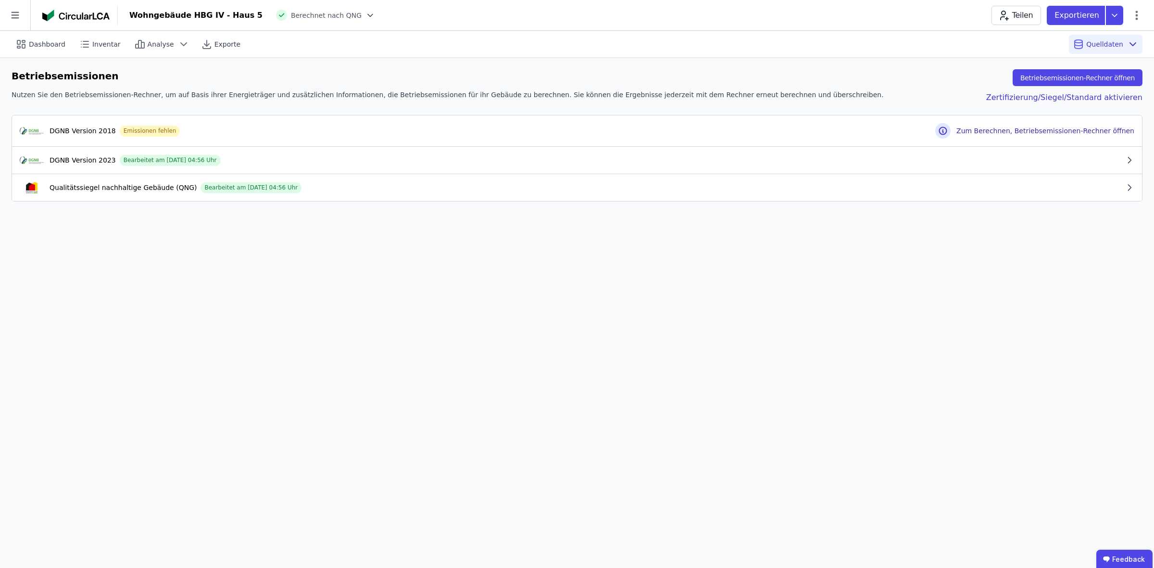
click at [916, 186] on icon "button" at bounding box center [1130, 188] width 10 height 10
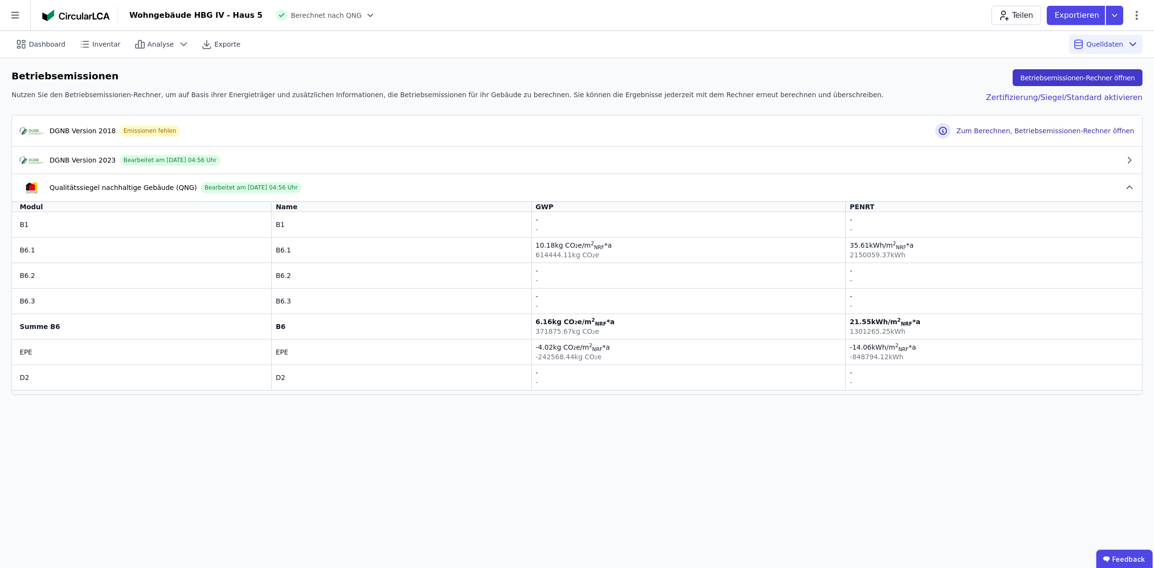
click at [916, 80] on button "Betriebsemissionen-Rechner öffnen" at bounding box center [1078, 77] width 130 height 17
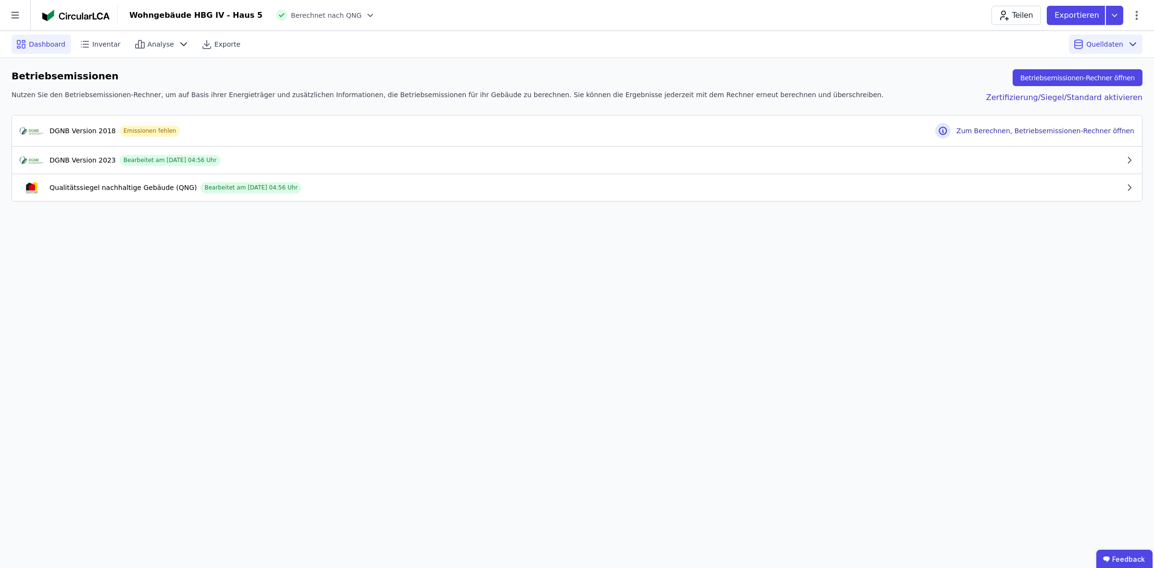
click at [38, 44] on span "Dashboard" at bounding box center [47, 44] width 37 height 10
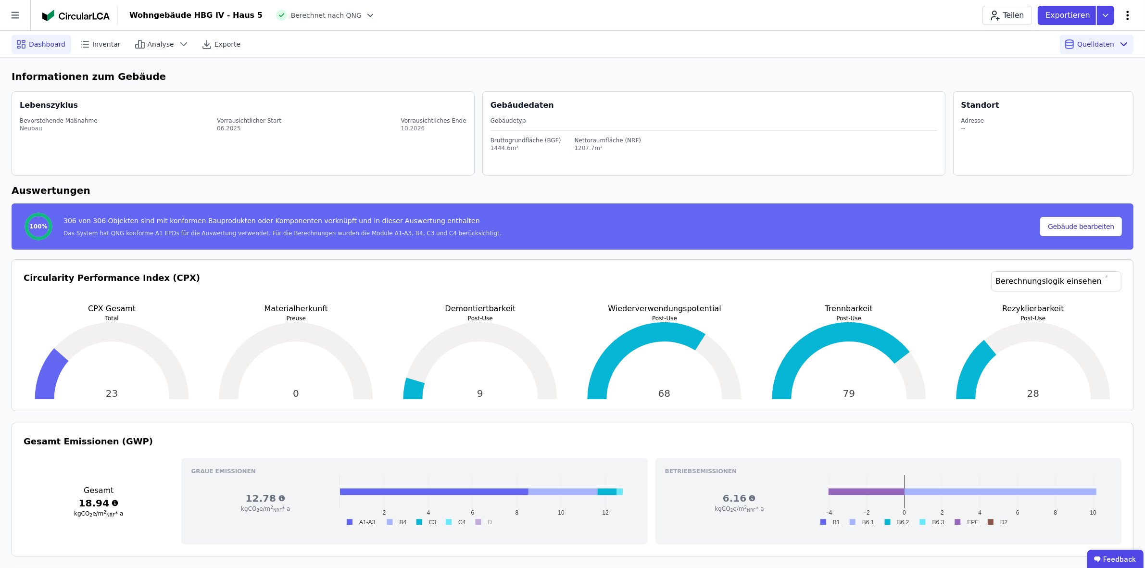
click at [916, 15] on icon at bounding box center [1128, 16] width 12 height 12
click at [916, 34] on span "Gebäude bearbeiten" at bounding box center [1082, 38] width 69 height 10
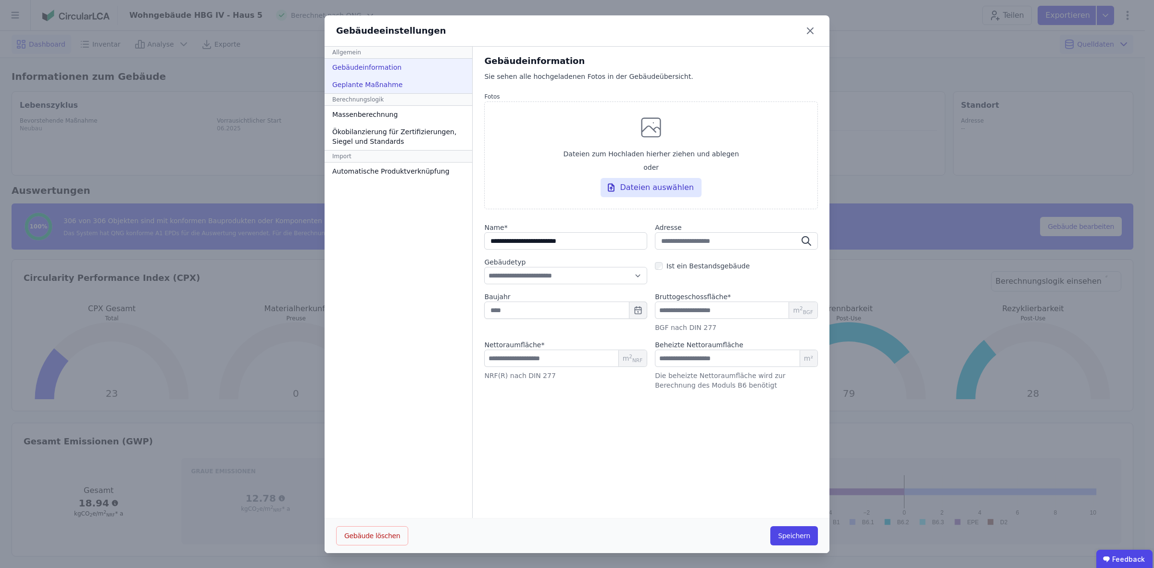
click at [367, 82] on div "Geplante Maßnahme" at bounding box center [399, 84] width 148 height 17
select select "*"
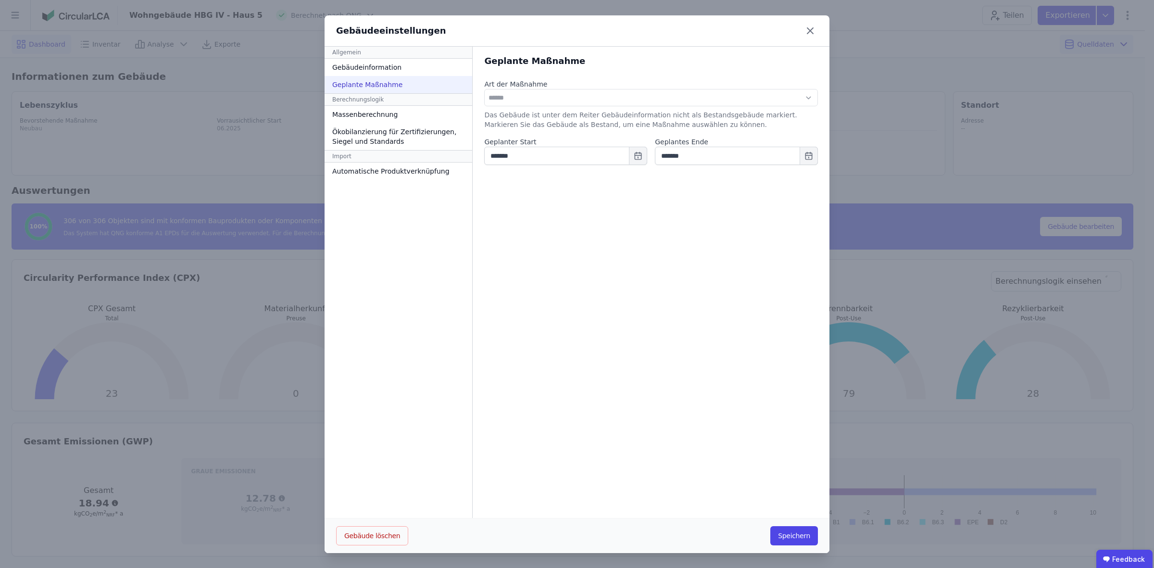
click at [357, 98] on div "Berechnungslogik" at bounding box center [399, 99] width 148 height 13
click at [357, 115] on div "Massenberechnung" at bounding box center [399, 114] width 148 height 17
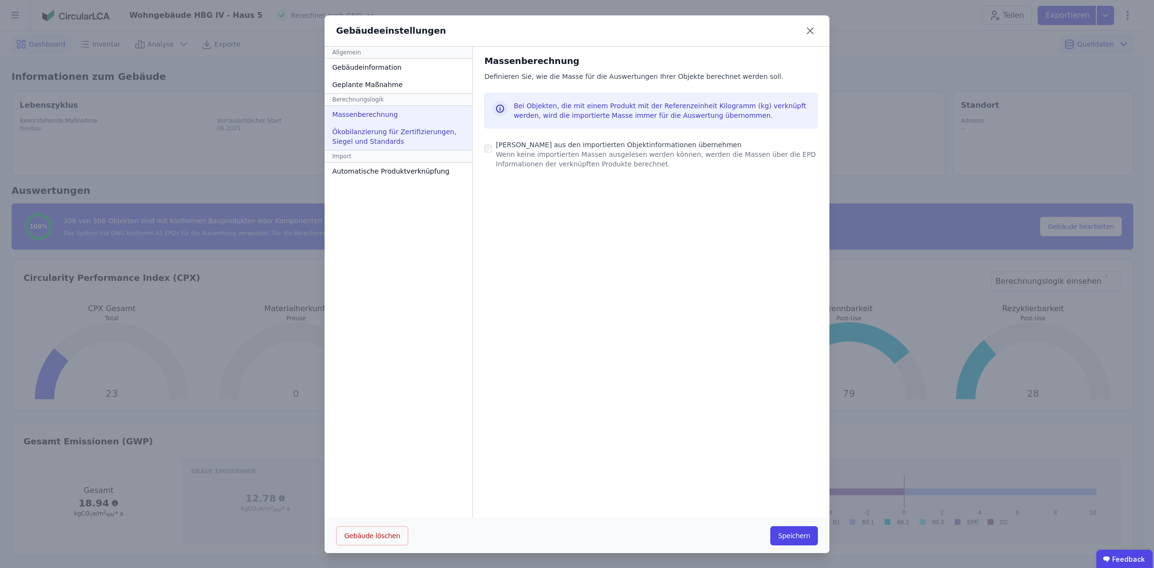
click at [367, 135] on div "Ökobilanzierung für Zertifizierungen, Siegel und Standards" at bounding box center [399, 136] width 148 height 27
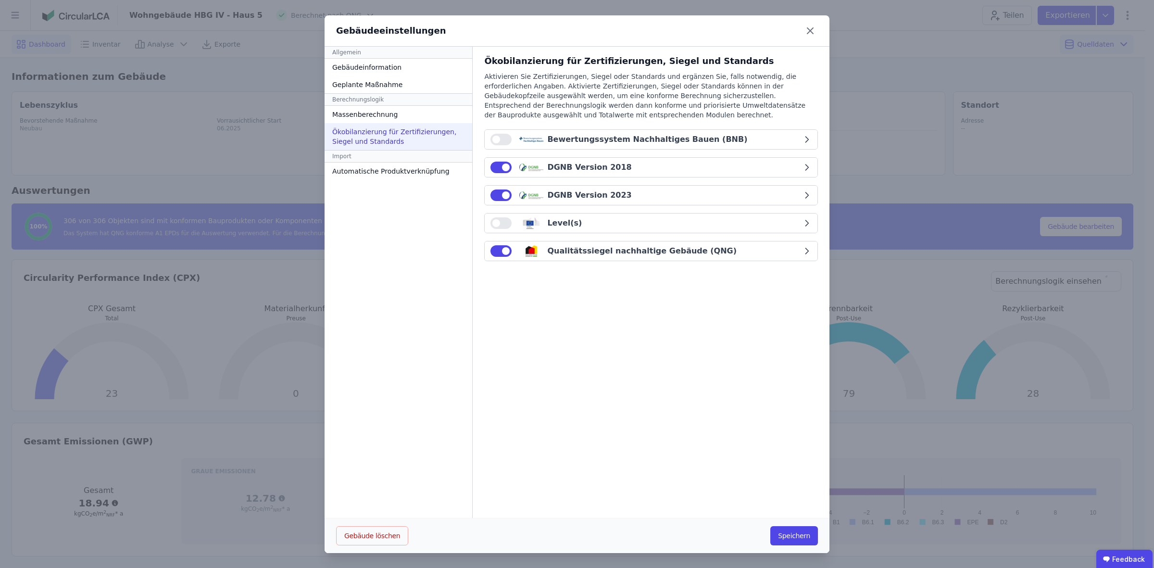
click at [916, 412] on div "Gebäudeeinstellungen Allgemein Gebäudeinformation Geplante Maßnahme Berechnungs…" at bounding box center [577, 284] width 1154 height 569
click at [803, 27] on icon at bounding box center [810, 30] width 15 height 15
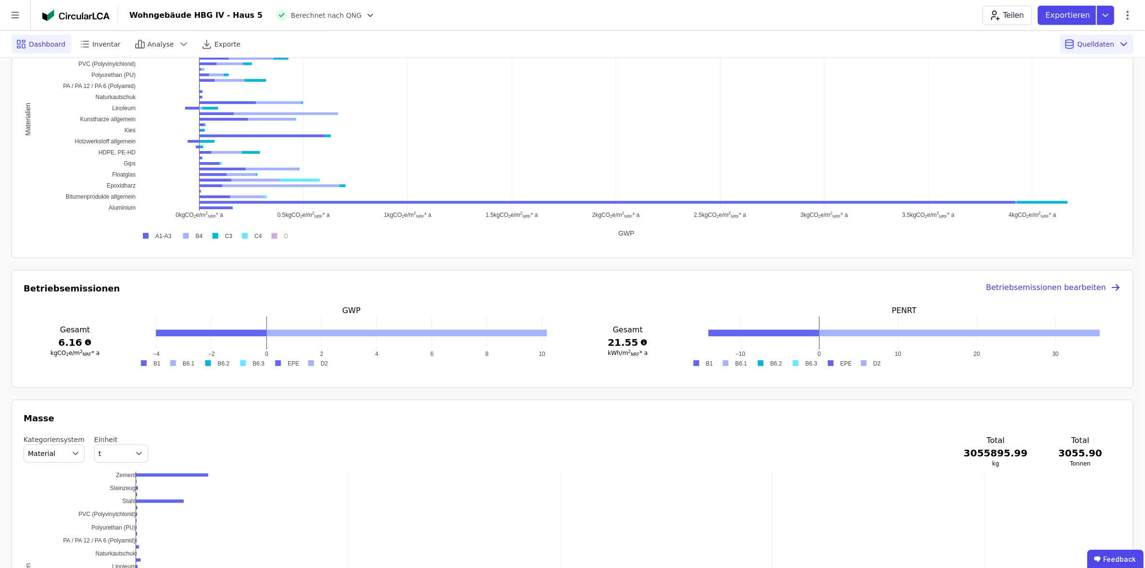
scroll to position [661, 0]
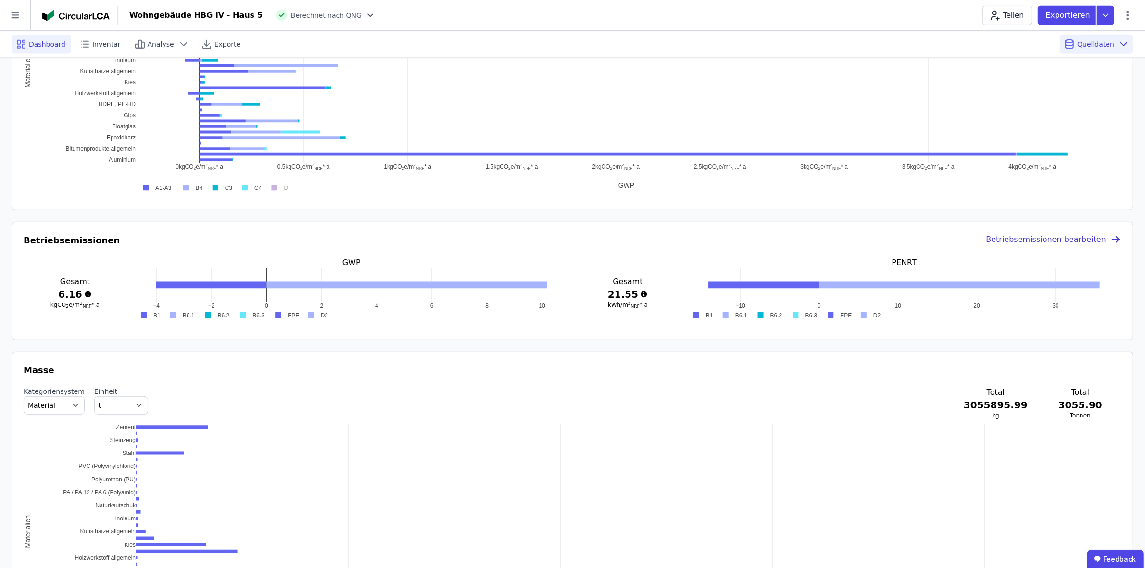
click at [916, 241] on div "Betriebsemissionen bearbeiten" at bounding box center [1054, 240] width 136 height 13
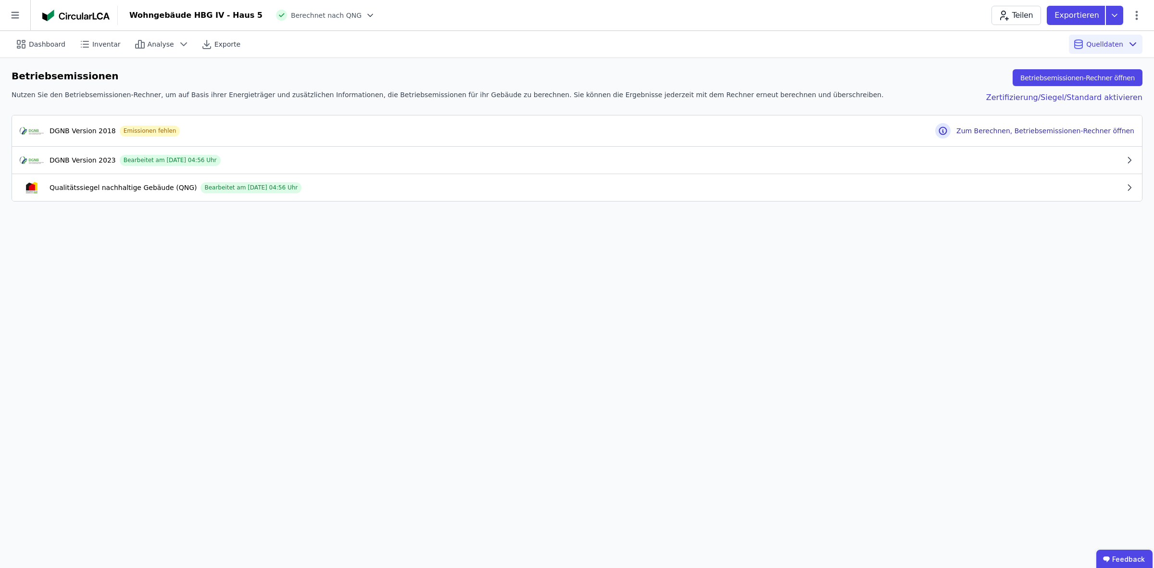
click at [916, 195] on button "Qualitätssiegel nachhaltige Gebäude (QNG) Bearbeitet am [DATE] 04:56 Uhr" at bounding box center [577, 187] width 1130 height 27
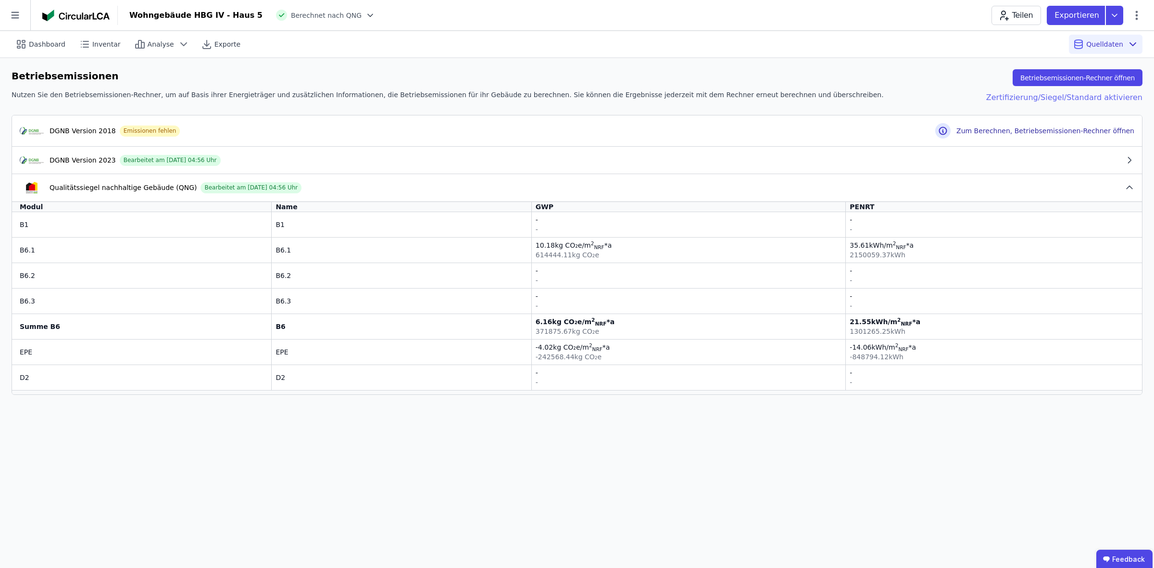
click at [916, 102] on div "Zertifizierung/Siegel/Standard aktivieren" at bounding box center [1057, 96] width 172 height 13
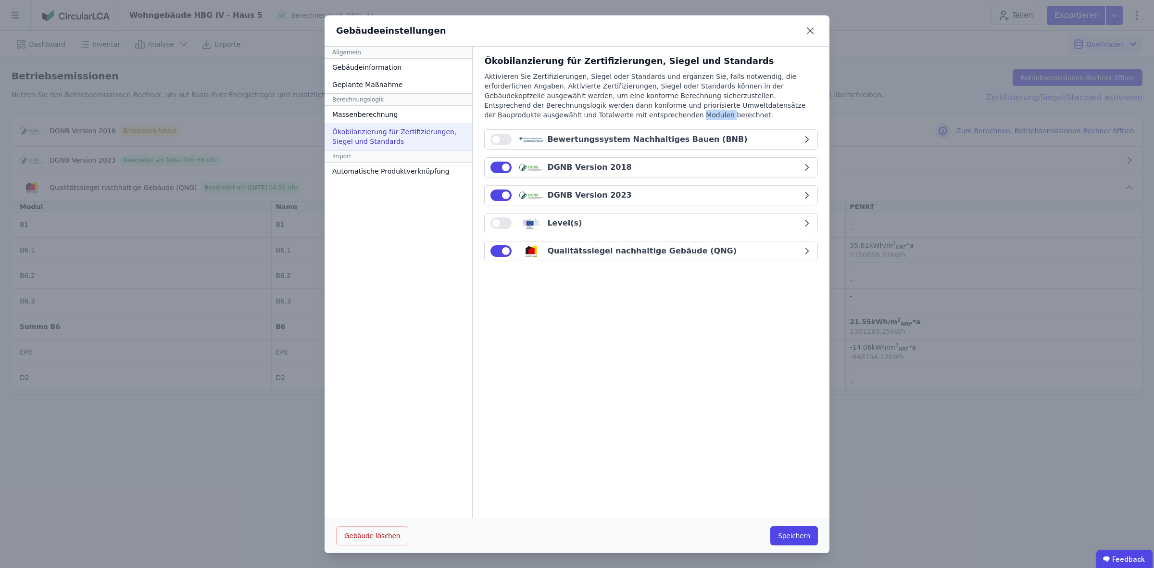
click at [916, 102] on div "Gebäudeeinstellungen Allgemein Gebäudeinformation Geplante Maßnahme Berechnungs…" at bounding box center [577, 284] width 1154 height 569
click at [802, 195] on icon "button" at bounding box center [807, 195] width 10 height 10
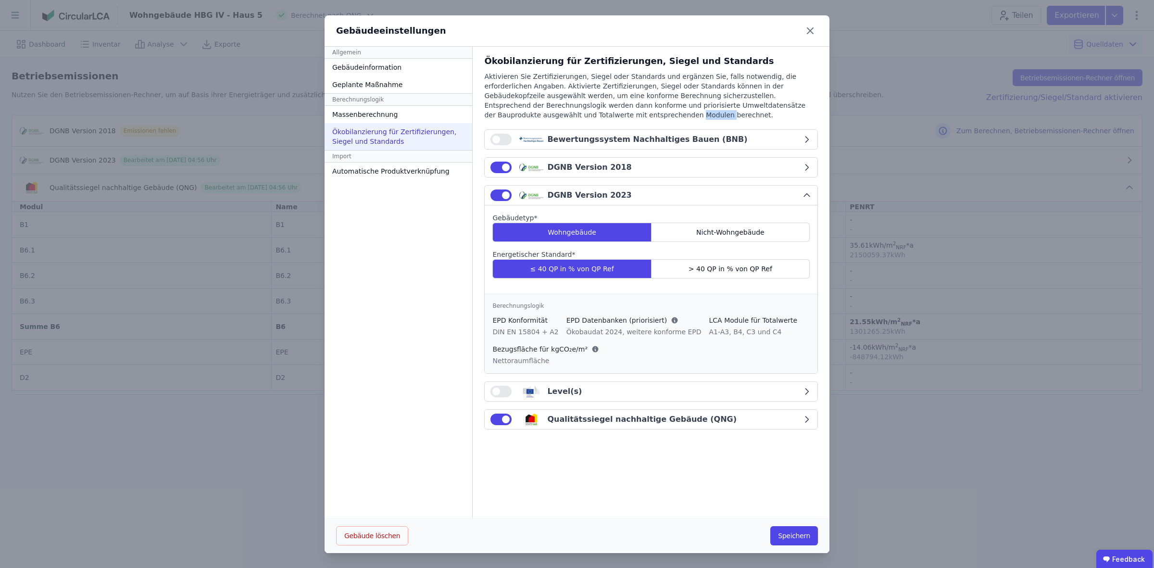
drag, startPoint x: 484, startPoint y: 420, endPoint x: 498, endPoint y: 434, distance: 19.4
click at [491, 420] on button "button" at bounding box center [501, 420] width 21 height 12
click at [498, 417] on button "button" at bounding box center [501, 420] width 21 height 12
click at [806, 454] on button "Speichern" at bounding box center [795, 535] width 48 height 19
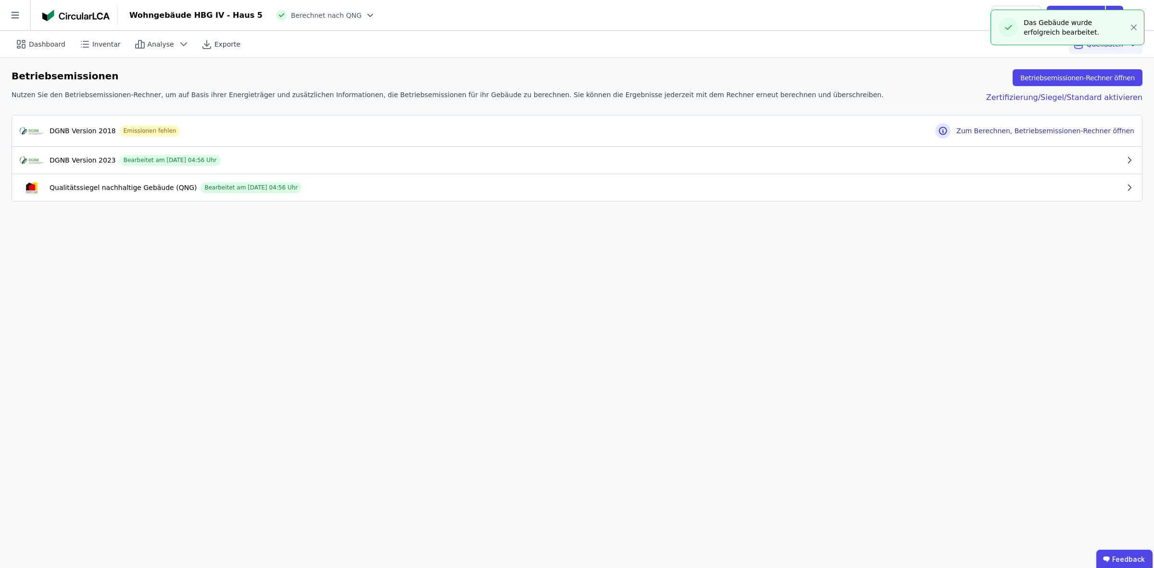
click at [614, 290] on div "Dashboard Inventar Analyse Exporte Quelldaten Betriebsemissionen Betriebsemissi…" at bounding box center [577, 299] width 1154 height 537
click at [916, 182] on div "Qualitätssiegel nachhaltige Gebäude (QNG) Bearbeitet am [DATE] 04:56 Uhr" at bounding box center [572, 188] width 1105 height 12
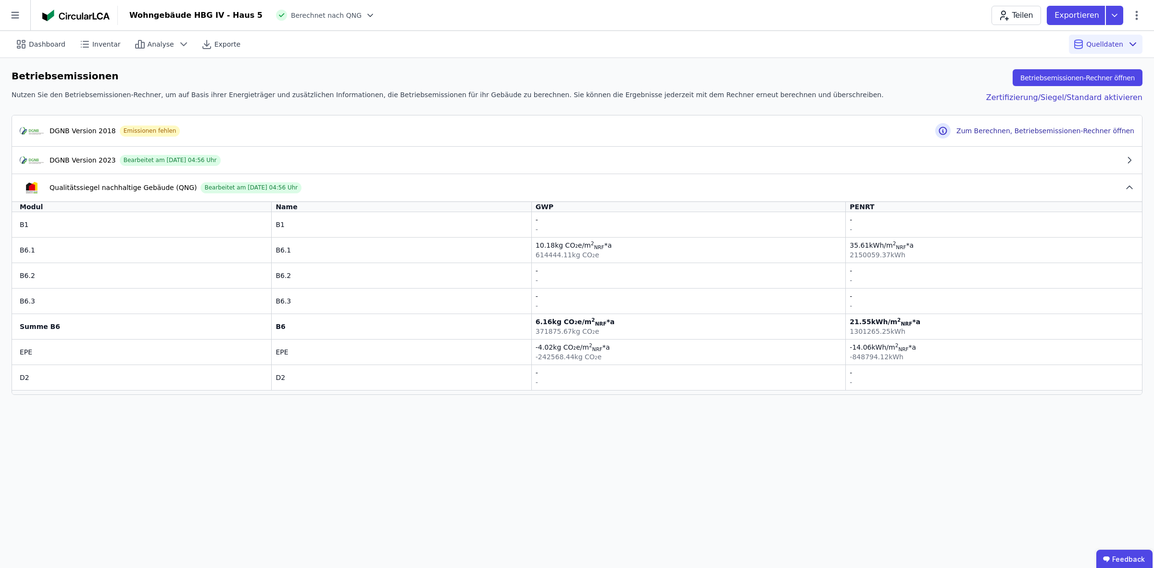
click at [30, 299] on div "B6.3" at bounding box center [144, 301] width 248 height 10
click at [469, 309] on td "B6.3" at bounding box center [402, 300] width 260 height 25
click at [654, 300] on div "-" at bounding box center [689, 296] width 306 height 10
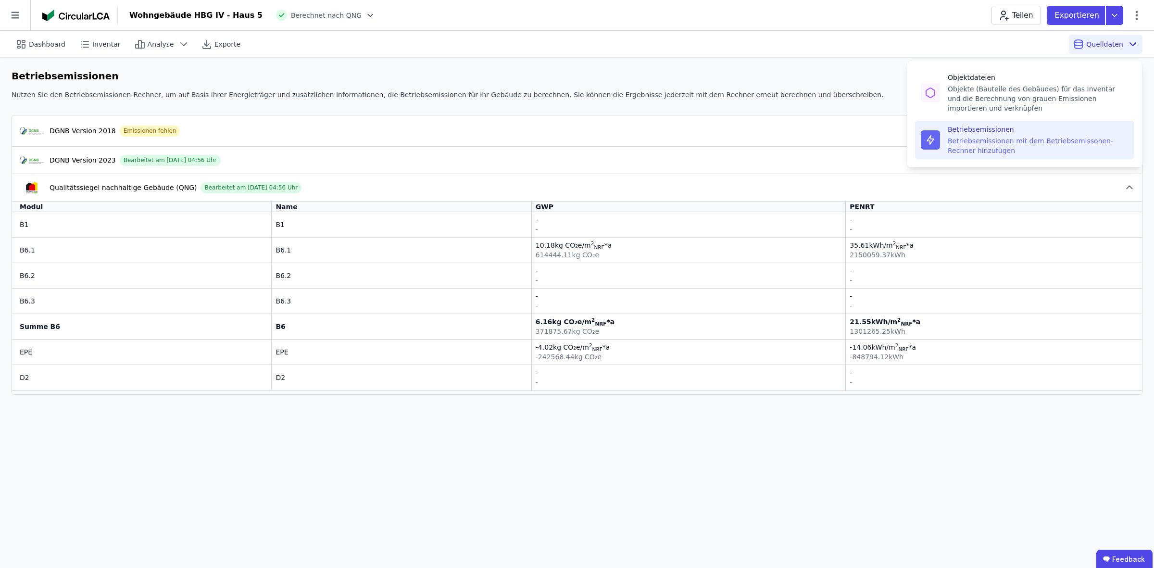
click at [916, 140] on div "Betriebsemissionen mit dem Betriebsemissonen-Rechner hinzufügen" at bounding box center [1038, 145] width 181 height 19
click at [916, 139] on div "Betriebsemissionen mit dem Betriebsemissonen-Rechner hinzufügen" at bounding box center [1038, 145] width 181 height 19
click at [916, 140] on icon at bounding box center [931, 140] width 12 height 12
click at [916, 44] on span "Quelldaten" at bounding box center [1105, 44] width 37 height 10
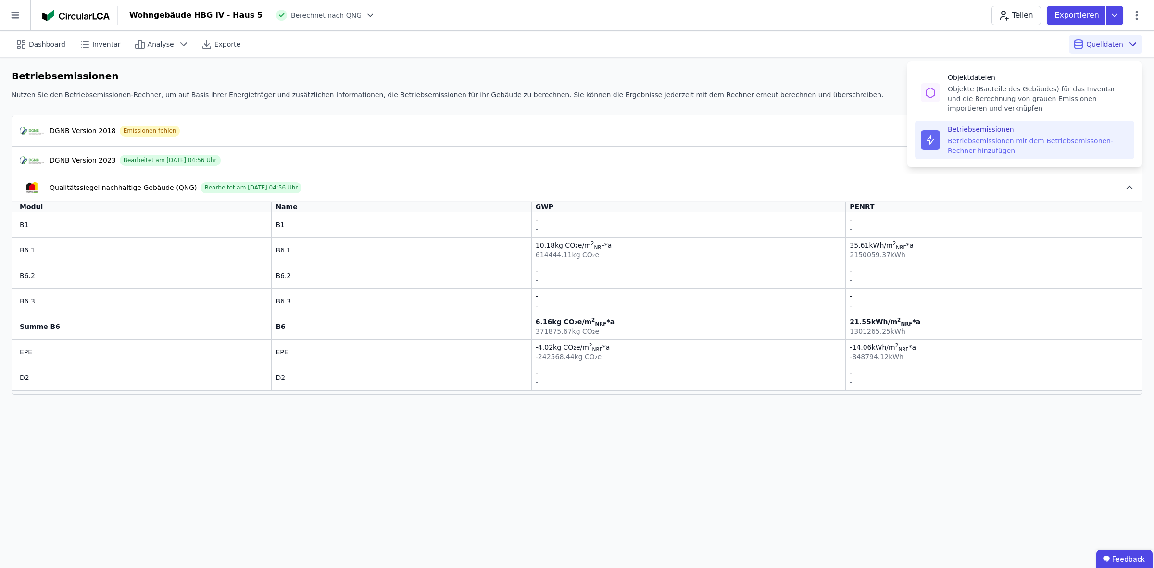
click at [916, 139] on div "Betriebsemissionen mit dem Betriebsemissonen-Rechner hinzufügen" at bounding box center [1038, 145] width 181 height 19
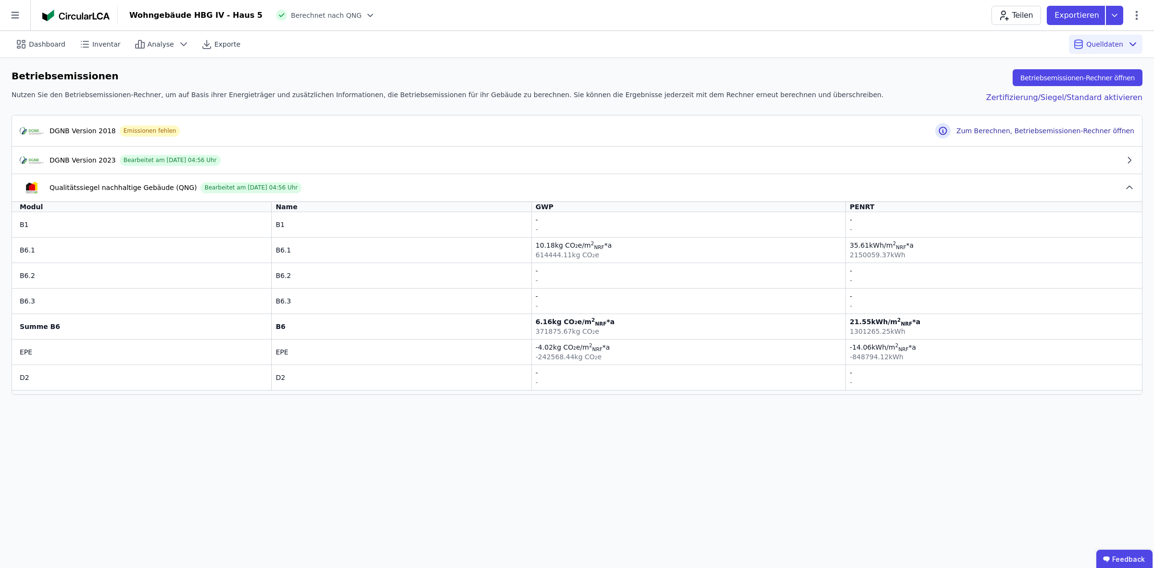
click at [855, 454] on div "Dashboard Inventar Analyse Exporte Quelldaten Betriebsemissionen Betriebsemissi…" at bounding box center [577, 299] width 1154 height 537
click at [916, 77] on button "Betriebsemissionen-Rechner öffnen" at bounding box center [1078, 77] width 130 height 17
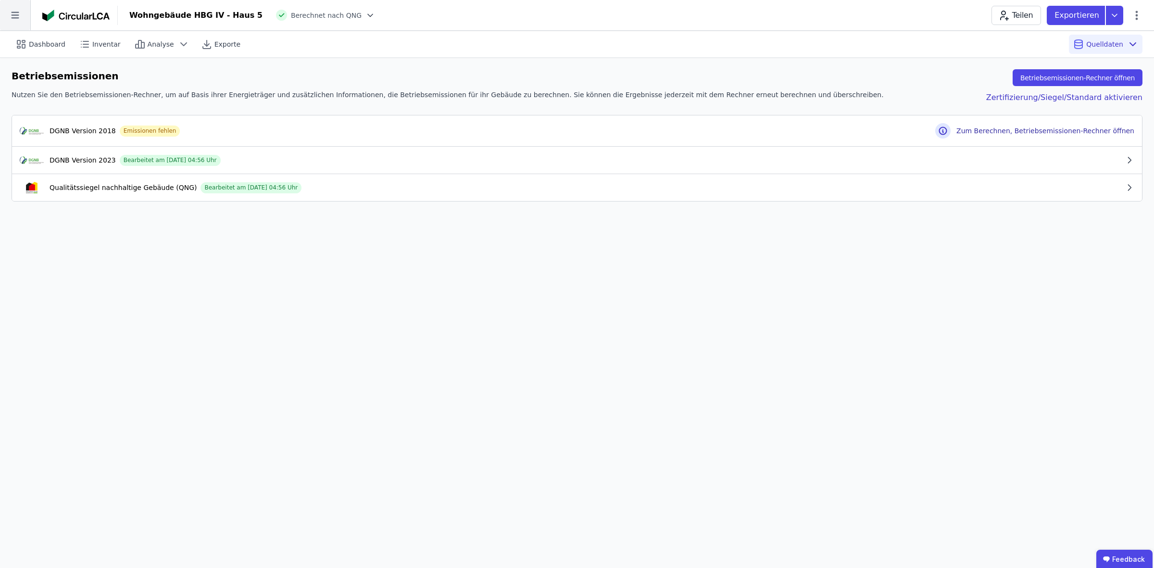
click at [23, 17] on icon at bounding box center [15, 15] width 30 height 30
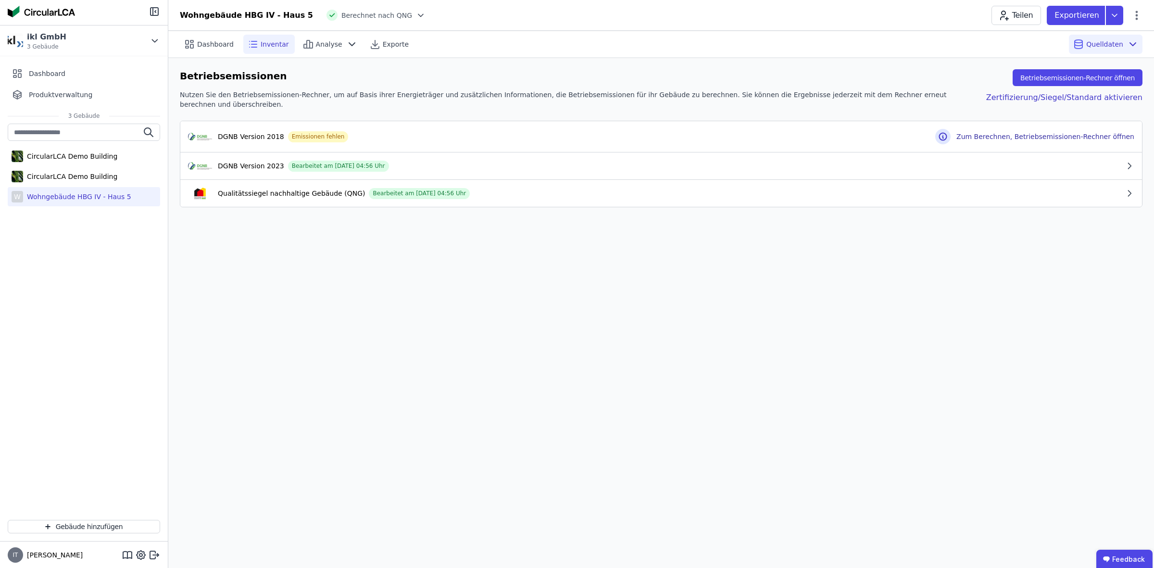
click at [261, 44] on span "Inventar" at bounding box center [275, 44] width 28 height 10
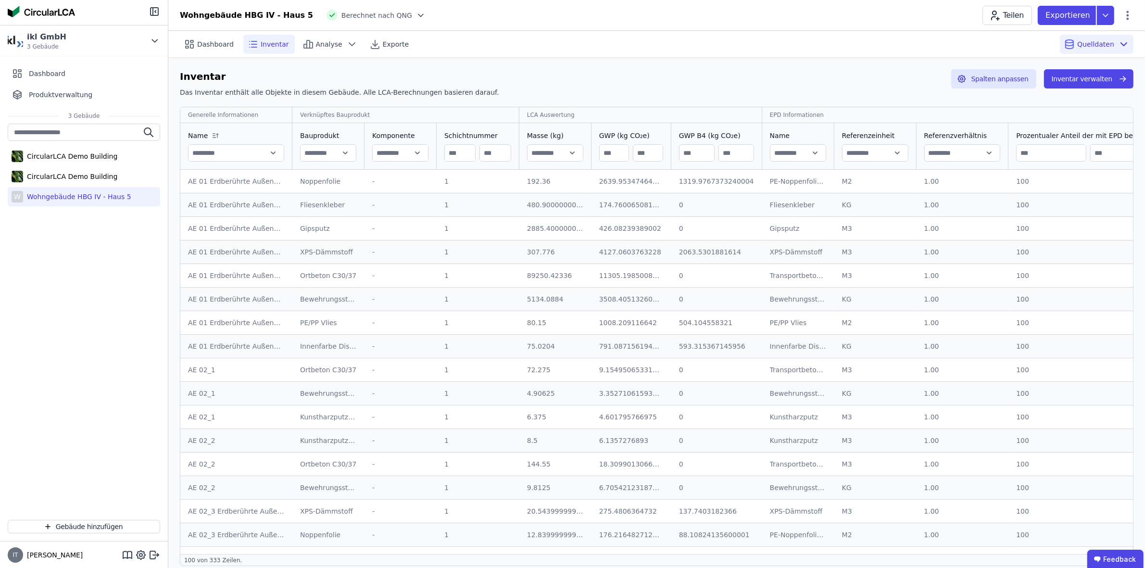
click at [316, 42] on span "Analyse" at bounding box center [329, 44] width 26 height 10
click at [321, 47] on span "Analyse" at bounding box center [329, 44] width 26 height 10
click at [329, 39] on span "Analyse" at bounding box center [329, 44] width 26 height 10
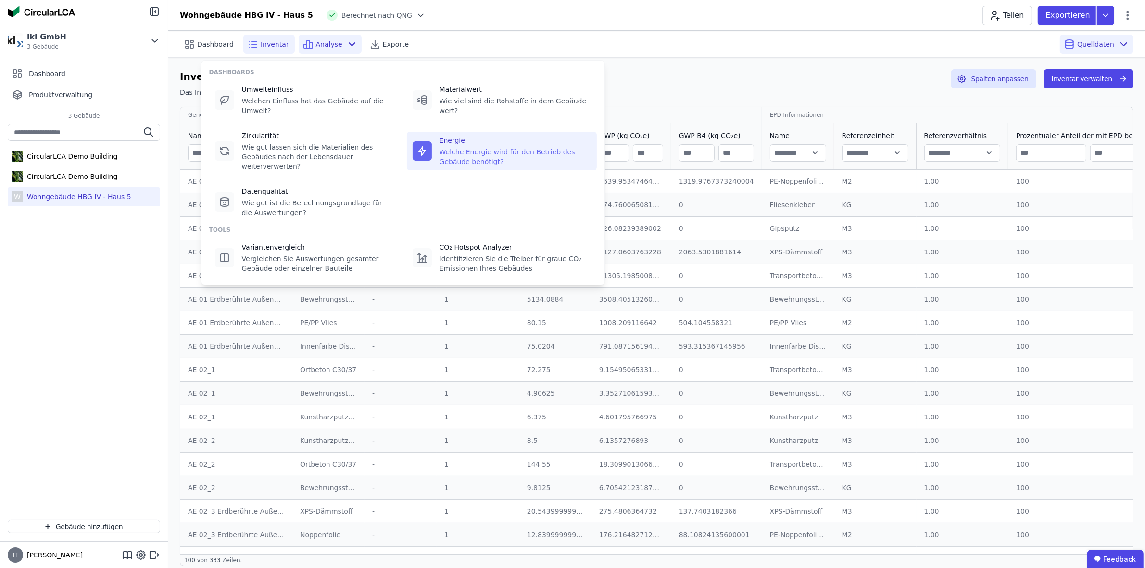
click at [516, 147] on div "Welche Energie wird für den Betrieb des Gebäude benötigt?" at bounding box center [516, 156] width 152 height 19
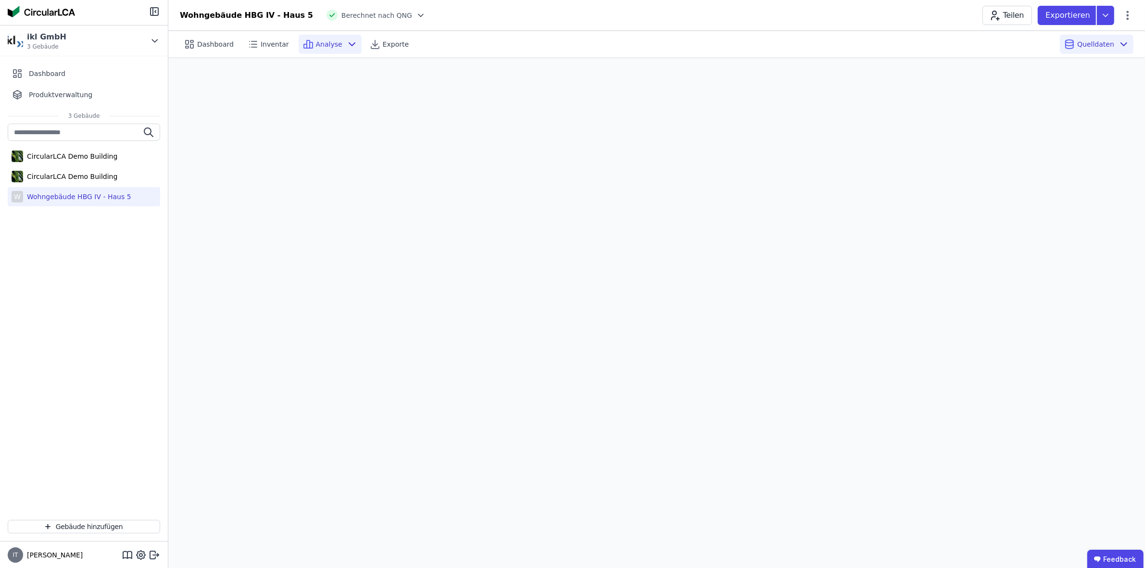
click at [349, 44] on icon at bounding box center [352, 44] width 6 height 3
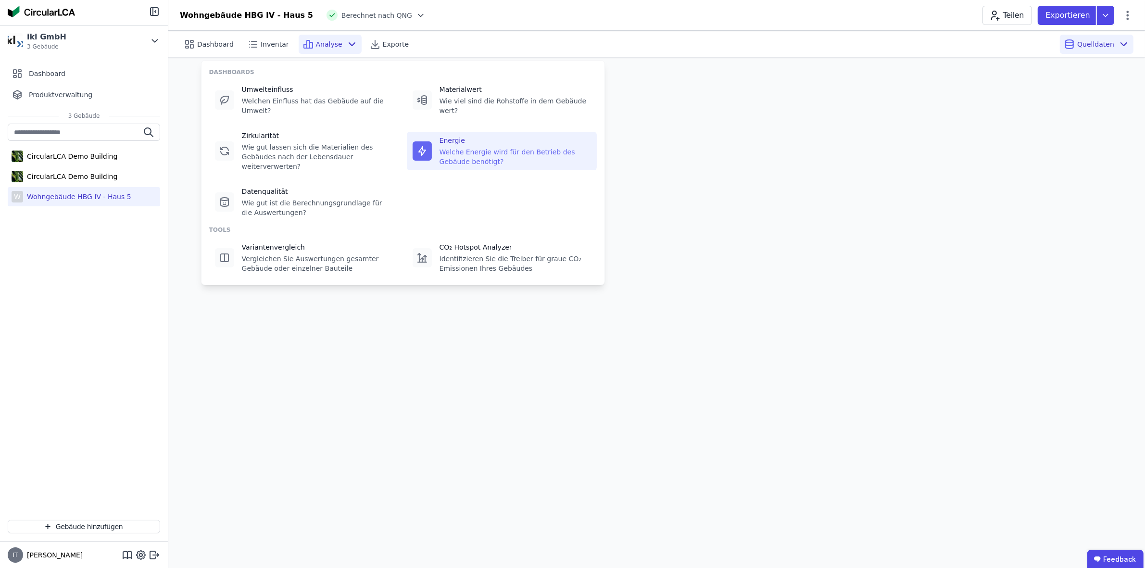
click at [349, 44] on icon at bounding box center [352, 44] width 6 height 3
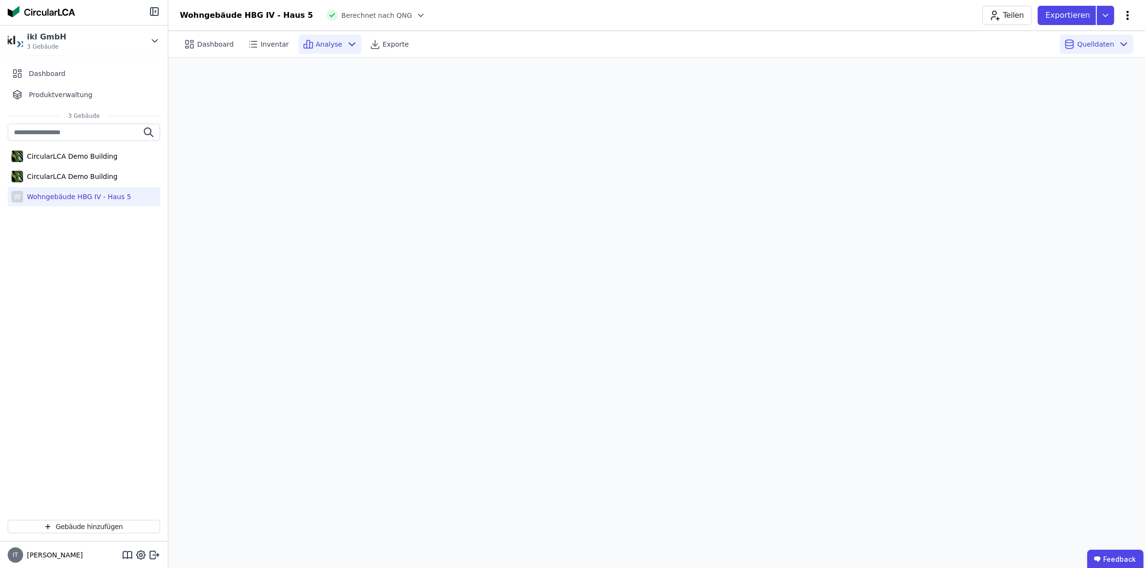
click at [916, 15] on icon at bounding box center [1128, 16] width 12 height 12
click at [458, 18] on div "Wohngebäude HBG IV - Haus 5 Berechnet nach QNG Teilen Exportieren Gebäude bearb…" at bounding box center [656, 15] width 977 height 19
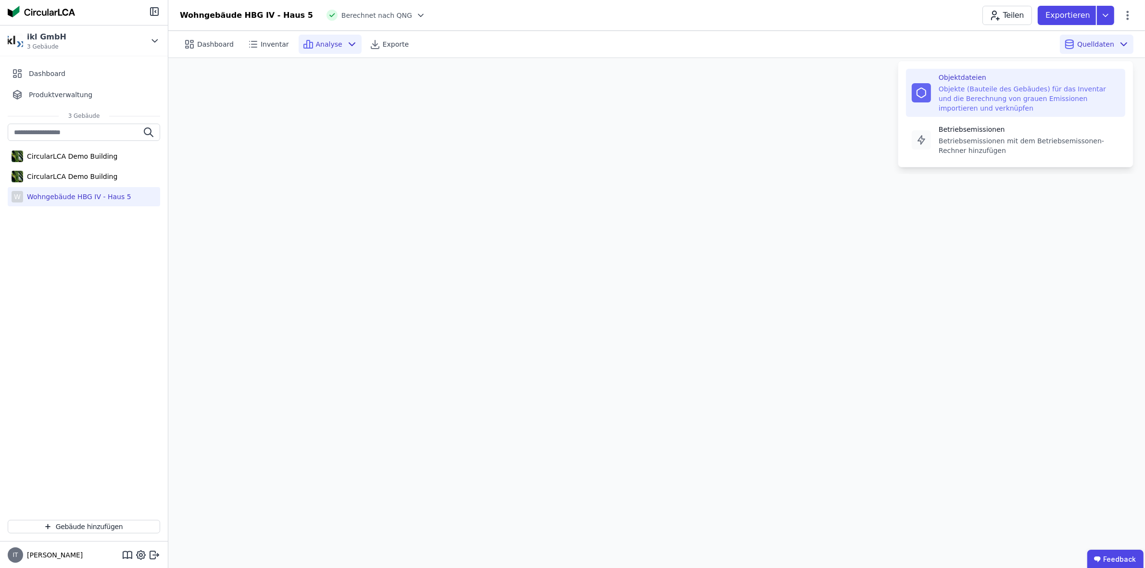
click at [916, 89] on div "Objekte (Bauteile des Gebäudes) für das Inventar und die Berechnung von grauen …" at bounding box center [1029, 98] width 181 height 29
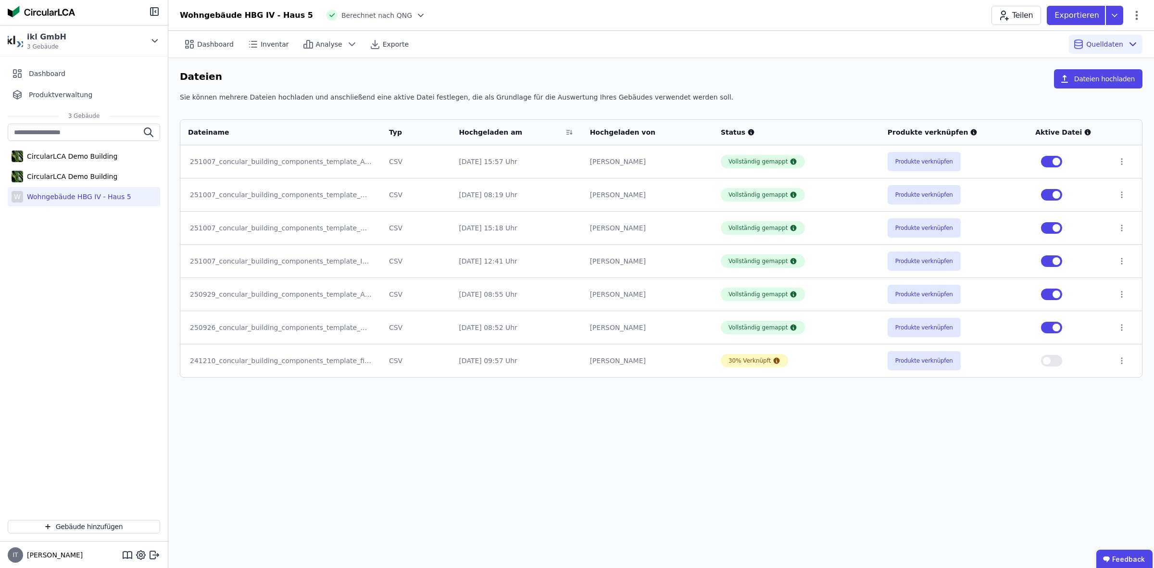
click at [801, 19] on div "Wohngebäude HBG IV - Haus 5 Berechnet nach QNG Teilen Exportieren" at bounding box center [661, 15] width 986 height 19
click at [274, 42] on span "Inventar" at bounding box center [275, 44] width 28 height 10
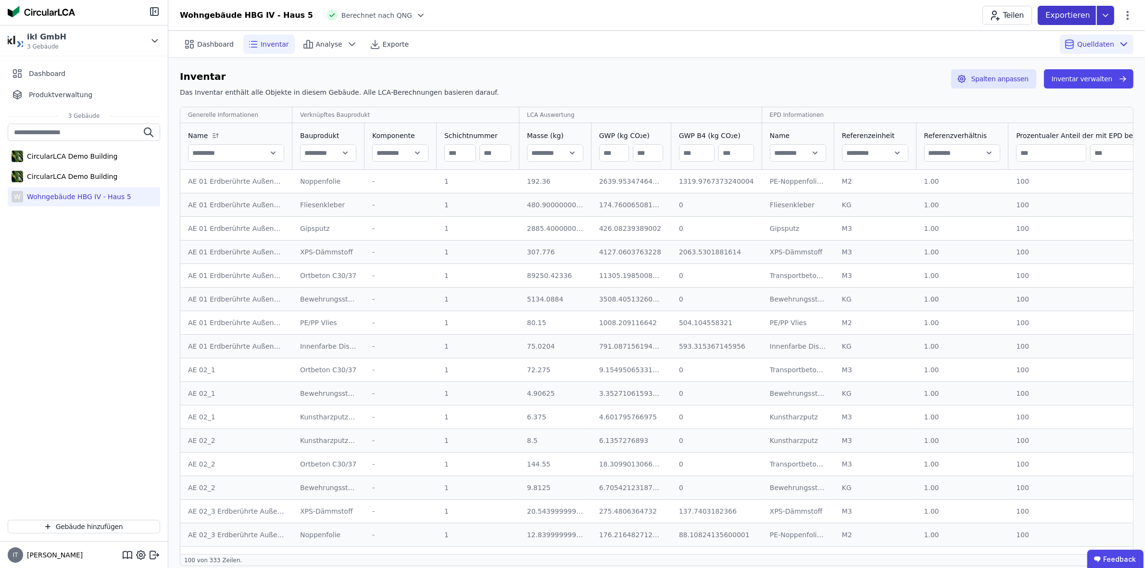
click at [916, 14] on icon at bounding box center [1105, 15] width 17 height 19
click at [916, 12] on icon at bounding box center [1128, 15] width 2 height 9
click at [916, 17] on icon at bounding box center [1128, 16] width 12 height 12
click at [916, 72] on span "Energie im Betrieb (B6)" at bounding box center [1086, 77] width 77 height 19
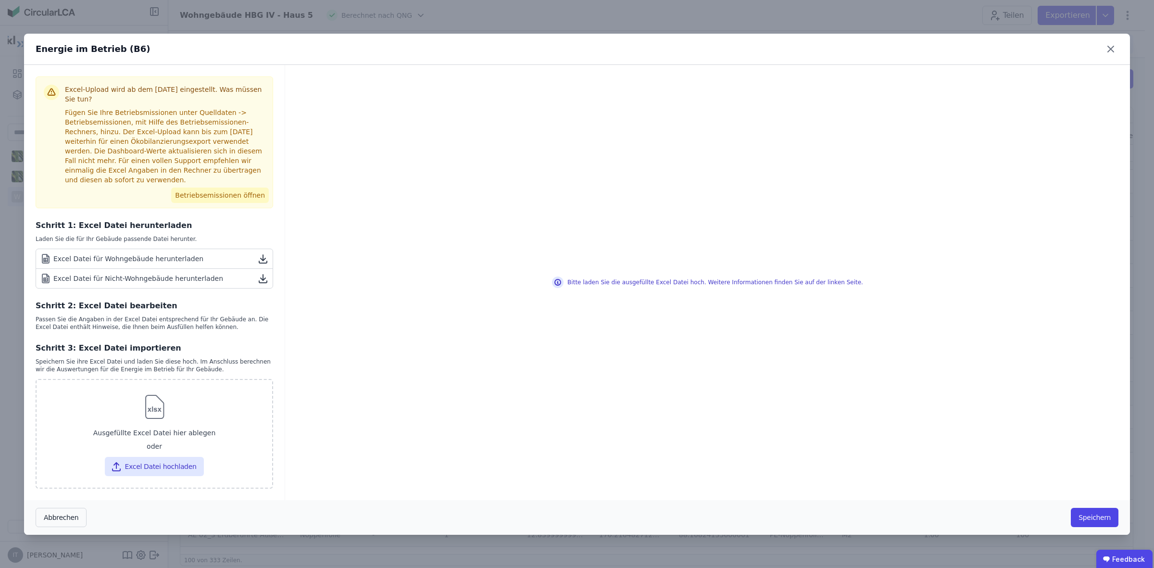
click at [225, 188] on button "Betriebsemissionen öffnen" at bounding box center [220, 195] width 98 height 15
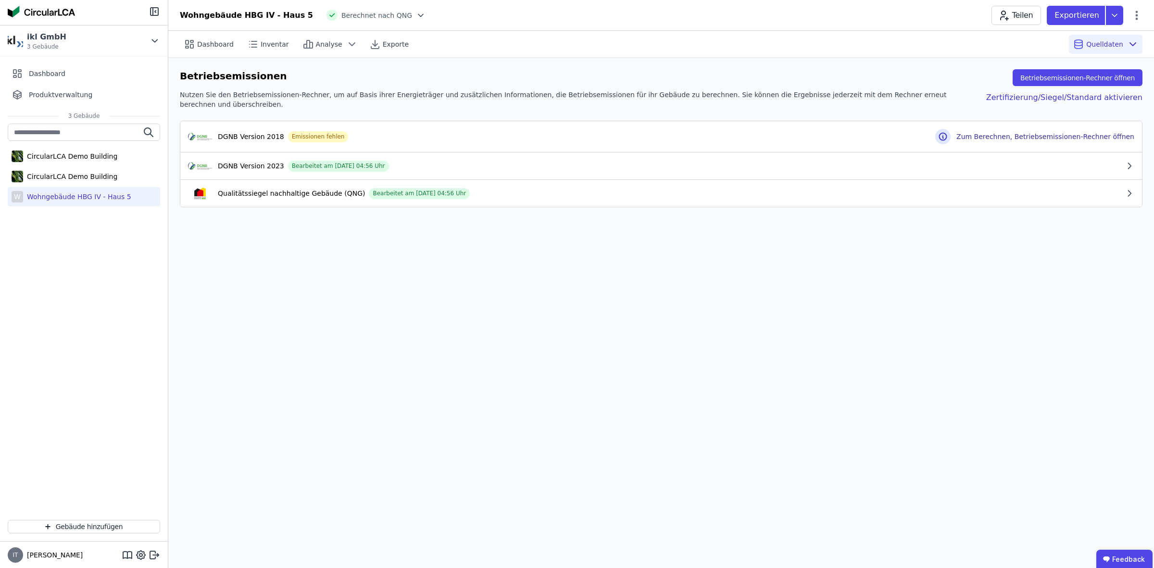
click at [916, 189] on div "Qualitätssiegel nachhaltige Gebäude (QNG) Bearbeitet am [DATE] 04:56 Uhr" at bounding box center [656, 194] width 937 height 12
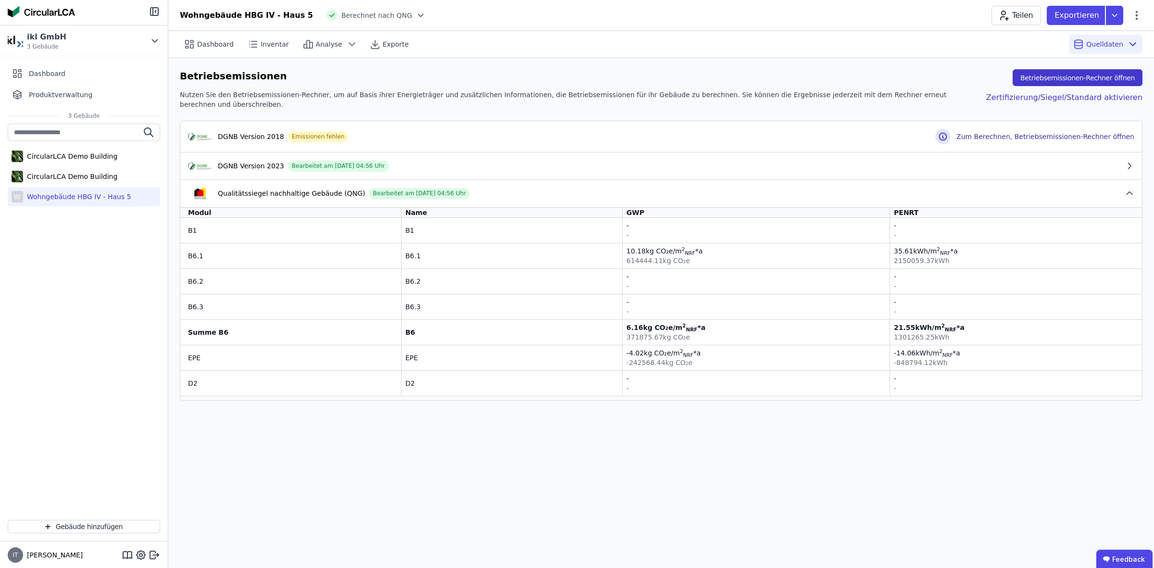
click at [916, 83] on button "Betriebsemissionen-Rechner öffnen" at bounding box center [1078, 77] width 130 height 17
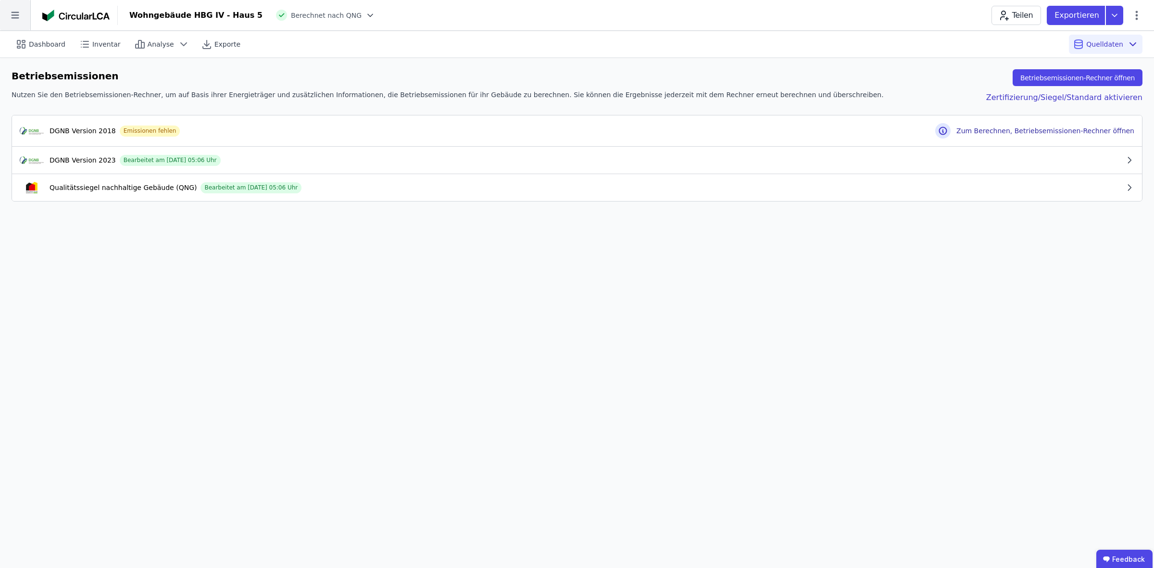
click at [15, 15] on icon at bounding box center [15, 15] width 8 height 7
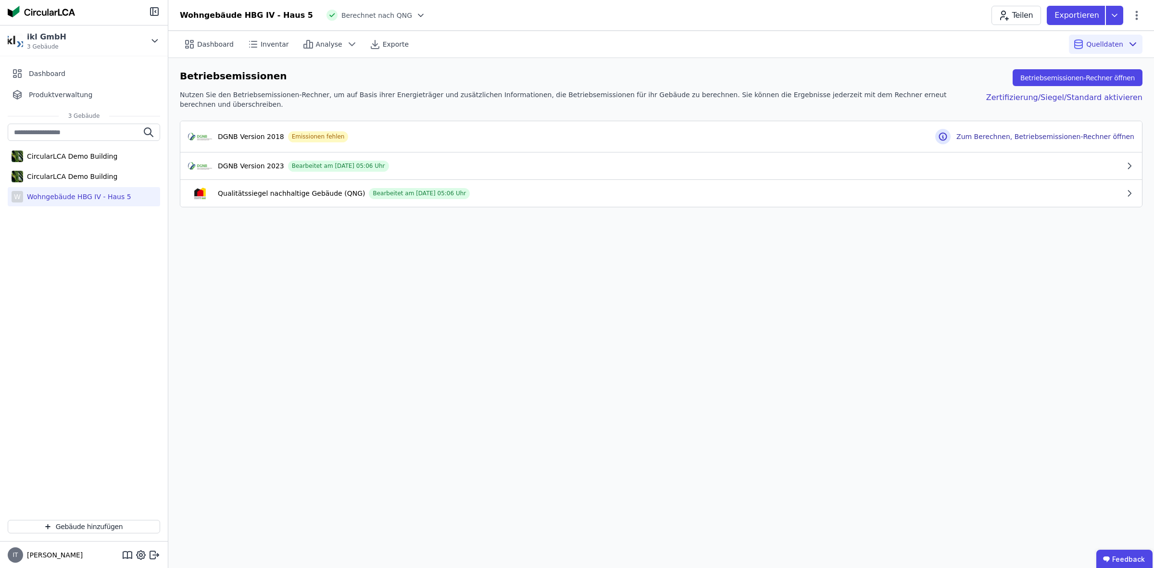
click at [63, 197] on div "Wohngebäude HBG IV - Haus 5" at bounding box center [77, 197] width 108 height 10
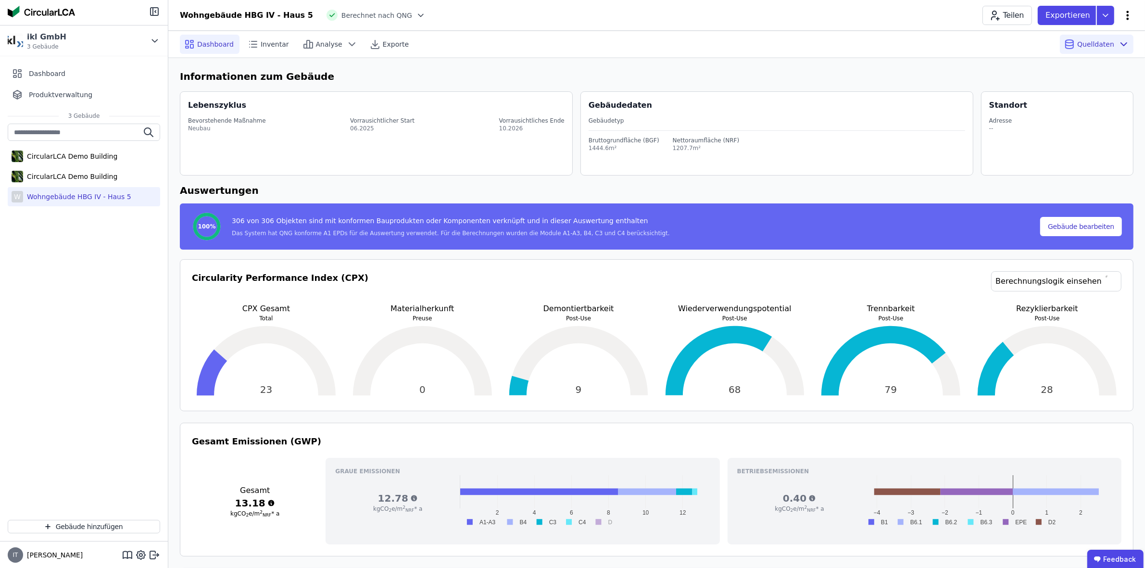
click at [916, 13] on icon at bounding box center [1128, 15] width 2 height 9
click at [916, 38] on span "Gebäude bearbeiten" at bounding box center [1082, 38] width 69 height 10
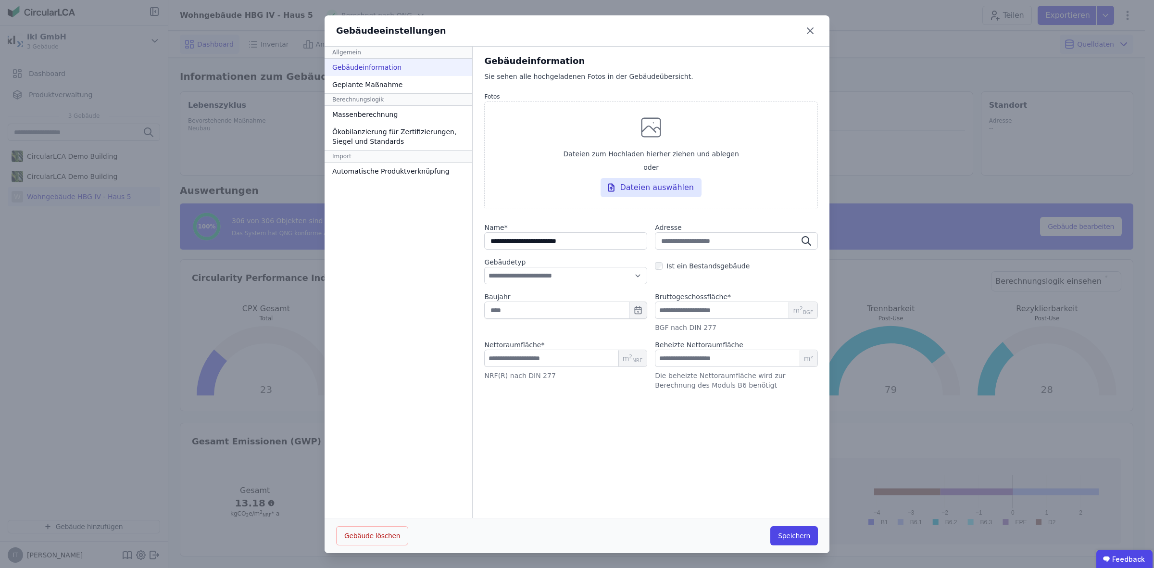
click at [587, 454] on div "**********" at bounding box center [651, 283] width 357 height 472
click at [366, 131] on div "Ökobilanzierung für Zertifizierungen, Siegel und Standards" at bounding box center [399, 136] width 148 height 27
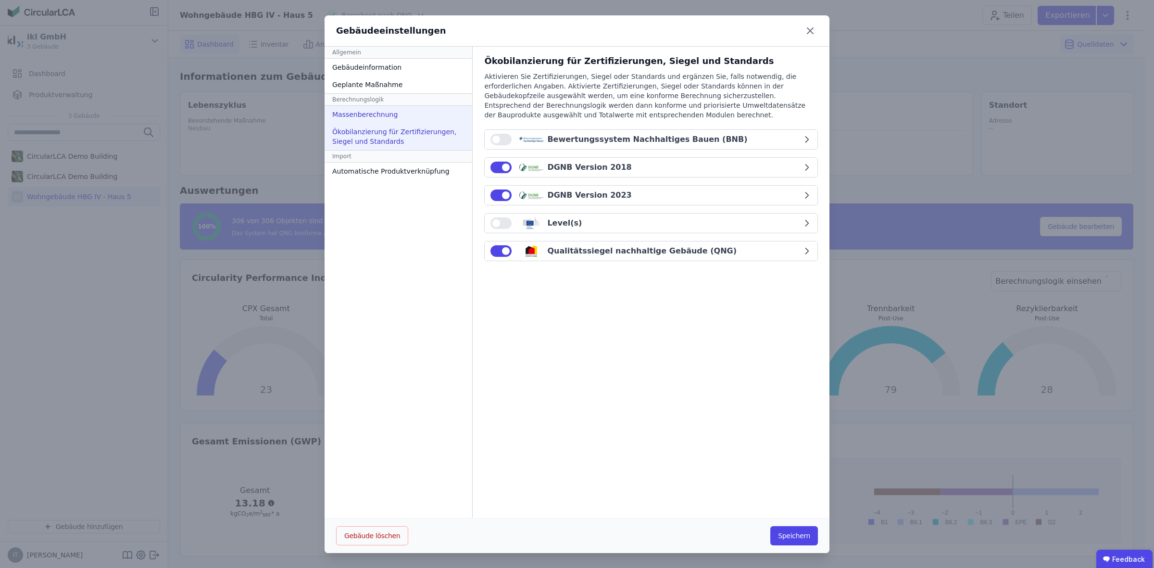
click at [361, 116] on div "Massenberechnung" at bounding box center [399, 114] width 148 height 17
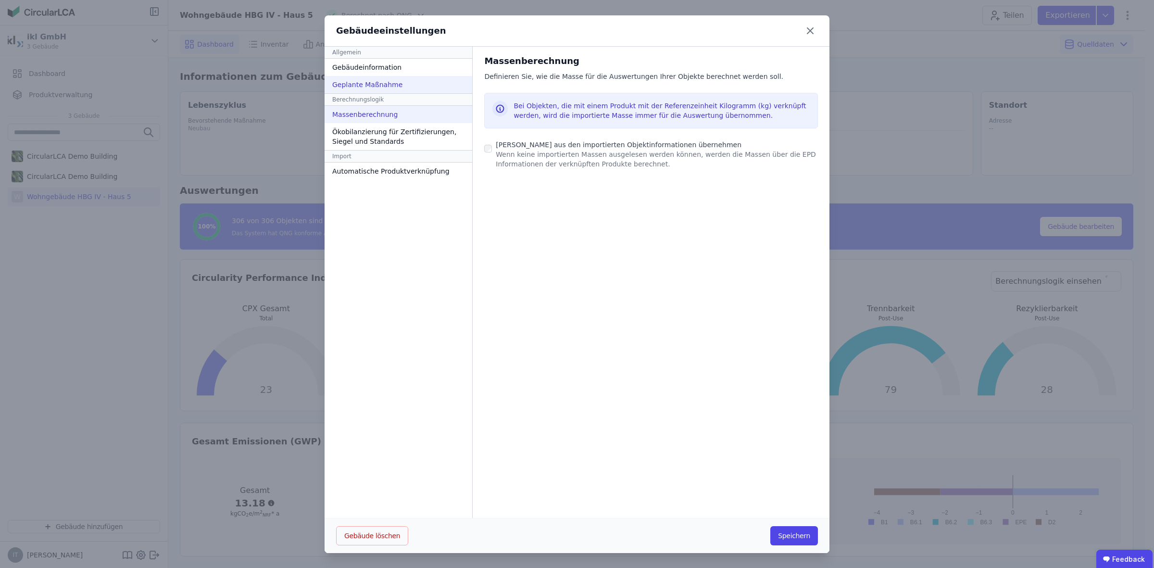
click at [349, 86] on div "Geplante Maßnahme" at bounding box center [399, 84] width 148 height 17
select select "*"
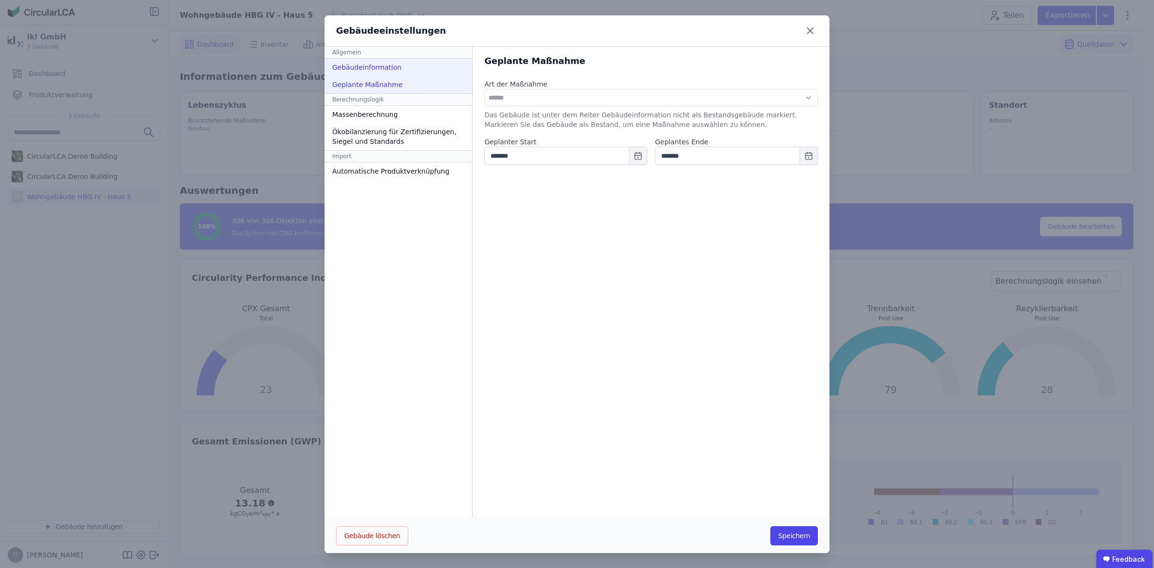
click at [368, 69] on div "Gebäudeinformation" at bounding box center [399, 67] width 148 height 17
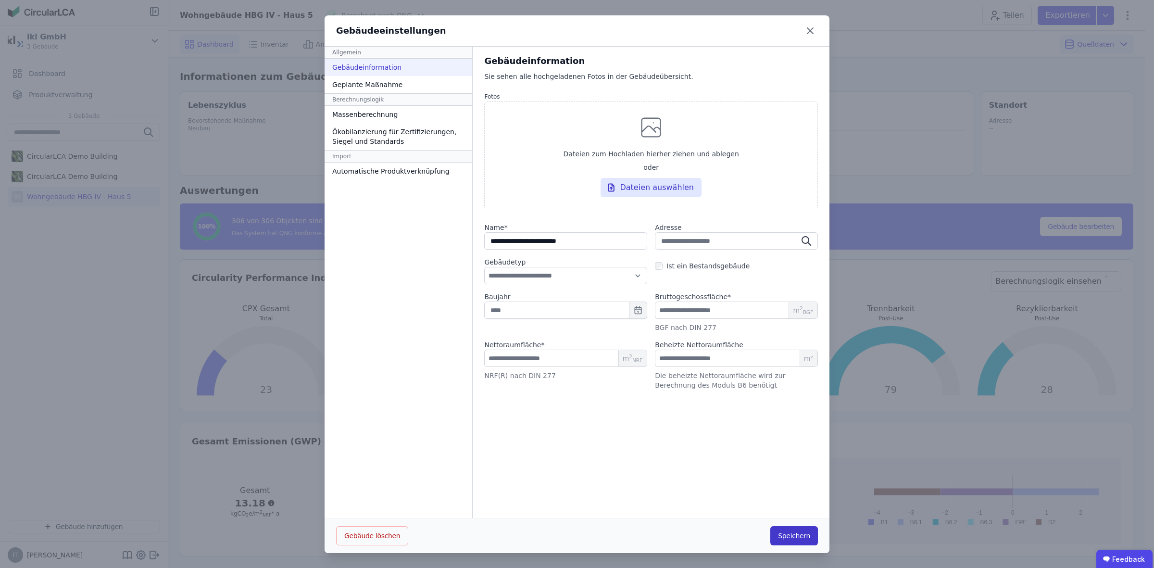
click at [787, 454] on button "Speichern" at bounding box center [795, 535] width 48 height 19
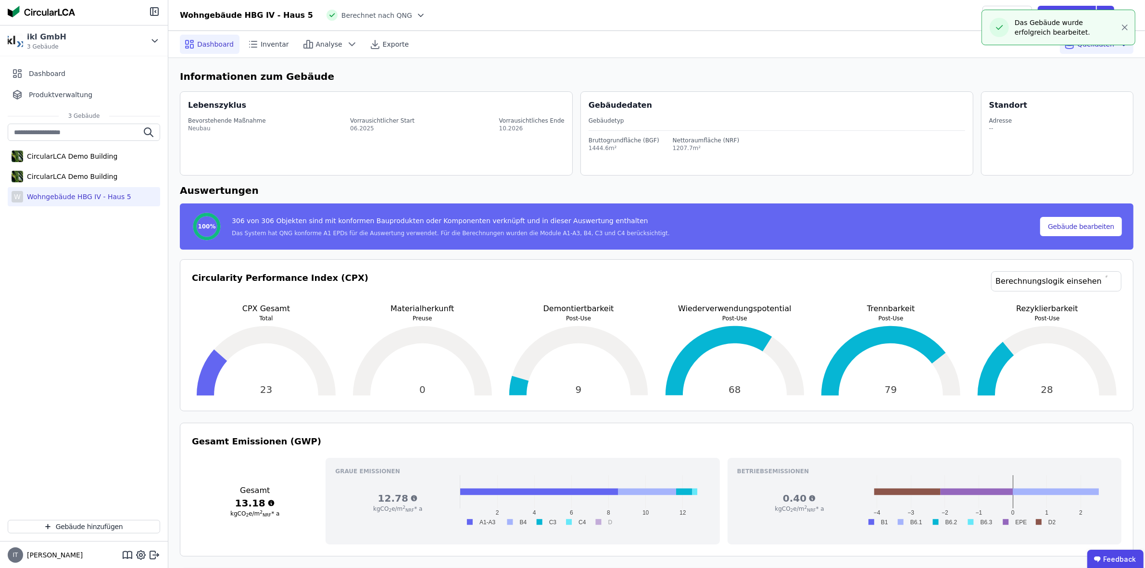
click at [804, 28] on header "Wohngebäude HBG IV - Haus 5 Berechnet nach QNG Teilen Exportieren" at bounding box center [656, 15] width 977 height 31
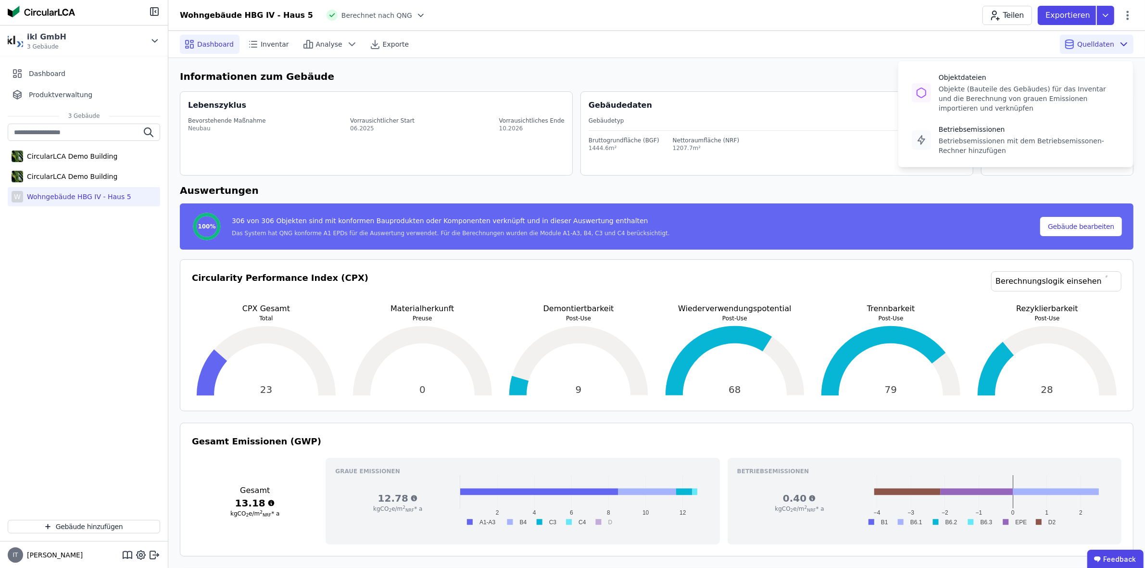
click at [916, 39] on icon at bounding box center [1124, 44] width 12 height 12
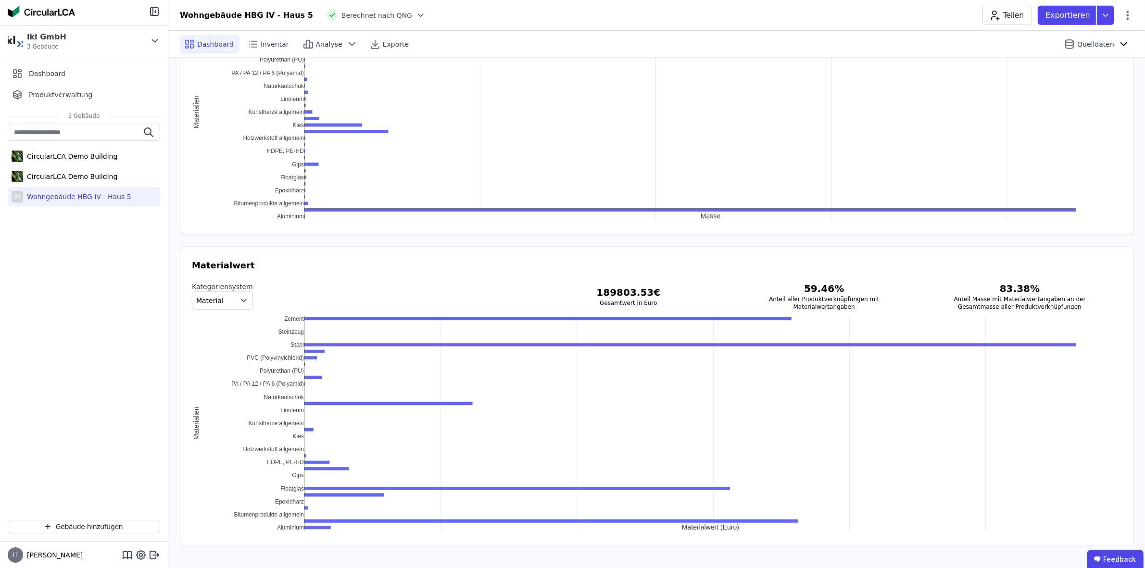
scroll to position [721, 0]
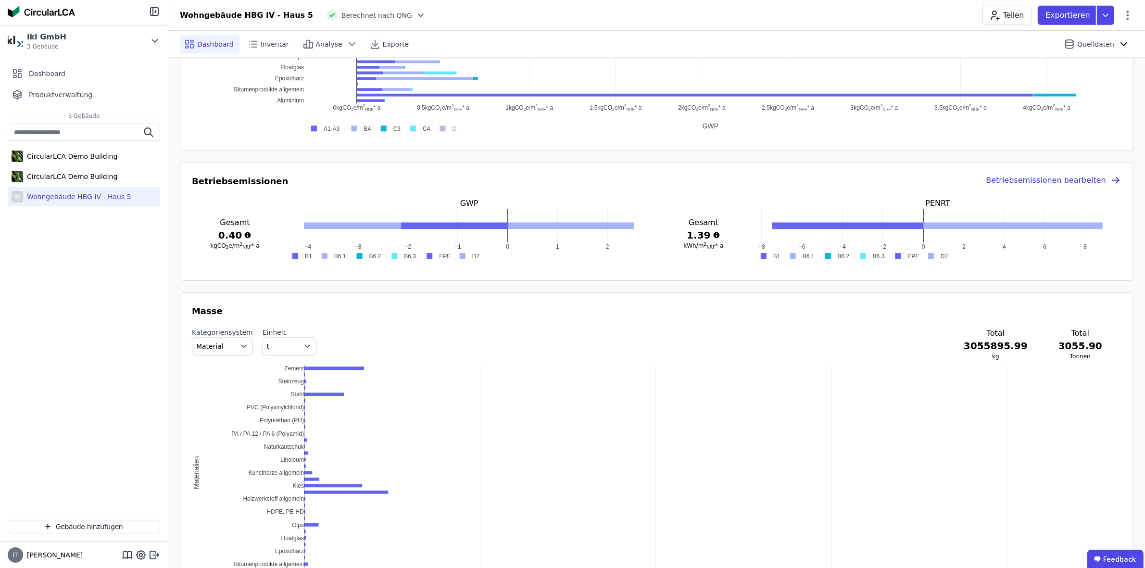
click at [916, 177] on div "Betriebsemissionen bearbeiten" at bounding box center [1054, 181] width 136 height 13
